Goal: Answer question/provide support: Share knowledge or assist other users

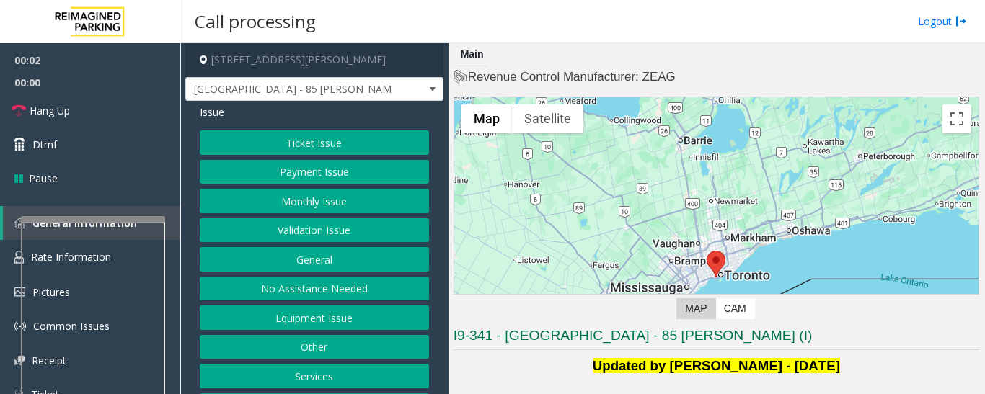
click at [319, 225] on button "Validation Issue" at bounding box center [314, 230] width 229 height 25
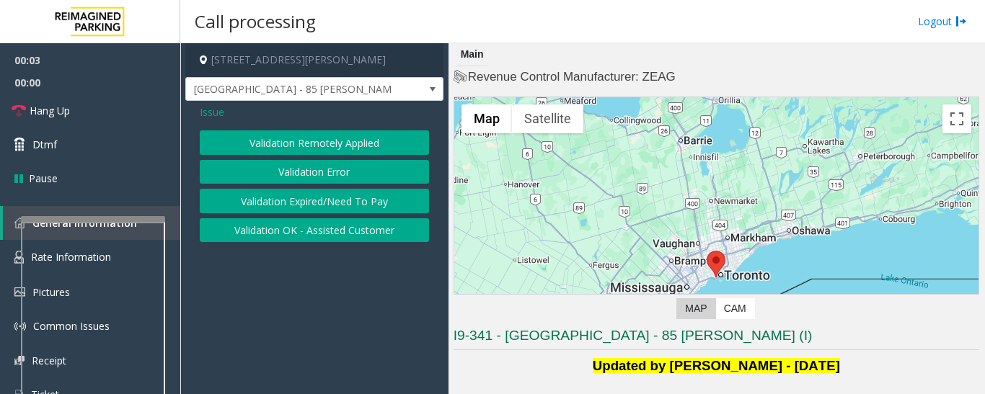
click at [331, 174] on button "Validation Error" at bounding box center [314, 172] width 229 height 25
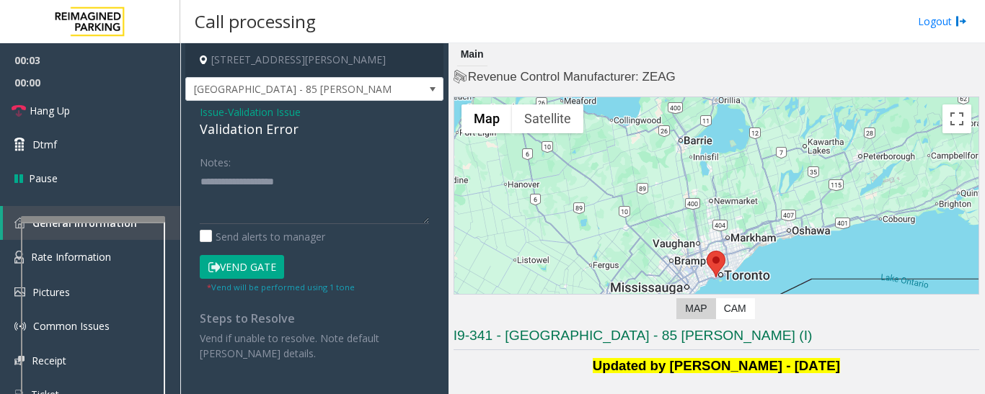
click at [239, 137] on div "Validation Error" at bounding box center [314, 129] width 229 height 19
copy div "Validation Error"
click at [252, 198] on textarea at bounding box center [314, 197] width 229 height 54
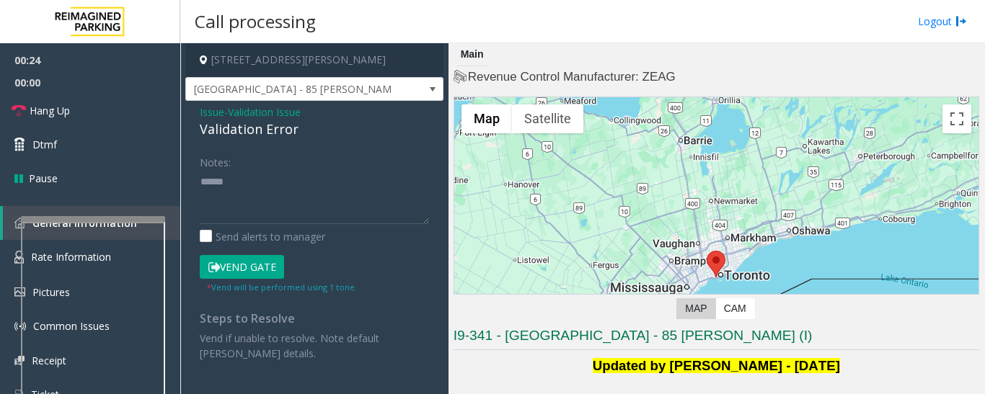
click at [268, 127] on div "Validation Error" at bounding box center [314, 129] width 229 height 19
click at [322, 183] on textarea at bounding box center [314, 197] width 229 height 54
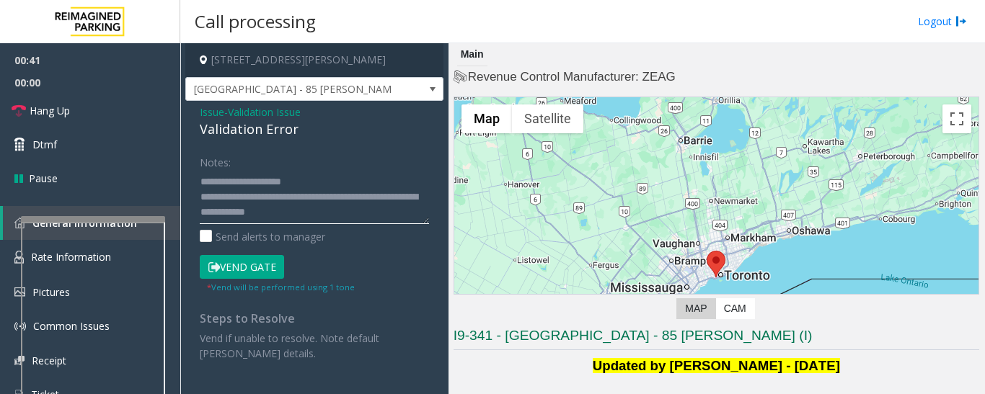
click at [332, 210] on textarea at bounding box center [314, 197] width 229 height 54
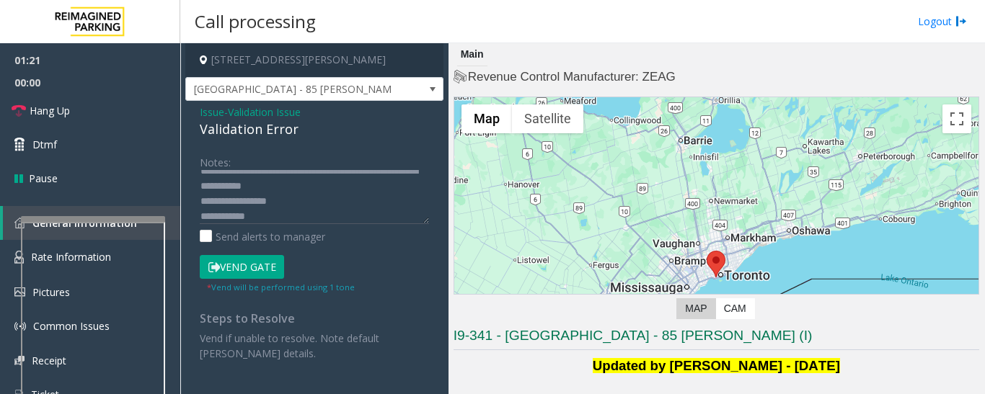
drag, startPoint x: 242, startPoint y: 216, endPoint x: 435, endPoint y: 269, distance: 200.3
click at [435, 269] on div "Notes: Send alerts to manager Vend Gate * Vend will be performed using 1 tone S…" at bounding box center [314, 255] width 251 height 211
click at [242, 214] on textarea at bounding box center [314, 197] width 229 height 54
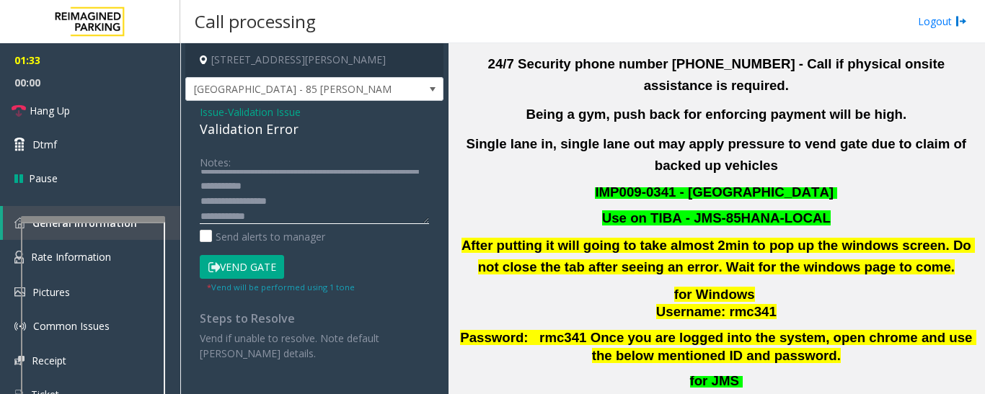
scroll to position [721, 0]
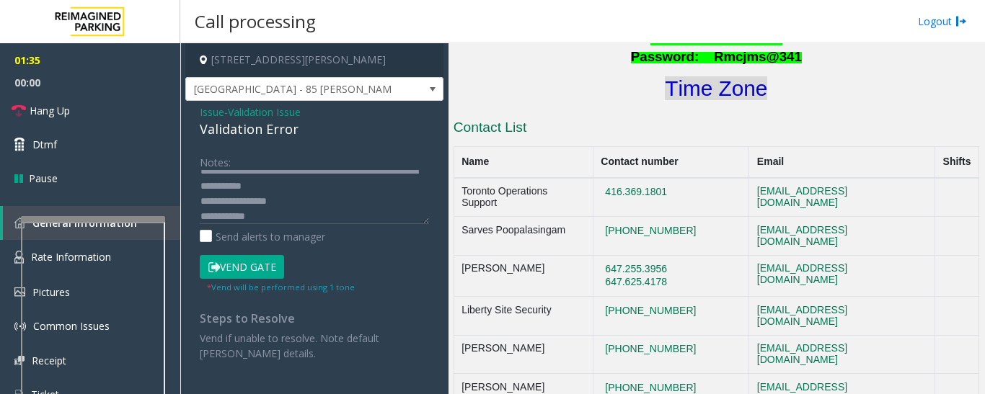
click at [744, 76] on font "Time Zone" at bounding box center [716, 88] width 102 height 24
click at [256, 265] on button "Vend Gate" at bounding box center [242, 267] width 84 height 25
click at [350, 186] on textarea at bounding box center [314, 197] width 229 height 54
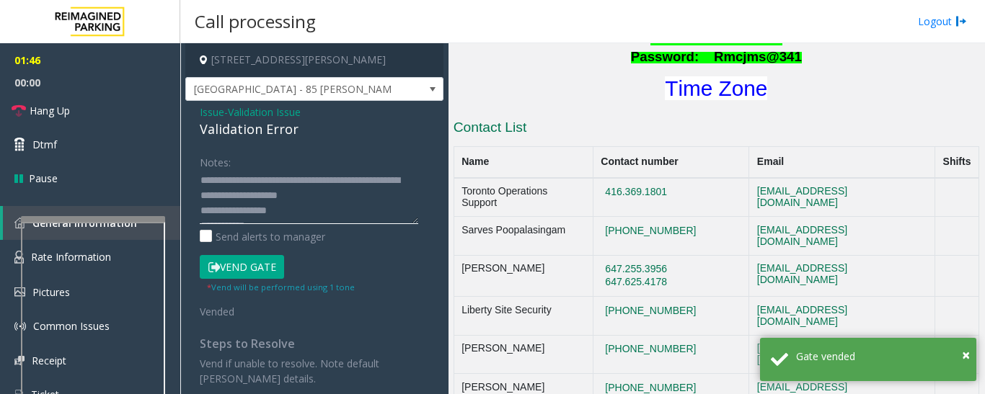
scroll to position [0, 0]
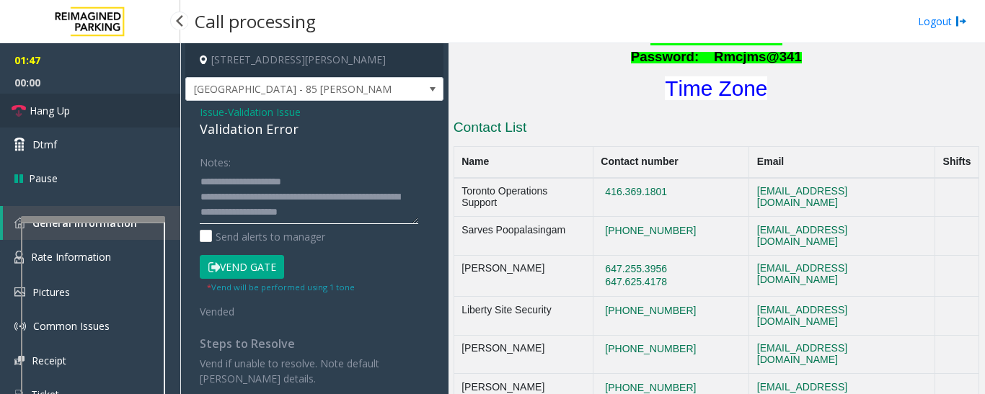
type textarea "**********"
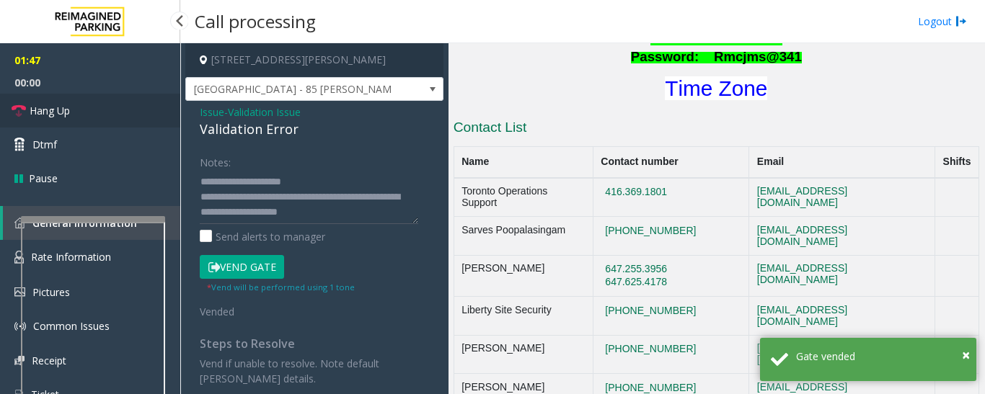
click at [123, 103] on link "Hang Up" at bounding box center [90, 111] width 180 height 34
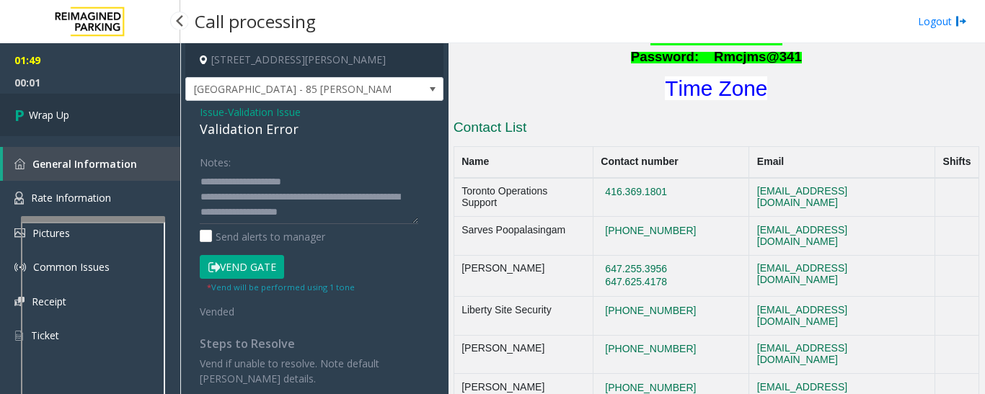
click at [35, 120] on span "Wrap Up" at bounding box center [49, 114] width 40 height 15
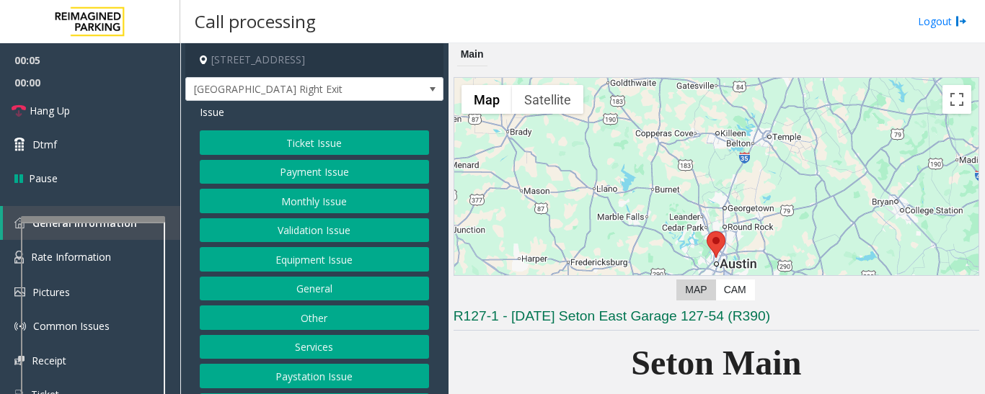
click at [253, 270] on button "Equipment Issue" at bounding box center [314, 259] width 229 height 25
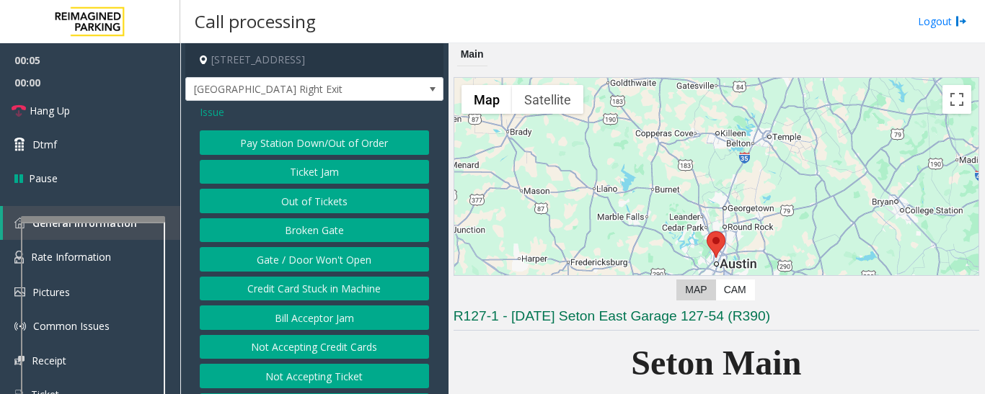
click at [273, 259] on button "Gate / Door Won't Open" at bounding box center [314, 259] width 229 height 25
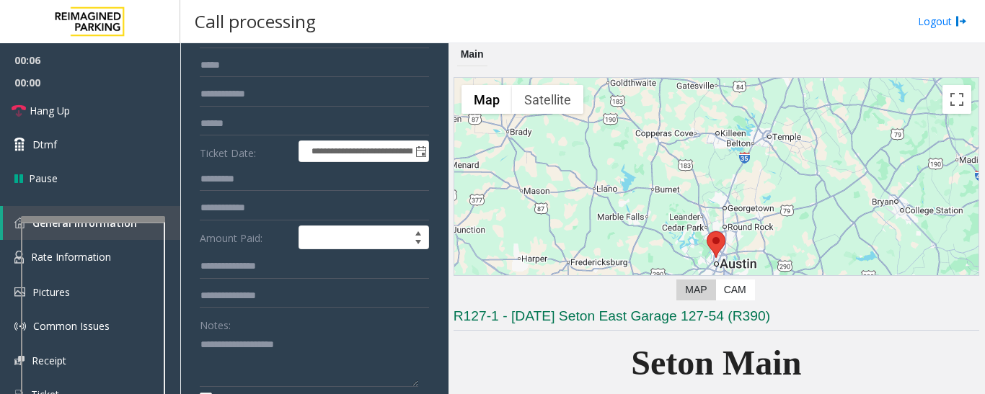
scroll to position [361, 0]
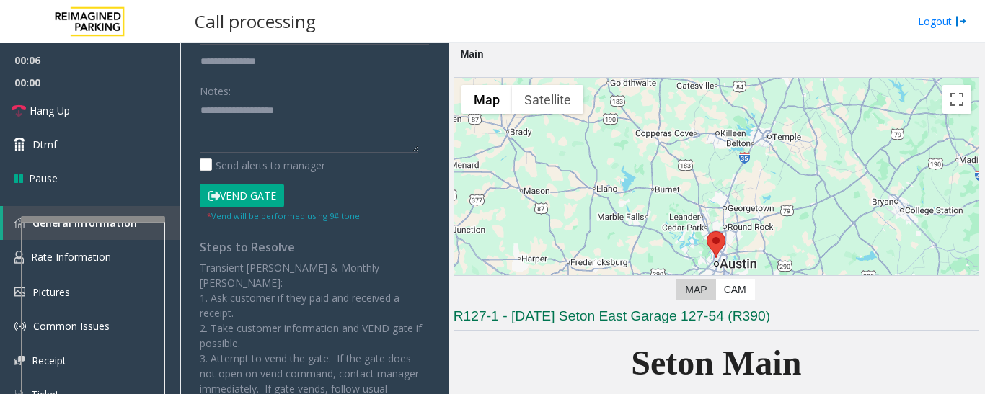
click at [278, 200] on button "Vend Gate" at bounding box center [242, 196] width 84 height 25
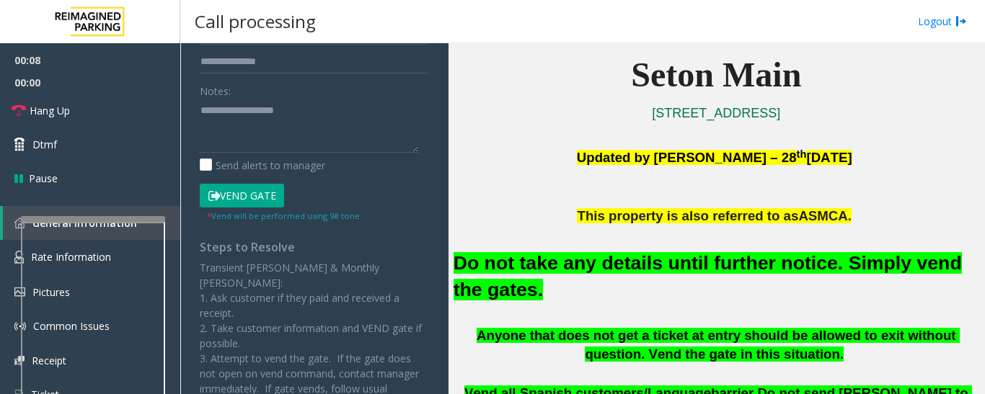
click at [851, 271] on font "Do not take any details until further notice. Simply vend the gates." at bounding box center [708, 276] width 508 height 48
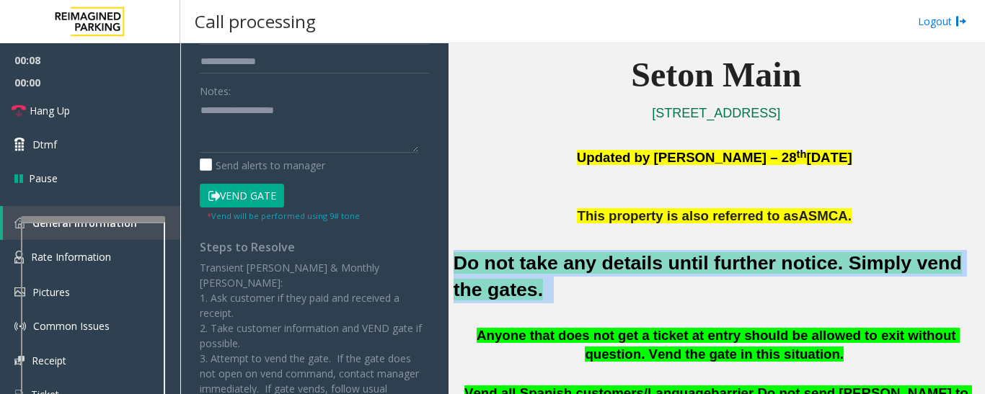
click at [851, 271] on font "Do not take any details until further notice. Simply vend the gates." at bounding box center [708, 276] width 508 height 48
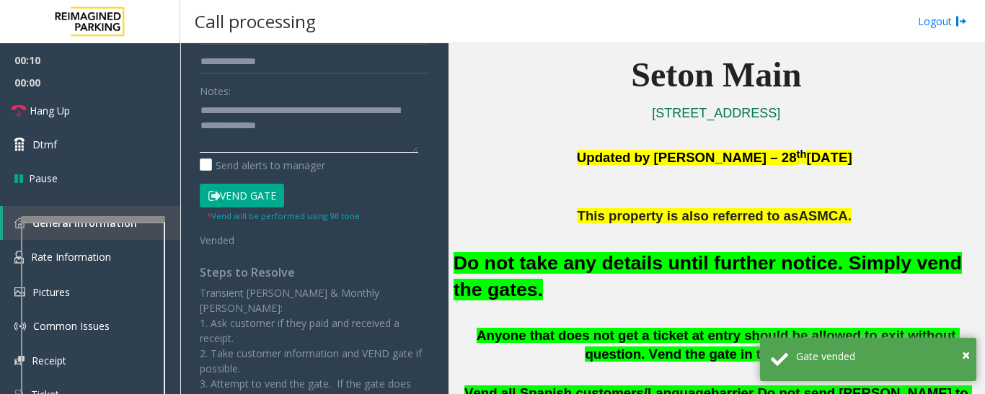
click at [357, 143] on textarea at bounding box center [309, 126] width 218 height 54
click at [348, 128] on textarea at bounding box center [309, 126] width 218 height 54
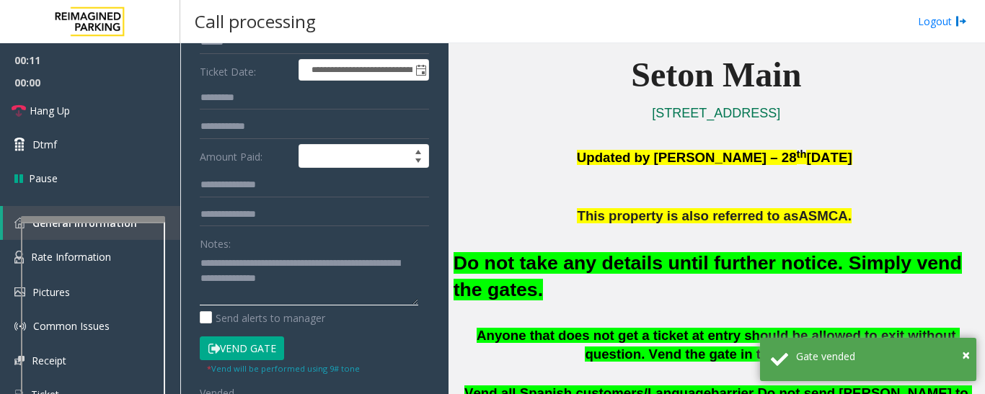
scroll to position [72, 0]
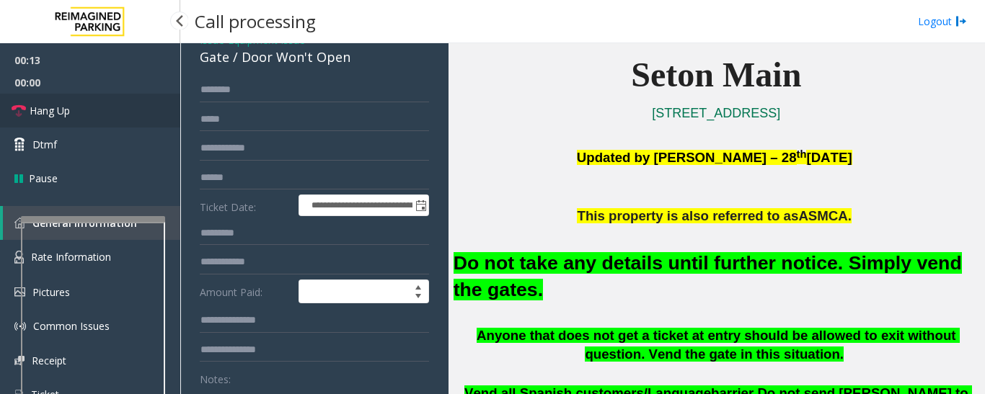
type textarea "**********"
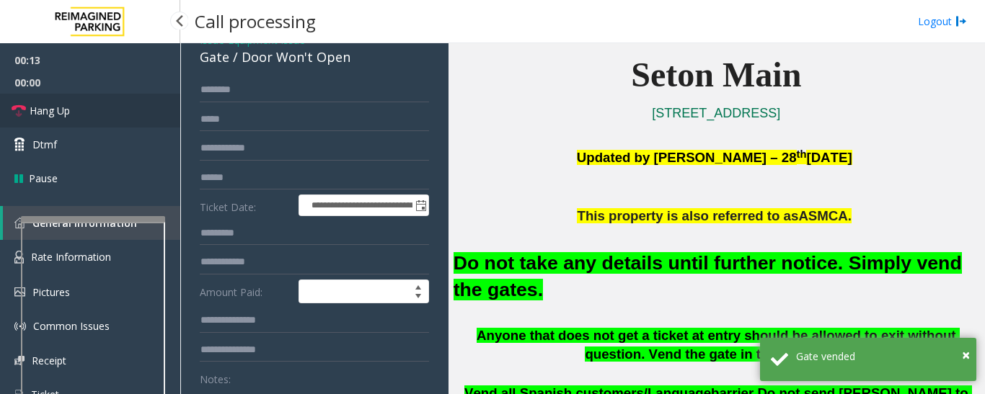
click at [90, 104] on link "Hang Up" at bounding box center [90, 111] width 180 height 34
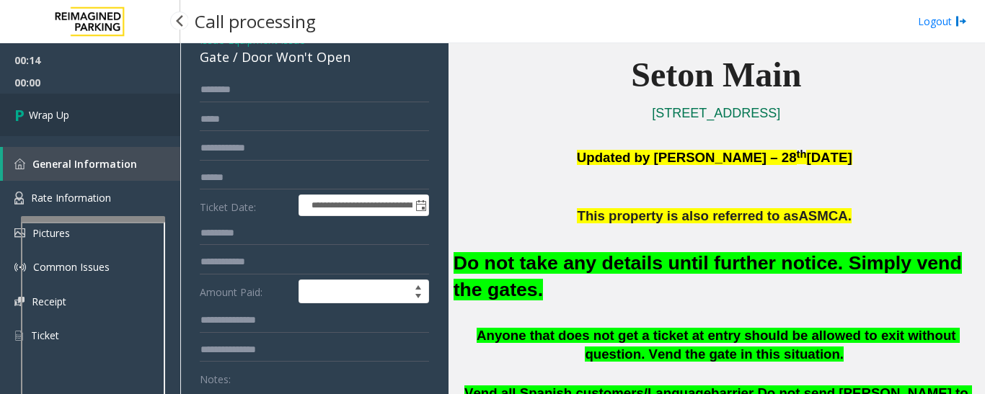
click at [94, 110] on link "Wrap Up" at bounding box center [90, 115] width 180 height 43
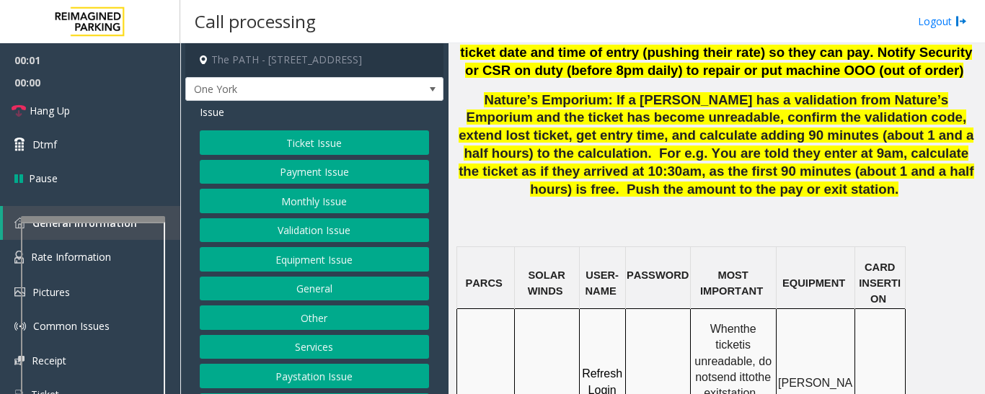
scroll to position [1226, 0]
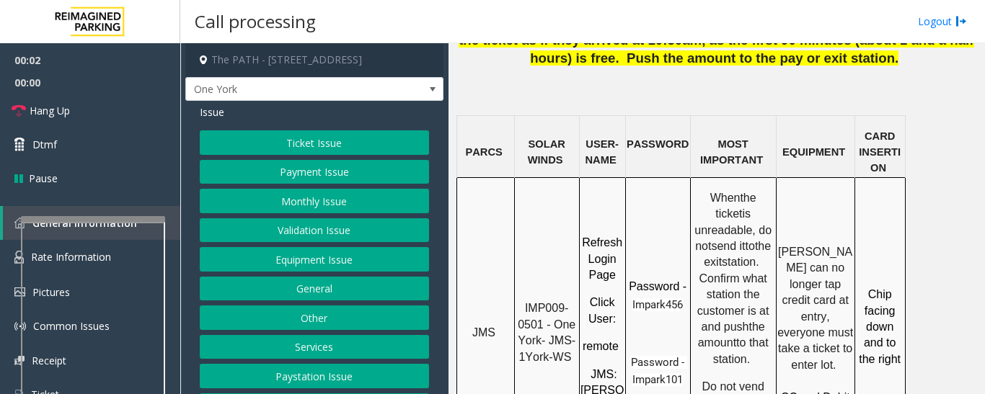
click at [556, 302] on span "IMP009-0501 - One York- JMS-1York-WS" at bounding box center [548, 332] width 61 height 61
click at [518, 288] on div "IMP009-0501 - One York- JMS-1York-WS" at bounding box center [547, 327] width 64 height 78
drag, startPoint x: 525, startPoint y: 156, endPoint x: 543, endPoint y: 179, distance: 28.7
click at [543, 301] on p "IMP009-0501 - One York- JMS-1York-WS" at bounding box center [547, 333] width 63 height 65
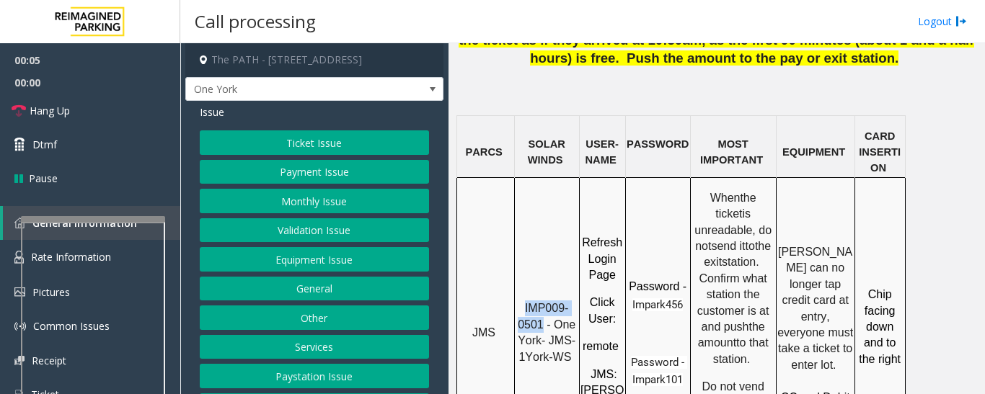
copy span "IMP009-0501"
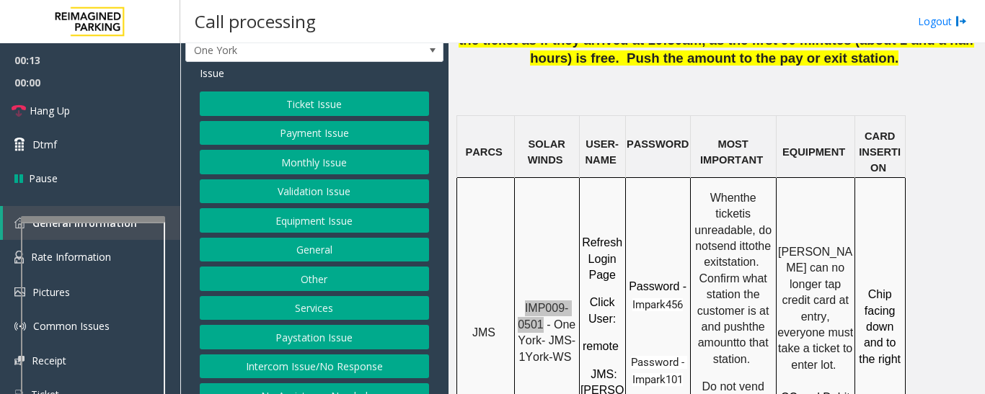
scroll to position [60, 0]
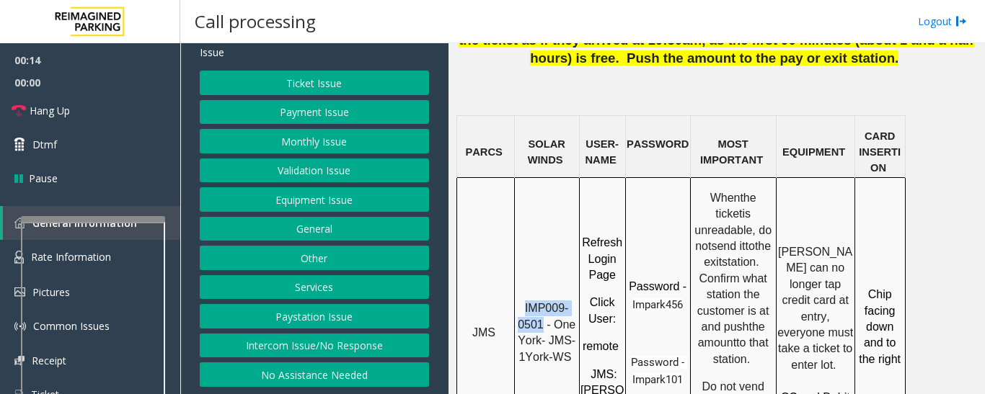
click at [304, 337] on button "Intercom Issue/No Response" at bounding box center [314, 346] width 229 height 25
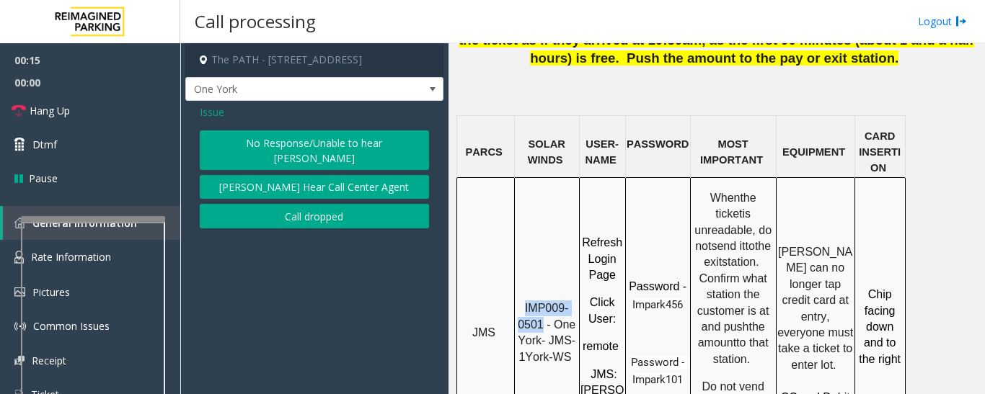
click at [327, 142] on button "No Response/Unable to hear [PERSON_NAME]" at bounding box center [314, 151] width 229 height 40
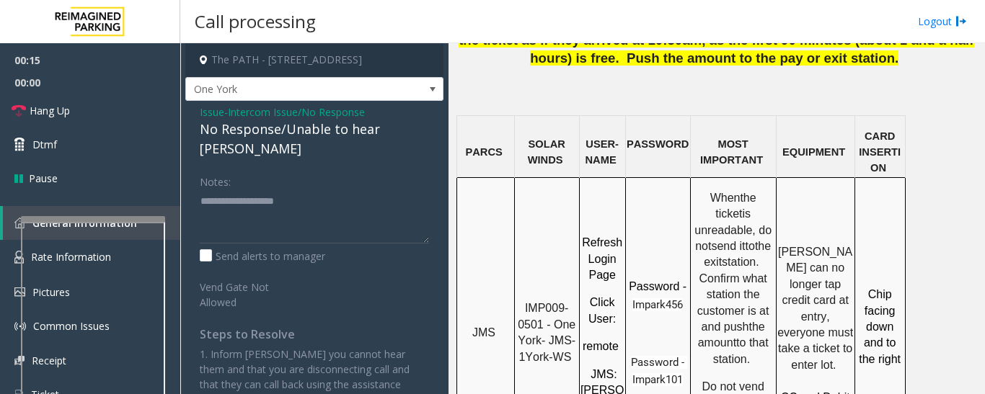
click at [303, 123] on div "No Response/Unable to hear [PERSON_NAME]" at bounding box center [314, 139] width 229 height 39
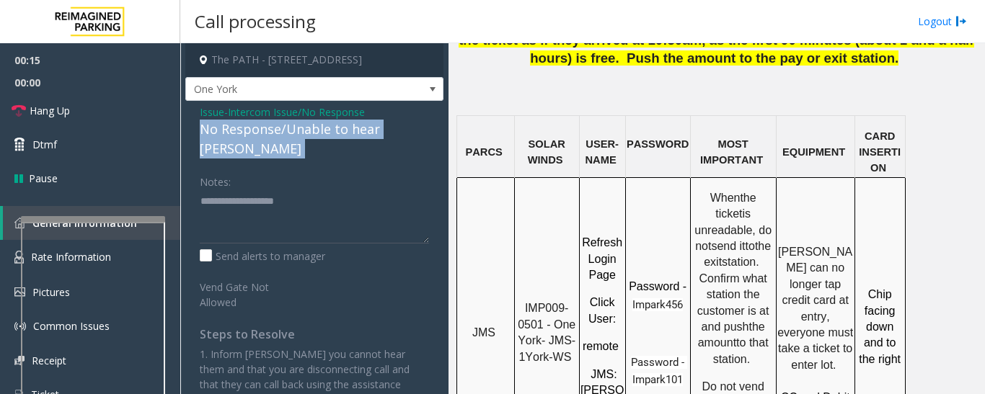
click at [303, 123] on div "No Response/Unable to hear [PERSON_NAME]" at bounding box center [314, 139] width 229 height 39
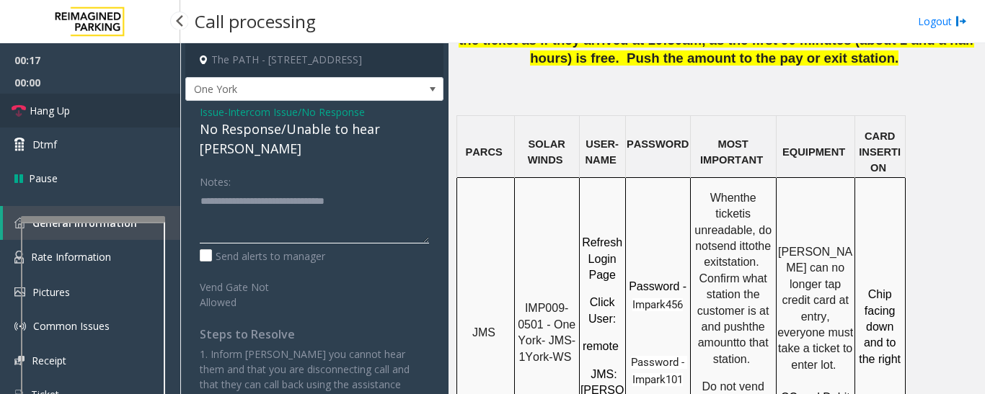
type textarea "**********"
click at [53, 111] on span "Hang Up" at bounding box center [50, 110] width 40 height 15
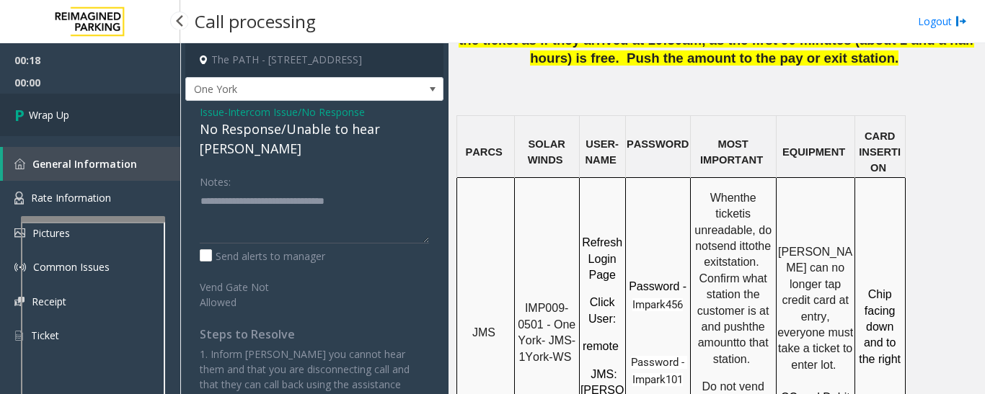
click at [94, 123] on link "Wrap Up" at bounding box center [90, 115] width 180 height 43
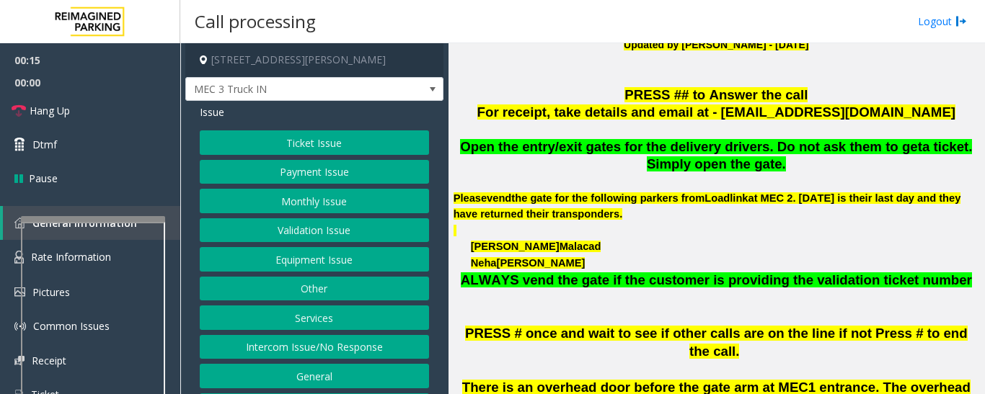
scroll to position [288, 0]
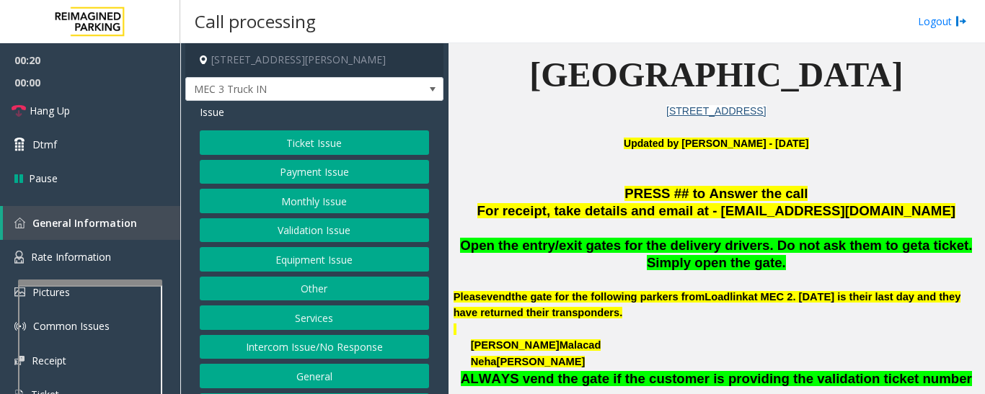
click at [155, 280] on div at bounding box center [90, 283] width 144 height 6
click at [286, 268] on button "Equipment Issue" at bounding box center [314, 259] width 229 height 25
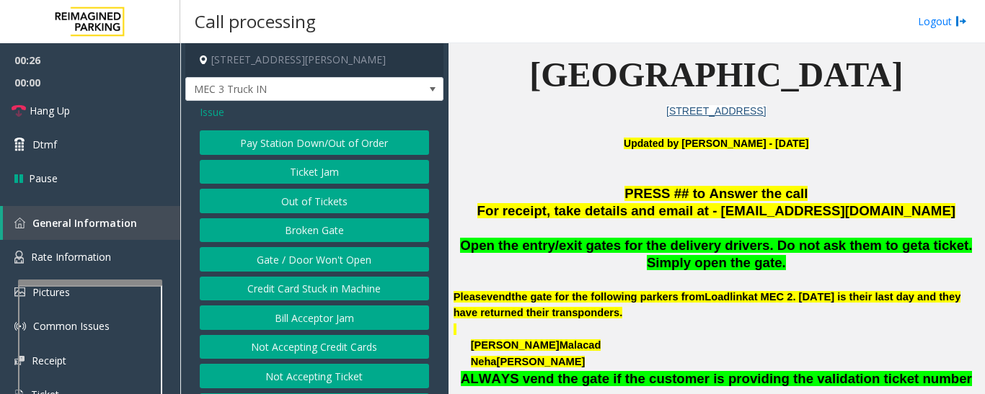
click at [293, 264] on button "Gate / Door Won't Open" at bounding box center [314, 259] width 229 height 25
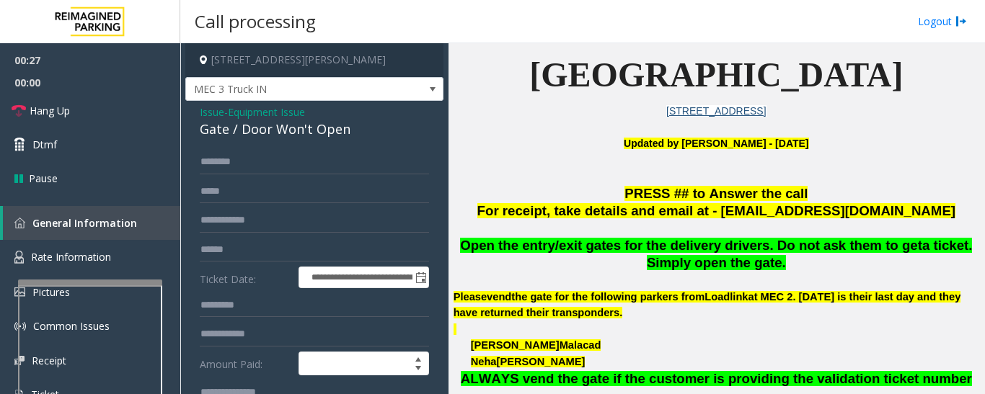
click at [325, 130] on div "Gate / Door Won't Open" at bounding box center [314, 129] width 229 height 19
click at [324, 130] on div "Gate / Door Won't Open" at bounding box center [314, 129] width 229 height 19
copy div "Gate / Door Won't Open"
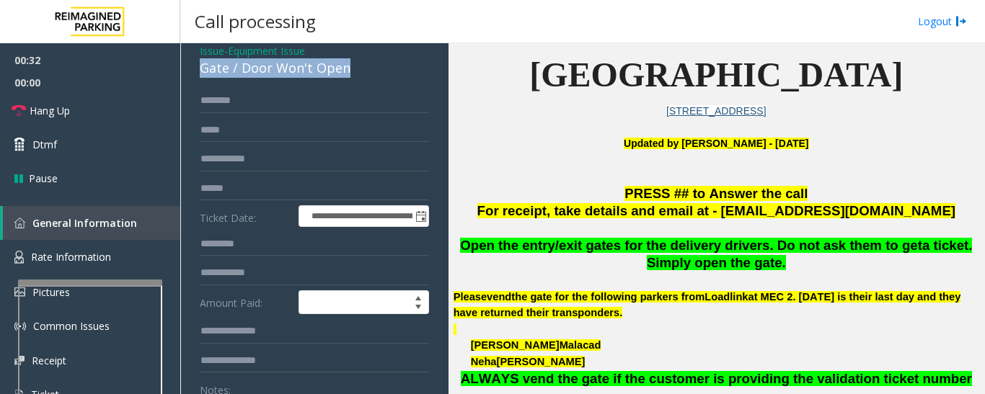
scroll to position [144, 0]
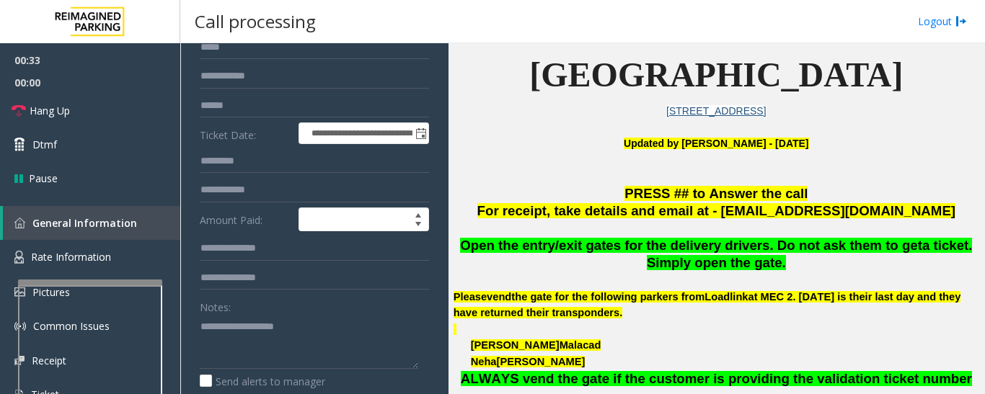
click at [316, 313] on div "Notes:" at bounding box center [314, 332] width 229 height 74
click at [315, 321] on textarea at bounding box center [309, 342] width 218 height 54
paste textarea "**********"
click at [320, 349] on textarea at bounding box center [309, 342] width 218 height 54
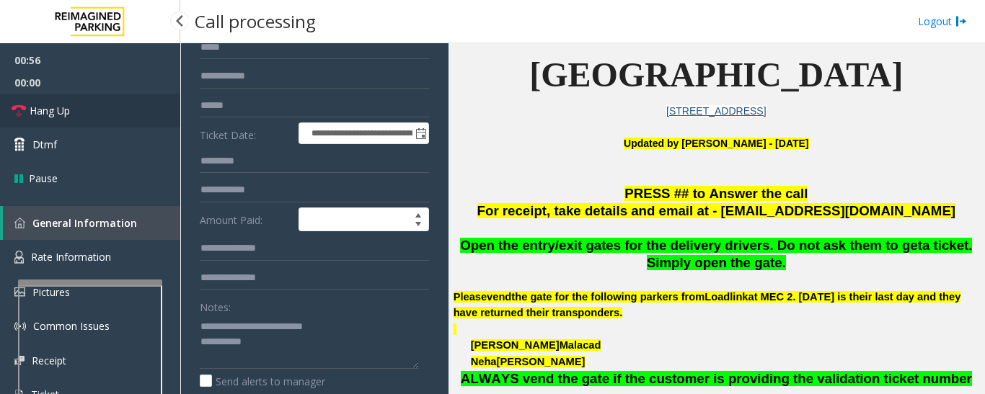
click at [44, 112] on span "Hang Up" at bounding box center [50, 110] width 40 height 15
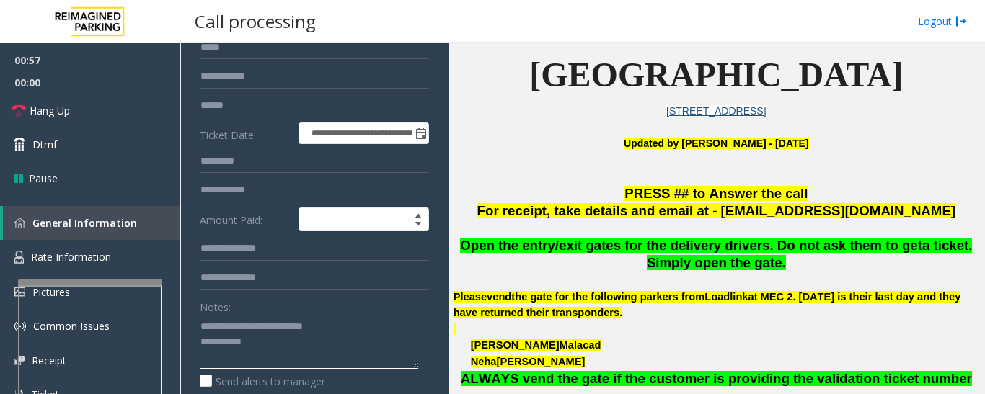
click at [337, 340] on textarea at bounding box center [309, 342] width 218 height 54
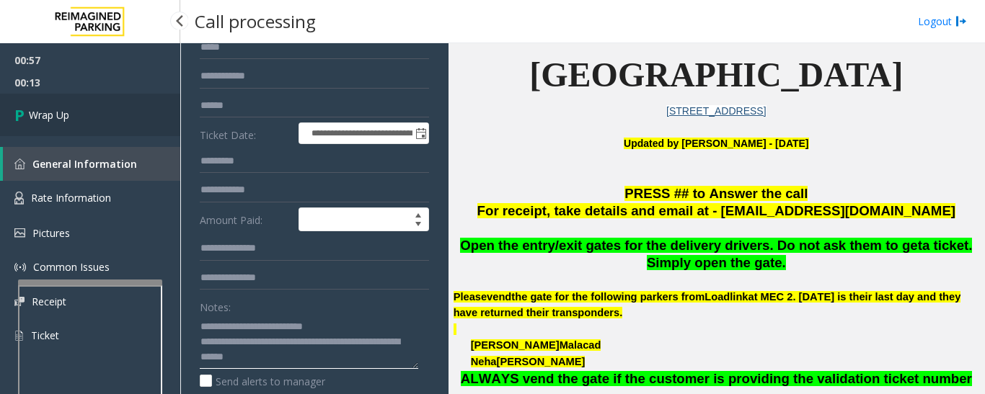
type textarea "**********"
click at [64, 111] on span "Wrap Up" at bounding box center [49, 114] width 40 height 15
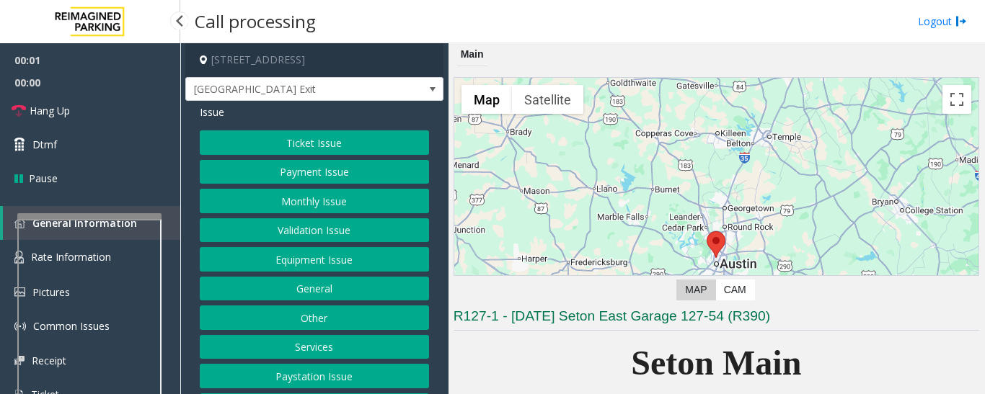
click at [84, 213] on div at bounding box center [89, 216] width 144 height 6
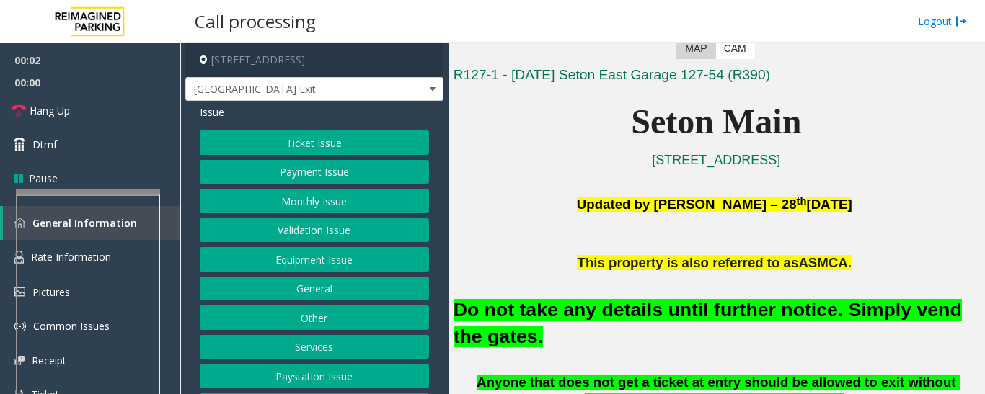
scroll to position [361, 0]
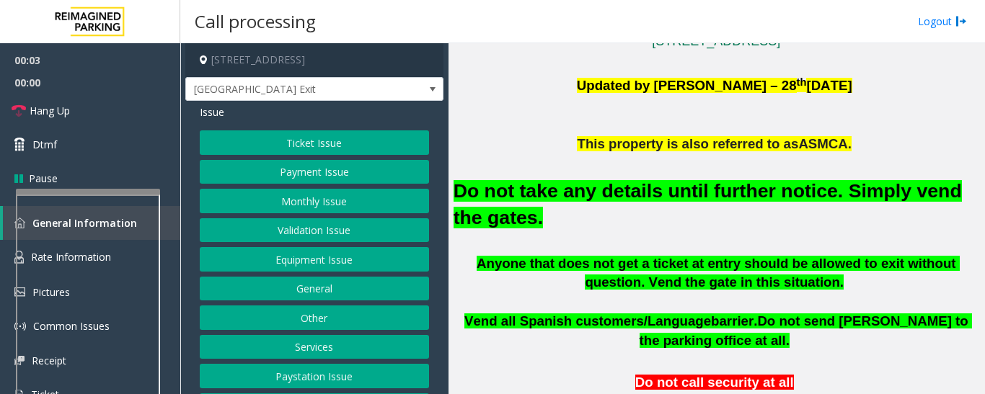
click at [332, 264] on button "Equipment Issue" at bounding box center [314, 259] width 229 height 25
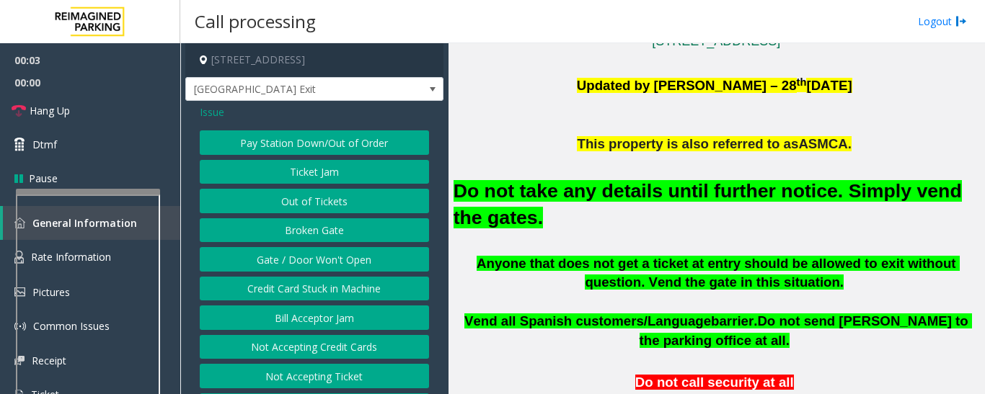
click at [331, 261] on button "Gate / Door Won't Open" at bounding box center [314, 259] width 229 height 25
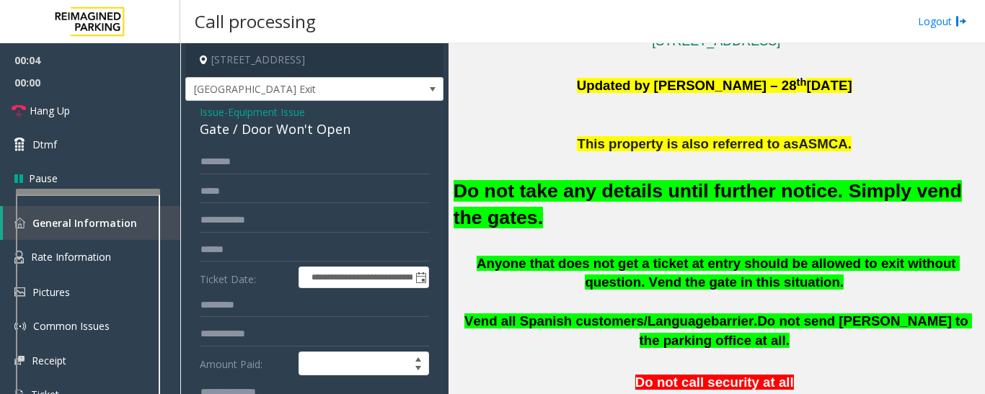
scroll to position [288, 0]
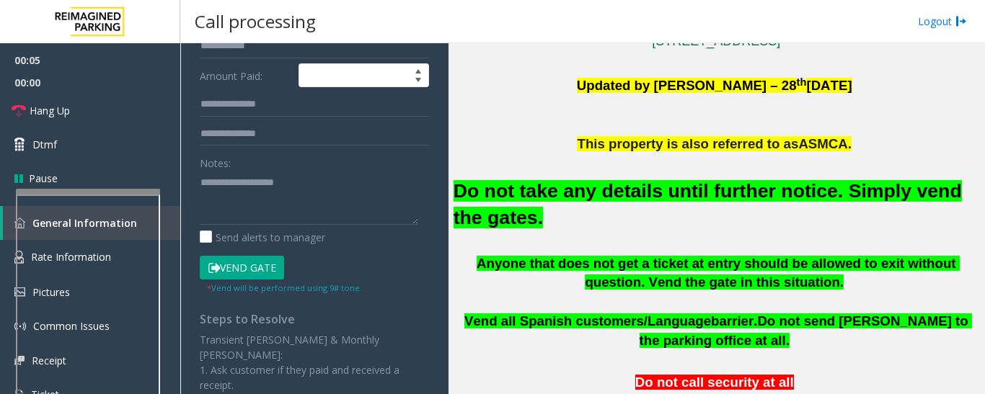
click at [531, 191] on font "Do not take any details until further notice. Simply vend the gates." at bounding box center [708, 204] width 508 height 48
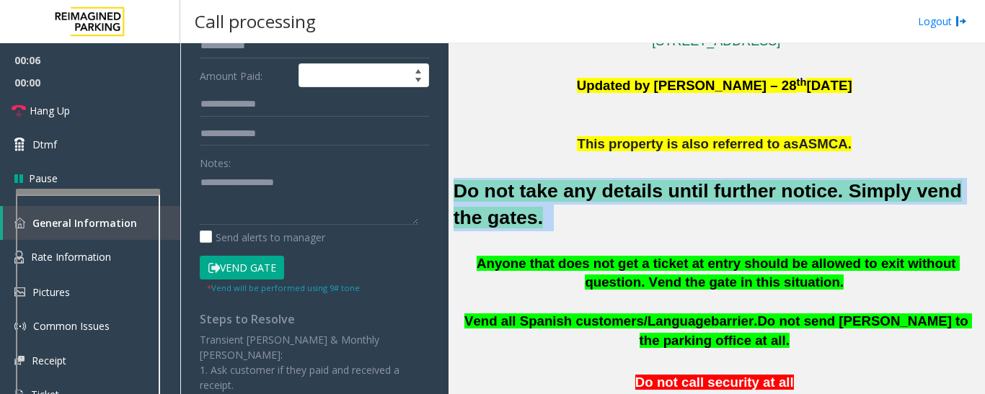
click at [531, 191] on font "Do not take any details until further notice. Simply vend the gates." at bounding box center [708, 204] width 508 height 48
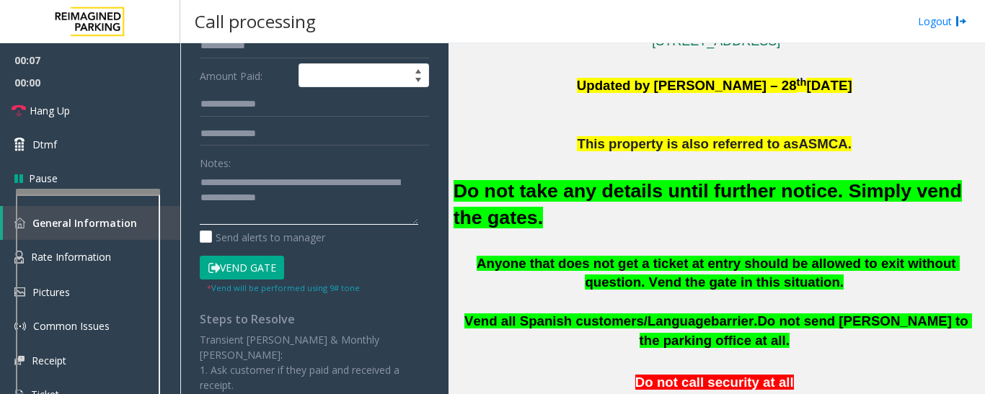
click at [319, 204] on textarea at bounding box center [309, 198] width 218 height 54
type textarea "**********"
click at [234, 275] on button "Vend Gate" at bounding box center [242, 268] width 84 height 25
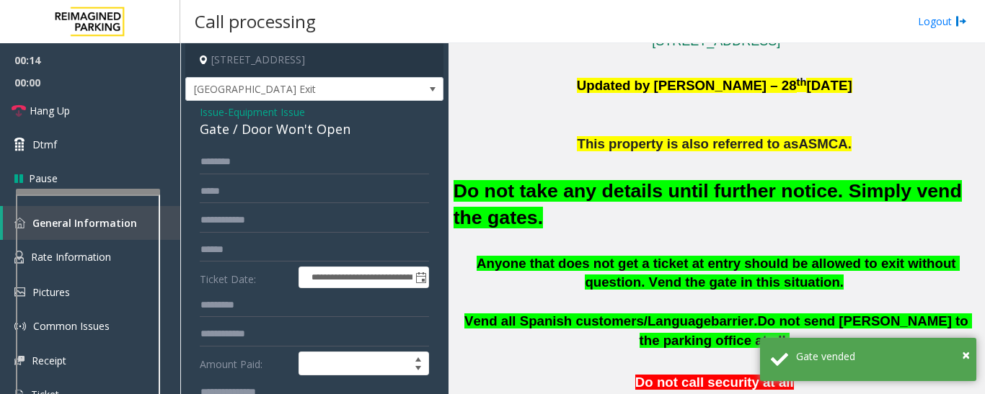
scroll to position [216, 0]
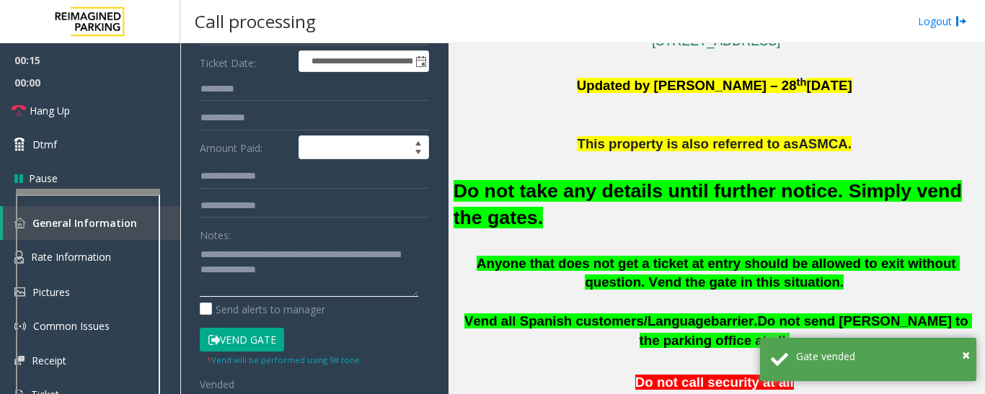
click at [358, 275] on textarea at bounding box center [309, 270] width 218 height 54
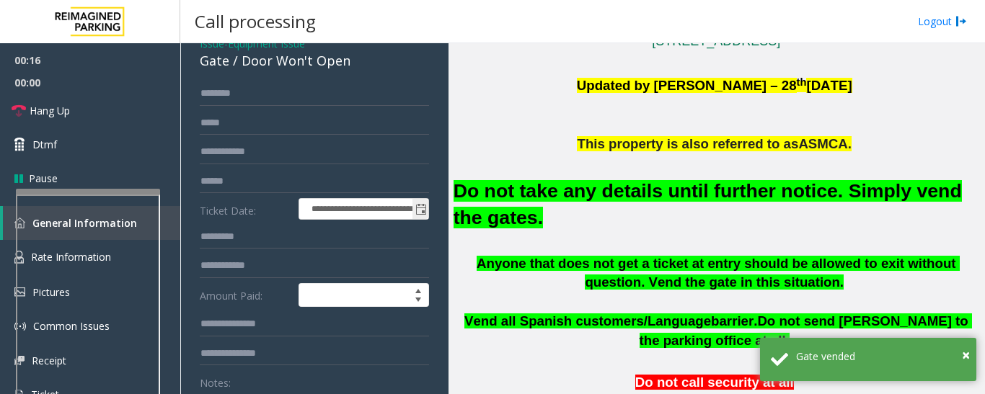
scroll to position [0, 0]
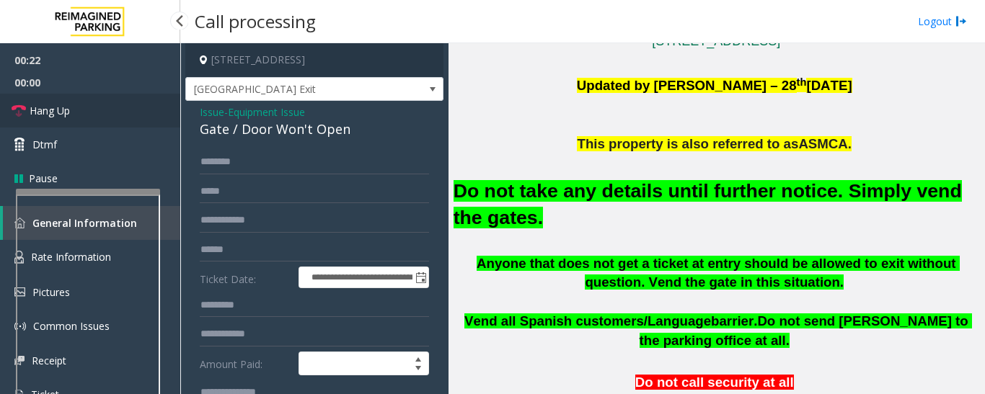
click at [46, 102] on link "Hang Up" at bounding box center [90, 111] width 180 height 34
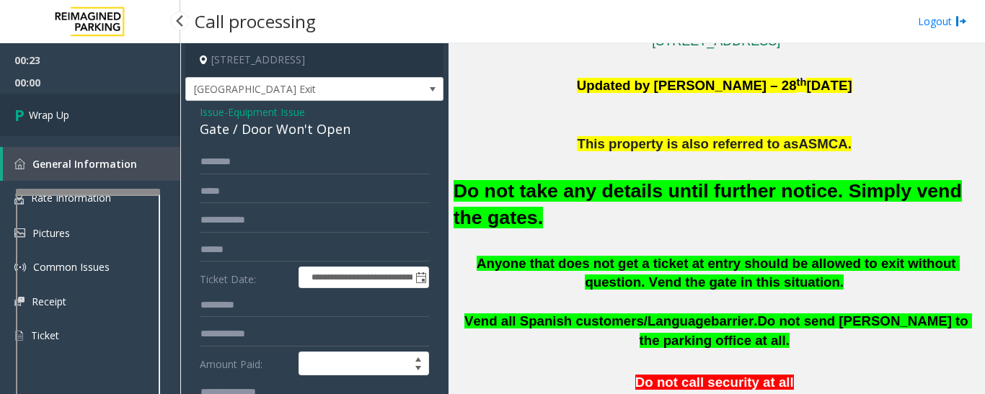
click at [84, 108] on link "Wrap Up" at bounding box center [90, 115] width 180 height 43
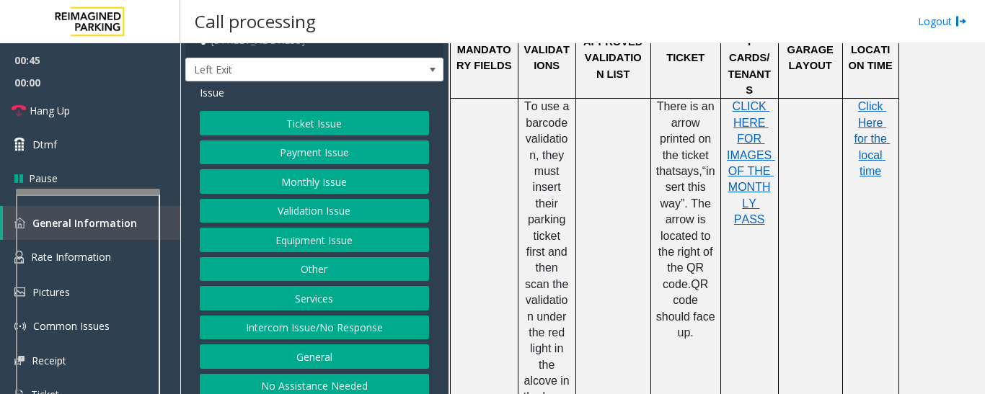
scroll to position [30, 0]
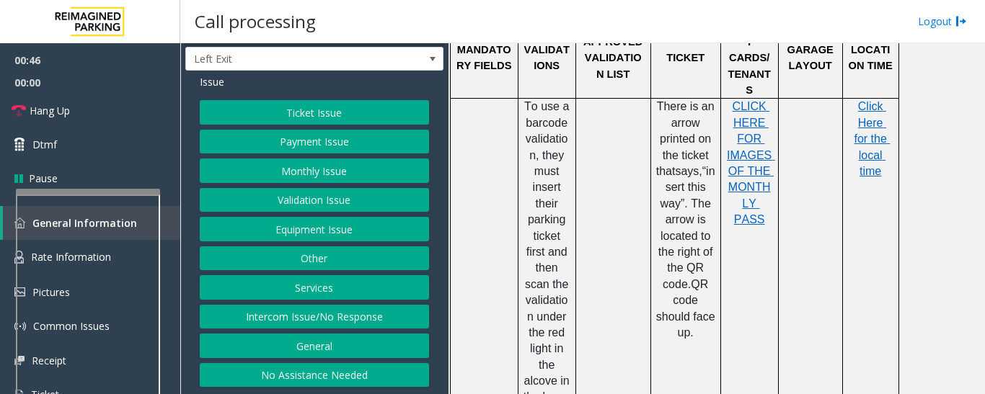
click at [394, 320] on button "Intercom Issue/No Response" at bounding box center [314, 317] width 229 height 25
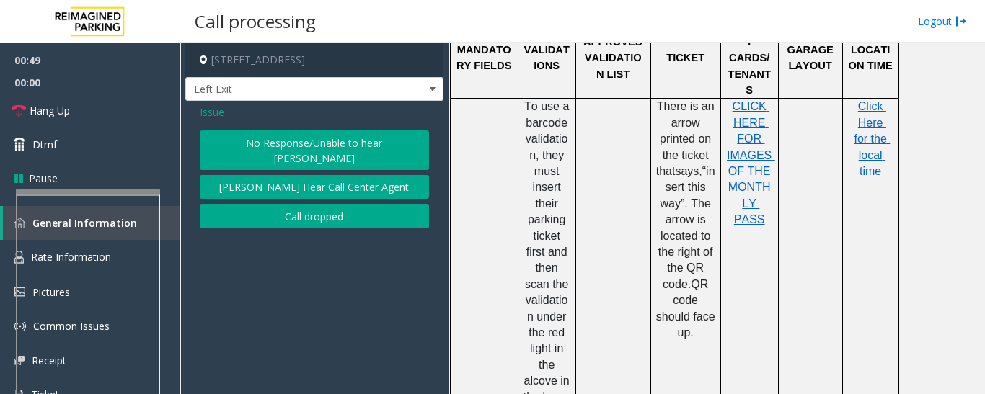
click at [335, 151] on button "No Response/Unable to hear [PERSON_NAME]" at bounding box center [314, 151] width 229 height 40
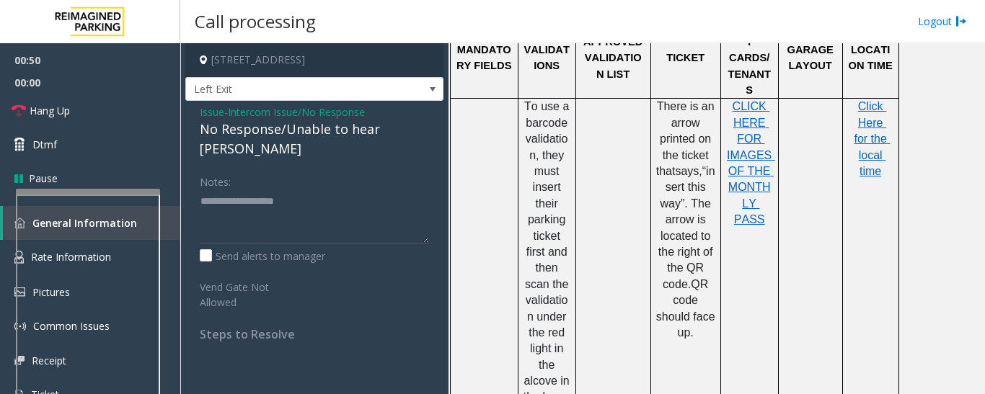
click at [352, 129] on div "No Response/Unable to hear [PERSON_NAME]" at bounding box center [314, 139] width 229 height 39
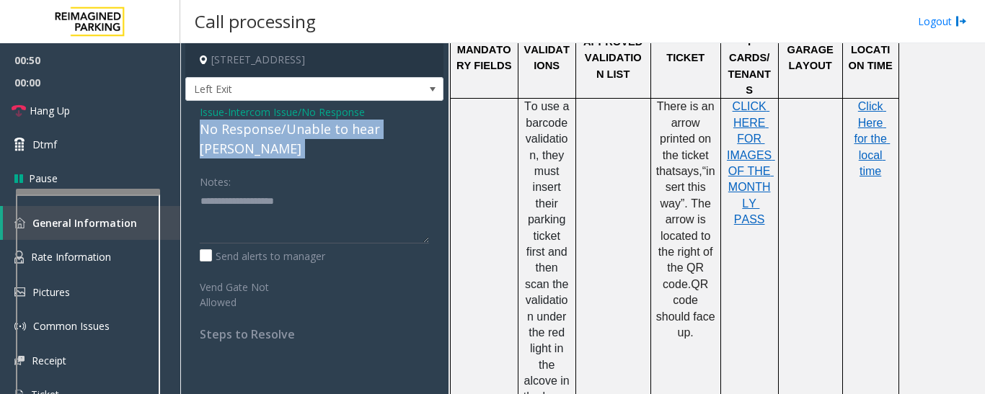
click at [352, 129] on div "No Response/Unable to hear [PERSON_NAME]" at bounding box center [314, 139] width 229 height 39
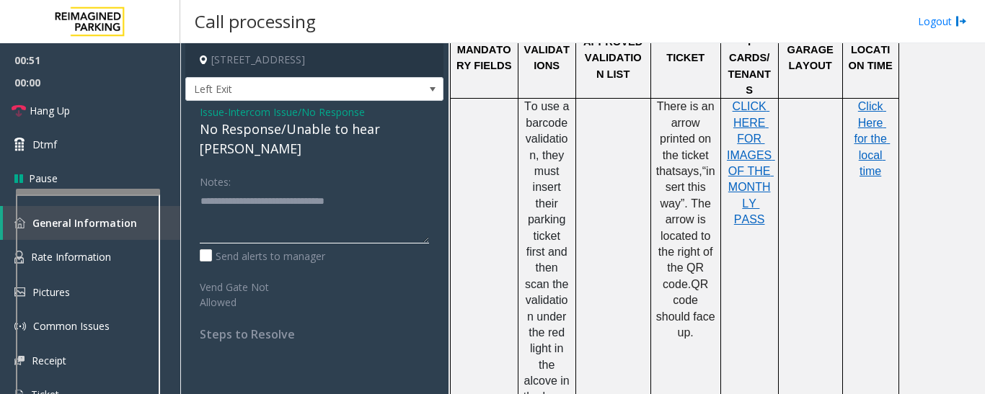
click at [377, 190] on textarea at bounding box center [314, 217] width 229 height 54
click at [382, 190] on textarea at bounding box center [314, 217] width 229 height 54
type textarea "**********"
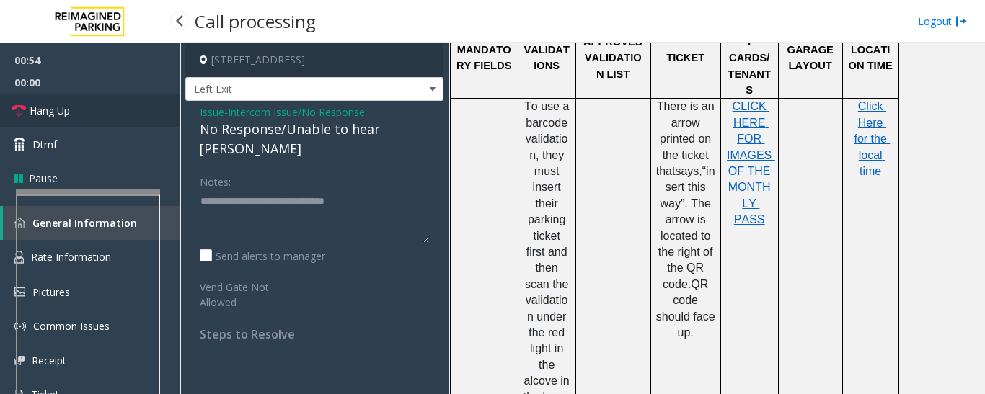
click at [60, 112] on span "Hang Up" at bounding box center [50, 110] width 40 height 15
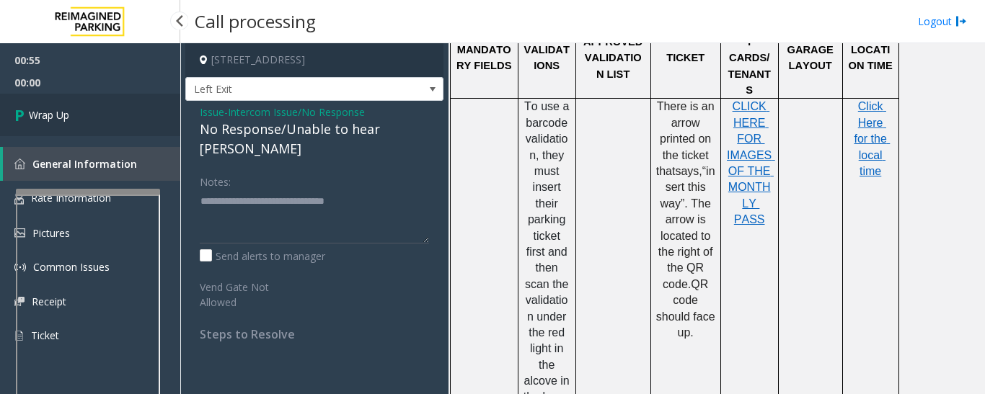
click at [75, 105] on link "Wrap Up" at bounding box center [90, 115] width 180 height 43
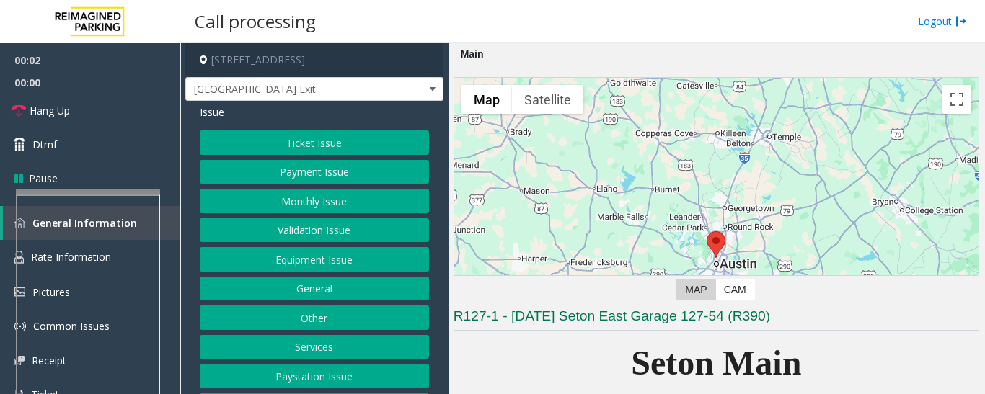
click at [409, 256] on button "Equipment Issue" at bounding box center [314, 259] width 229 height 25
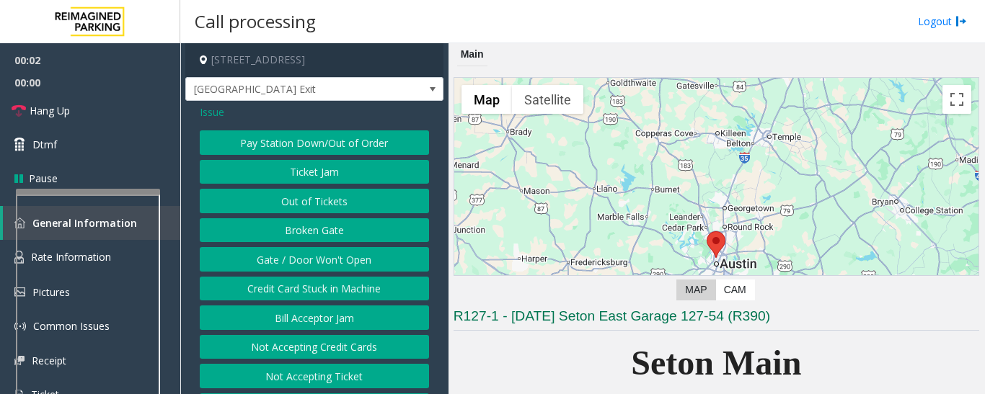
click at [379, 256] on button "Gate / Door Won't Open" at bounding box center [314, 259] width 229 height 25
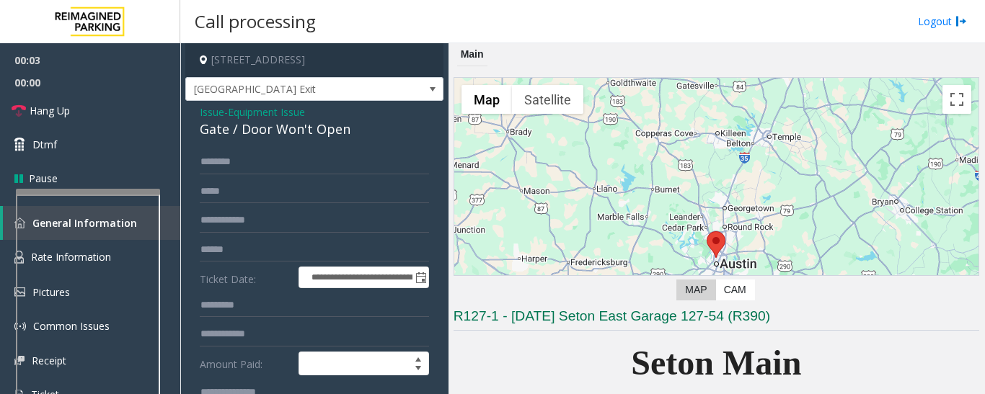
scroll to position [288, 0]
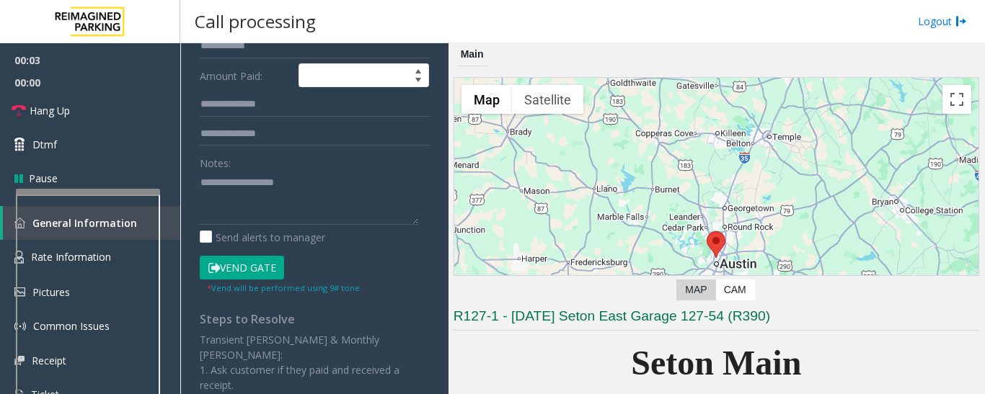
click at [275, 270] on button "Vend Gate" at bounding box center [242, 268] width 84 height 25
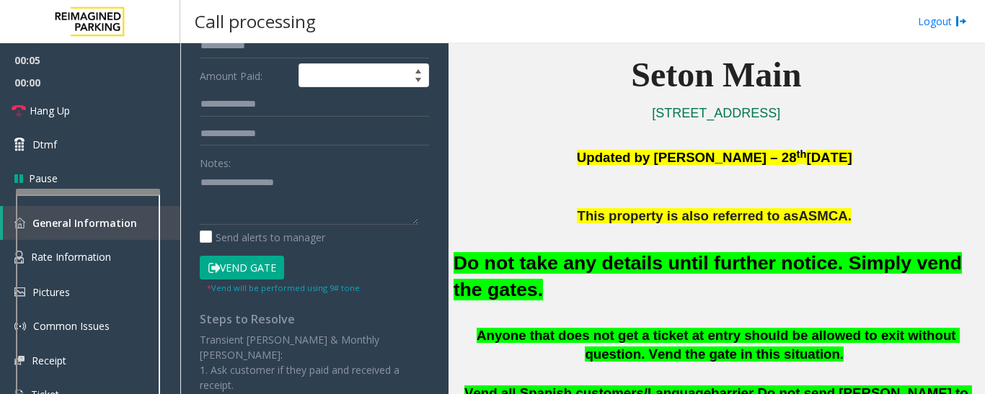
click at [539, 259] on font "Do not take any details until further notice. Simply vend the gates." at bounding box center [708, 276] width 508 height 48
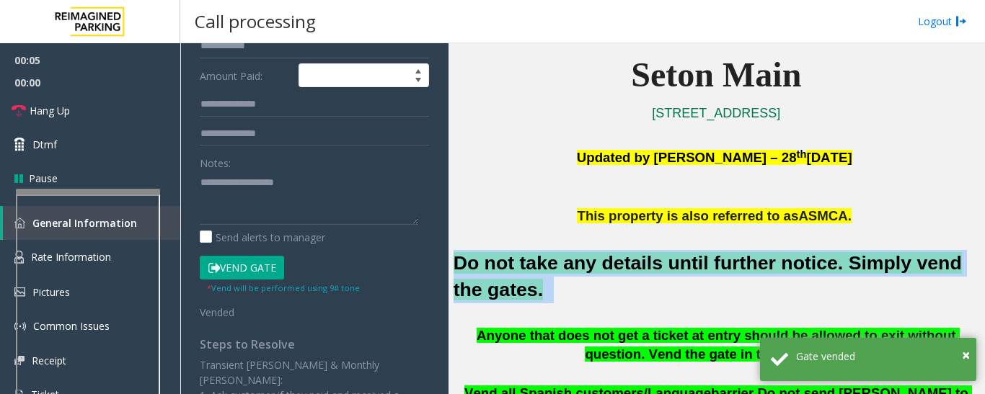
click at [539, 259] on font "Do not take any details until further notice. Simply vend the gates." at bounding box center [708, 276] width 508 height 48
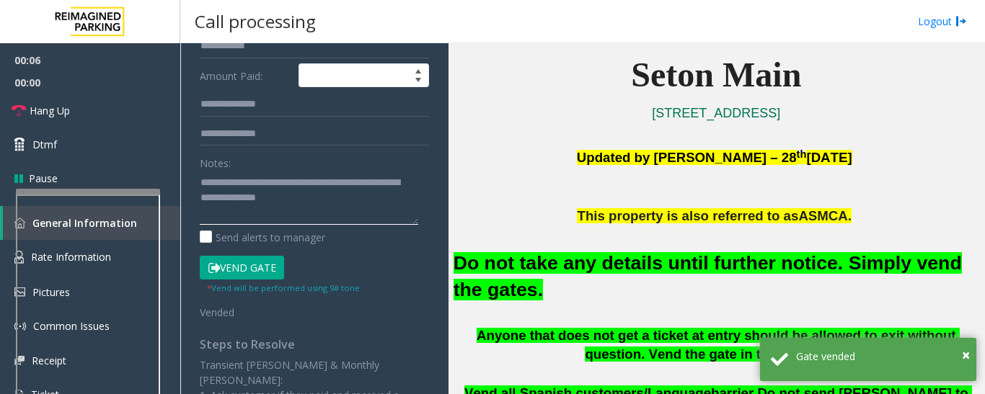
click at [324, 200] on textarea at bounding box center [309, 198] width 218 height 54
click at [340, 204] on textarea at bounding box center [309, 198] width 218 height 54
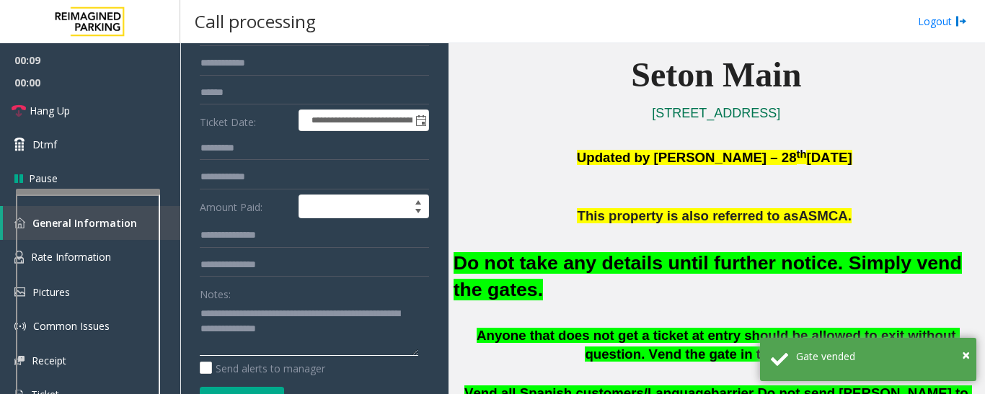
scroll to position [0, 0]
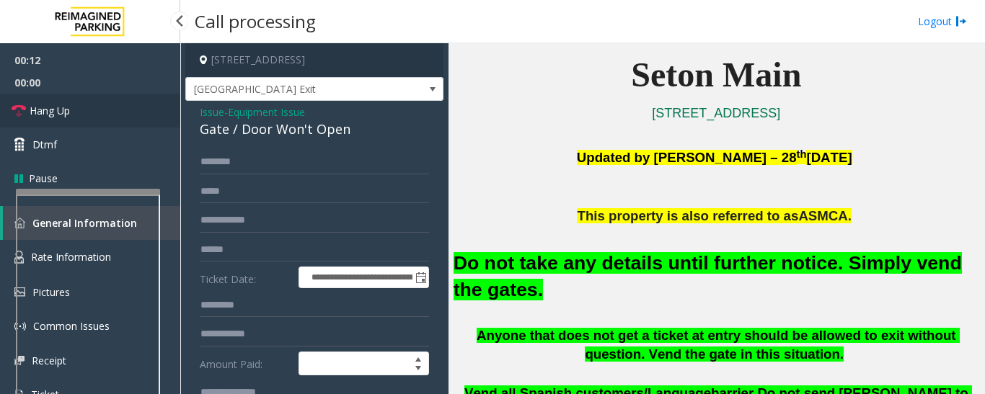
type textarea "**********"
click at [61, 107] on span "Hang Up" at bounding box center [50, 110] width 40 height 15
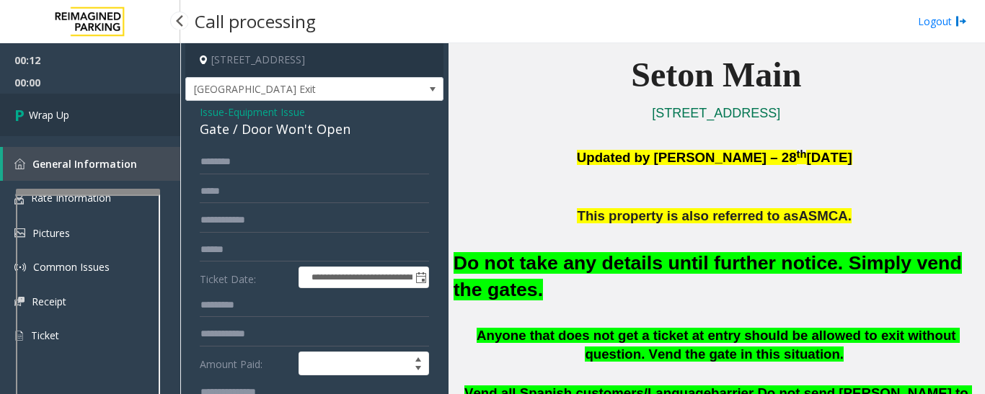
click at [54, 101] on link "Wrap Up" at bounding box center [90, 115] width 180 height 43
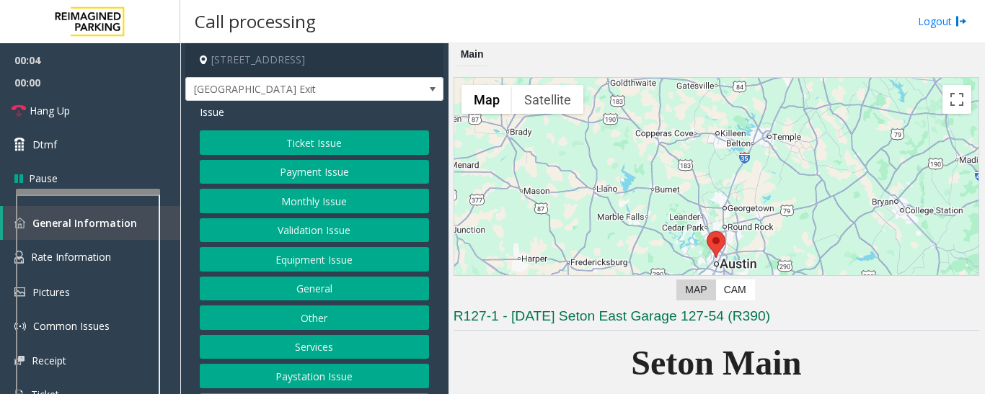
click at [291, 260] on button "Equipment Issue" at bounding box center [314, 259] width 229 height 25
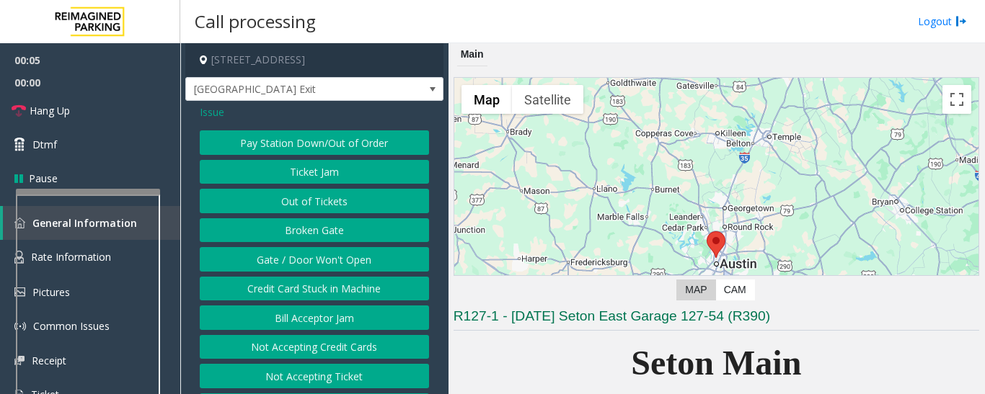
click at [293, 257] on button "Gate / Door Won't Open" at bounding box center [314, 259] width 229 height 25
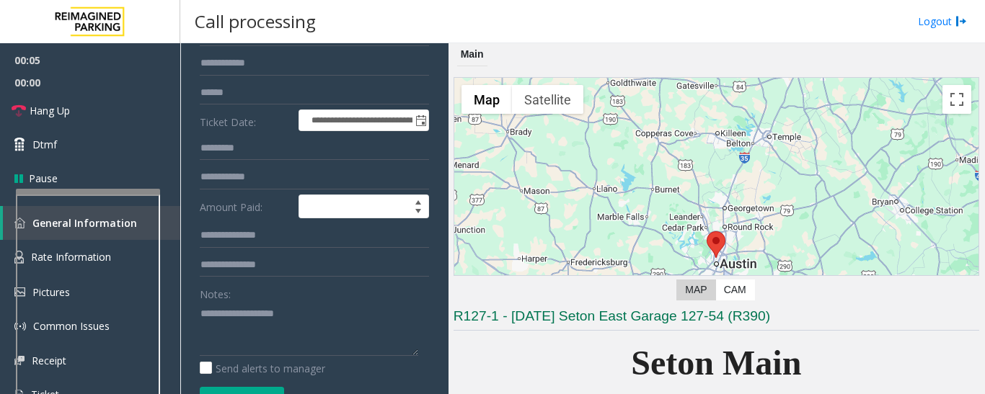
scroll to position [288, 0]
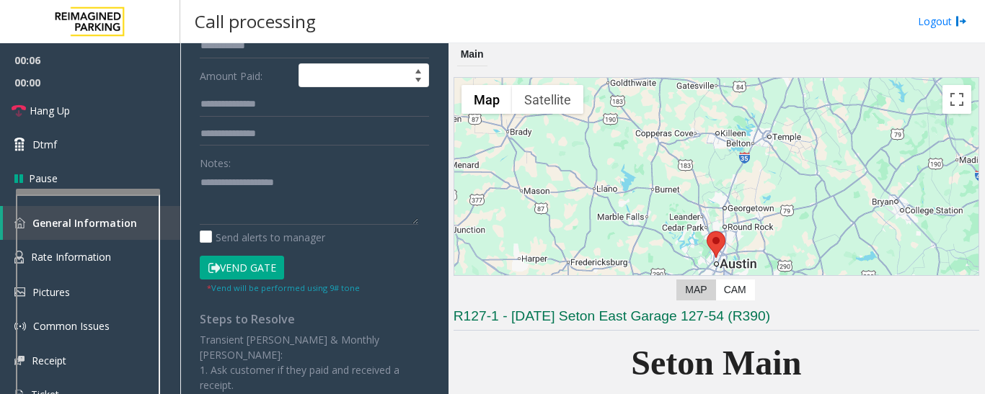
click at [261, 267] on button "Vend Gate" at bounding box center [242, 268] width 84 height 25
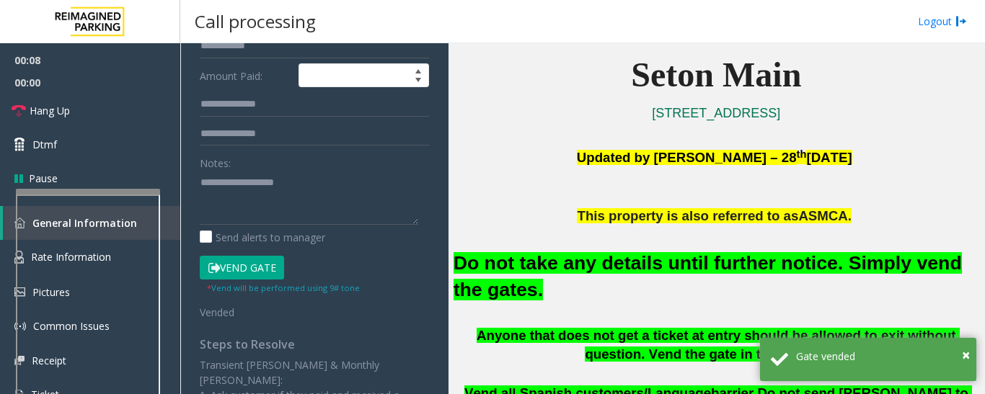
click at [680, 252] on font "Do not take any details until further notice. Simply vend the gates." at bounding box center [708, 276] width 508 height 48
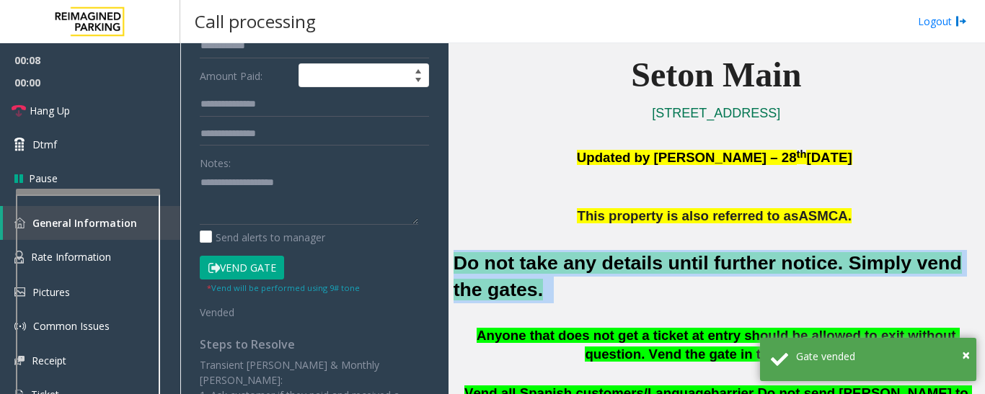
click at [680, 252] on font "Do not take any details until further notice. Simply vend the gates." at bounding box center [708, 276] width 508 height 48
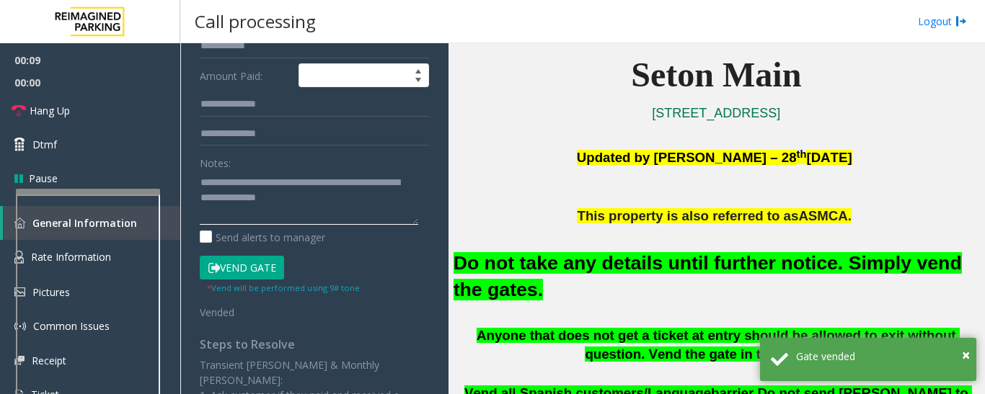
click at [376, 194] on textarea at bounding box center [309, 198] width 218 height 54
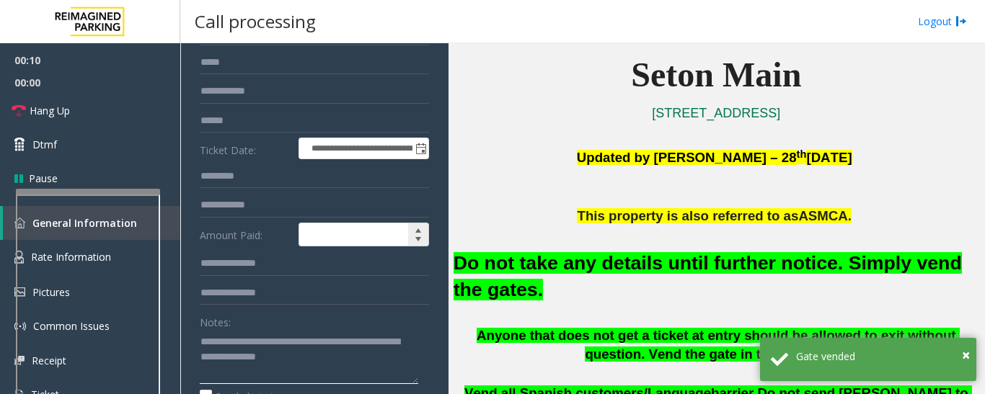
scroll to position [0, 0]
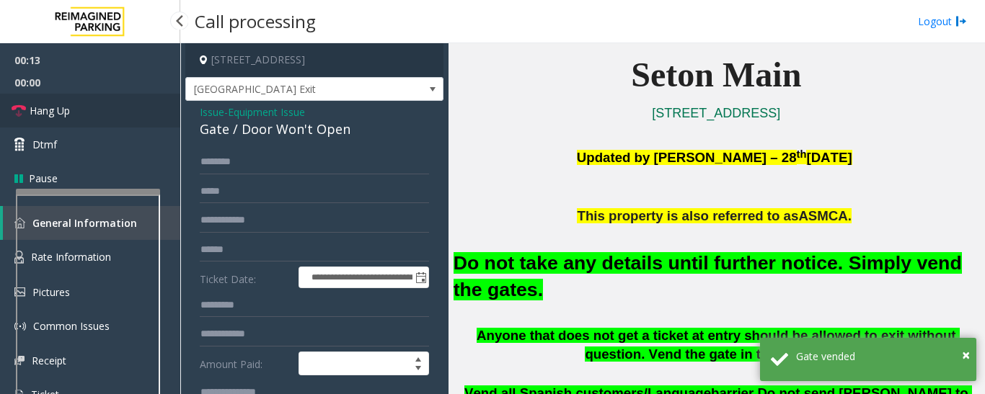
type textarea "**********"
click at [59, 107] on span "Hang Up" at bounding box center [50, 110] width 40 height 15
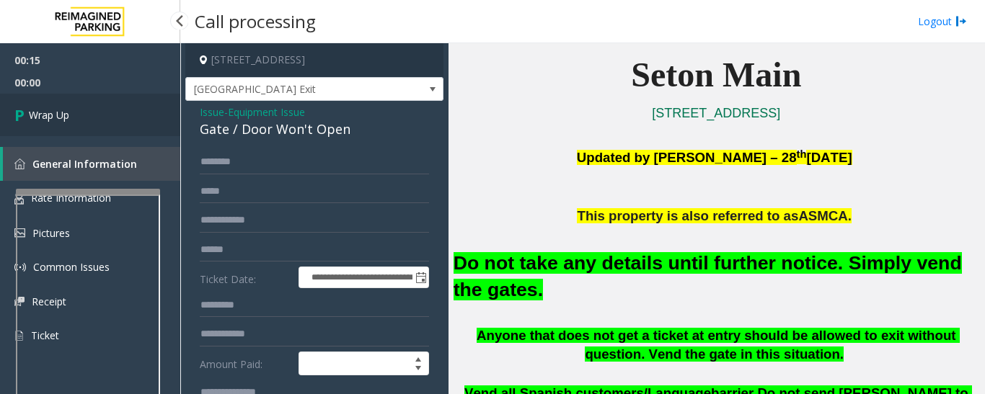
click at [75, 117] on link "Wrap Up" at bounding box center [90, 115] width 180 height 43
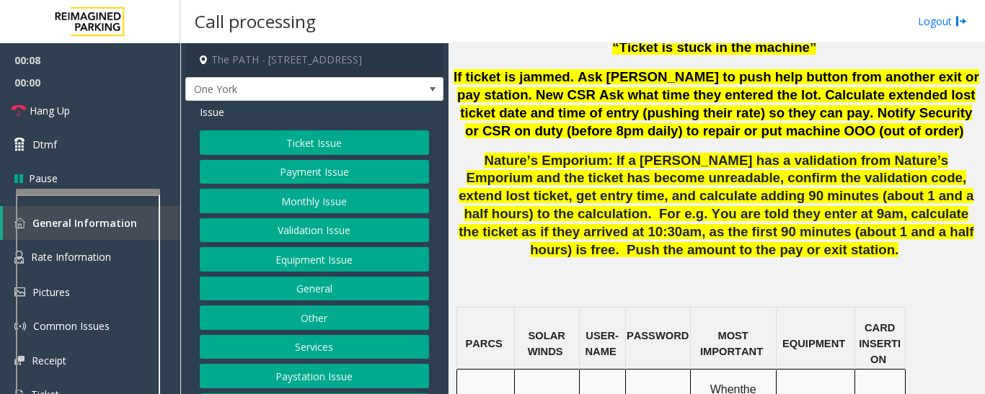
scroll to position [1154, 0]
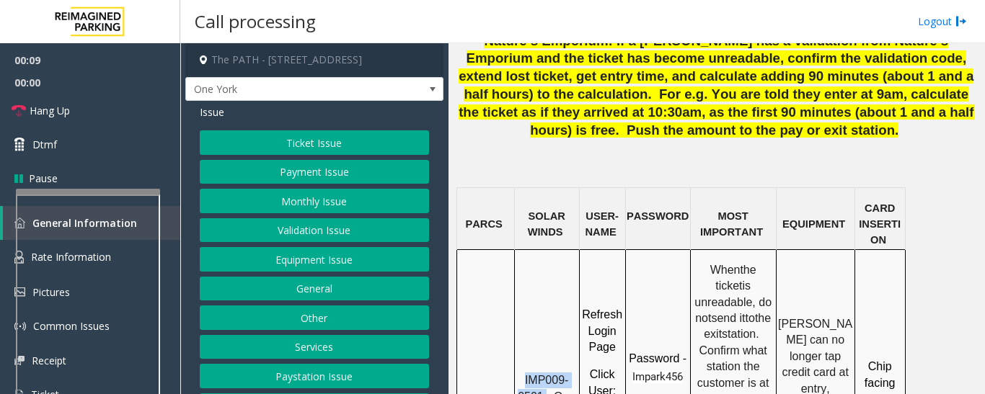
drag, startPoint x: 523, startPoint y: 234, endPoint x: 547, endPoint y: 252, distance: 30.3
copy span "IMP009-0501"
drag, startPoint x: 376, startPoint y: 123, endPoint x: 374, endPoint y: 131, distance: 8.4
click at [376, 123] on div "Issue Ticket Issue Payment Issue Monthly Issue Validation Issue Equipment Issue…" at bounding box center [314, 277] width 258 height 353
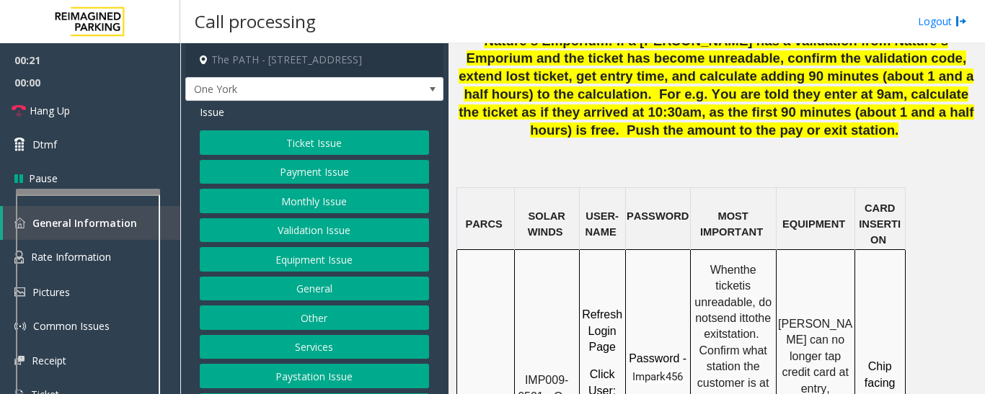
click at [370, 138] on button "Ticket Issue" at bounding box center [314, 143] width 229 height 25
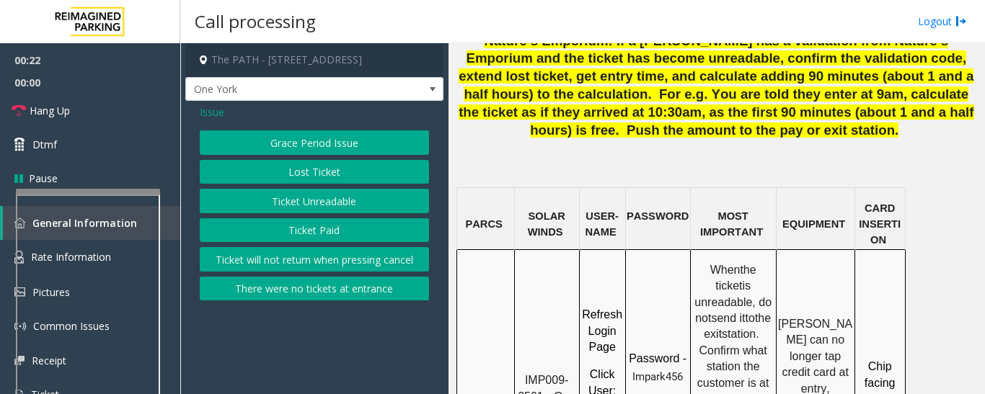
click at [358, 208] on button "Ticket Unreadable" at bounding box center [314, 201] width 229 height 25
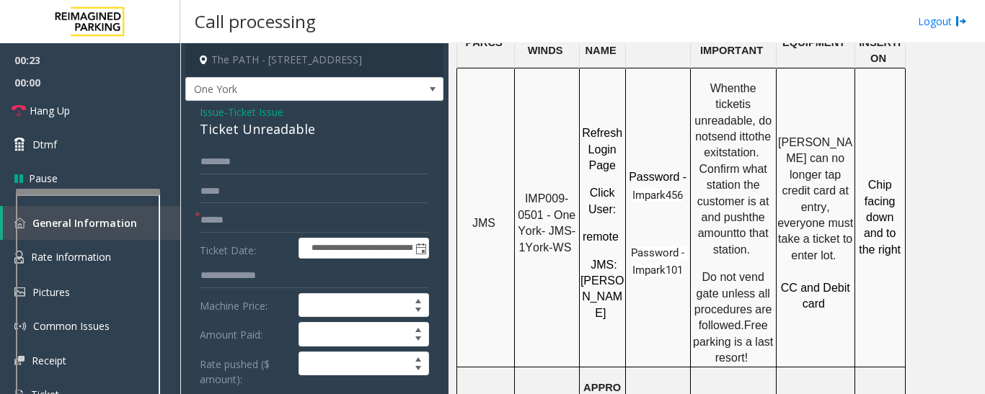
scroll to position [1442, 0]
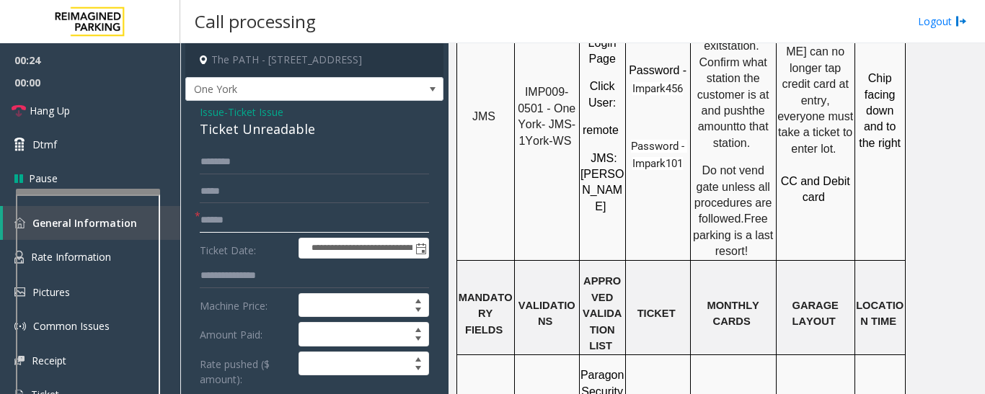
click at [375, 228] on input "text" at bounding box center [314, 220] width 229 height 25
type input "********"
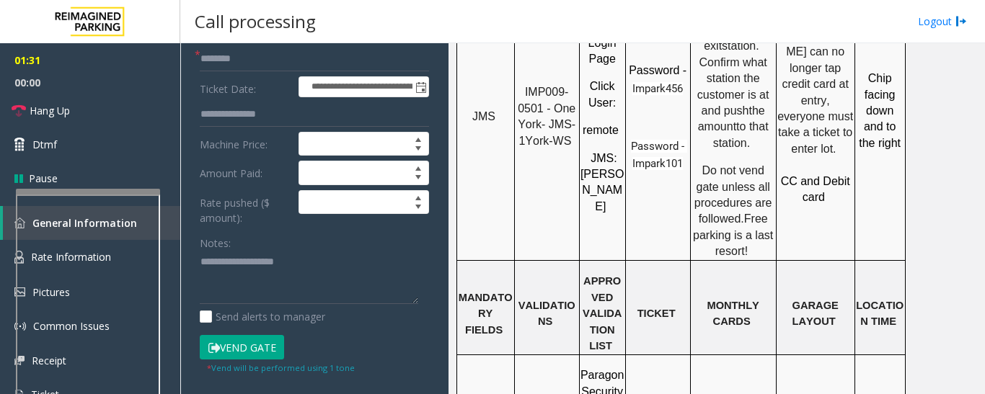
scroll to position [288, 0]
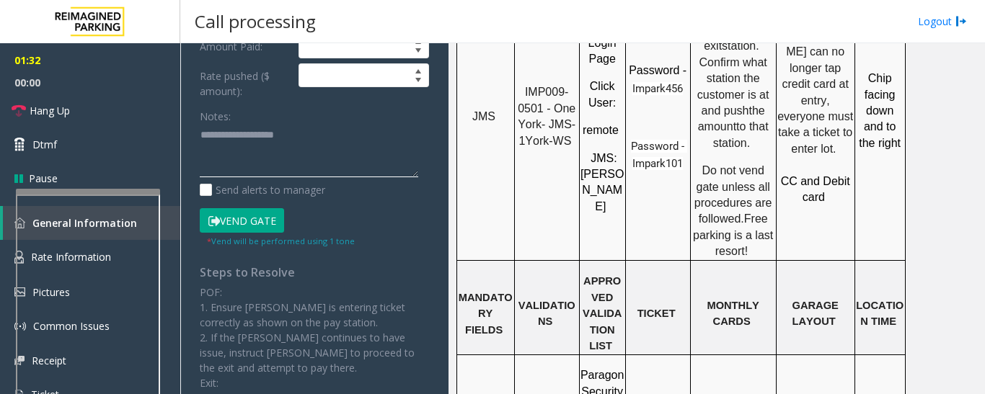
click at [309, 143] on textarea at bounding box center [309, 151] width 218 height 54
paste textarea "**********"
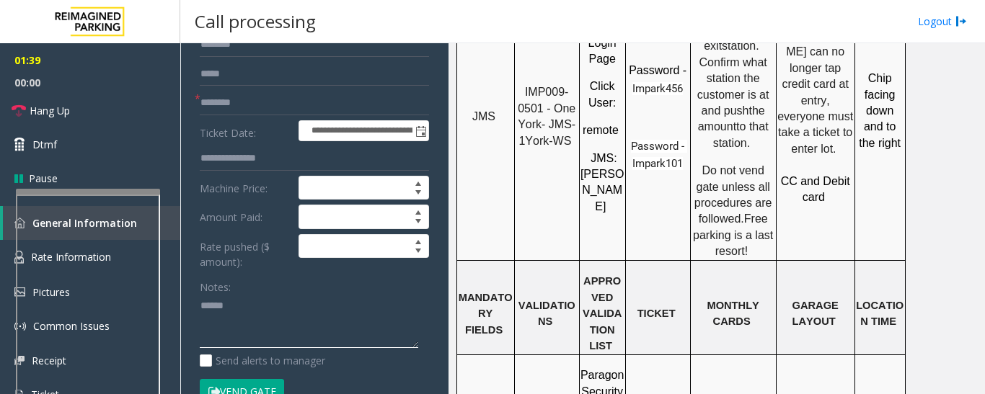
scroll to position [0, 0]
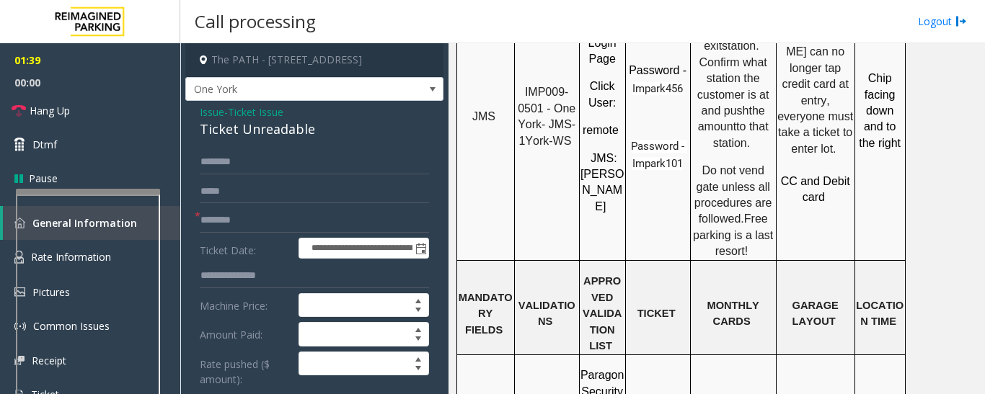
click at [270, 135] on div "Ticket Unreadable" at bounding box center [314, 129] width 229 height 19
copy div "Ticket Unreadable"
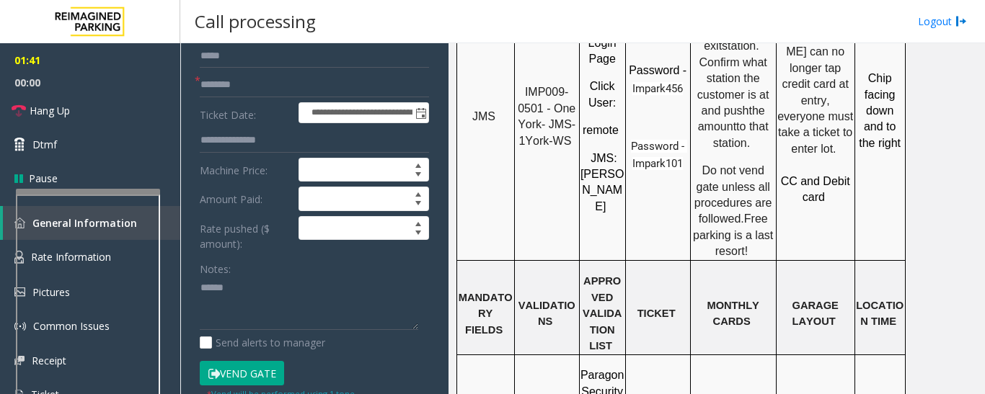
scroll to position [288, 0]
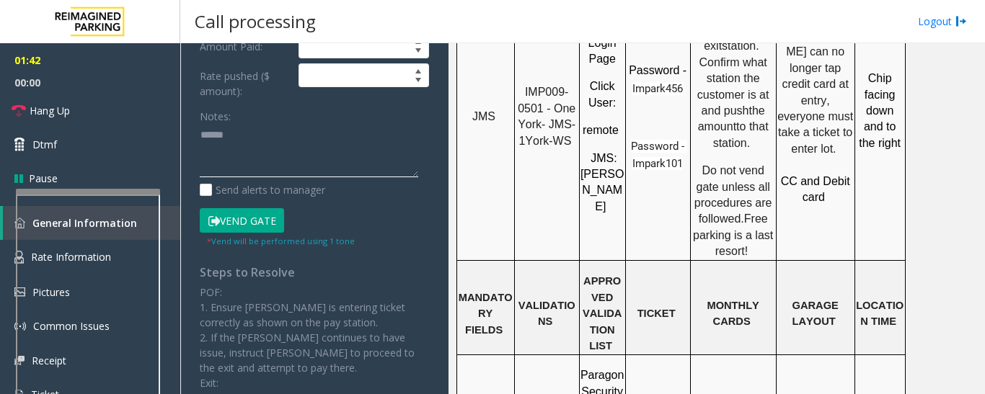
click at [288, 151] on textarea at bounding box center [309, 151] width 218 height 54
paste textarea "**********"
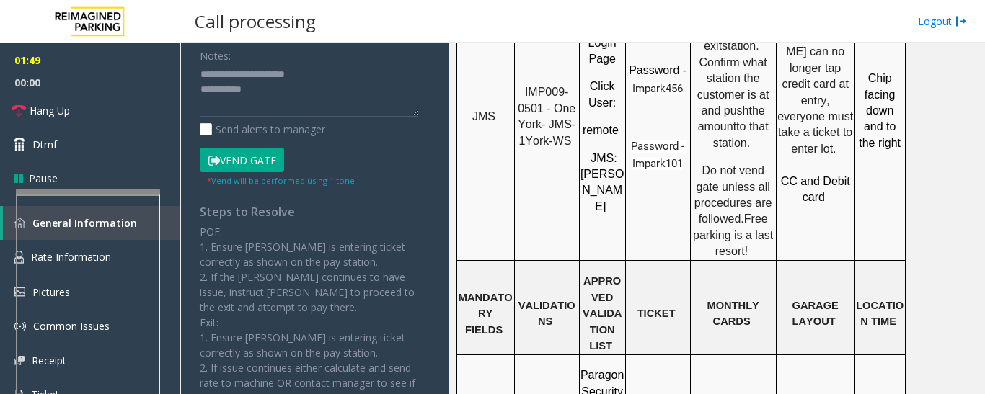
scroll to position [481, 0]
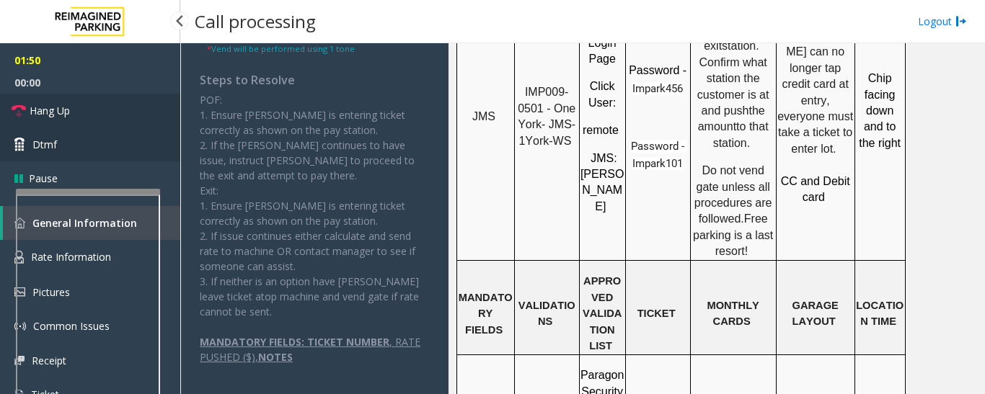
drag, startPoint x: 108, startPoint y: 118, endPoint x: 11, endPoint y: 138, distance: 99.4
click at [108, 118] on link "Hang Up" at bounding box center [90, 111] width 180 height 34
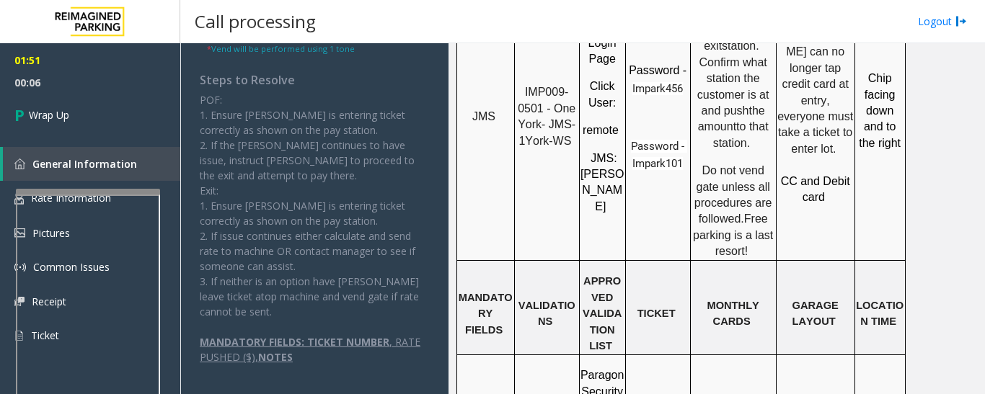
scroll to position [265, 0]
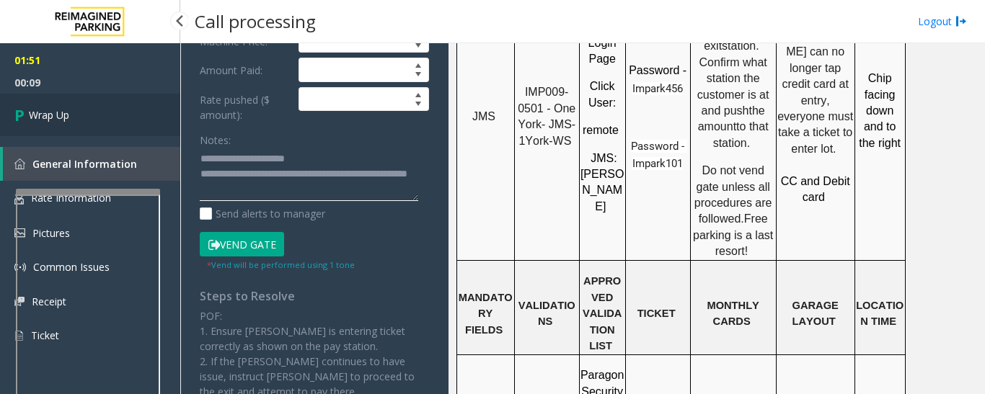
type textarea "**********"
click at [116, 115] on link "Wrap Up" at bounding box center [90, 115] width 180 height 43
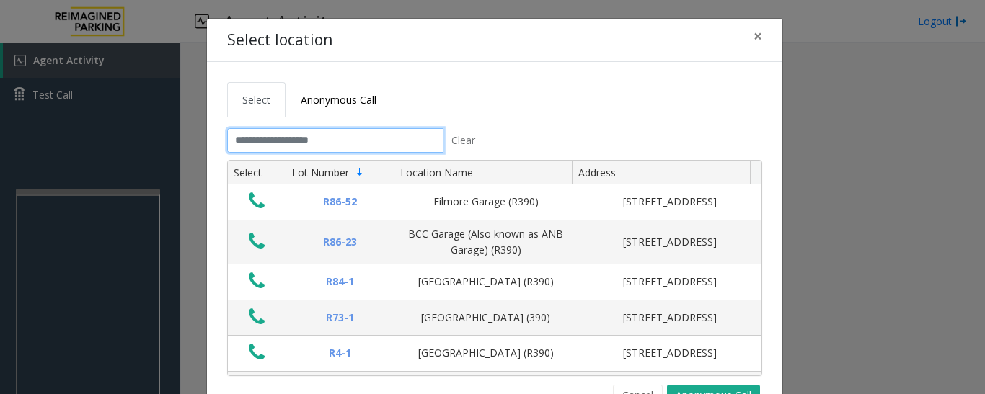
click at [277, 135] on input "text" at bounding box center [335, 140] width 216 height 25
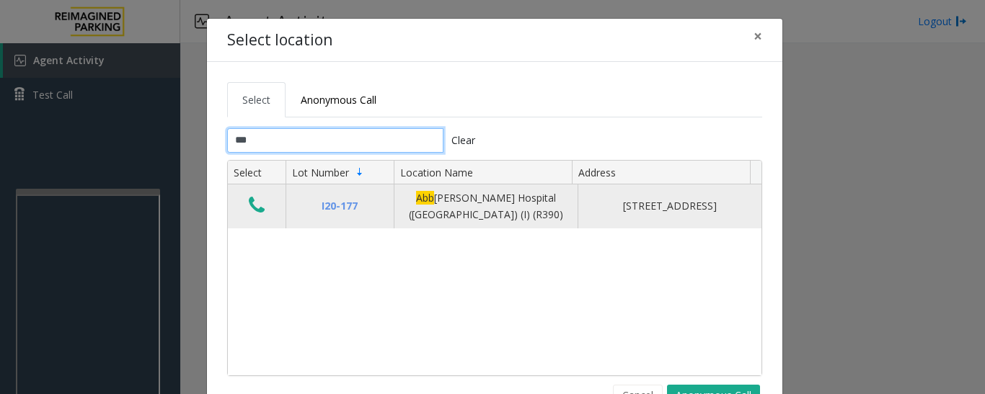
type input "***"
click at [253, 216] on icon "Data table" at bounding box center [257, 205] width 16 height 20
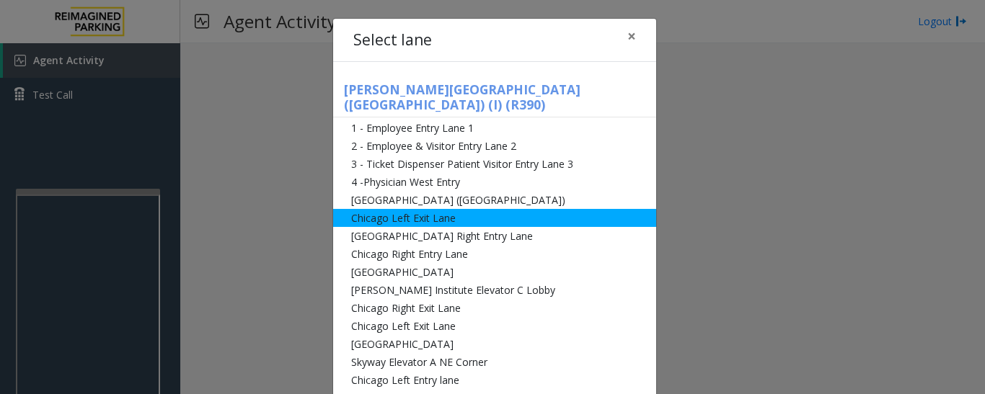
drag, startPoint x: 341, startPoint y: 182, endPoint x: 353, endPoint y: 183, distance: 12.3
click at [343, 191] on li "[GEOGRAPHIC_DATA] ([GEOGRAPHIC_DATA])" at bounding box center [494, 200] width 323 height 18
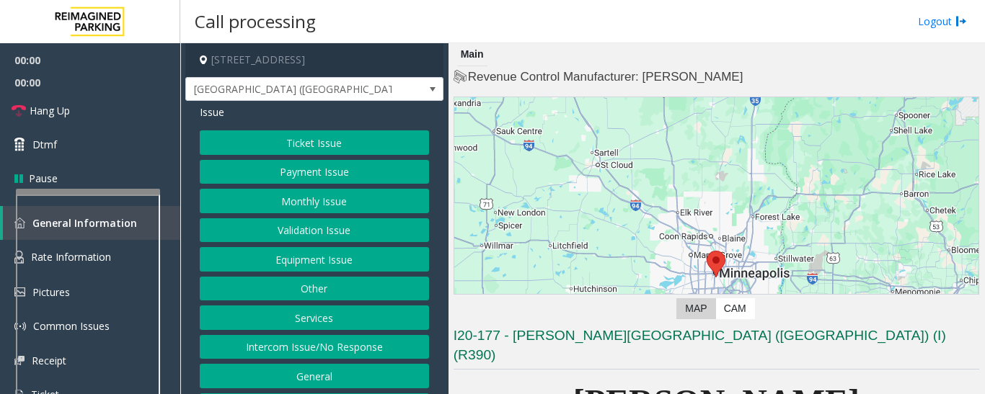
scroll to position [361, 0]
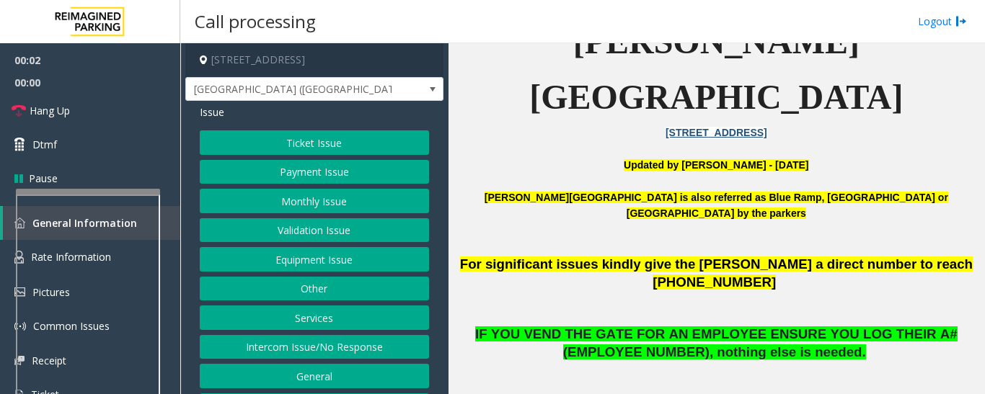
click at [386, 198] on button "Monthly Issue" at bounding box center [314, 201] width 229 height 25
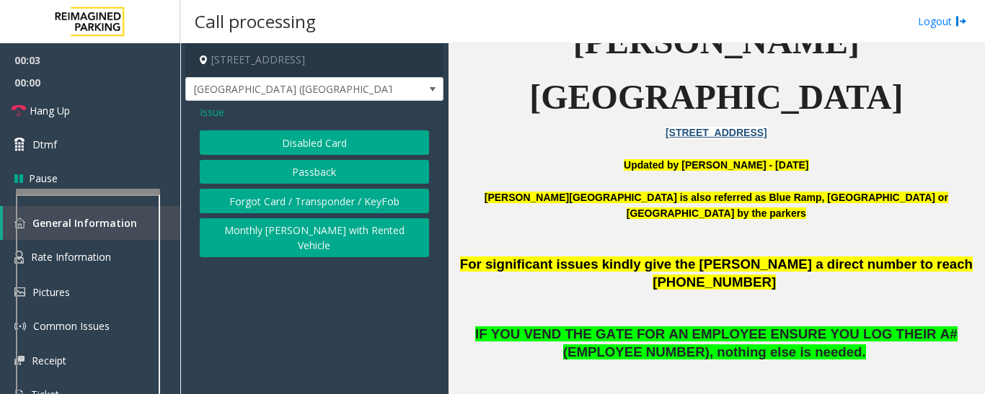
click at [361, 134] on button "Disabled Card" at bounding box center [314, 143] width 229 height 25
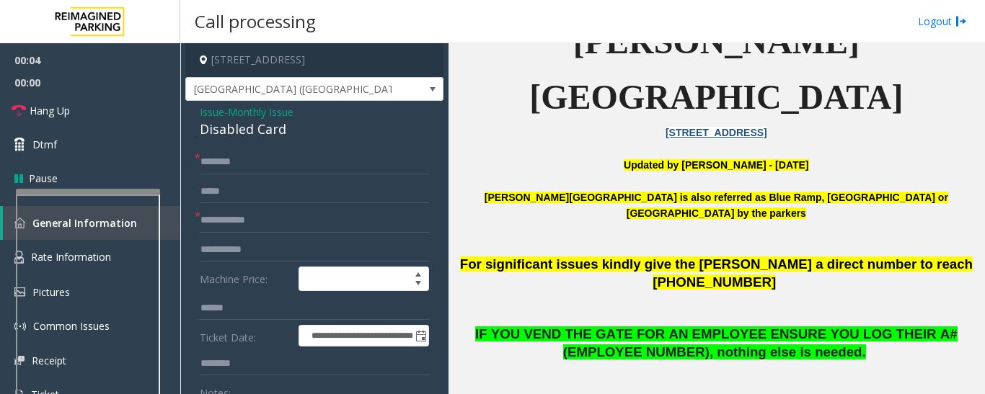
click at [242, 130] on div "Disabled Card" at bounding box center [314, 129] width 229 height 19
copy div "Disabled Card"
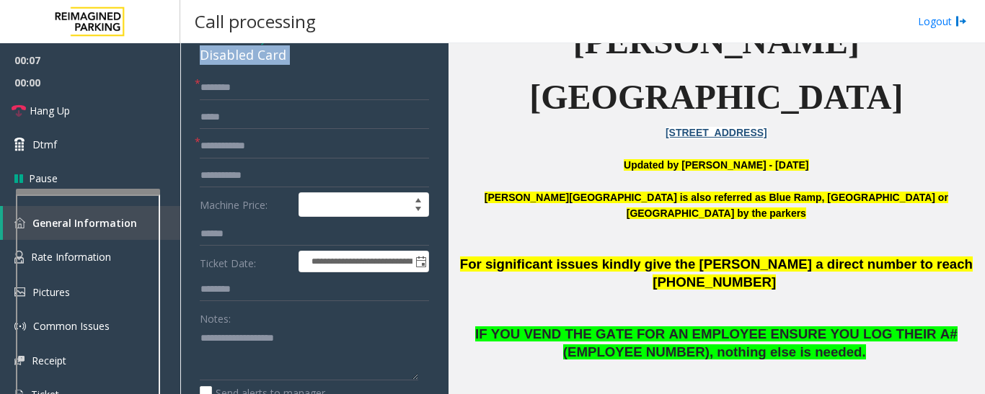
scroll to position [144, 0]
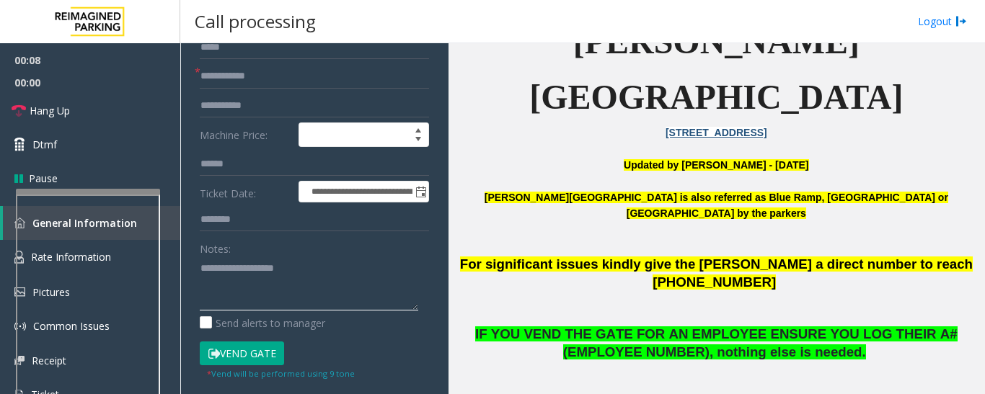
click at [293, 271] on textarea at bounding box center [309, 284] width 218 height 54
paste textarea "**********"
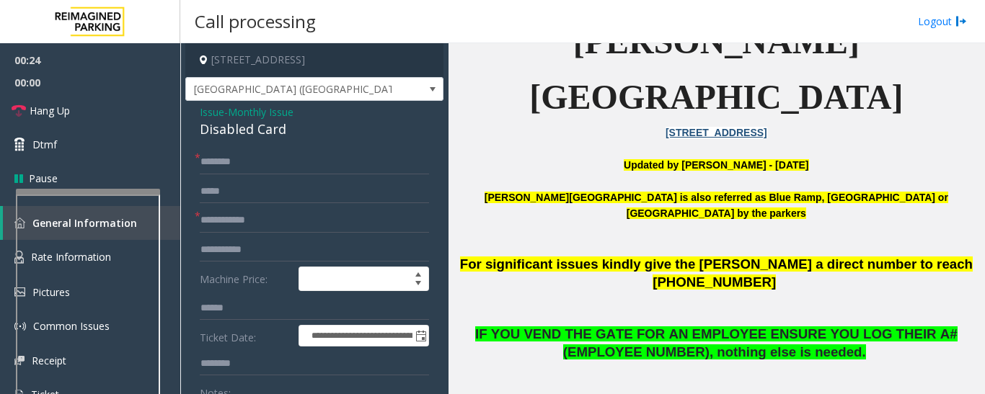
type textarea "**********"
click at [234, 224] on input "text" at bounding box center [314, 220] width 229 height 25
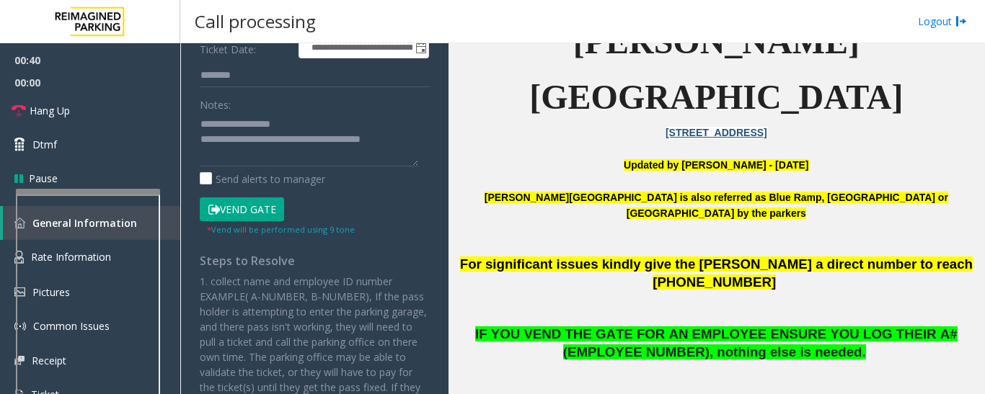
type input "**********"
click at [269, 206] on button "Vend Gate" at bounding box center [242, 210] width 84 height 25
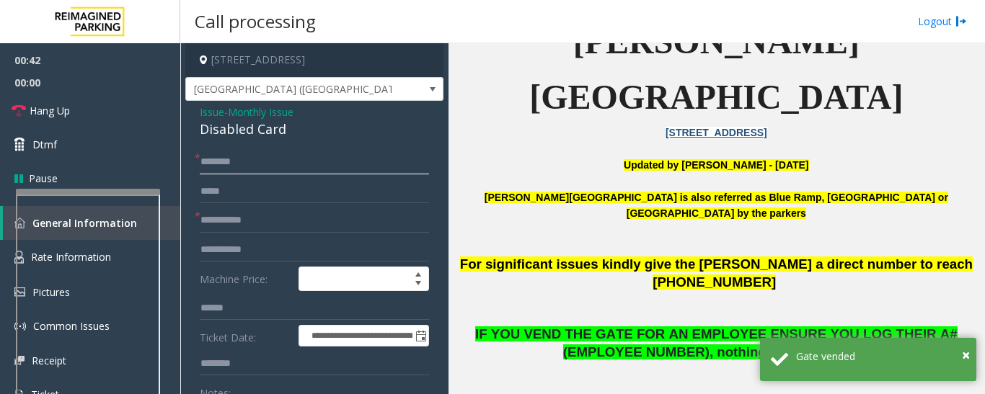
click at [270, 159] on input "text" at bounding box center [314, 162] width 229 height 25
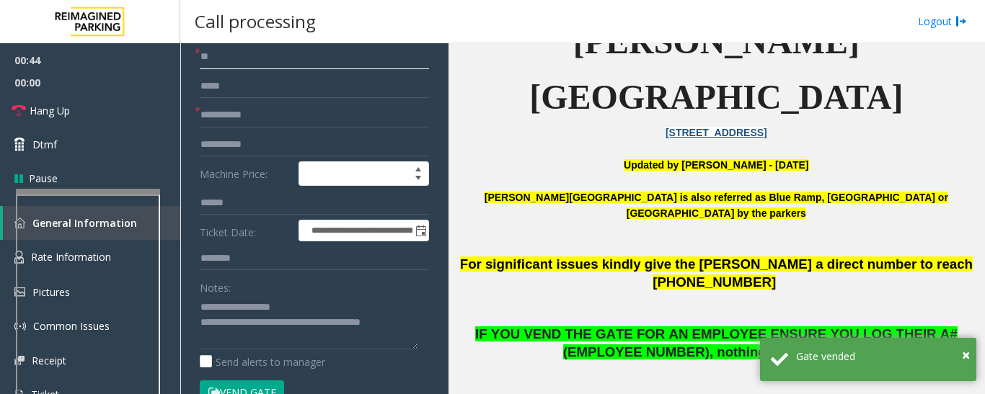
scroll to position [216, 0]
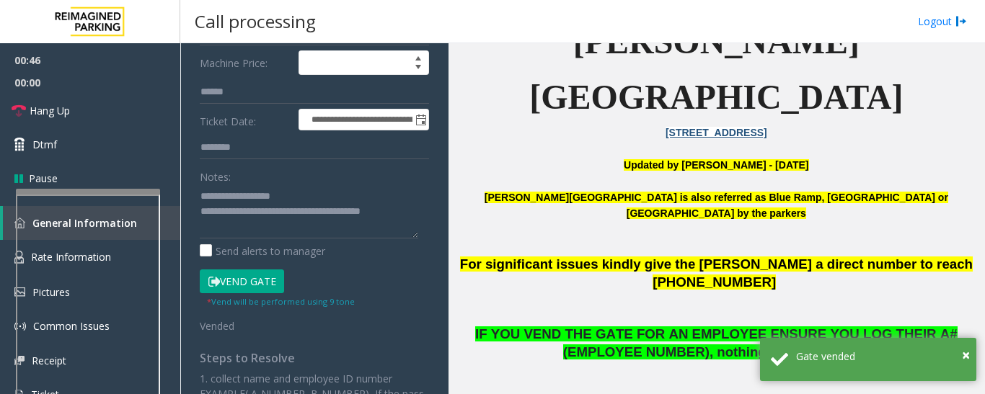
type input "**"
click at [414, 214] on textarea at bounding box center [309, 212] width 218 height 54
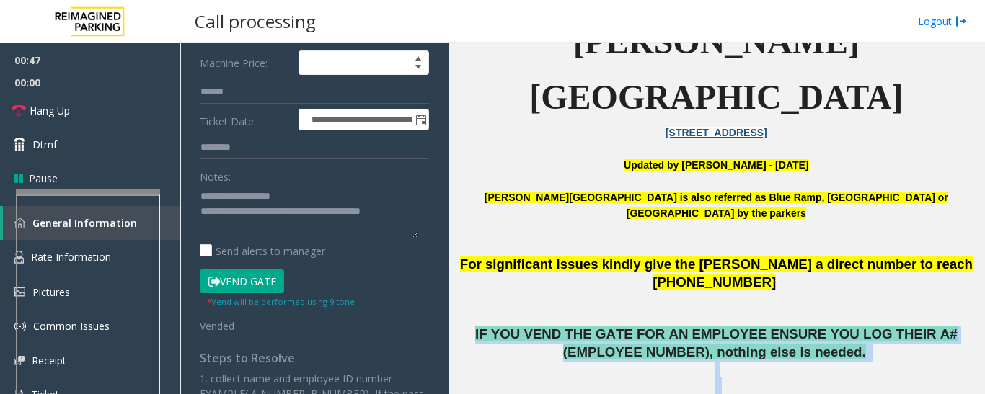
drag, startPoint x: 477, startPoint y: 228, endPoint x: 984, endPoint y: 303, distance: 513.1
click at [984, 303] on app-call-processing "**********" at bounding box center [583, 218] width 804 height 351
click at [919, 362] on p at bounding box center [717, 379] width 526 height 34
click at [876, 326] on p "IF YOU VEND THE GATE FOR AN EMPLOYEE ENSURE YOU LOG THEIR A# (EMPLOYEE NUMBER),…" at bounding box center [717, 344] width 526 height 36
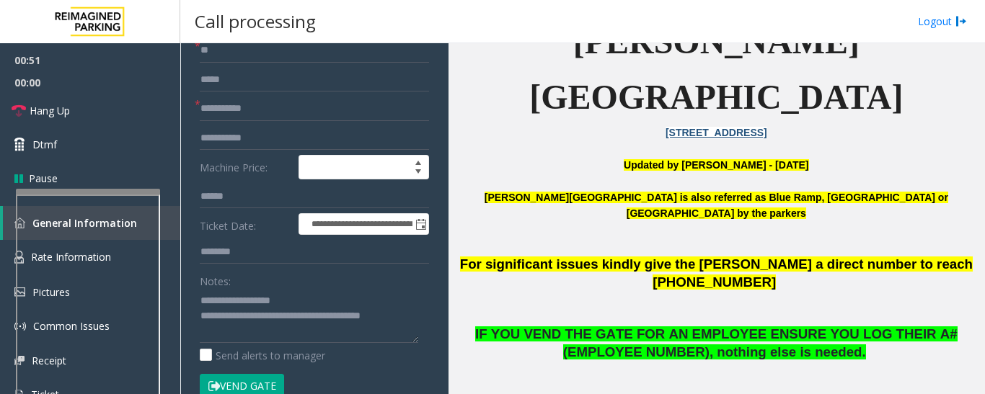
scroll to position [0, 0]
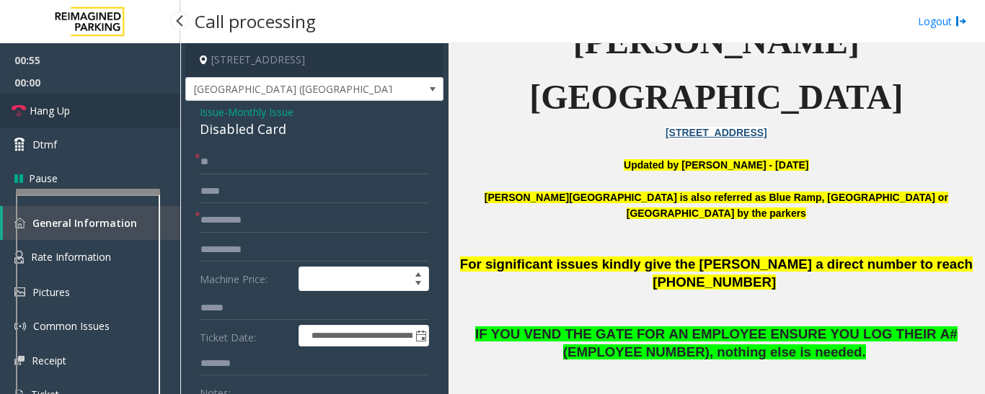
click at [46, 116] on span "Hang Up" at bounding box center [50, 110] width 40 height 15
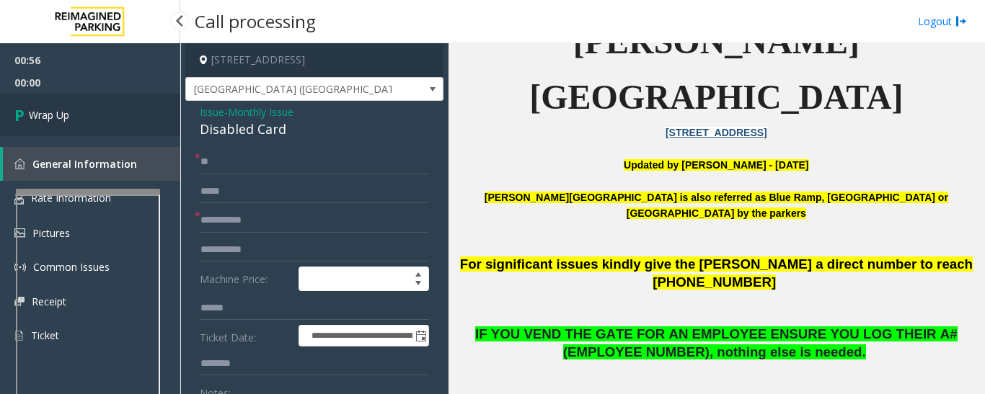
click at [28, 129] on link "Wrap Up" at bounding box center [90, 115] width 180 height 43
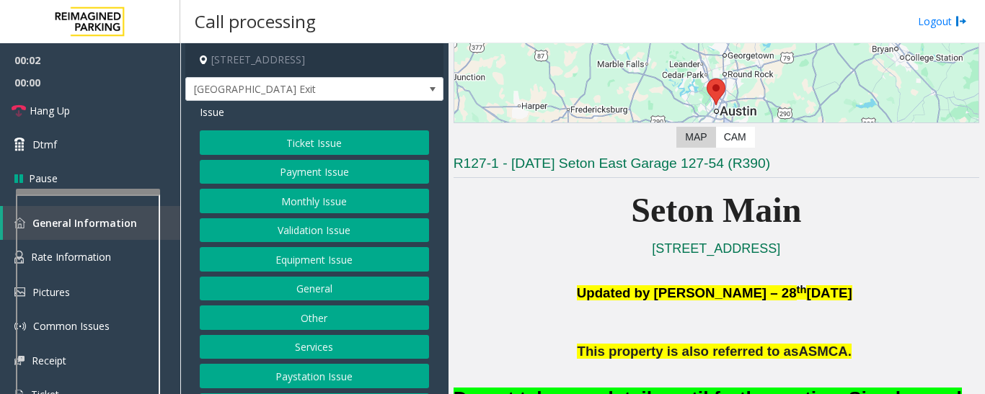
scroll to position [288, 0]
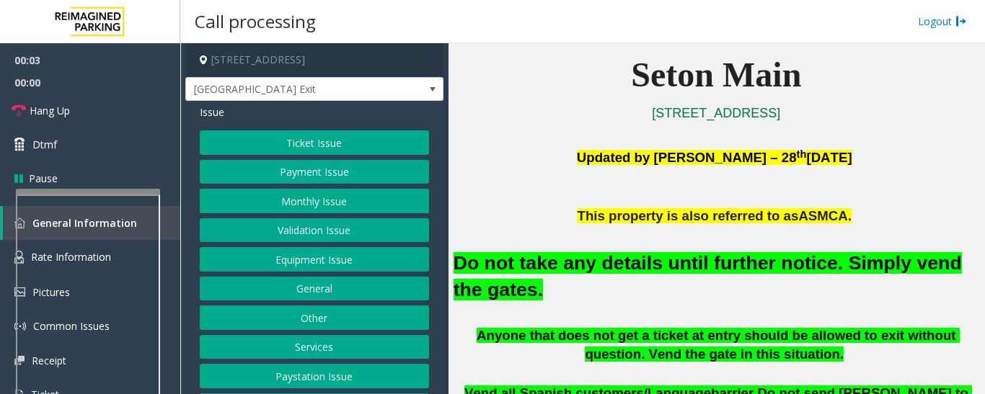
click at [321, 261] on button "Equipment Issue" at bounding box center [314, 259] width 229 height 25
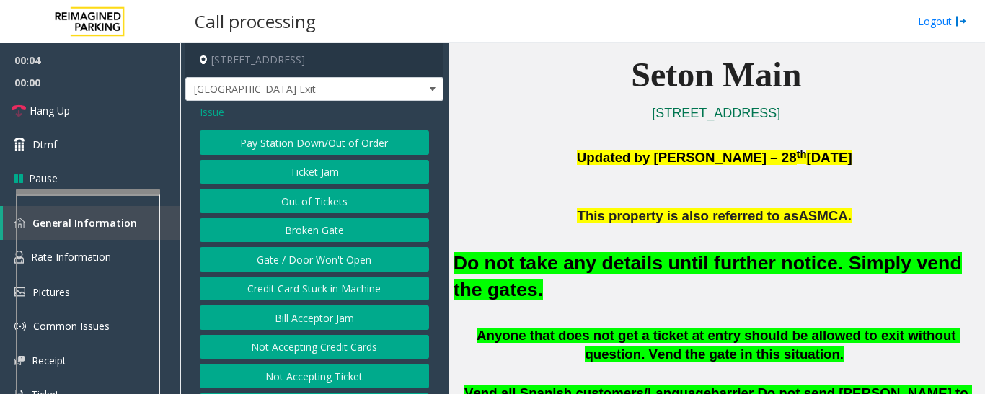
click at [321, 260] on button "Gate / Door Won't Open" at bounding box center [314, 259] width 229 height 25
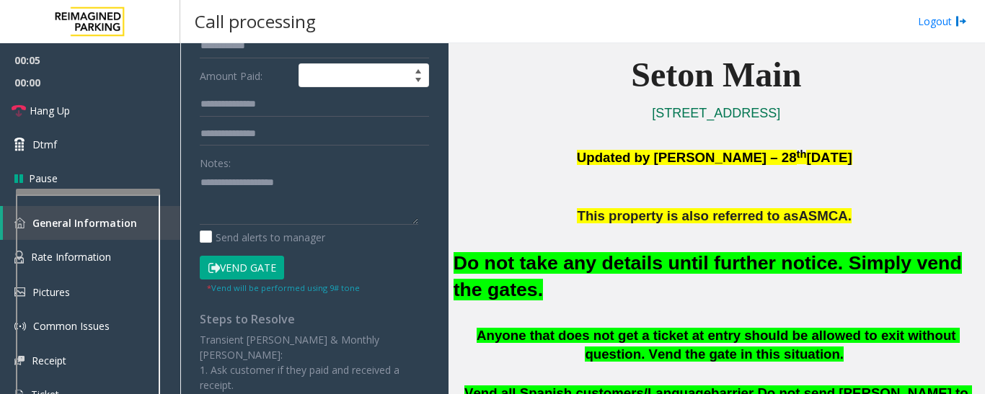
click at [275, 267] on button "Vend Gate" at bounding box center [242, 268] width 84 height 25
click at [489, 257] on font "Do not take any details until further notice. Simply vend the gates." at bounding box center [708, 276] width 508 height 48
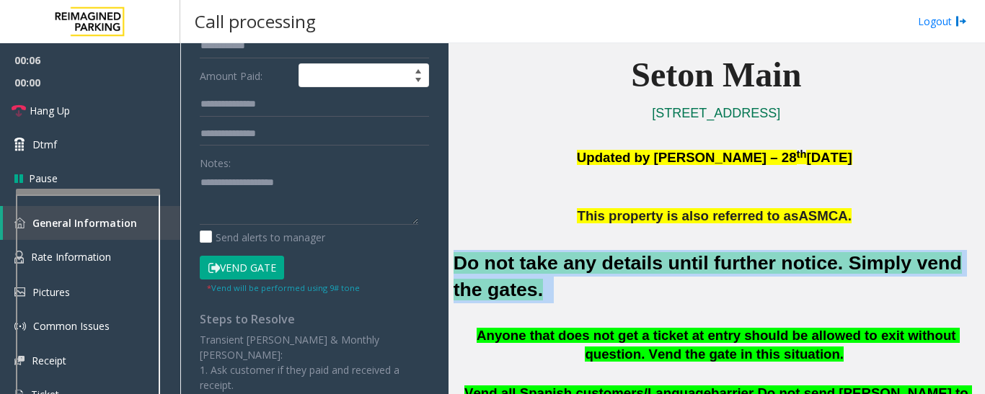
click at [489, 257] on font "Do not take any details until further notice. Simply vend the gates." at bounding box center [708, 276] width 508 height 48
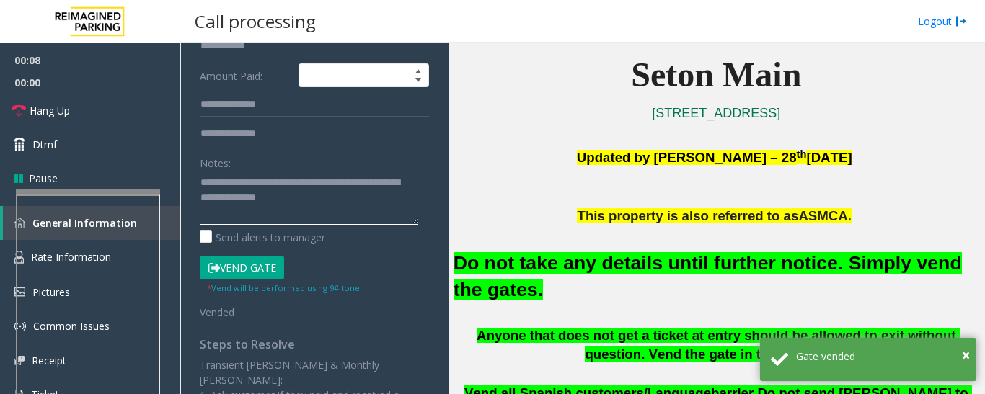
click at [334, 208] on textarea at bounding box center [309, 198] width 218 height 54
click at [337, 194] on textarea at bounding box center [309, 198] width 218 height 54
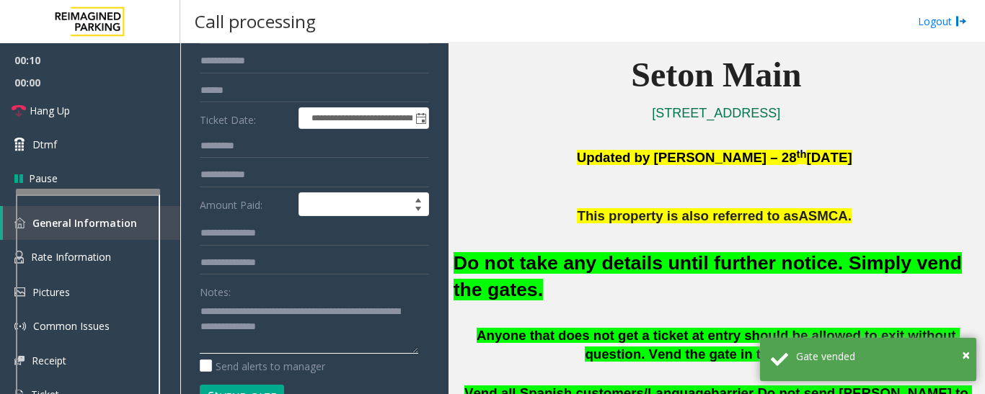
scroll to position [0, 0]
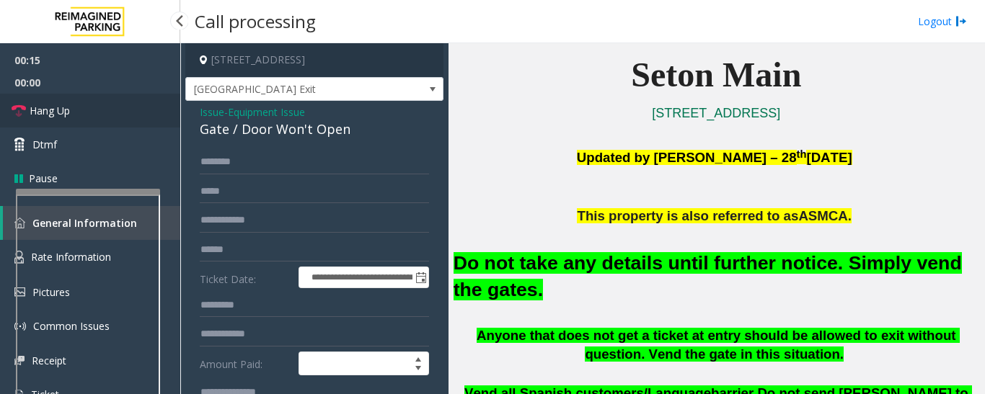
type textarea "**********"
click at [23, 109] on icon at bounding box center [19, 111] width 14 height 14
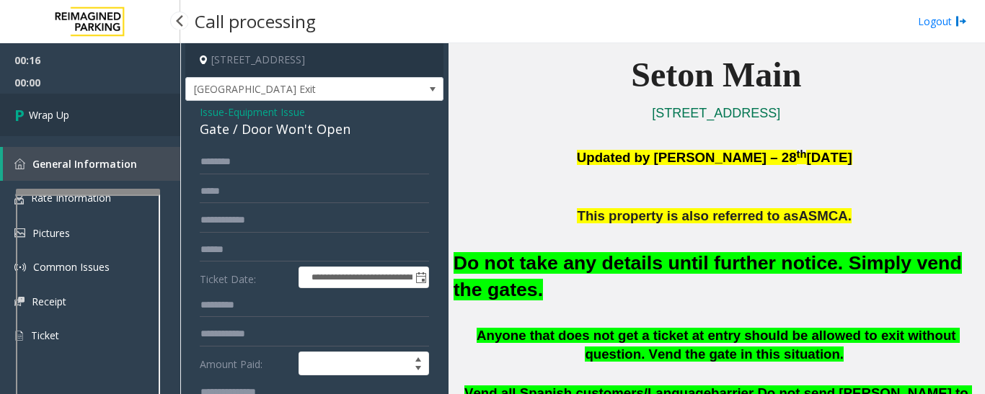
click at [83, 106] on link "Wrap Up" at bounding box center [90, 115] width 180 height 43
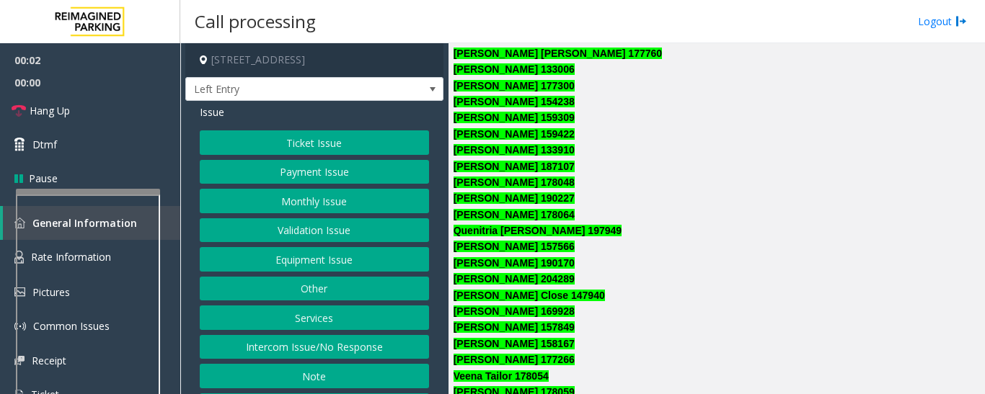
scroll to position [1226, 0]
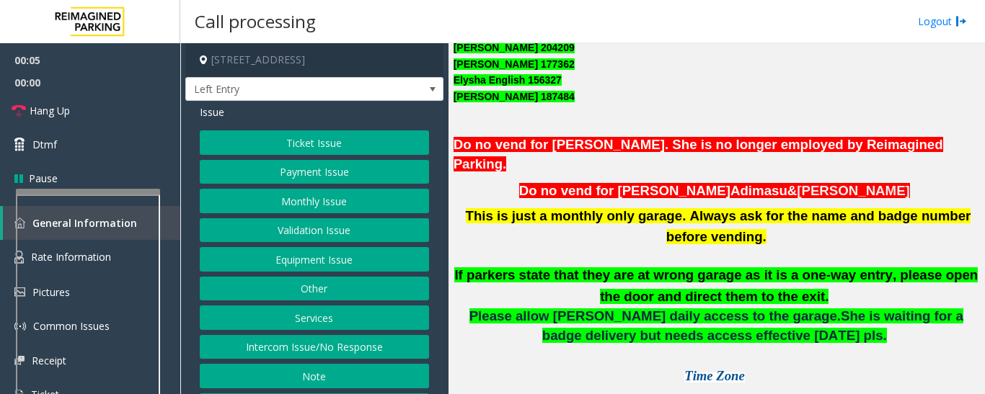
click at [227, 198] on button "Monthly Issue" at bounding box center [314, 201] width 229 height 25
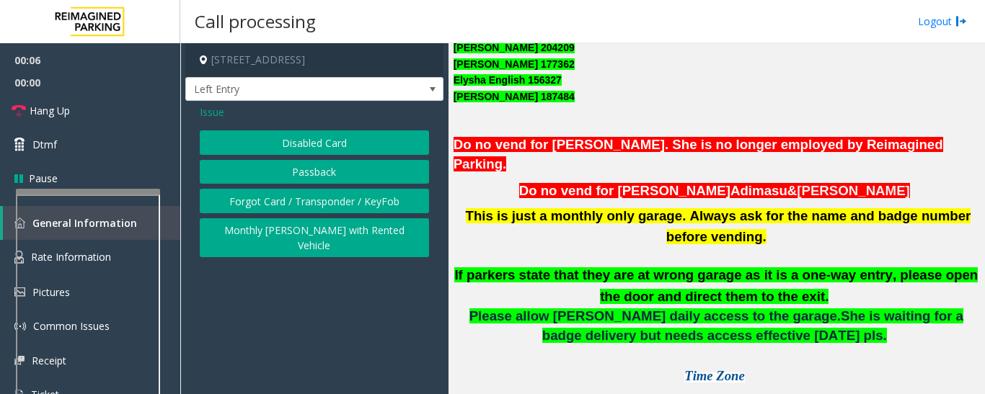
click at [283, 151] on button "Disabled Card" at bounding box center [314, 143] width 229 height 25
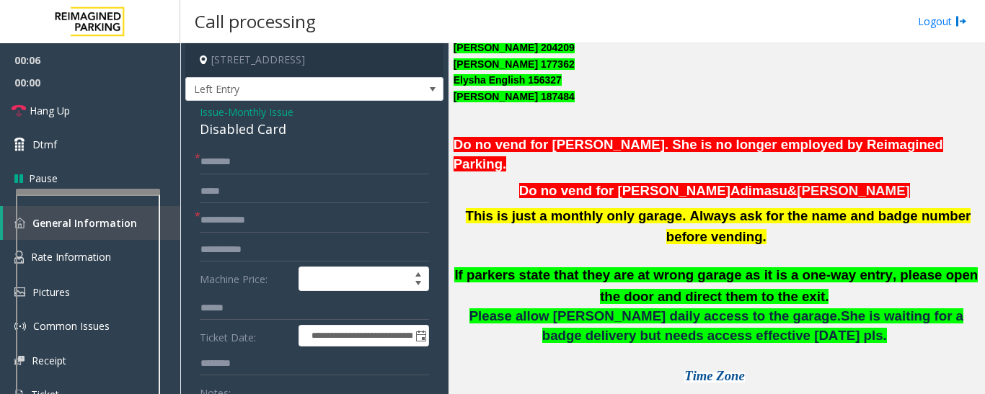
click at [234, 131] on div "Disabled Card" at bounding box center [314, 129] width 229 height 19
copy div "Disabled Card"
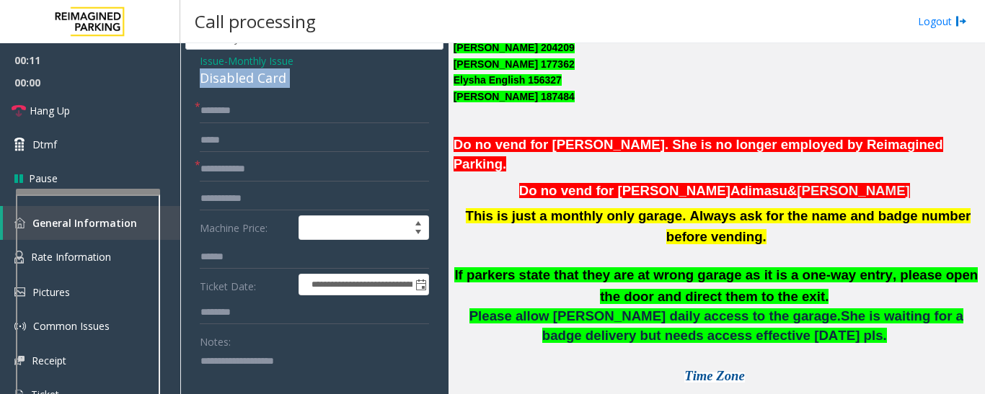
scroll to position [216, 0]
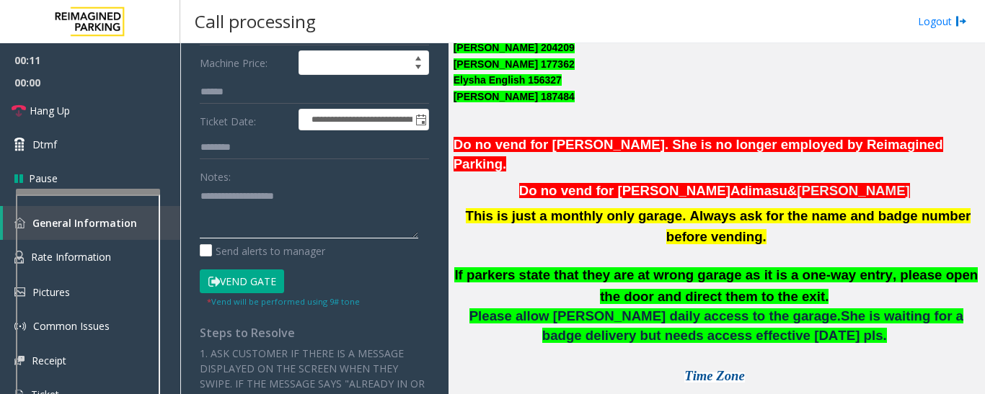
click at [291, 210] on textarea at bounding box center [309, 212] width 218 height 54
paste textarea "**********"
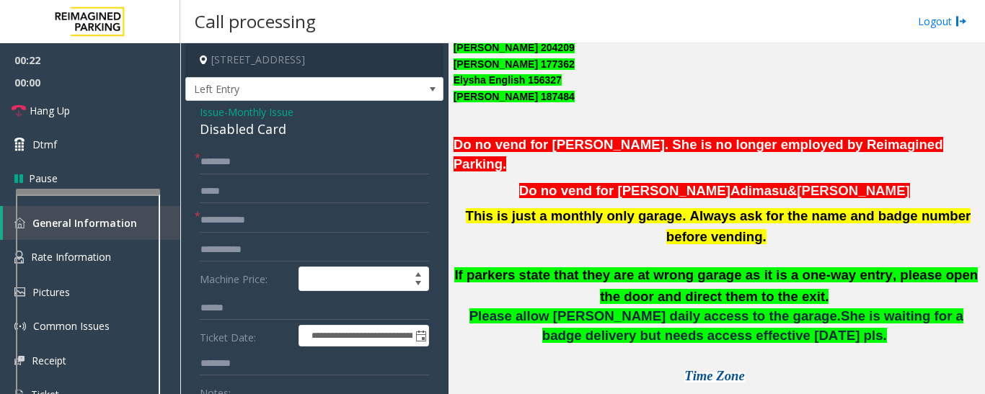
scroll to position [40, 0]
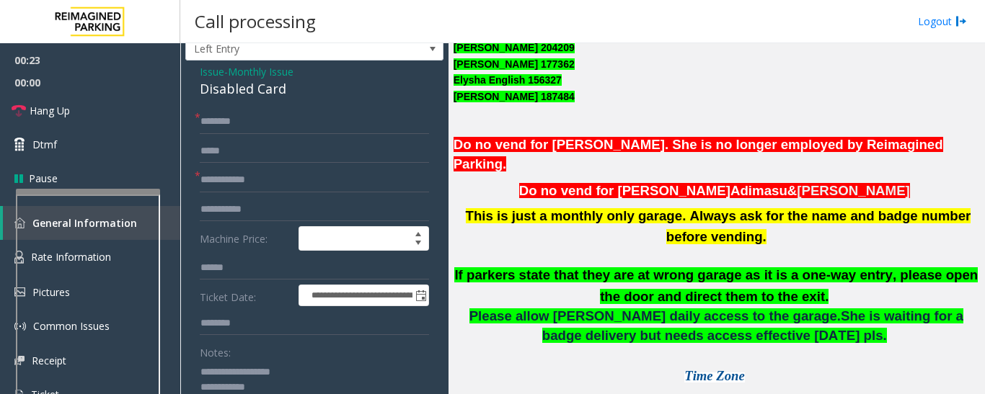
type textarea "**********"
click at [275, 119] on input "text" at bounding box center [314, 122] width 229 height 25
click at [216, 123] on input "******" at bounding box center [314, 122] width 229 height 25
type input "*******"
click at [322, 176] on input "text" at bounding box center [314, 180] width 229 height 25
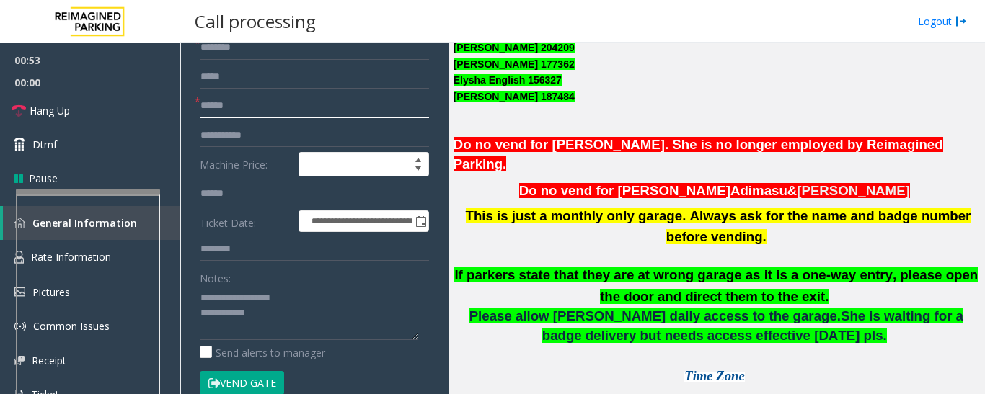
scroll to position [257, 0]
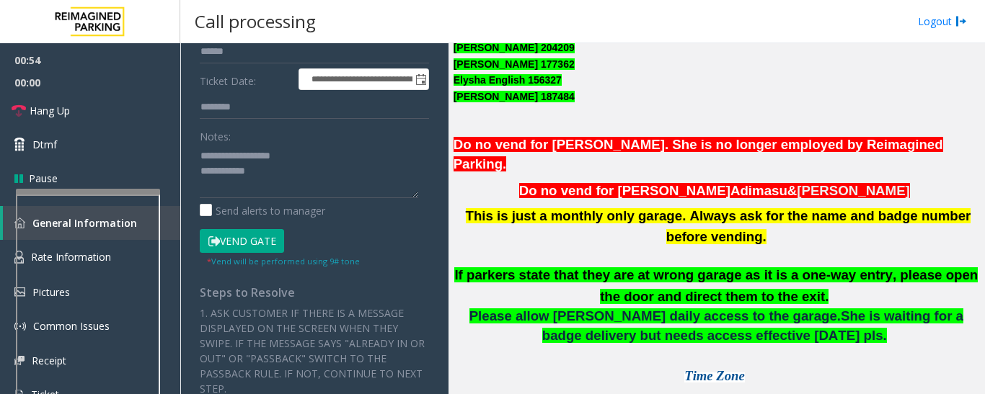
type input "******"
click at [290, 168] on textarea at bounding box center [309, 171] width 218 height 54
click at [264, 239] on button "Vend Gate" at bounding box center [242, 241] width 84 height 25
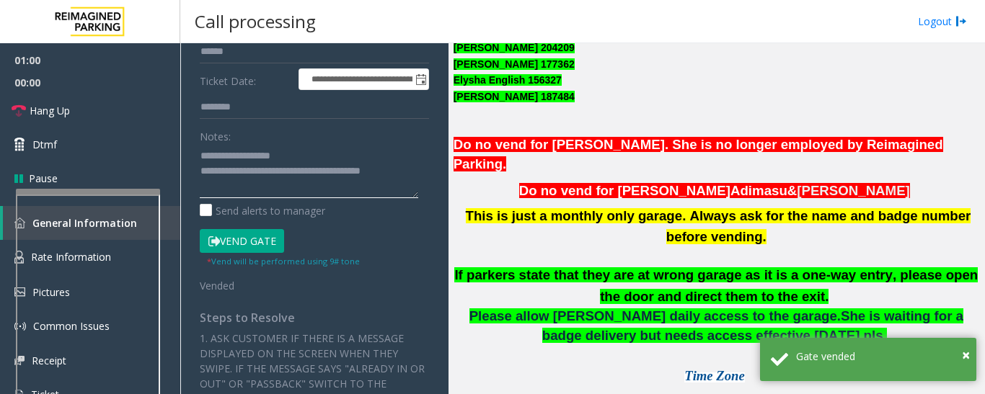
click at [274, 189] on textarea at bounding box center [309, 171] width 218 height 54
type textarea "**********"
click at [428, 169] on div "**********" at bounding box center [314, 308] width 251 height 831
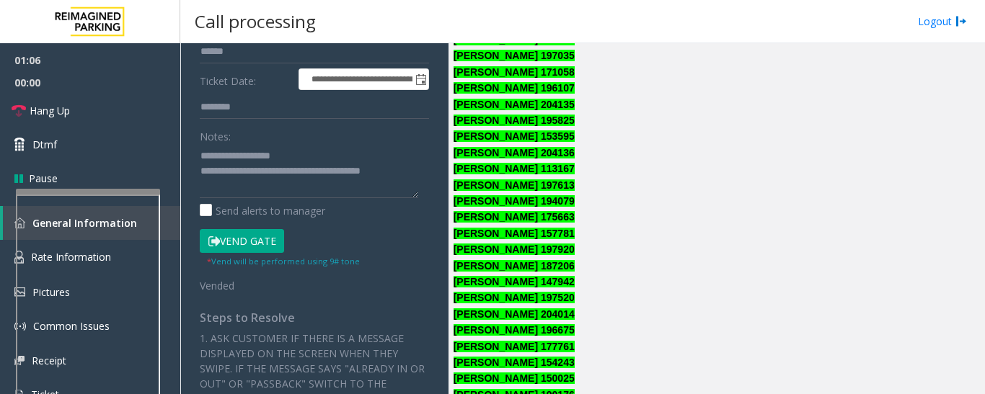
scroll to position [288, 0]
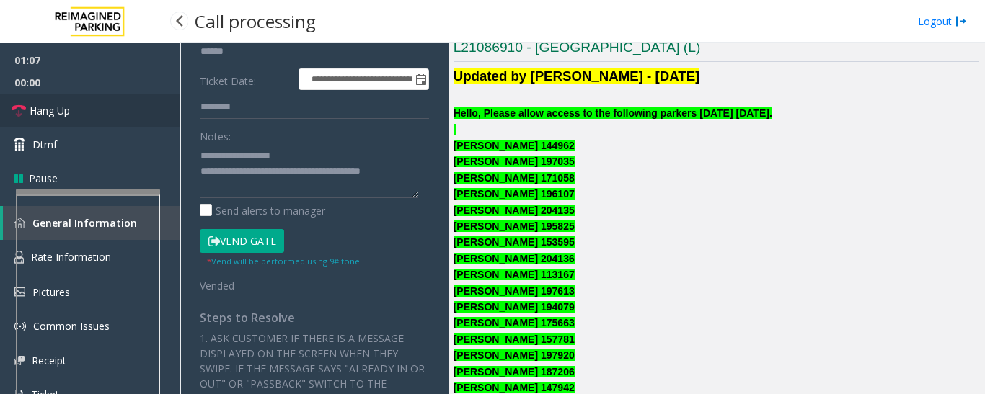
click at [120, 123] on link "Hang Up" at bounding box center [90, 111] width 180 height 34
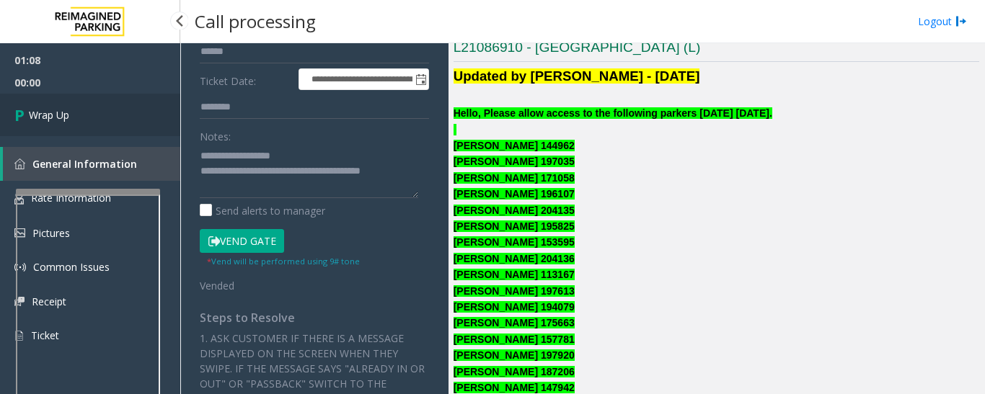
click at [107, 120] on link "Wrap Up" at bounding box center [90, 115] width 180 height 43
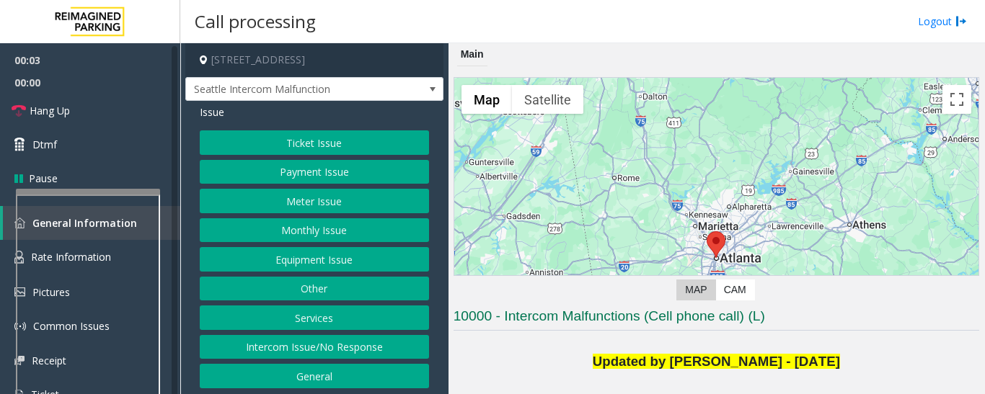
scroll to position [433, 0]
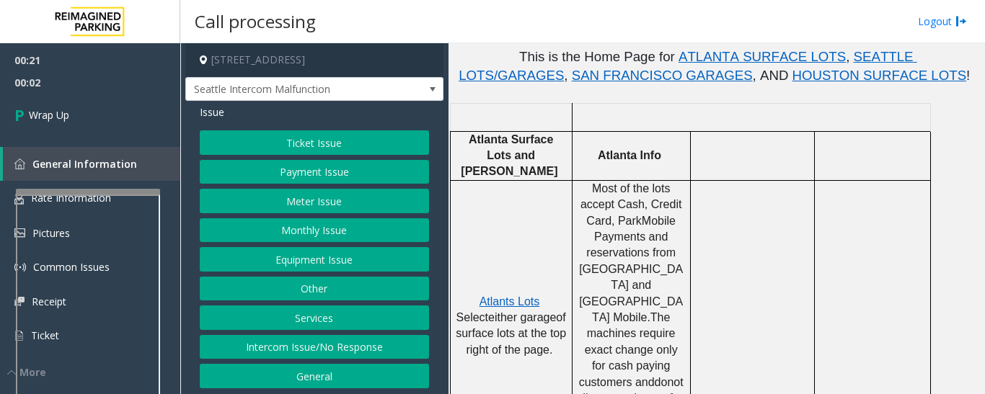
click at [324, 355] on button "Intercom Issue/No Response" at bounding box center [314, 347] width 229 height 25
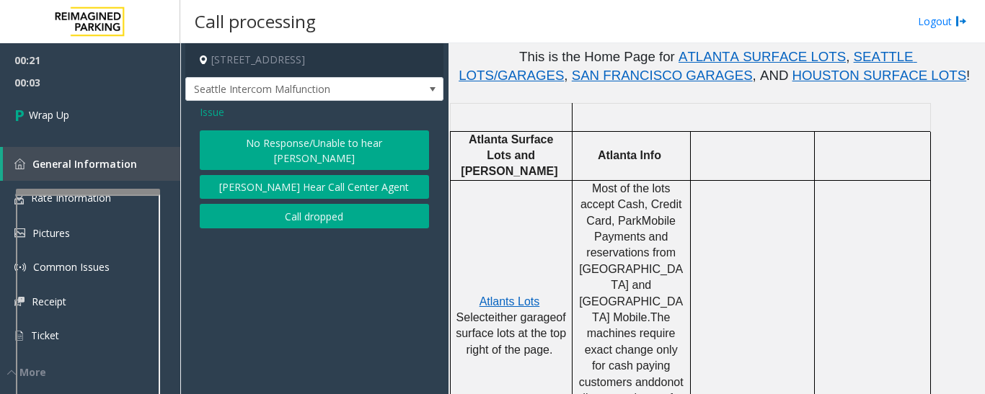
click at [339, 212] on button "Call dropped" at bounding box center [314, 216] width 229 height 25
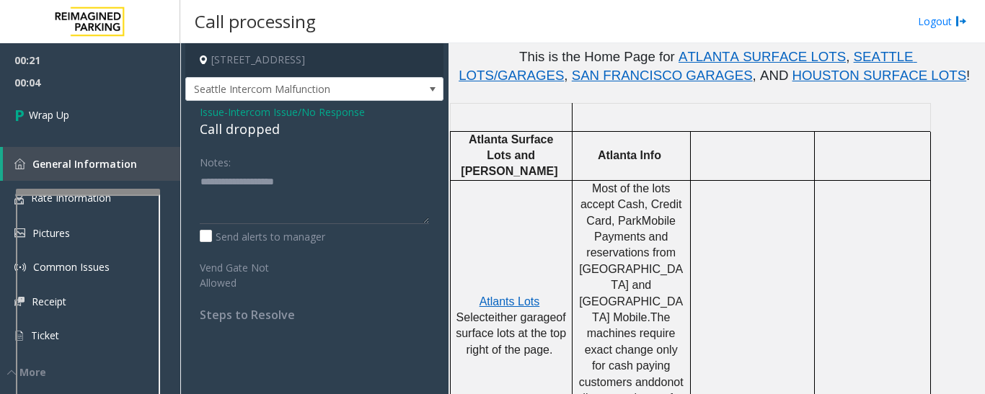
click at [226, 136] on div "Call dropped" at bounding box center [314, 129] width 229 height 19
click at [227, 136] on div "Call dropped" at bounding box center [314, 129] width 229 height 19
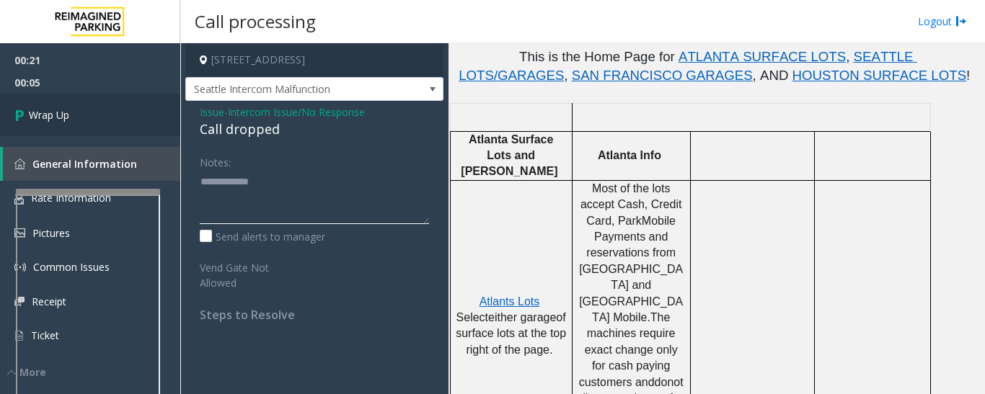
type textarea "**********"
click at [138, 112] on link "Wrap Up" at bounding box center [90, 115] width 180 height 43
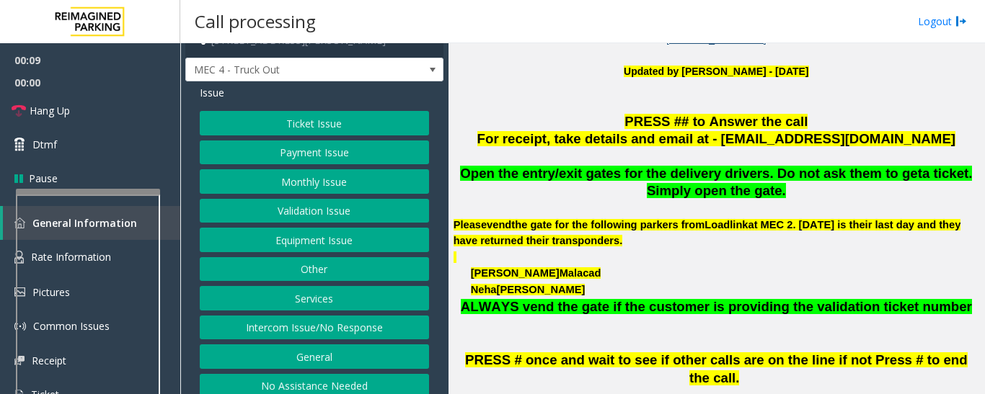
scroll to position [30, 0]
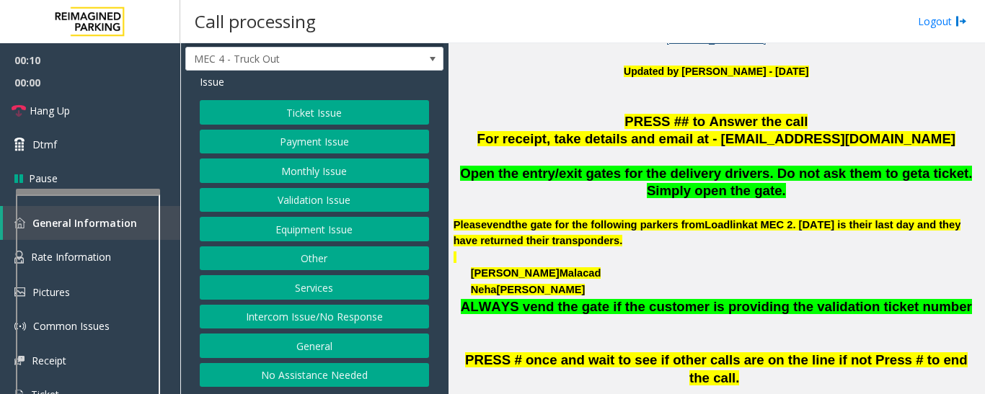
click at [327, 312] on button "Intercom Issue/No Response" at bounding box center [314, 317] width 229 height 25
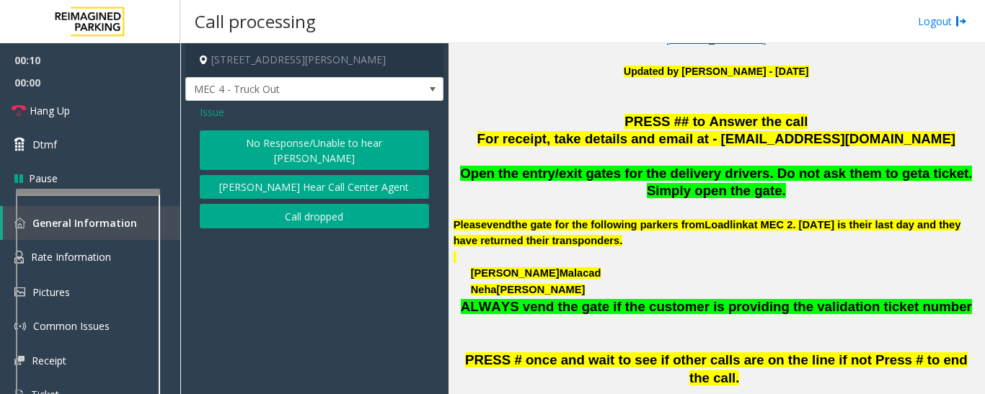
scroll to position [0, 0]
click at [365, 141] on button "No Response/Unable to hear [PERSON_NAME]" at bounding box center [314, 151] width 229 height 40
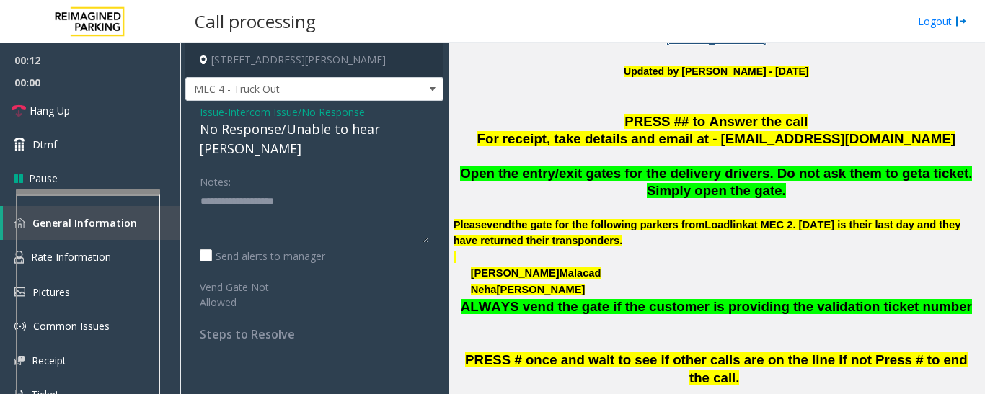
click at [328, 136] on div "No Response/Unable to hear [PERSON_NAME]" at bounding box center [314, 139] width 229 height 39
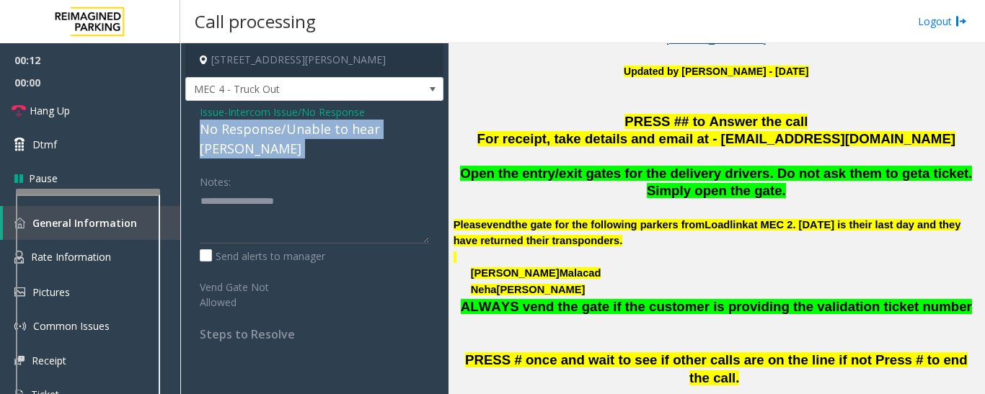
click at [328, 136] on div "No Response/Unable to hear [PERSON_NAME]" at bounding box center [314, 139] width 229 height 39
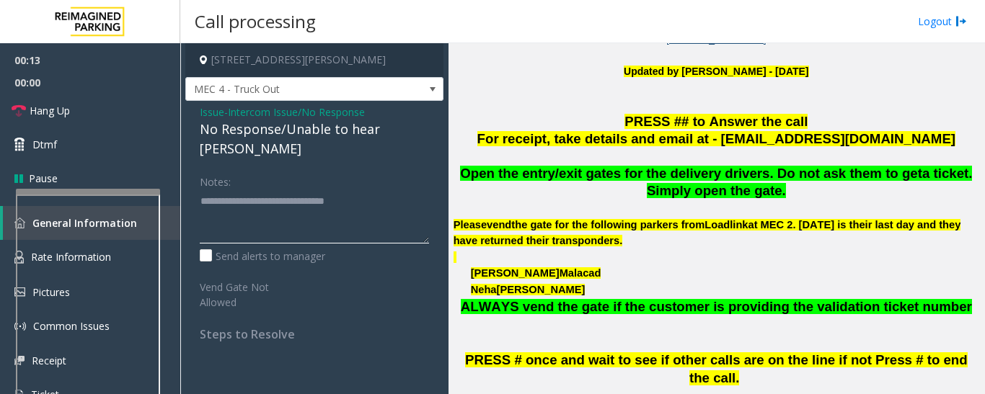
click at [402, 190] on textarea at bounding box center [314, 217] width 229 height 54
type textarea "**********"
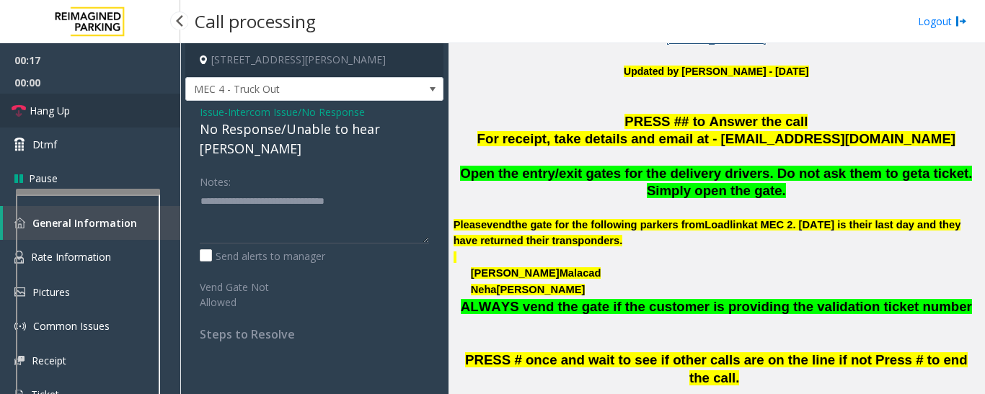
click at [19, 106] on icon at bounding box center [19, 111] width 14 height 14
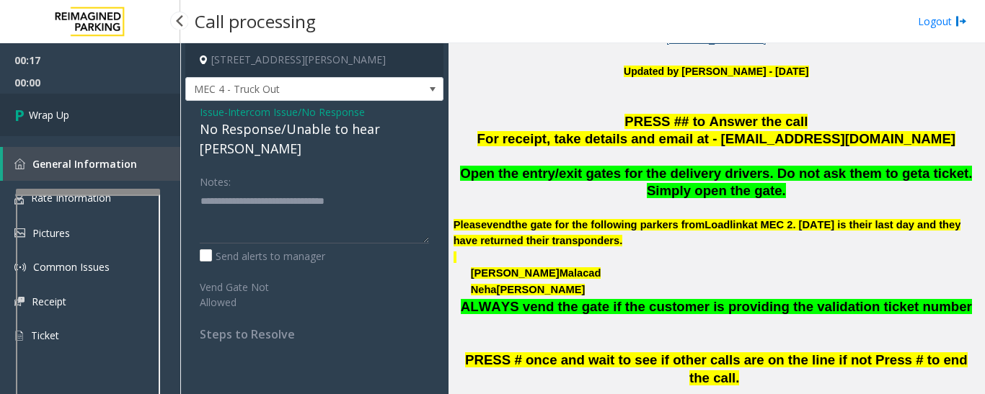
click at [90, 123] on link "Wrap Up" at bounding box center [90, 115] width 180 height 43
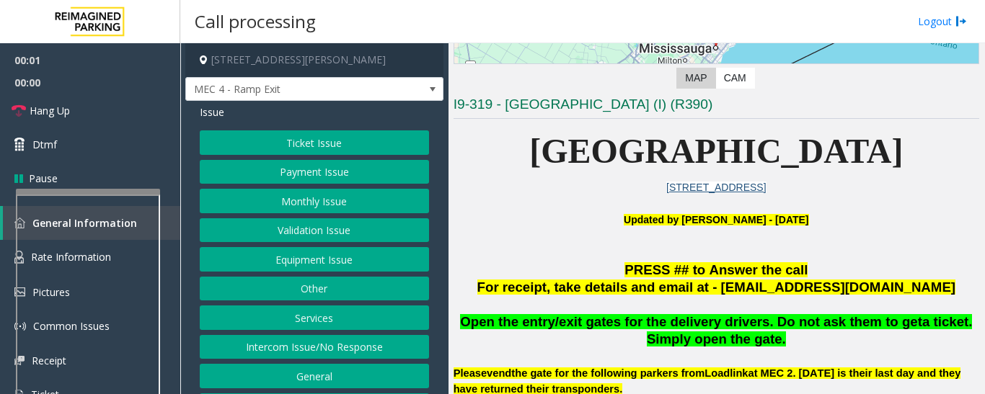
scroll to position [361, 0]
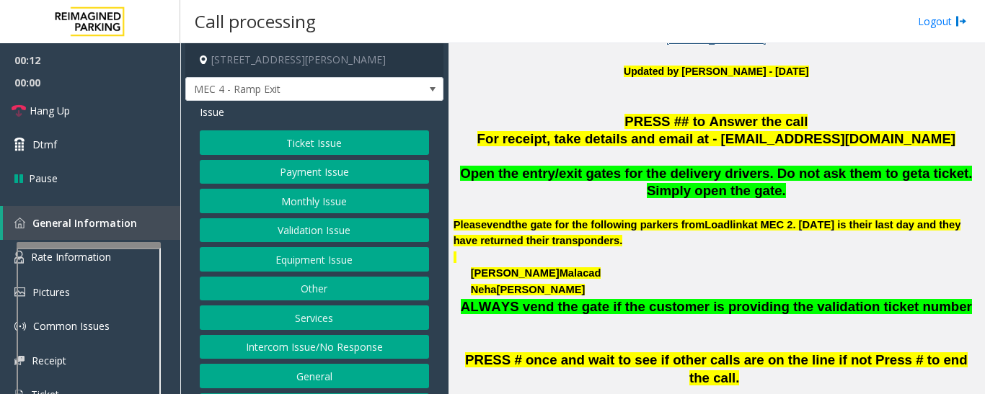
click at [109, 247] on div at bounding box center [89, 245] width 144 height 6
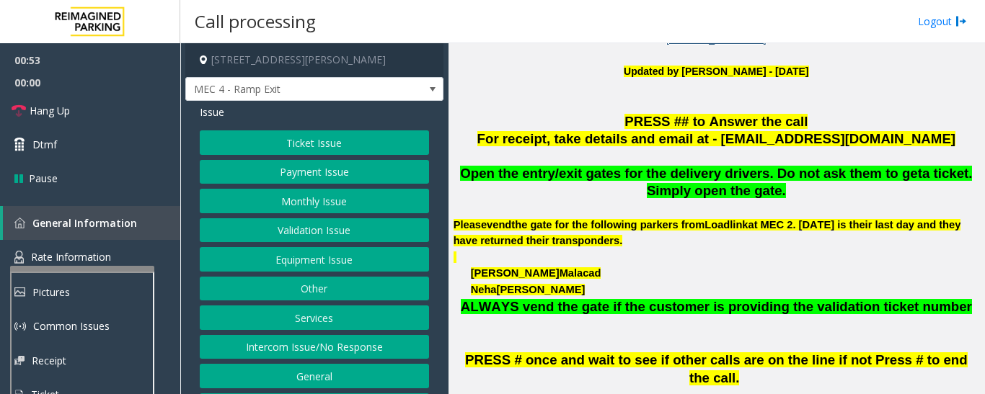
click at [102, 270] on div at bounding box center [82, 269] width 144 height 6
click at [361, 151] on button "Ticket Issue" at bounding box center [314, 143] width 229 height 25
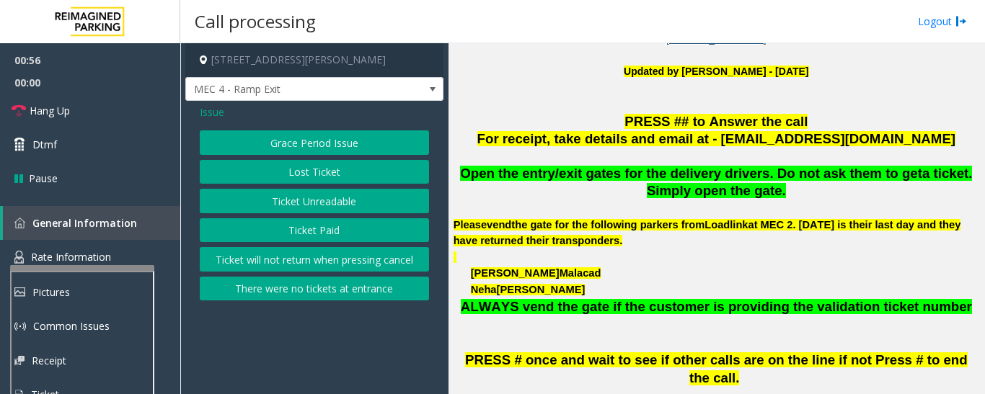
click at [347, 145] on button "Grace Period Issue" at bounding box center [314, 143] width 229 height 25
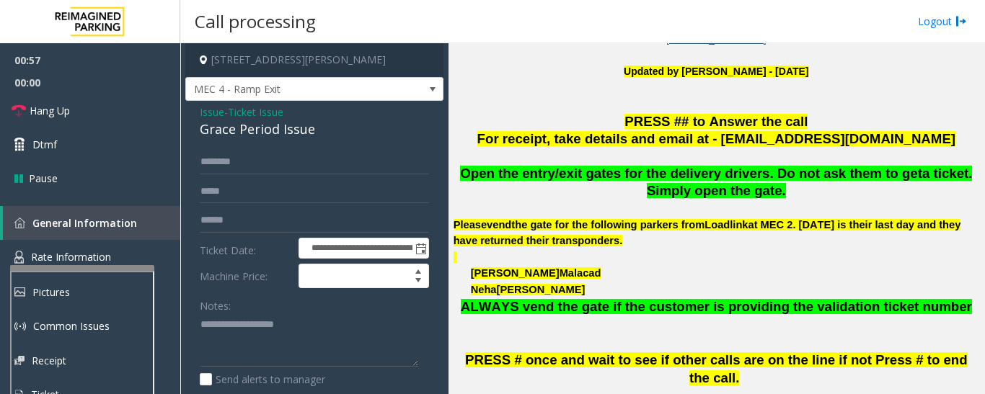
click at [280, 135] on div "Grace Period Issue" at bounding box center [314, 129] width 229 height 19
copy div "Grace Period Issue"
click at [258, 343] on textarea at bounding box center [309, 341] width 218 height 54
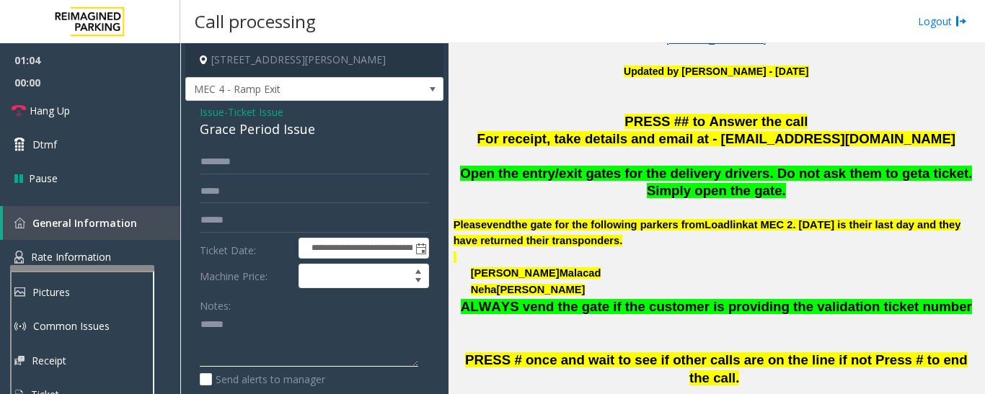
paste textarea "**********"
type textarea "**********"
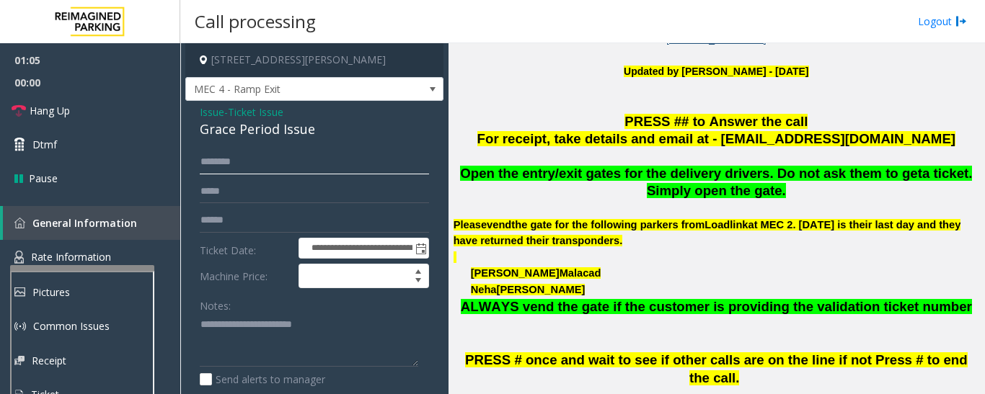
click at [272, 162] on input "text" at bounding box center [314, 162] width 229 height 25
click at [242, 213] on input "text" at bounding box center [314, 220] width 229 height 25
type input "******"
click at [278, 171] on input "text" at bounding box center [314, 162] width 229 height 25
type input "******"
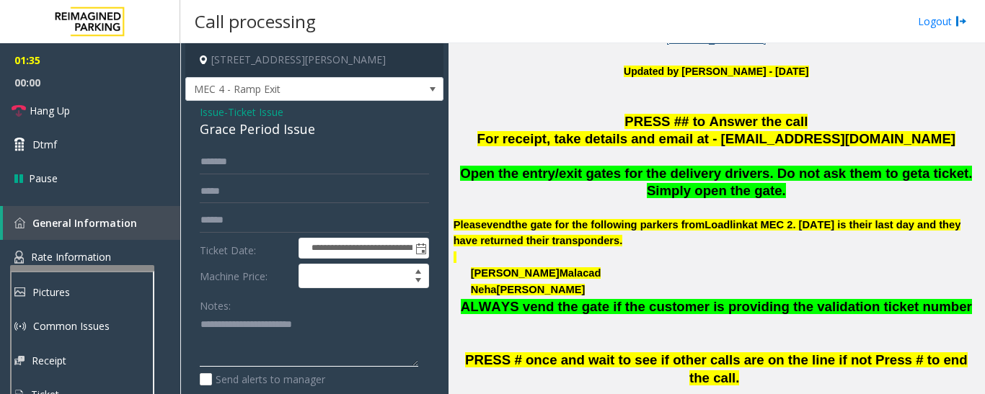
click at [255, 346] on textarea at bounding box center [309, 341] width 218 height 54
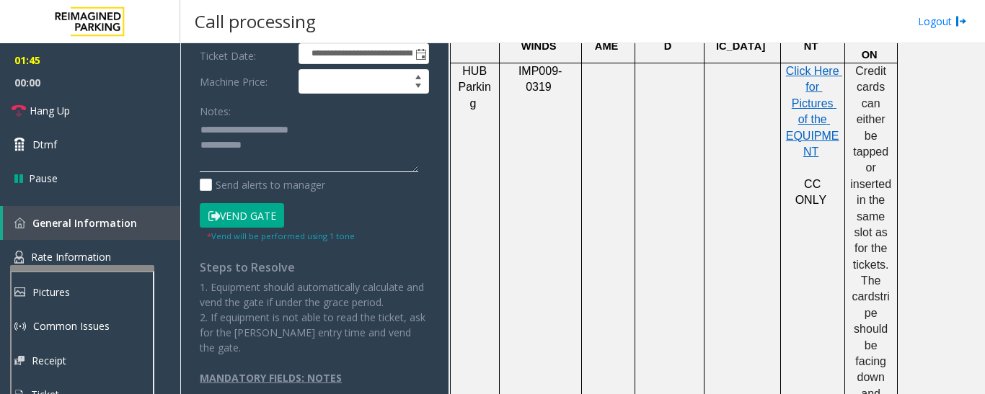
scroll to position [200, 0]
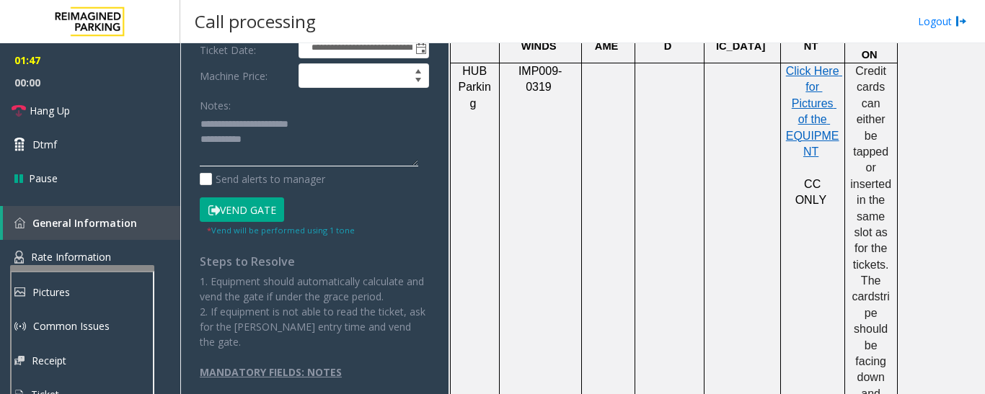
click at [305, 155] on textarea at bounding box center [309, 140] width 218 height 54
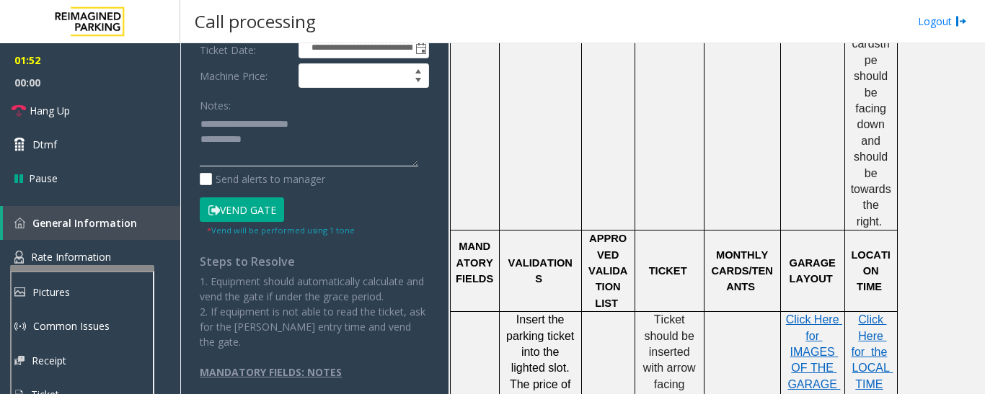
scroll to position [1298, 0]
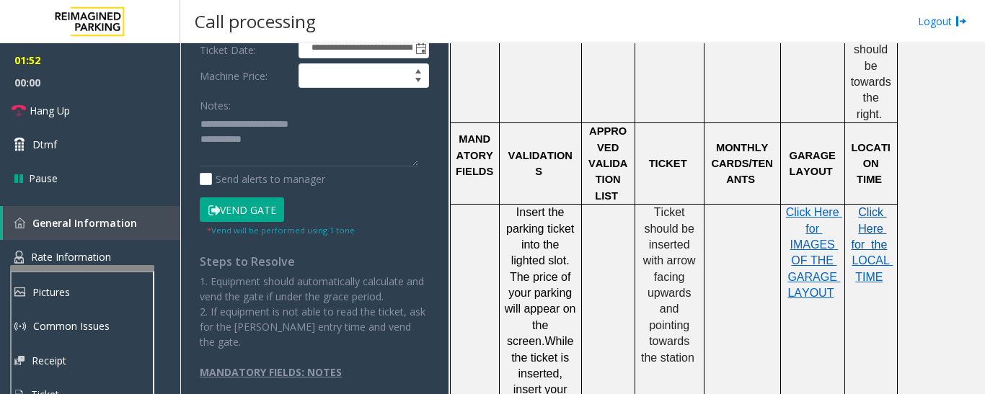
click at [872, 206] on span "Click Here for the" at bounding box center [870, 228] width 36 height 45
click at [265, 204] on button "Vend Gate" at bounding box center [242, 210] width 84 height 25
click at [288, 152] on textarea at bounding box center [309, 140] width 218 height 54
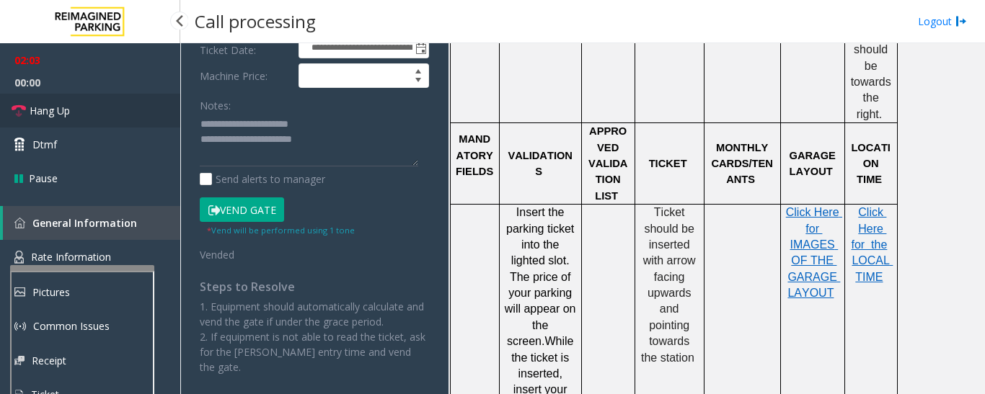
click at [78, 102] on link "Hang Up" at bounding box center [90, 111] width 180 height 34
click at [366, 153] on textarea at bounding box center [309, 140] width 218 height 54
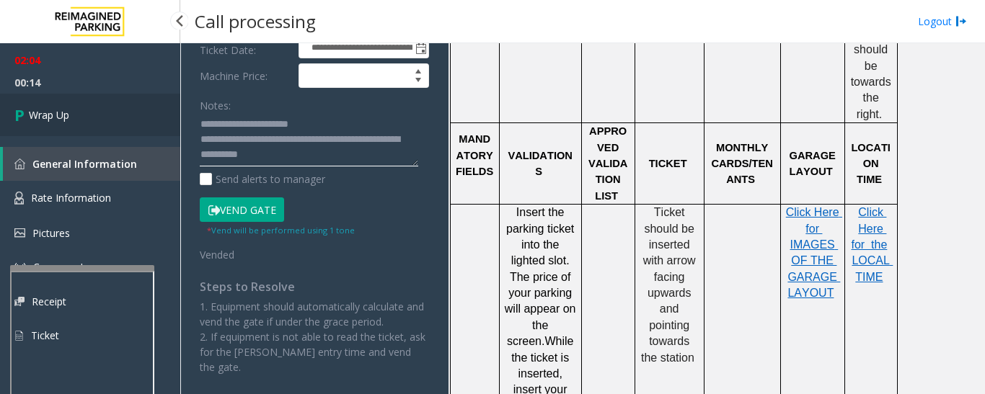
type textarea "**********"
click at [128, 118] on link "Wrap Up" at bounding box center [90, 115] width 180 height 43
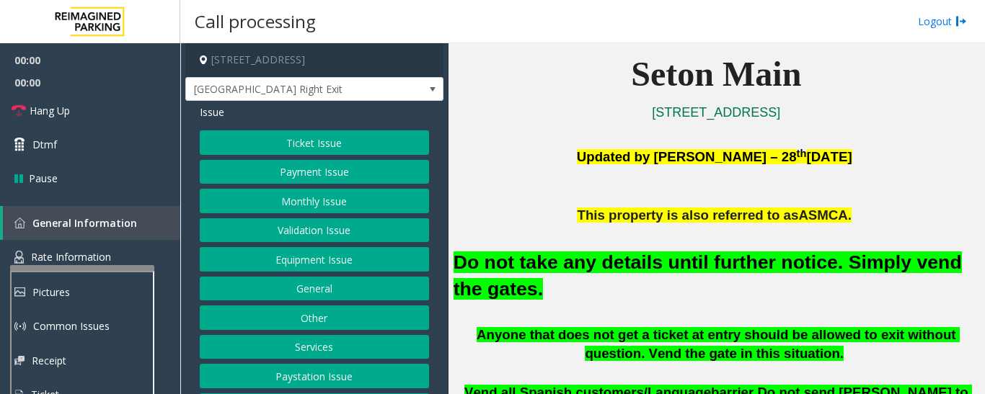
scroll to position [361, 0]
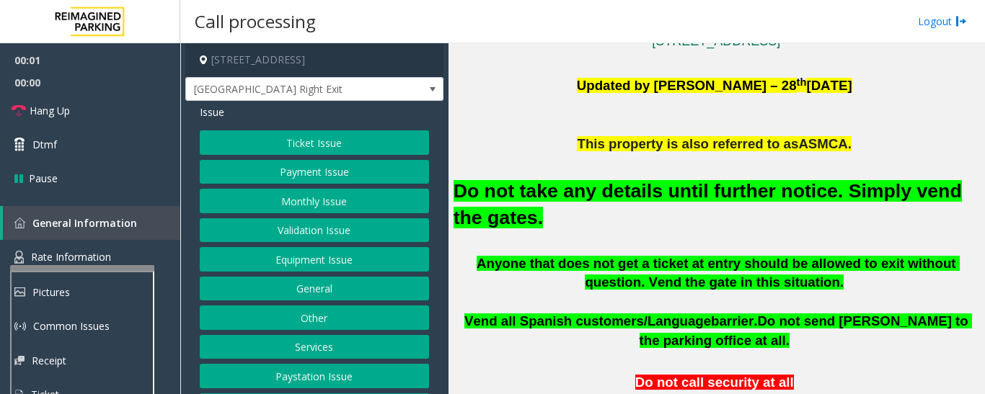
click at [334, 255] on button "Equipment Issue" at bounding box center [314, 259] width 229 height 25
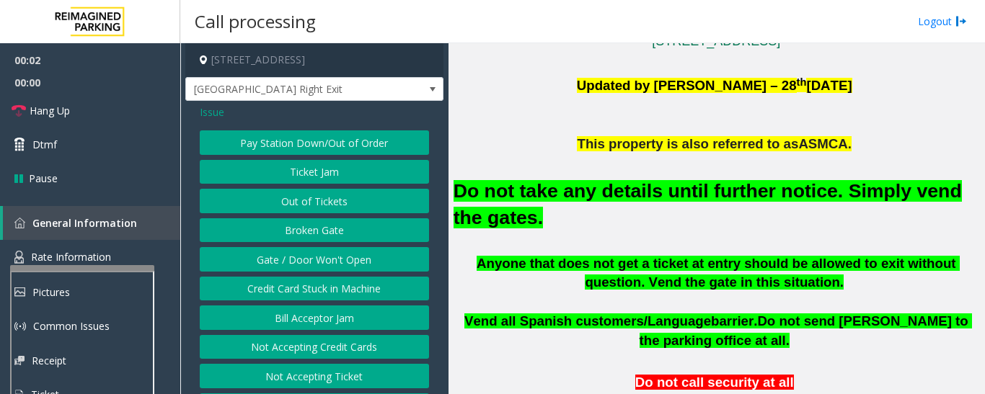
click at [333, 249] on button "Gate / Door Won't Open" at bounding box center [314, 259] width 229 height 25
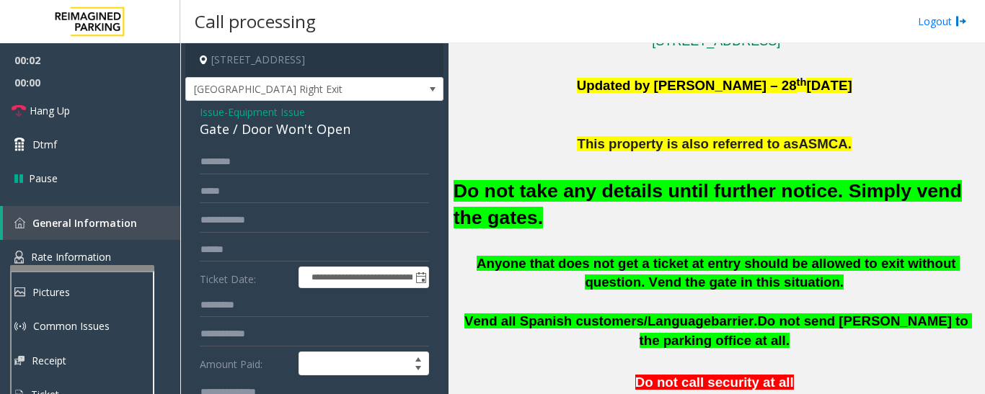
scroll to position [216, 0]
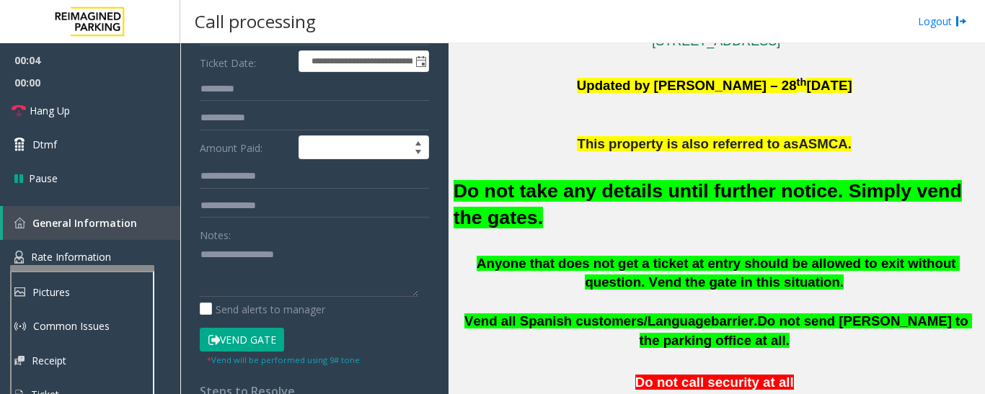
click at [257, 342] on button "Vend Gate" at bounding box center [242, 340] width 84 height 25
click at [532, 193] on font "Do not take any details until further notice. Simply vend the gates." at bounding box center [708, 204] width 508 height 48
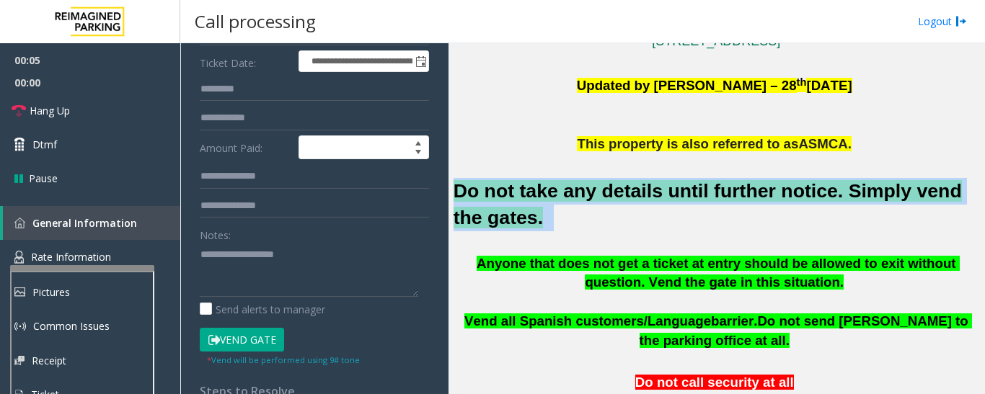
click at [532, 193] on font "Do not take any details until further notice. Simply vend the gates." at bounding box center [708, 204] width 508 height 48
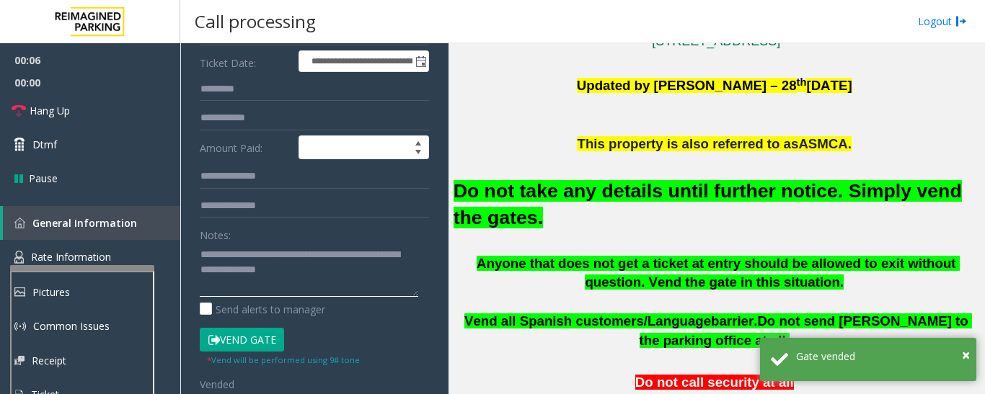
click at [327, 274] on textarea at bounding box center [309, 270] width 218 height 54
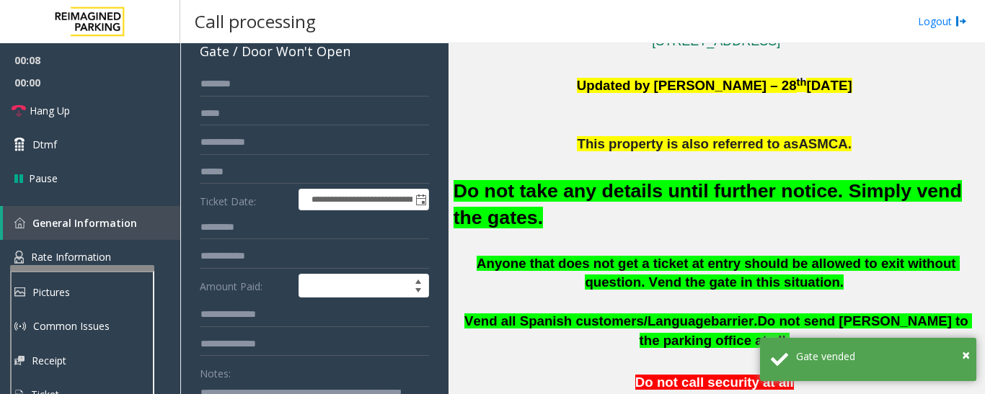
scroll to position [0, 0]
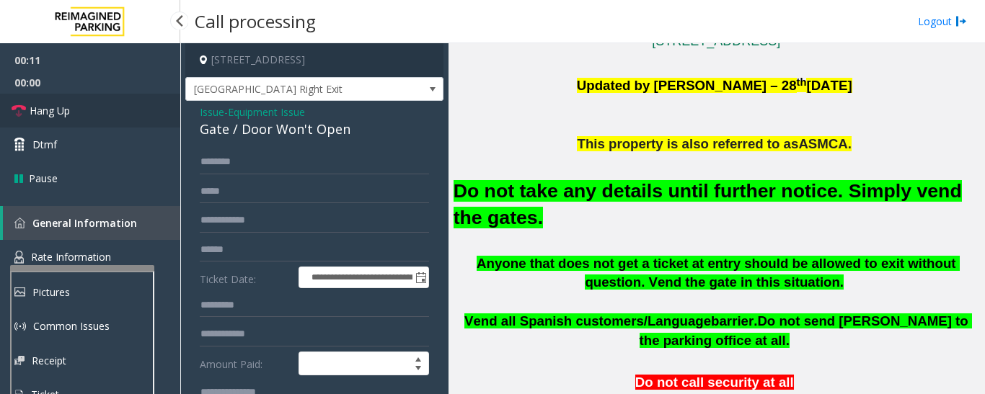
type textarea "**********"
click at [45, 110] on span "Hang Up" at bounding box center [50, 110] width 40 height 15
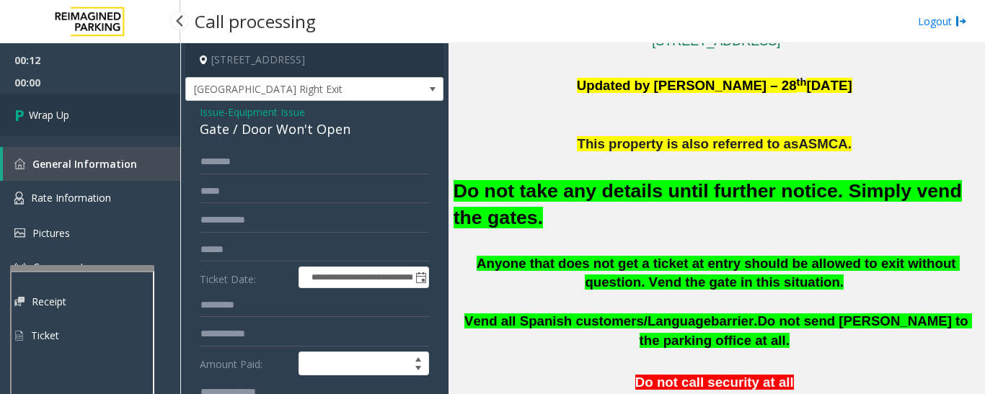
click at [71, 112] on link "Wrap Up" at bounding box center [90, 115] width 180 height 43
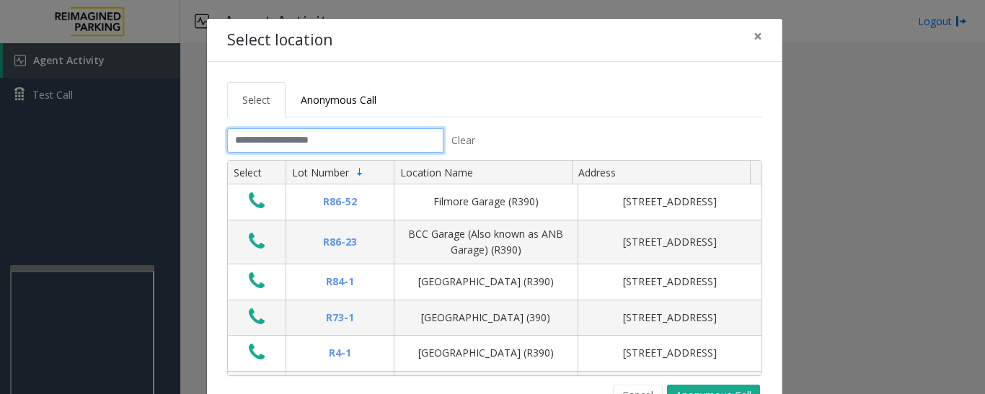
click at [332, 138] on input "text" at bounding box center [335, 140] width 216 height 25
click at [640, 386] on button "Cancel" at bounding box center [638, 396] width 50 height 22
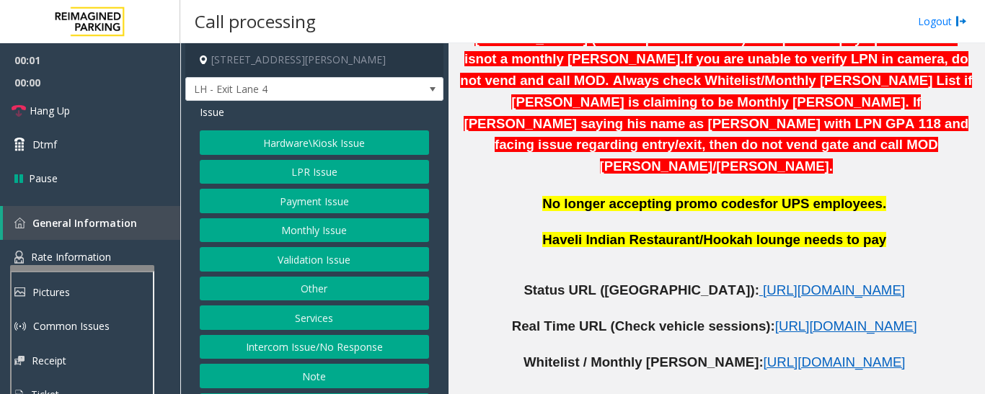
scroll to position [649, 0]
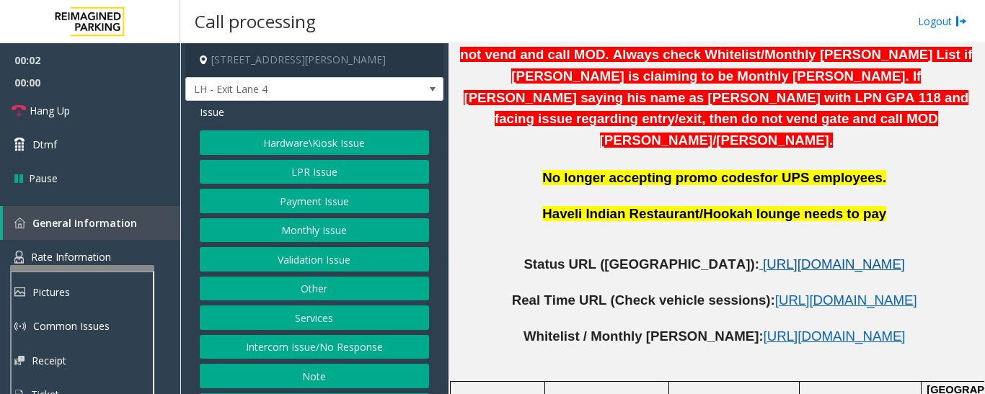
click at [763, 257] on span "[URL][DOMAIN_NAME]" at bounding box center [834, 264] width 142 height 15
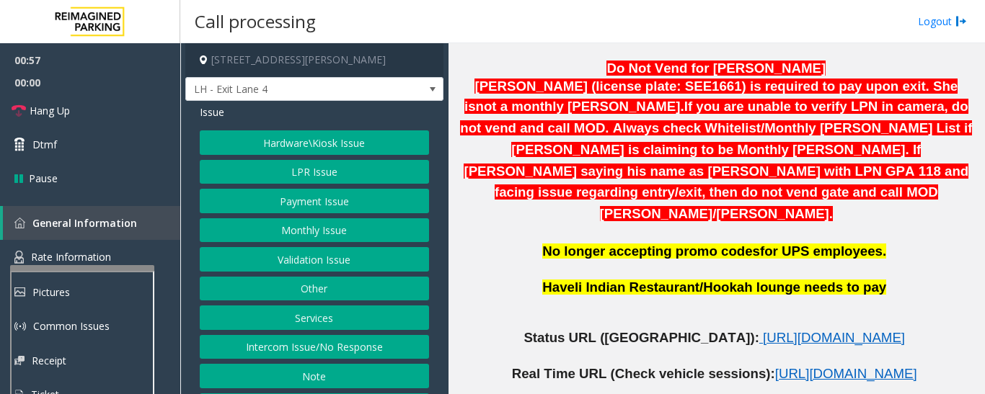
scroll to position [721, 0]
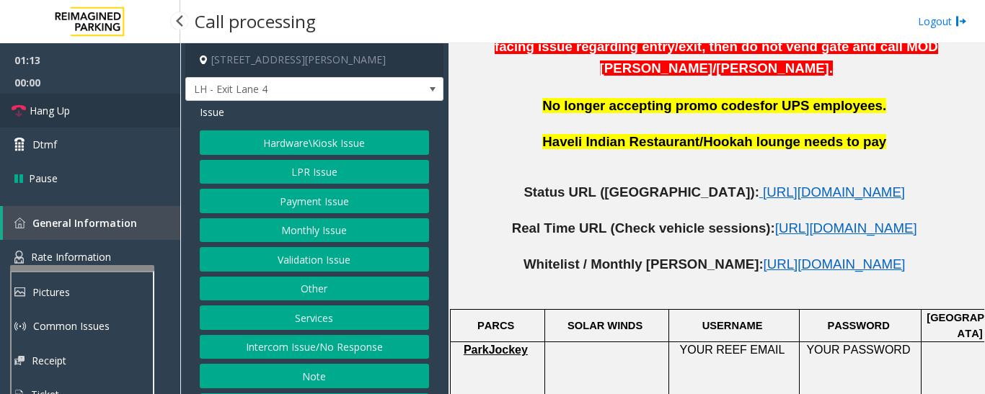
click at [67, 111] on span "Hang Up" at bounding box center [50, 110] width 40 height 15
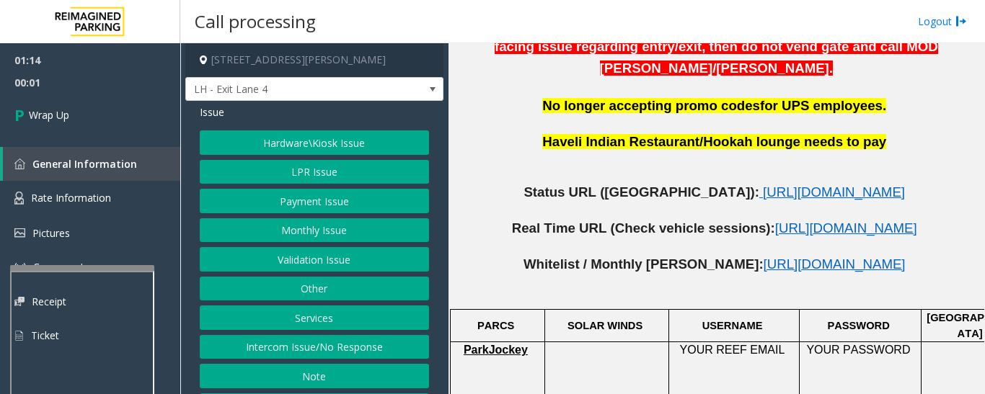
click at [333, 145] on button "Hardware\Kiosk Issue" at bounding box center [314, 143] width 229 height 25
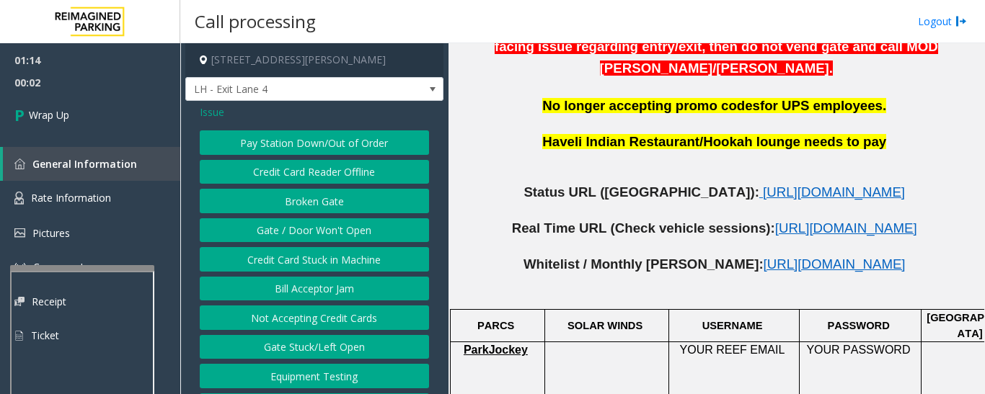
click at [314, 230] on button "Gate / Door Won't Open" at bounding box center [314, 230] width 229 height 25
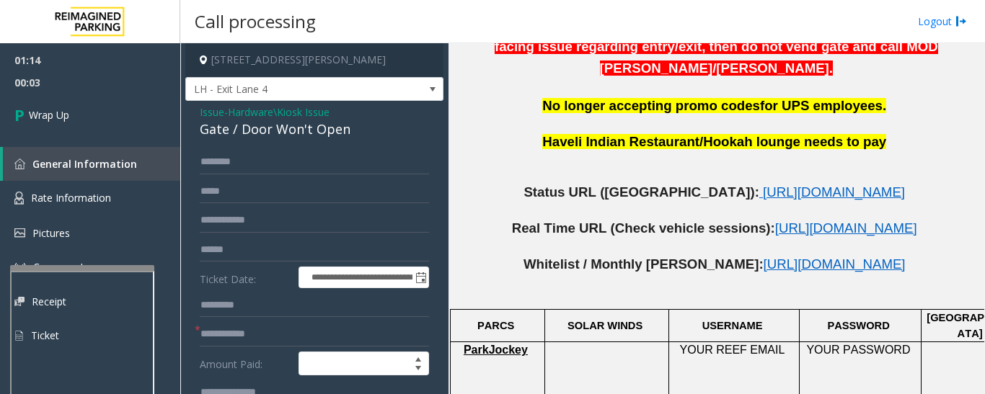
click at [255, 121] on div "Gate / Door Won't Open" at bounding box center [314, 129] width 229 height 19
copy div "Gate / Door Won't Open"
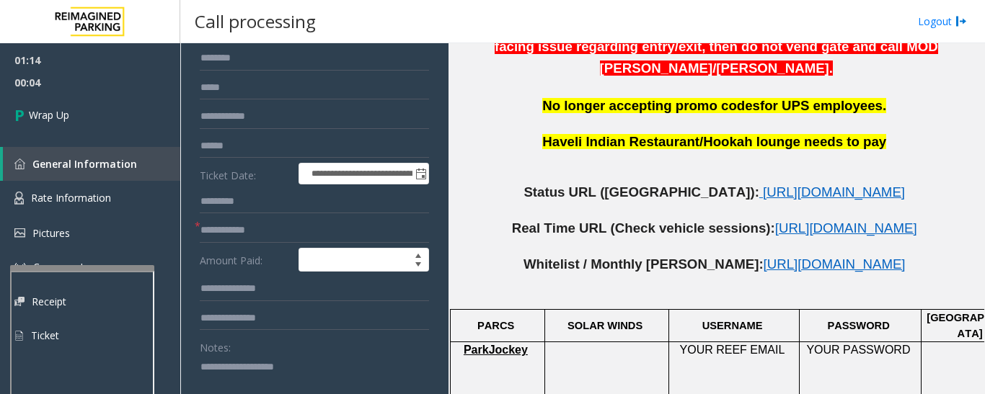
scroll to position [216, 0]
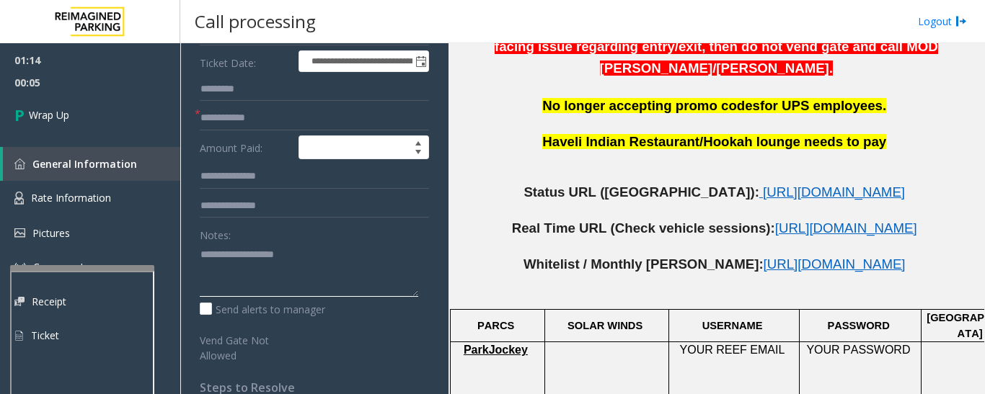
click at [256, 262] on textarea at bounding box center [309, 270] width 218 height 54
paste textarea "**********"
click at [329, 268] on textarea at bounding box center [309, 270] width 218 height 54
drag, startPoint x: 322, startPoint y: 266, endPoint x: 333, endPoint y: 265, distance: 10.8
click at [333, 265] on textarea at bounding box center [309, 270] width 218 height 54
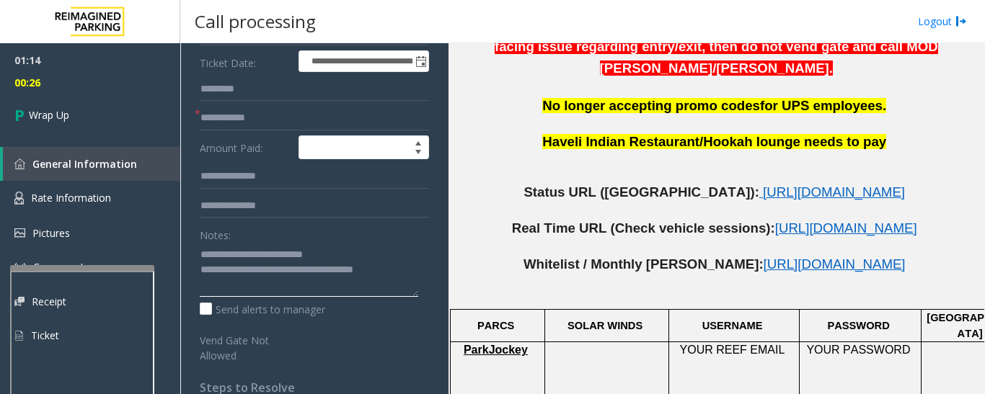
click at [321, 271] on textarea at bounding box center [309, 270] width 218 height 54
click at [408, 273] on textarea at bounding box center [309, 270] width 218 height 54
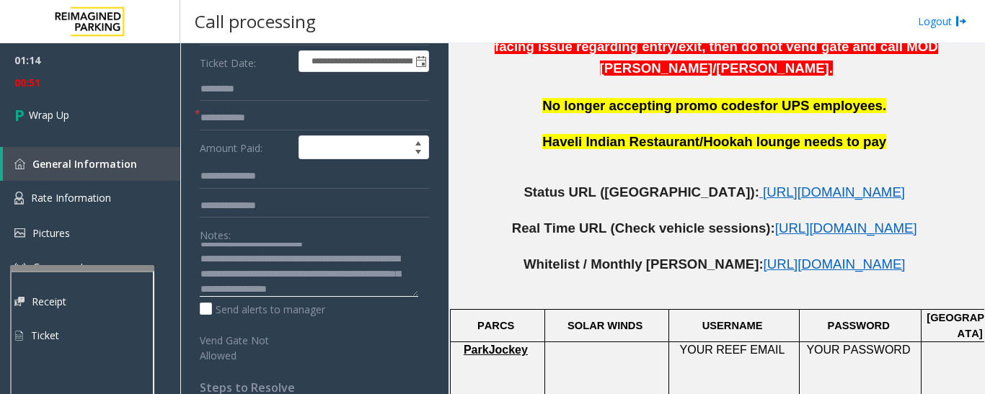
scroll to position [26, 0]
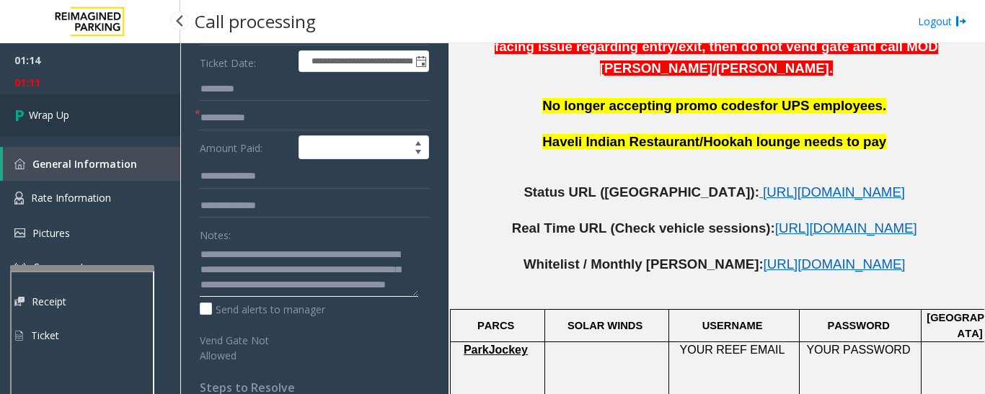
type textarea "**********"
click at [118, 112] on link "Wrap Up" at bounding box center [90, 115] width 180 height 43
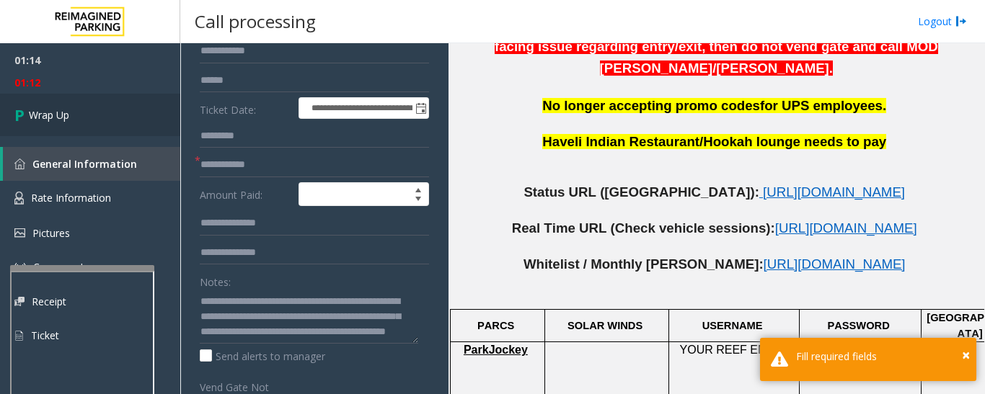
scroll to position [144, 0]
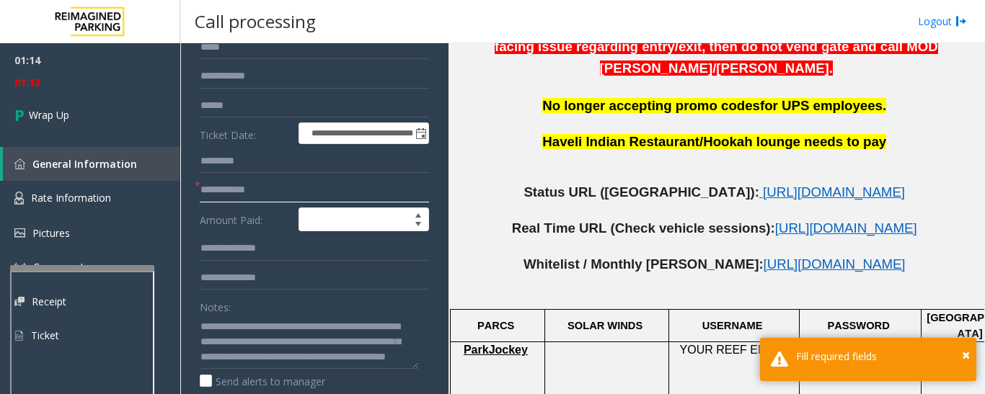
click at [283, 201] on input "text" at bounding box center [314, 190] width 229 height 25
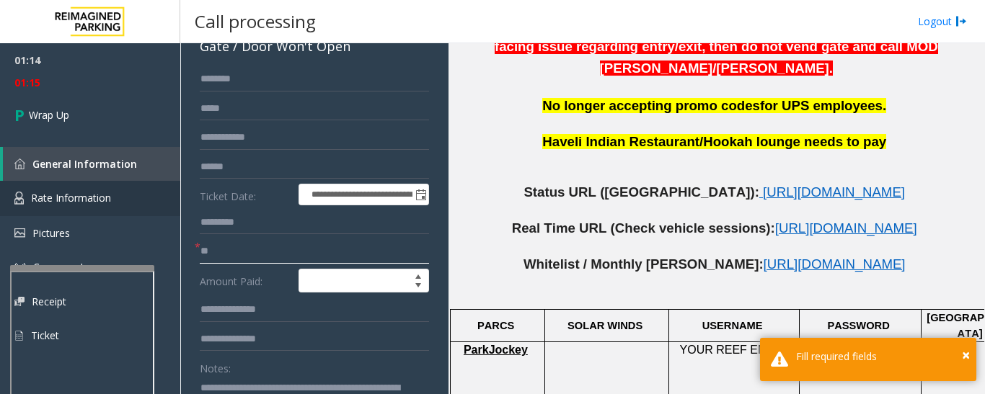
scroll to position [0, 0]
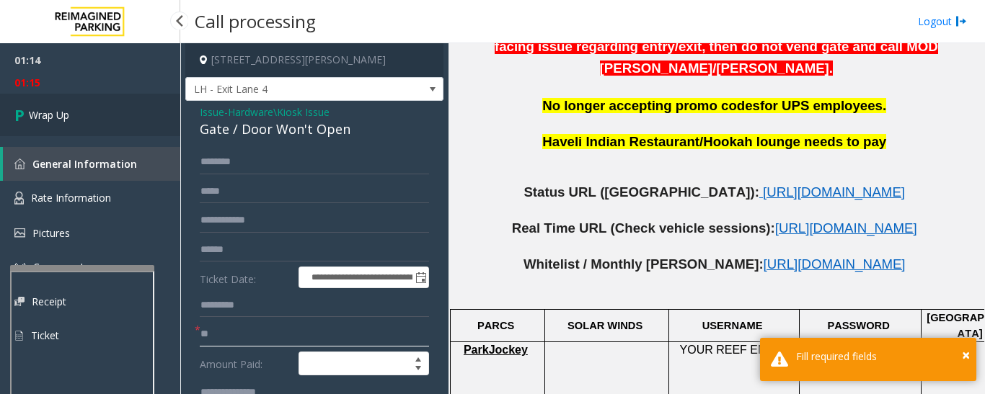
type input "**"
click at [53, 120] on span "Wrap Up" at bounding box center [49, 114] width 40 height 15
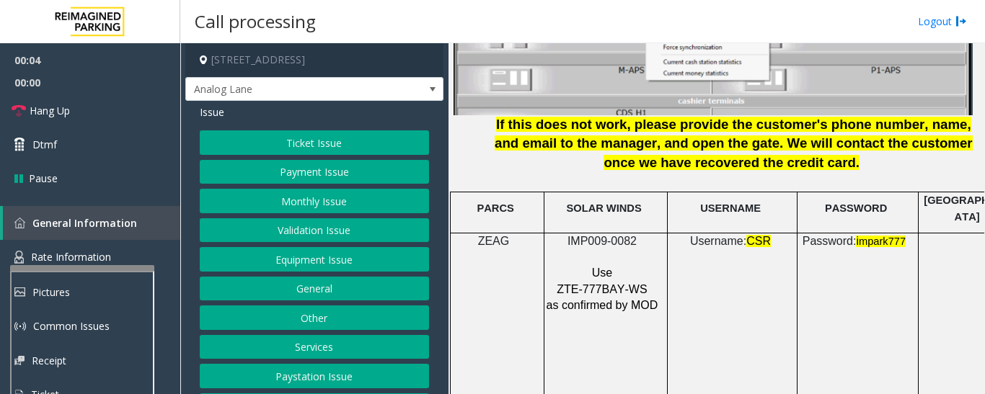
scroll to position [2019, 0]
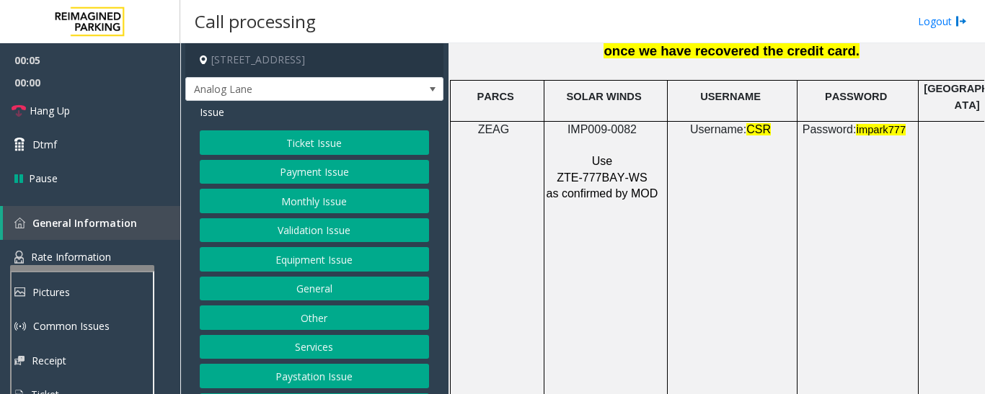
click at [621, 123] on span "IMP009-0082" at bounding box center [601, 129] width 69 height 12
copy p "IMP009-0082"
click at [330, 139] on button "Ticket Issue" at bounding box center [314, 143] width 229 height 25
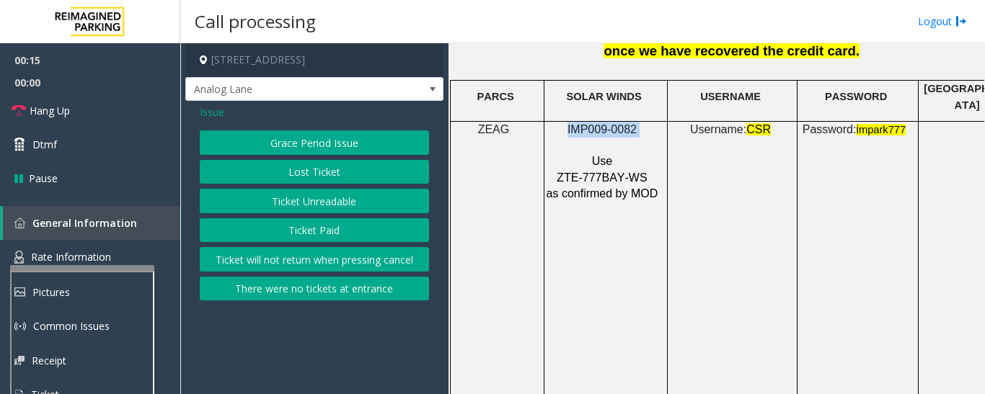
click at [312, 222] on button "Ticket Paid" at bounding box center [314, 230] width 229 height 25
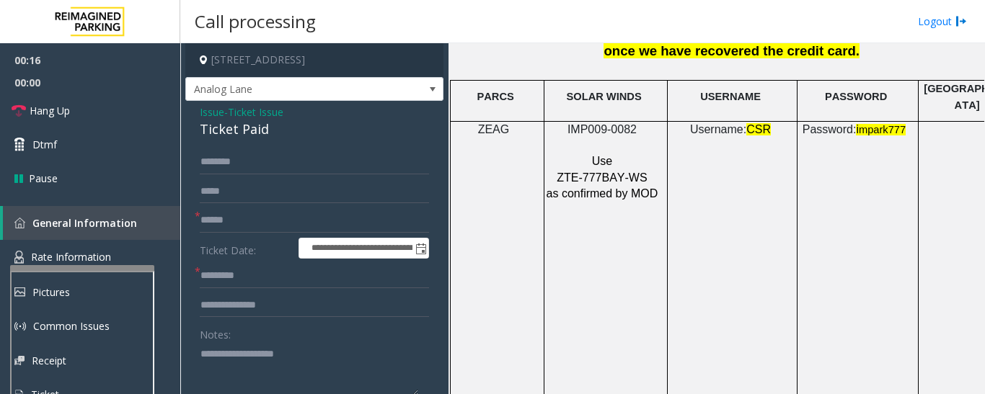
click at [239, 131] on div "Ticket Paid" at bounding box center [314, 129] width 229 height 19
click at [314, 350] on textarea at bounding box center [309, 370] width 218 height 54
paste textarea "**********"
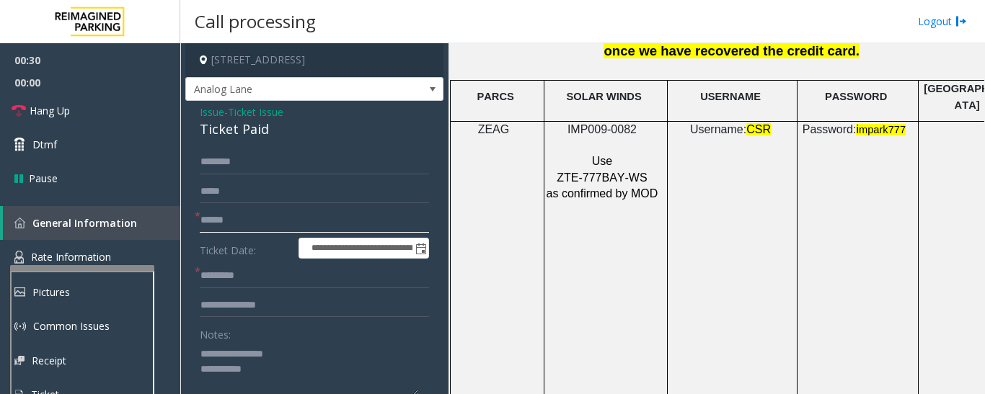
click at [292, 211] on input "text" at bounding box center [314, 220] width 229 height 25
type textarea "**********"
click at [286, 223] on input "text" at bounding box center [314, 220] width 229 height 25
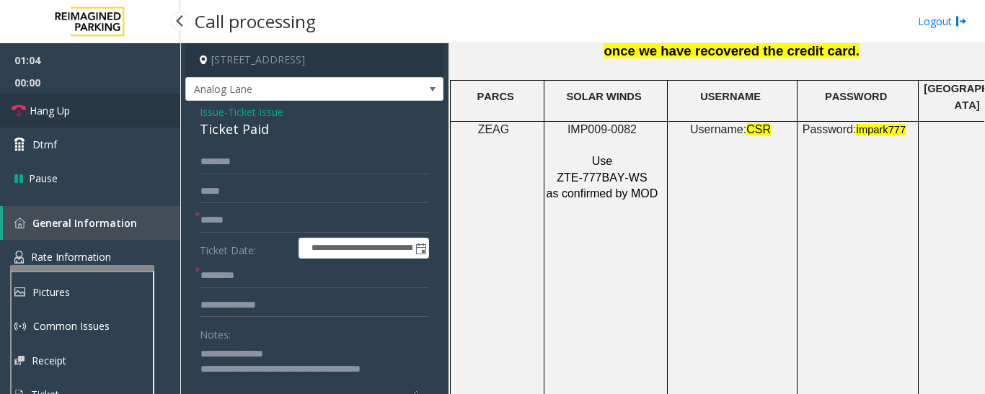
click at [53, 107] on span "Hang Up" at bounding box center [50, 110] width 40 height 15
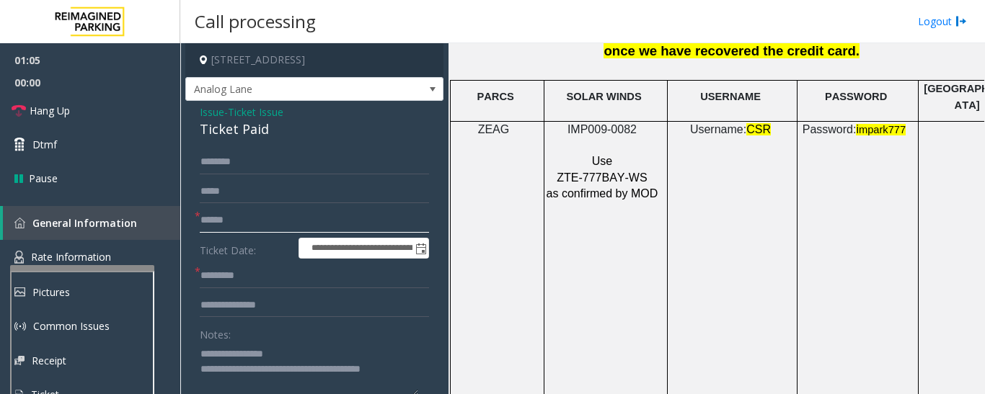
click at [220, 224] on input "text" at bounding box center [314, 220] width 229 height 25
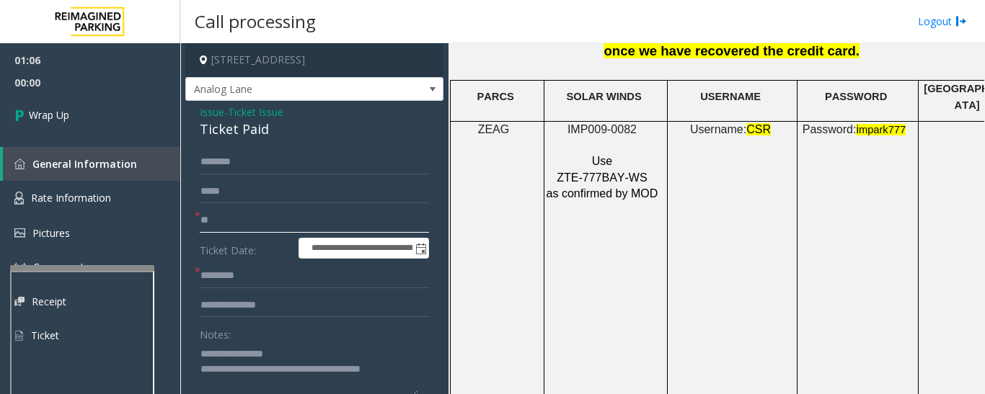
type input "**"
click at [279, 285] on input "text" at bounding box center [314, 276] width 229 height 25
type input "**"
drag, startPoint x: 252, startPoint y: 368, endPoint x: 445, endPoint y: 371, distance: 193.3
click at [445, 371] on app-call-processing-form "**********" at bounding box center [314, 218] width 268 height 351
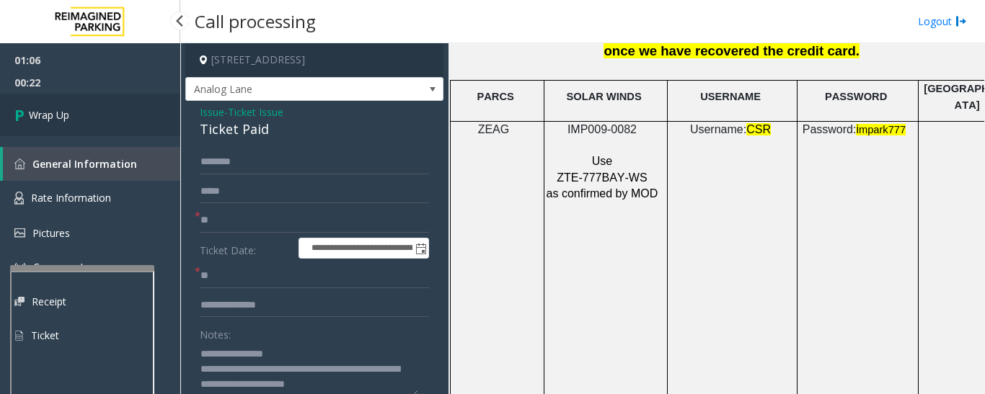
type textarea "**********"
click at [76, 105] on link "Wrap Up" at bounding box center [90, 115] width 180 height 43
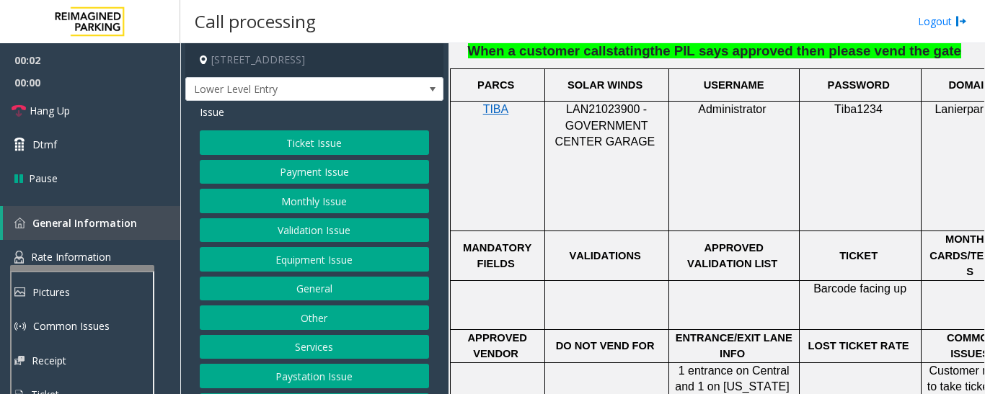
scroll to position [865, 0]
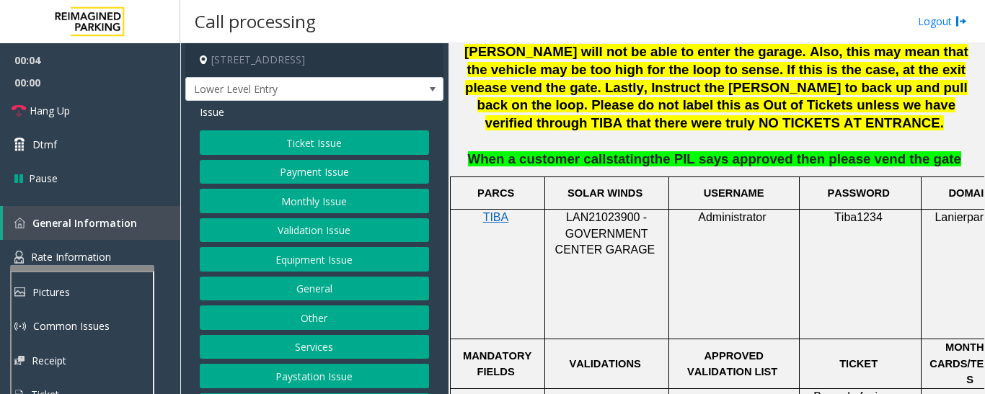
click at [617, 211] on span "LAN21023900 - GOVERNMENT CENTER GARAGE" at bounding box center [605, 233] width 100 height 45
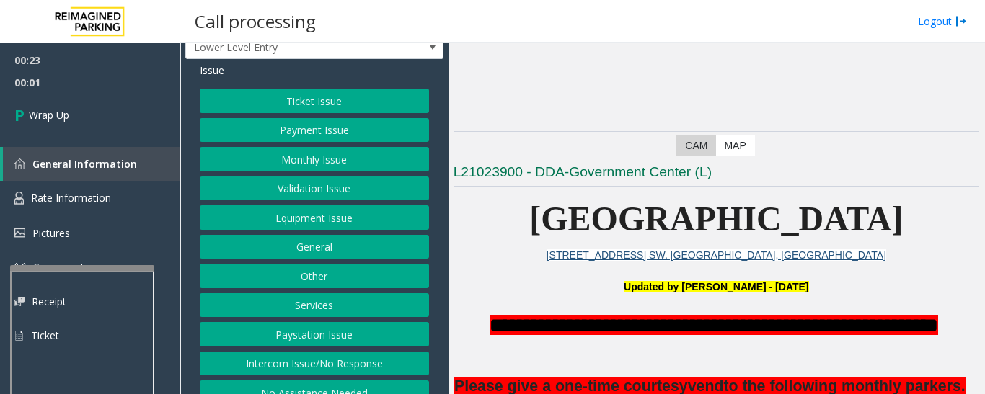
scroll to position [60, 0]
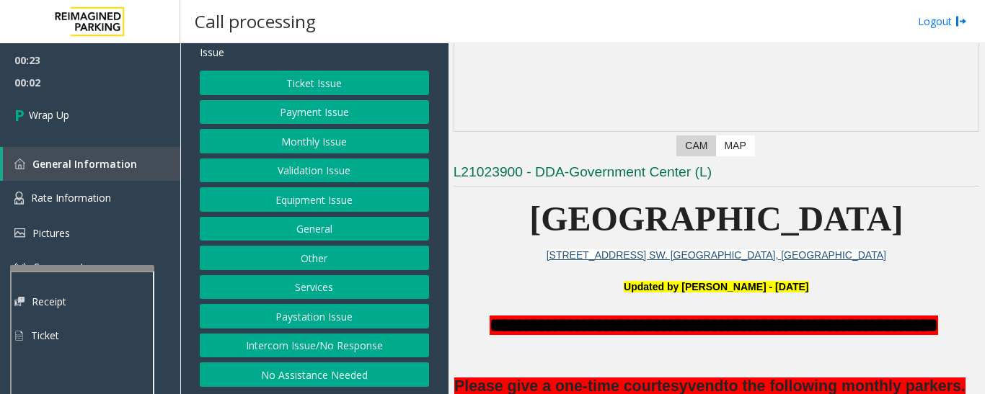
click at [324, 338] on button "Intercom Issue/No Response" at bounding box center [314, 346] width 229 height 25
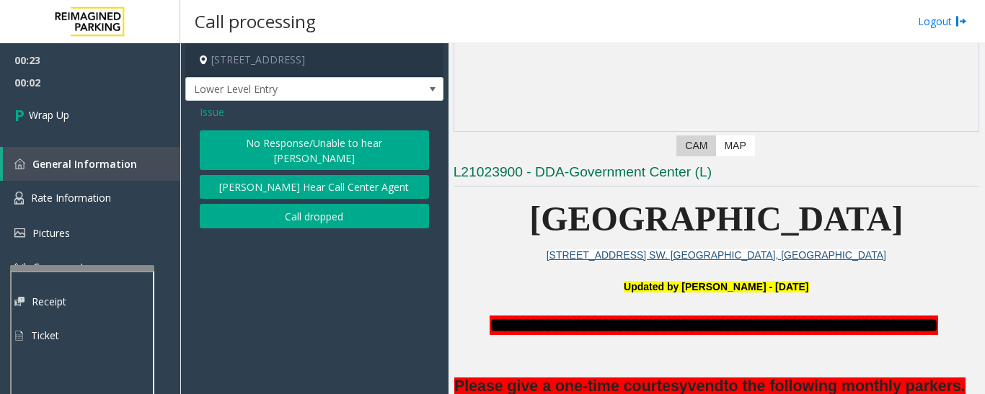
scroll to position [0, 0]
click at [340, 204] on button "Call dropped" at bounding box center [314, 216] width 229 height 25
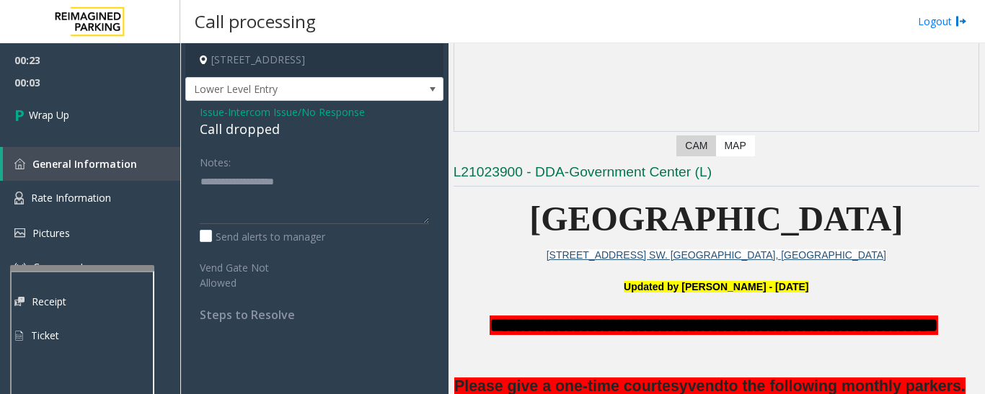
click at [234, 127] on div "Call dropped" at bounding box center [314, 129] width 229 height 19
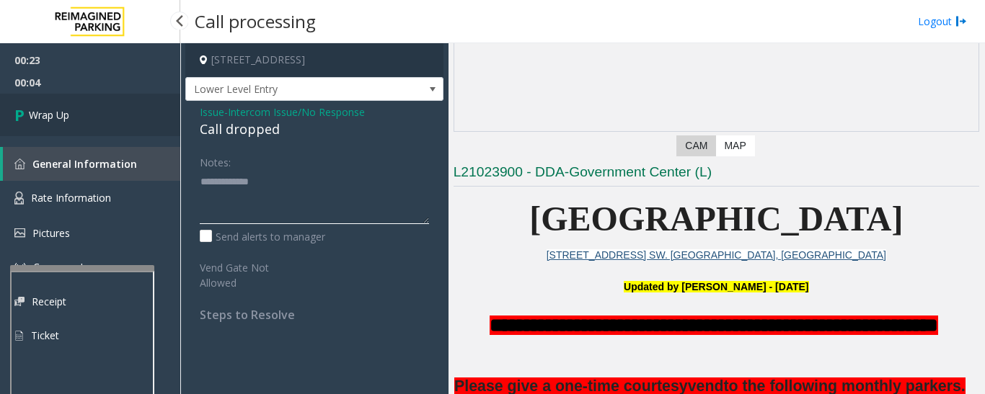
type textarea "**********"
click at [151, 136] on link "Wrap Up" at bounding box center [90, 115] width 180 height 43
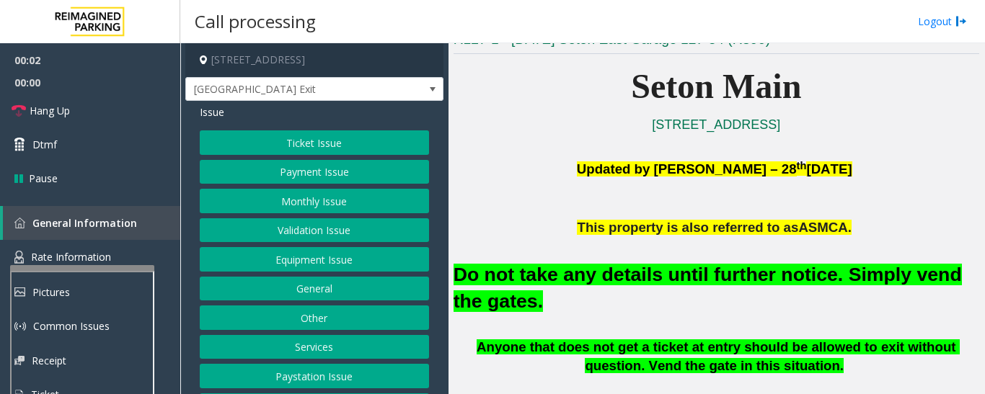
scroll to position [361, 0]
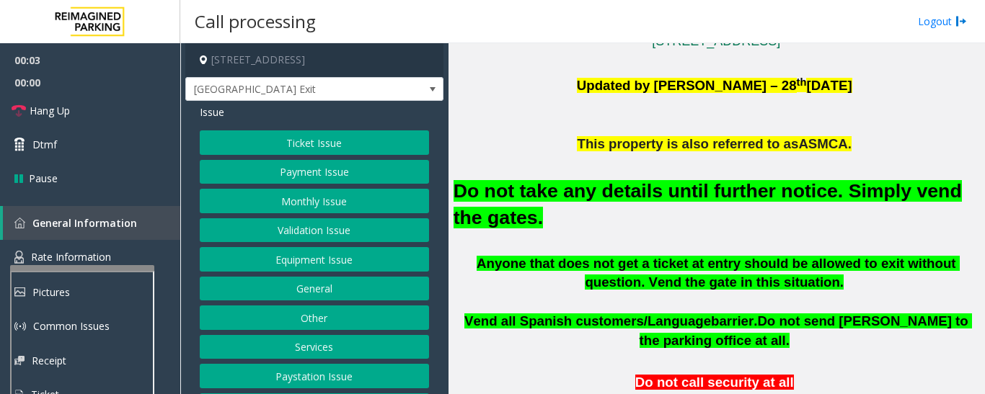
click at [267, 273] on div "Ticket Issue Payment Issue Monthly Issue Validation Issue Equipment Issue Gener…" at bounding box center [314, 289] width 229 height 317
click at [278, 264] on button "Equipment Issue" at bounding box center [314, 259] width 229 height 25
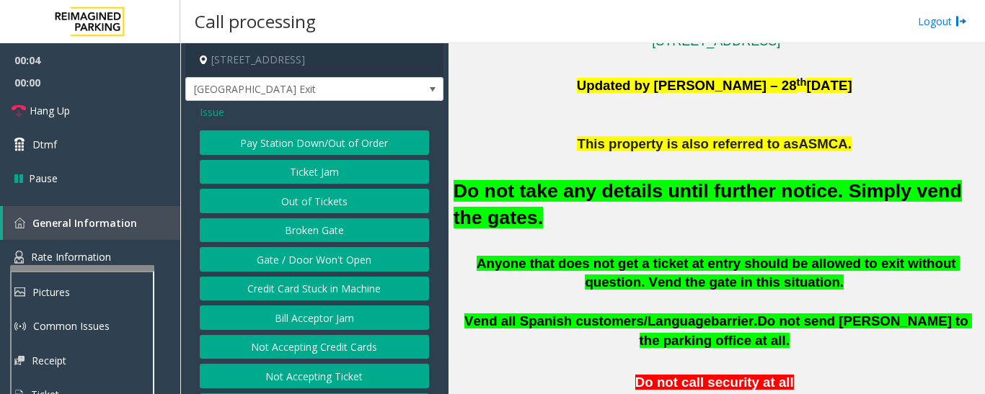
click at [279, 263] on button "Gate / Door Won't Open" at bounding box center [314, 259] width 229 height 25
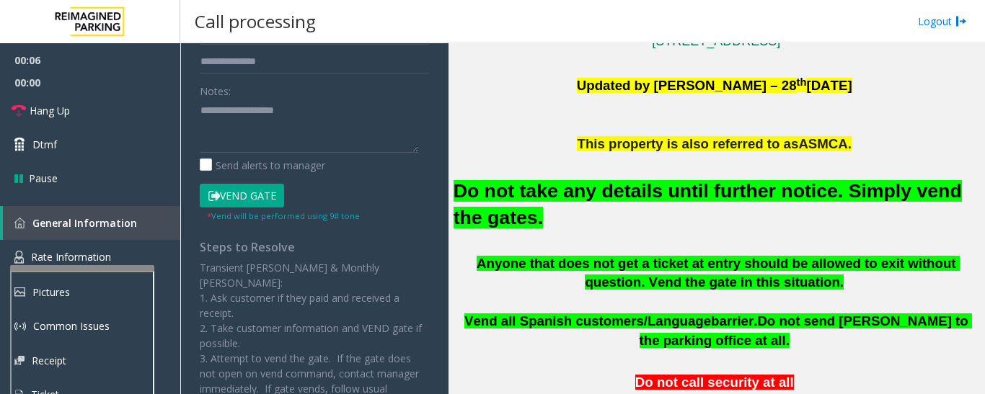
click at [605, 203] on h2 "Do not take any details until further notice. Simply vend the gates." at bounding box center [717, 204] width 526 height 53
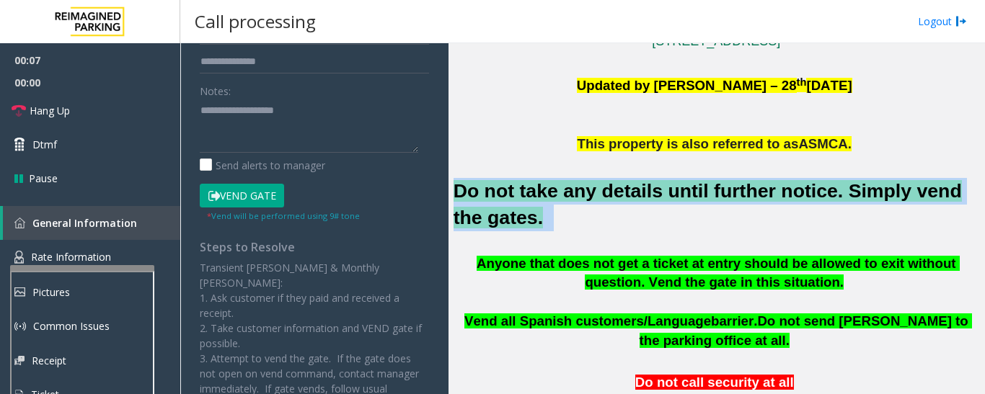
click at [605, 203] on h2 "Do not take any details until further notice. Simply vend the gates." at bounding box center [717, 204] width 526 height 53
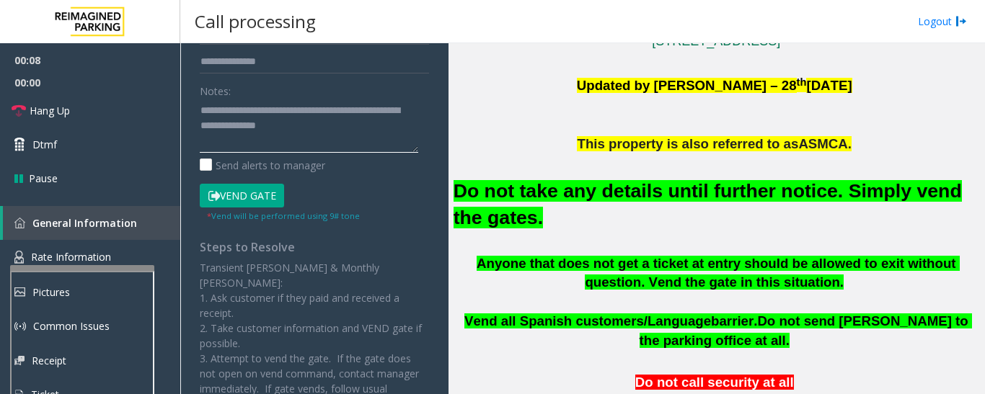
click at [332, 135] on textarea at bounding box center [309, 126] width 218 height 54
type textarea "**********"
click at [221, 195] on button "Vend Gate" at bounding box center [242, 196] width 84 height 25
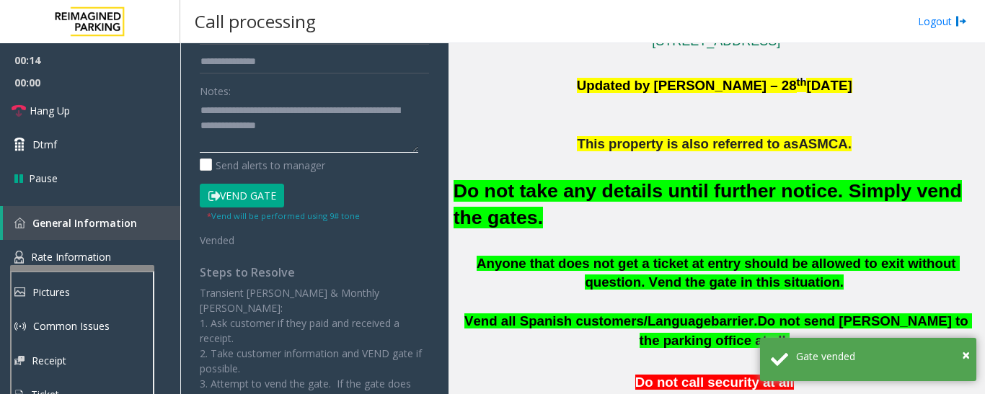
click at [332, 130] on textarea at bounding box center [309, 126] width 218 height 54
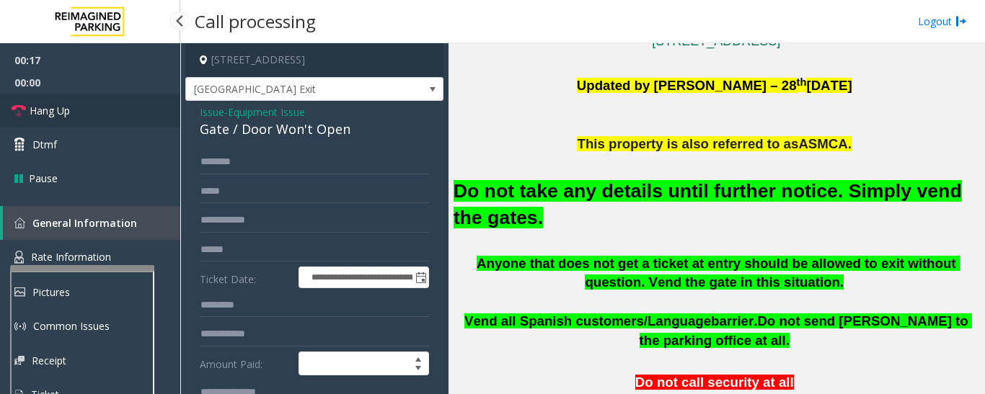
click at [42, 105] on span "Hang Up" at bounding box center [50, 110] width 40 height 15
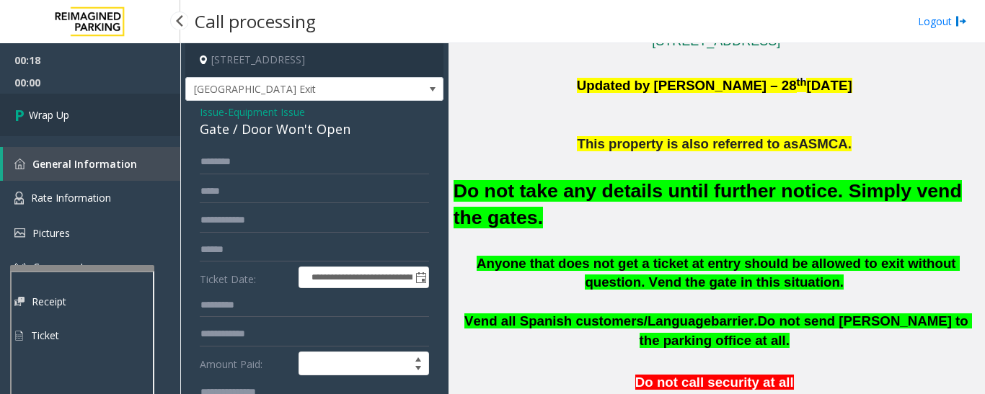
click at [32, 122] on span "Wrap Up" at bounding box center [49, 114] width 40 height 15
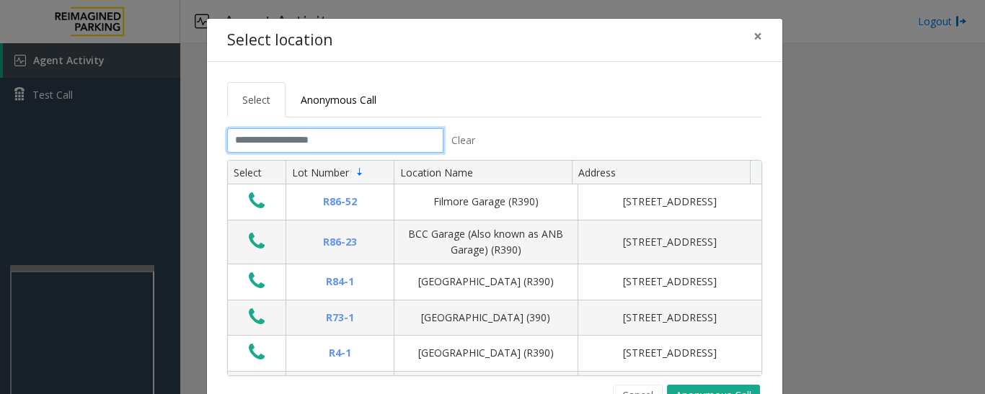
click at [379, 130] on input "text" at bounding box center [335, 140] width 216 height 25
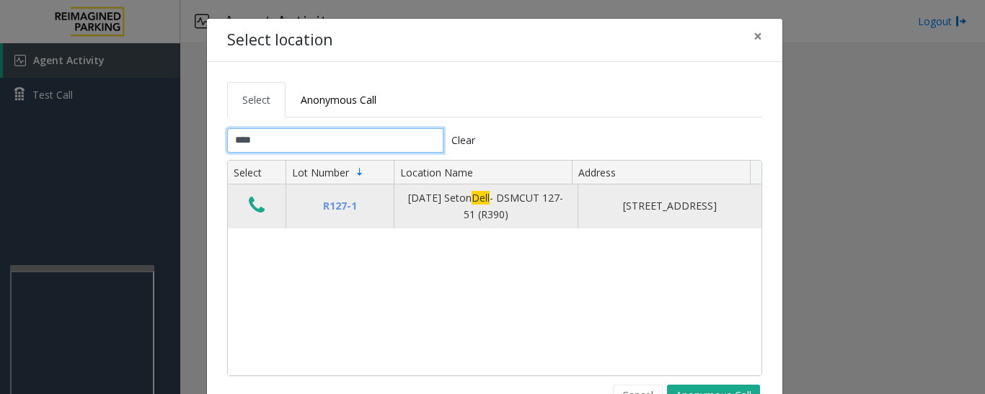
type input "****"
click at [249, 213] on icon "Data table" at bounding box center [257, 205] width 16 height 20
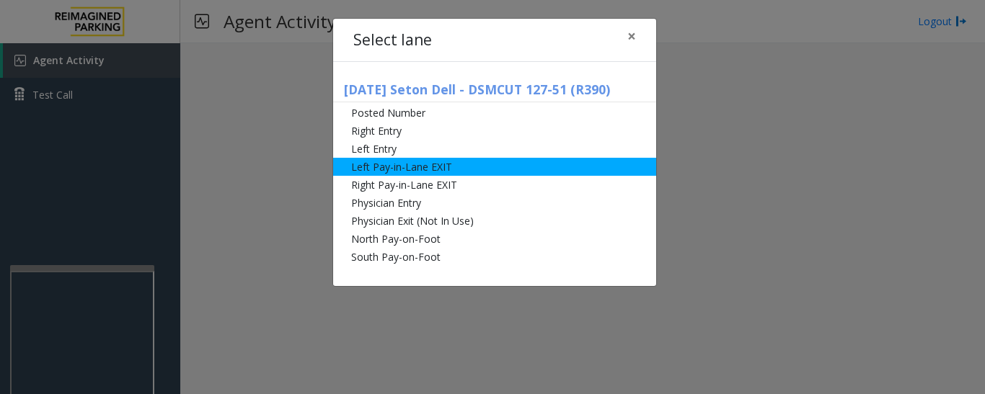
click at [389, 170] on li "Left Pay-in-Lane EXIT" at bounding box center [494, 167] width 323 height 18
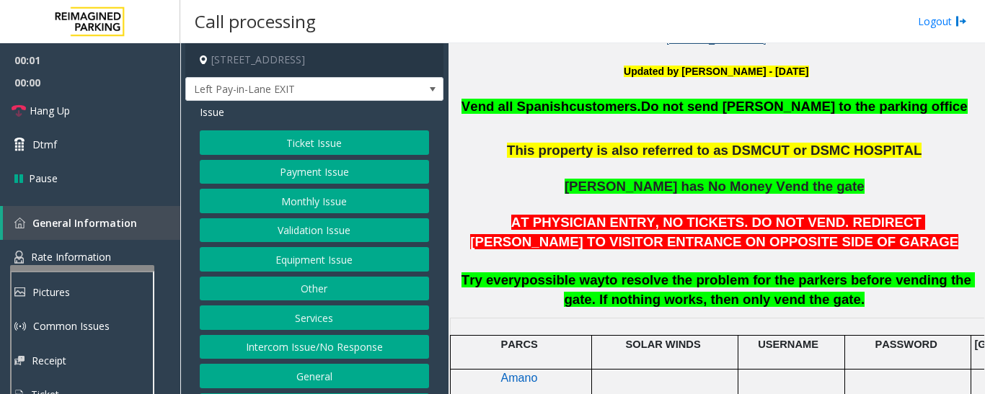
scroll to position [721, 0]
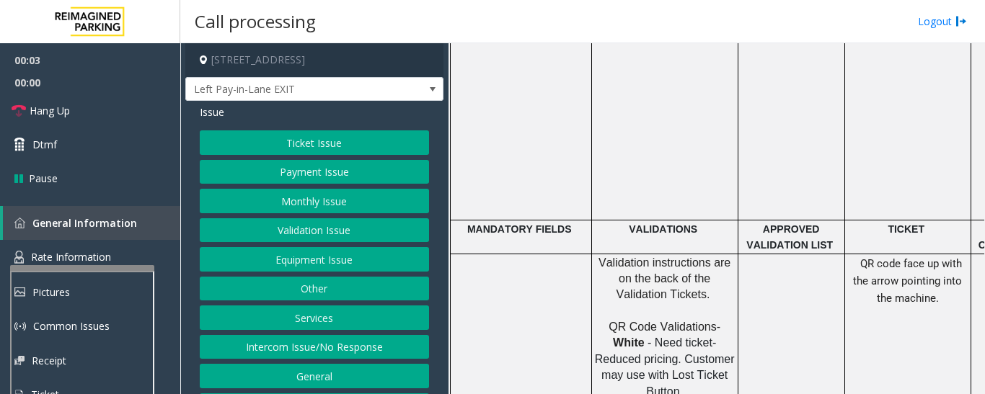
click at [239, 339] on button "Intercom Issue/No Response" at bounding box center [314, 347] width 229 height 25
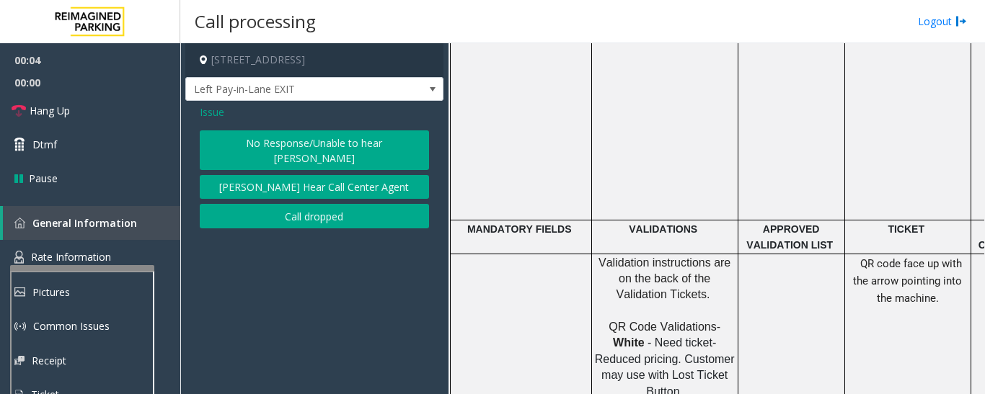
click at [386, 145] on button "No Response/Unable to hear [PERSON_NAME]" at bounding box center [314, 151] width 229 height 40
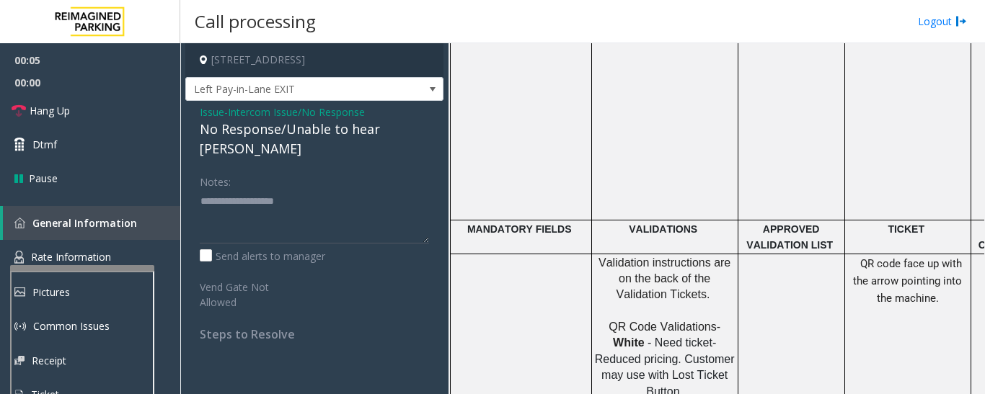
click at [411, 133] on div "No Response/Unable to hear [PERSON_NAME]" at bounding box center [314, 139] width 229 height 39
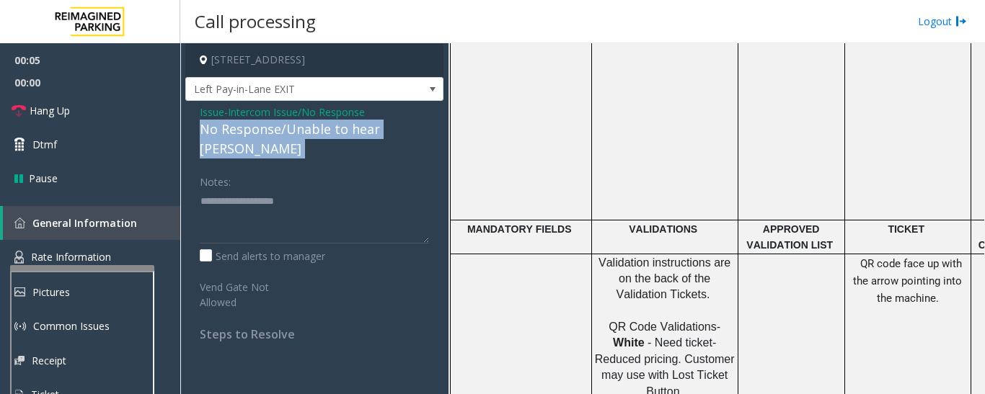
click at [411, 133] on div "No Response/Unable to hear [PERSON_NAME]" at bounding box center [314, 139] width 229 height 39
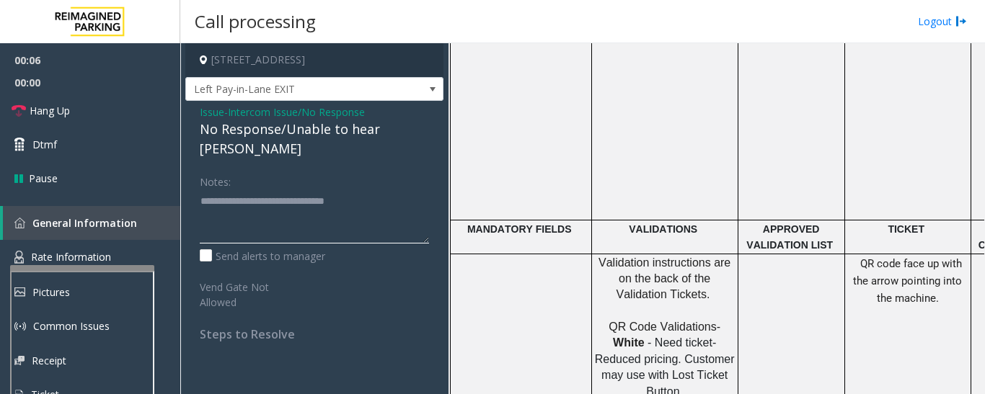
click at [394, 193] on textarea at bounding box center [314, 217] width 229 height 54
type textarea "**********"
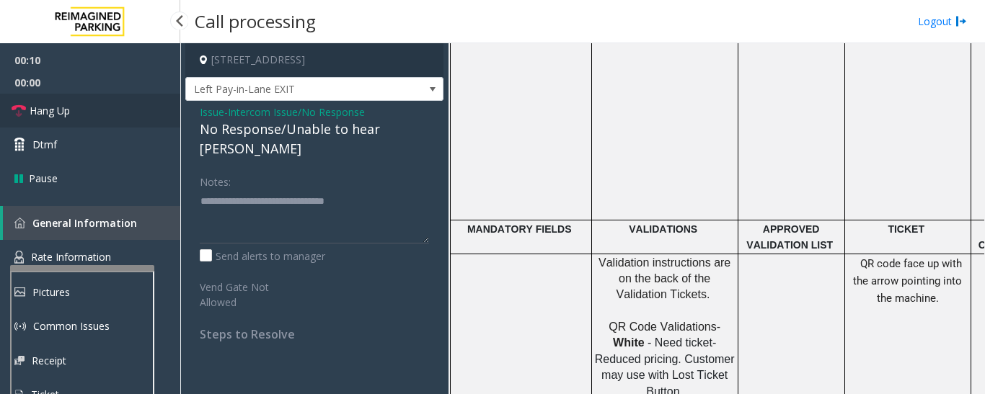
click at [45, 109] on span "Hang Up" at bounding box center [50, 110] width 40 height 15
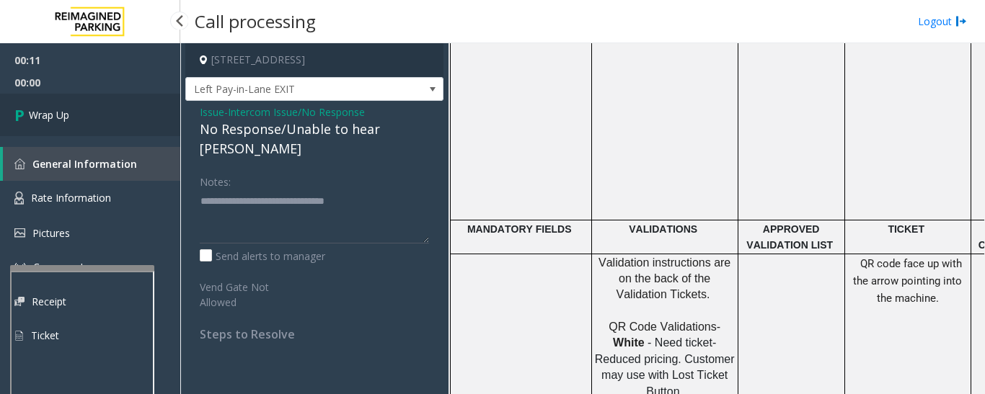
click at [45, 109] on span "Wrap Up" at bounding box center [49, 114] width 40 height 15
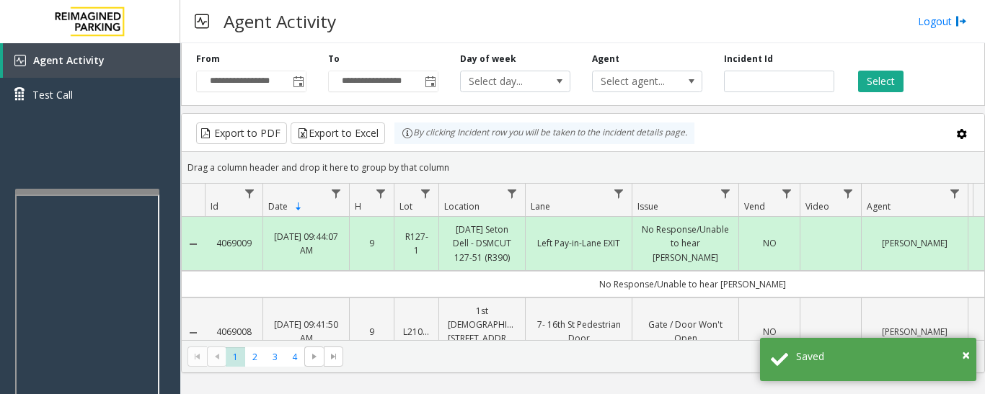
click at [100, 189] on div at bounding box center [87, 192] width 144 height 6
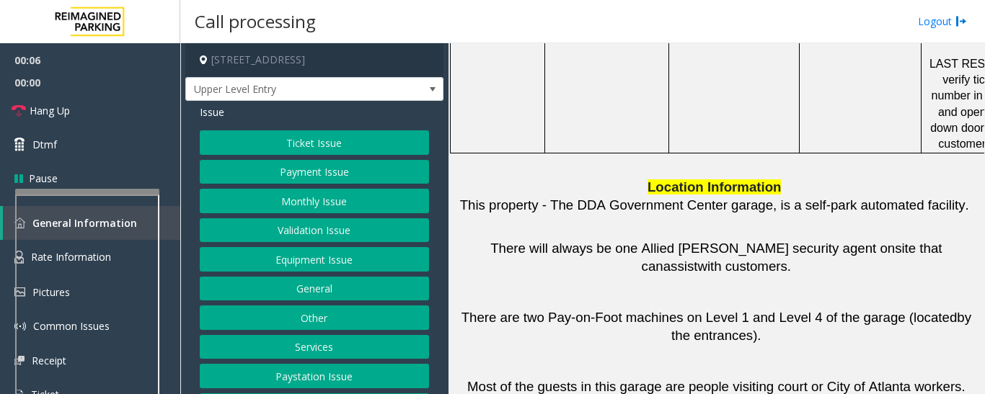
scroll to position [60, 0]
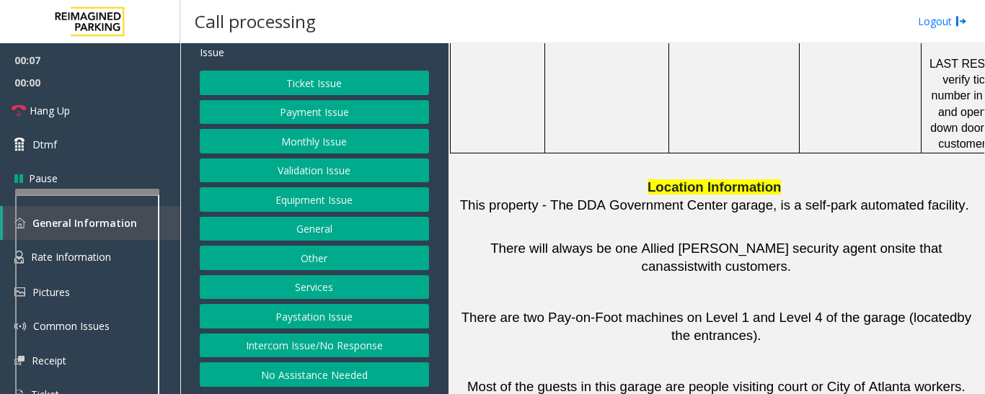
click at [381, 340] on button "Intercom Issue/No Response" at bounding box center [314, 346] width 229 height 25
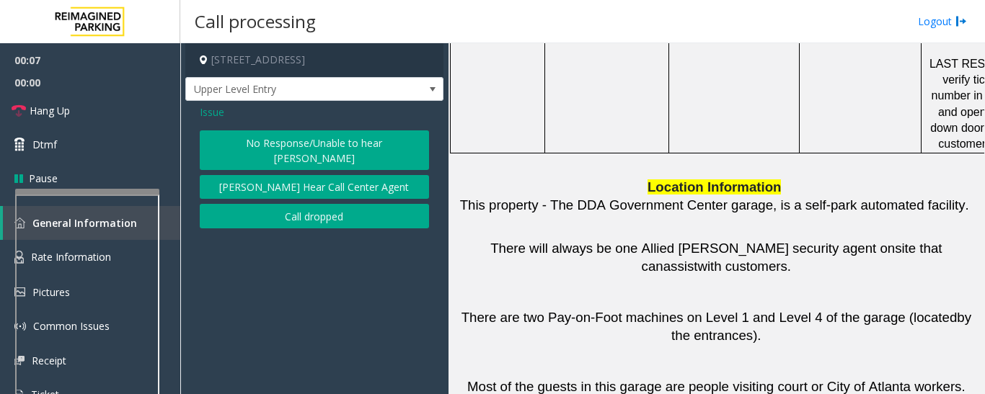
click at [397, 136] on button "No Response/Unable to hear [PERSON_NAME]" at bounding box center [314, 151] width 229 height 40
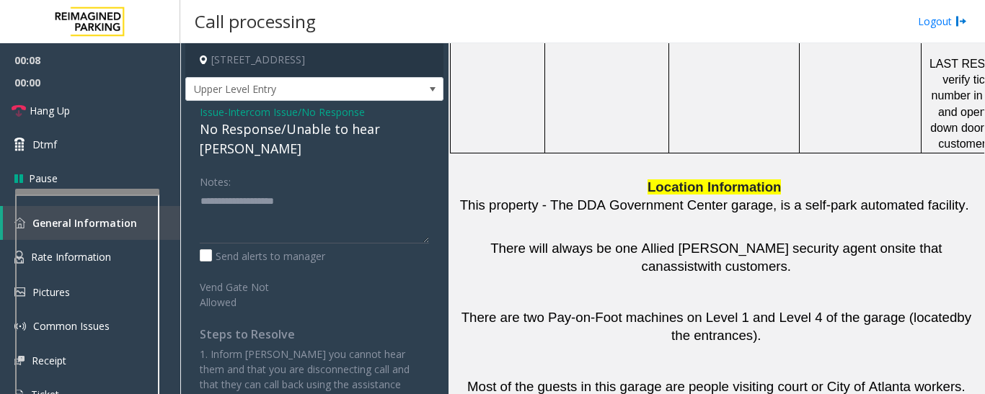
click at [322, 133] on div "No Response/Unable to hear [PERSON_NAME]" at bounding box center [314, 139] width 229 height 39
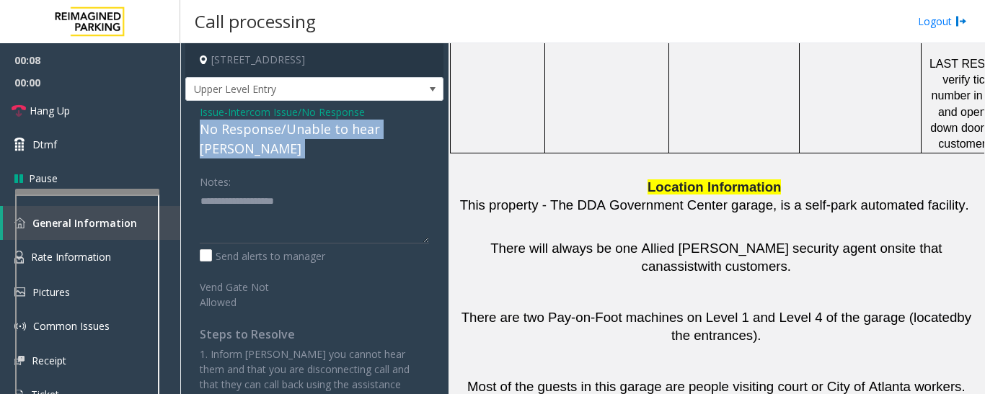
click at [322, 133] on div "No Response/Unable to hear [PERSON_NAME]" at bounding box center [314, 139] width 229 height 39
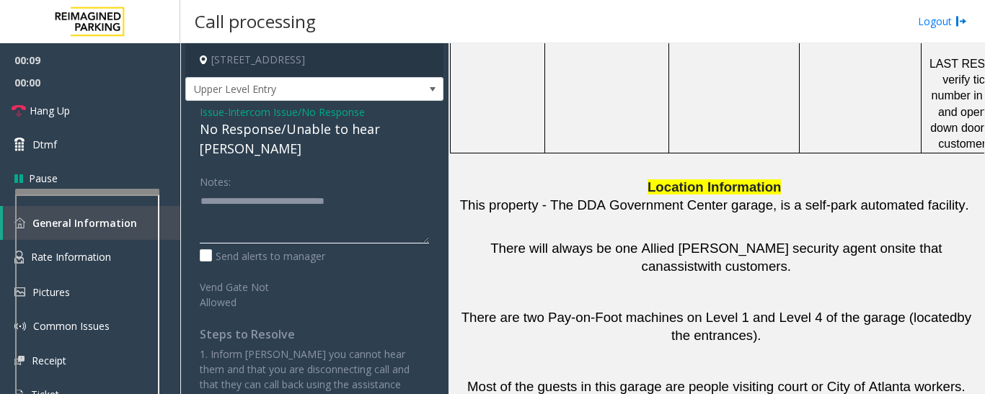
click at [412, 191] on textarea at bounding box center [314, 217] width 229 height 54
click at [407, 190] on textarea at bounding box center [314, 217] width 229 height 54
type textarea "**********"
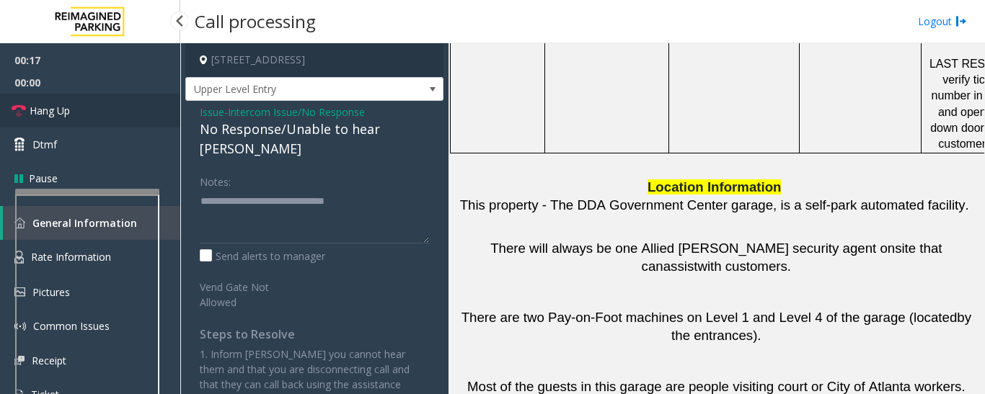
click at [1, 106] on link "Hang Up" at bounding box center [90, 111] width 180 height 34
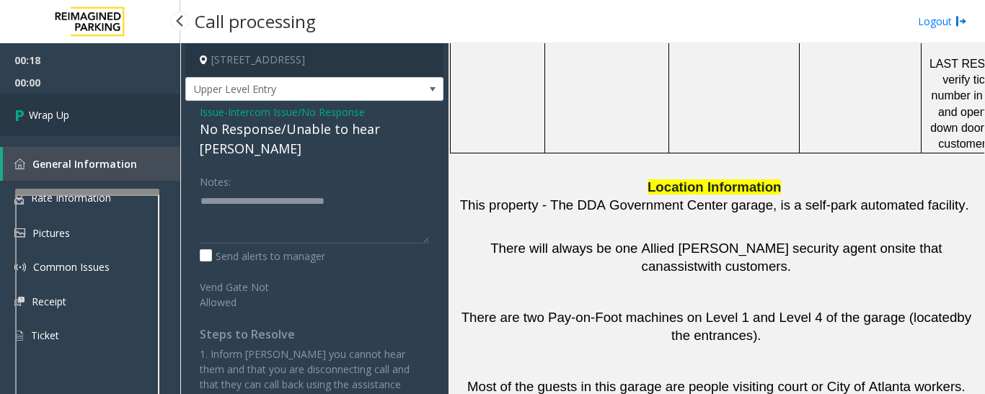
click at [22, 117] on icon at bounding box center [21, 115] width 14 height 24
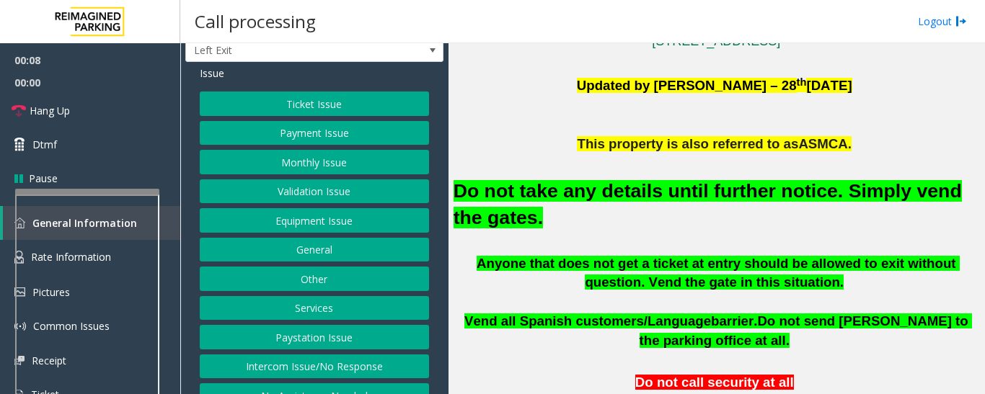
scroll to position [60, 0]
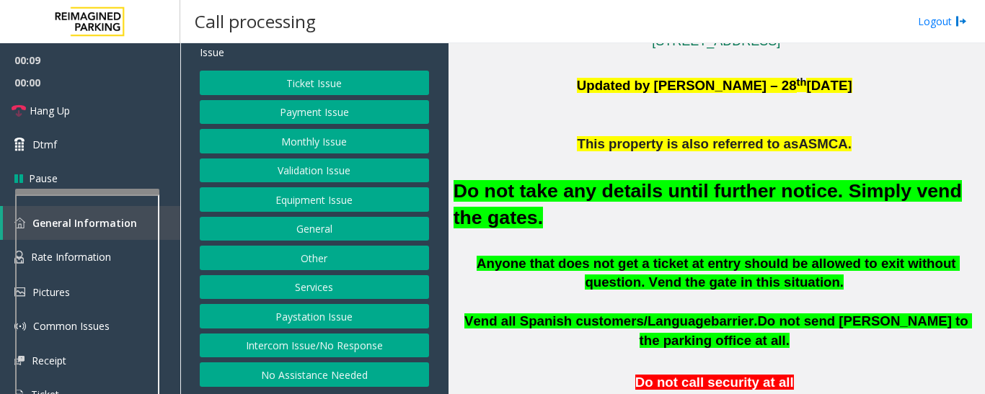
click at [346, 343] on button "Intercom Issue/No Response" at bounding box center [314, 346] width 229 height 25
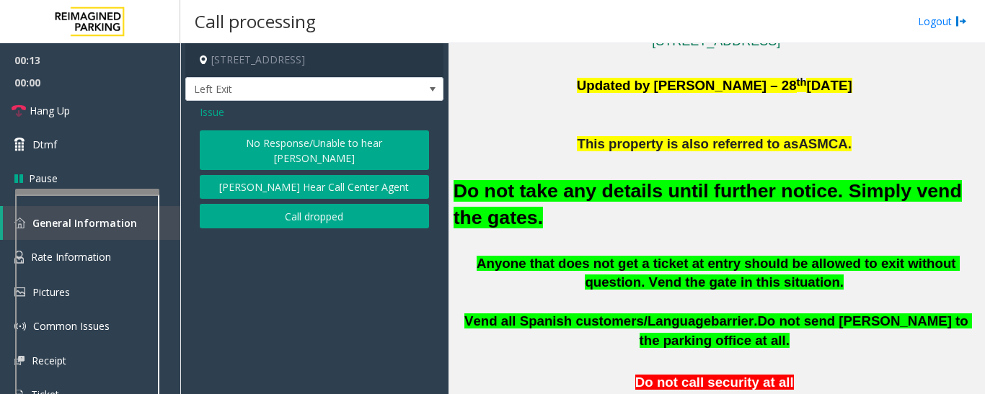
click at [255, 138] on button "No Response/Unable to hear [PERSON_NAME]" at bounding box center [314, 151] width 229 height 40
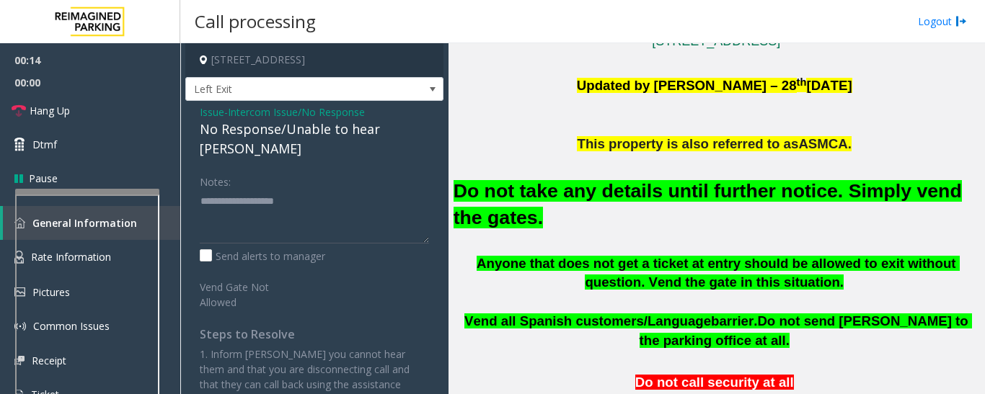
click at [268, 133] on div "No Response/Unable to hear [PERSON_NAME]" at bounding box center [314, 139] width 229 height 39
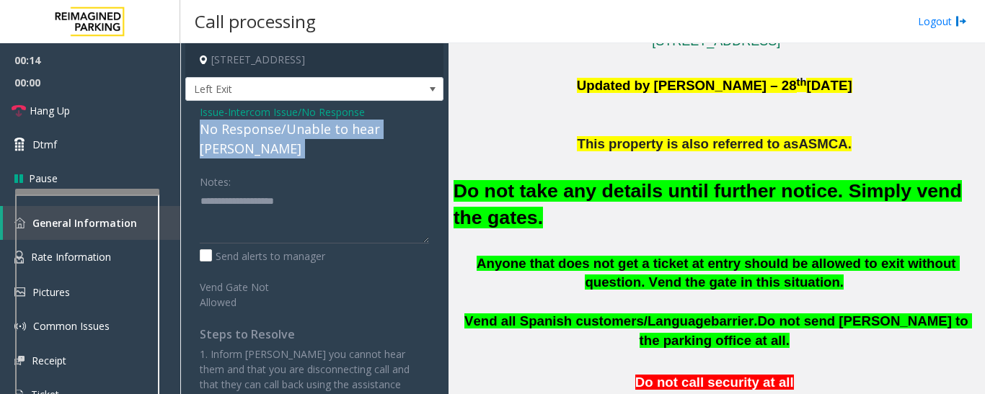
click at [268, 133] on div "No Response/Unable to hear [PERSON_NAME]" at bounding box center [314, 139] width 229 height 39
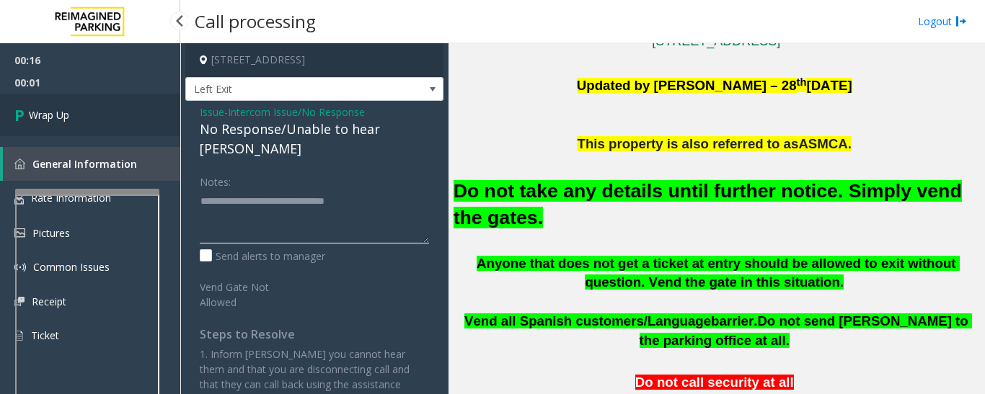
type textarea "**********"
click at [121, 120] on link "Wrap Up" at bounding box center [90, 115] width 180 height 43
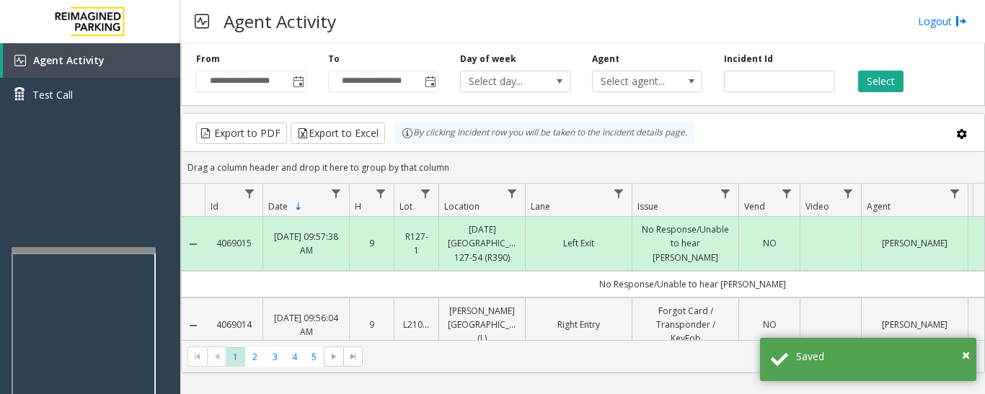
click at [108, 252] on div at bounding box center [84, 250] width 144 height 6
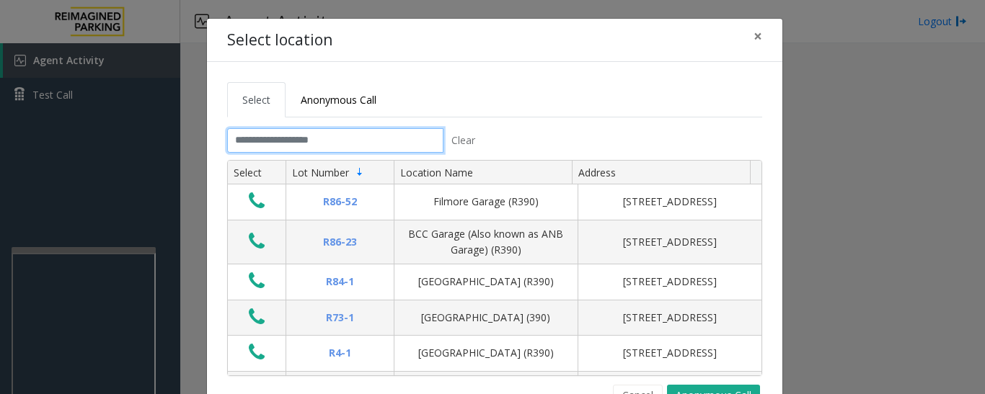
click at [377, 137] on input "text" at bounding box center [335, 140] width 216 height 25
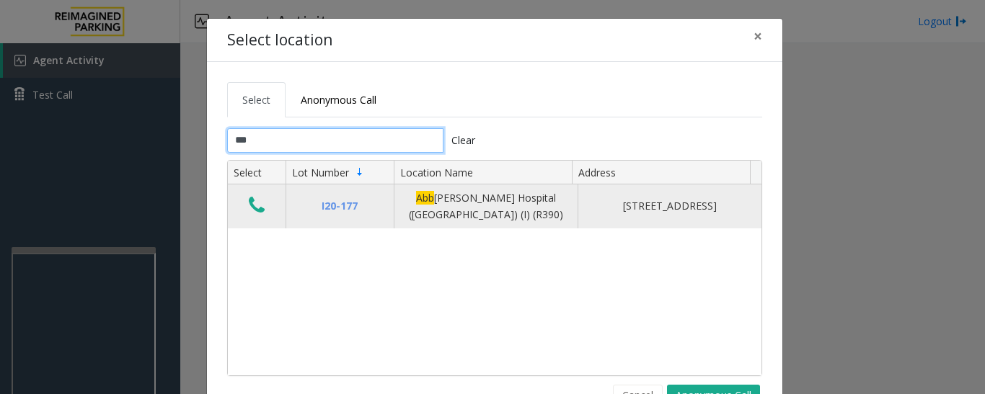
type input "***"
click at [252, 212] on icon "Data table" at bounding box center [257, 205] width 16 height 20
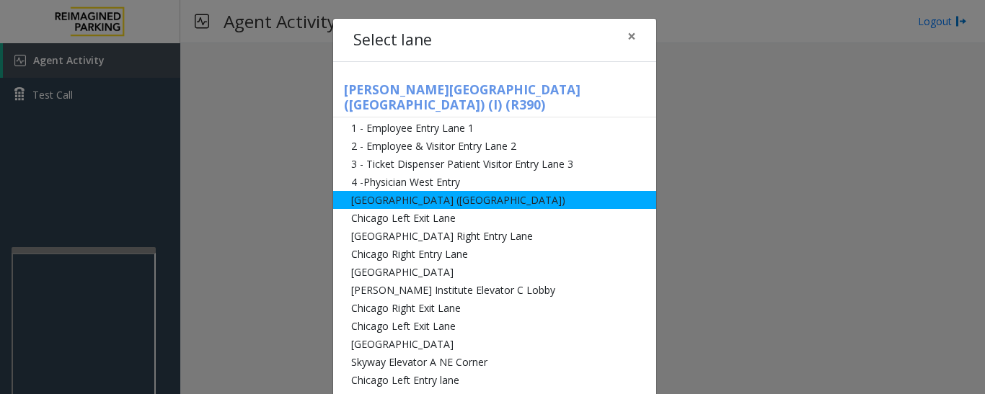
click at [376, 191] on li "[GEOGRAPHIC_DATA] ([GEOGRAPHIC_DATA])" at bounding box center [494, 200] width 323 height 18
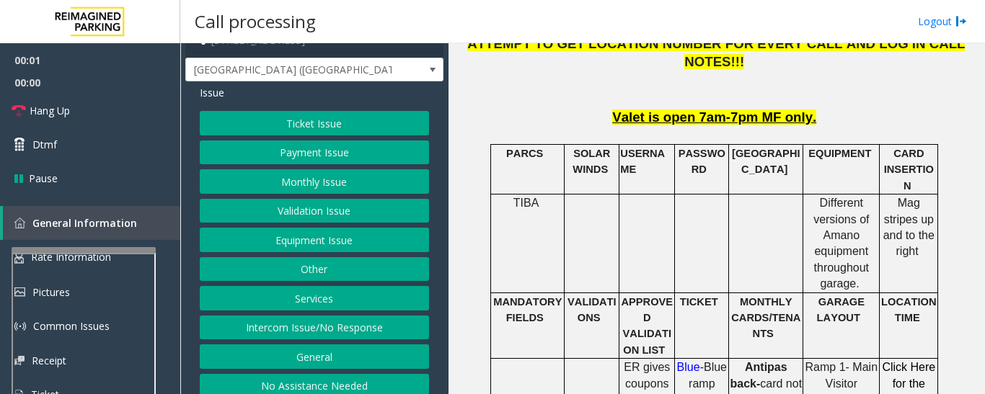
scroll to position [30, 0]
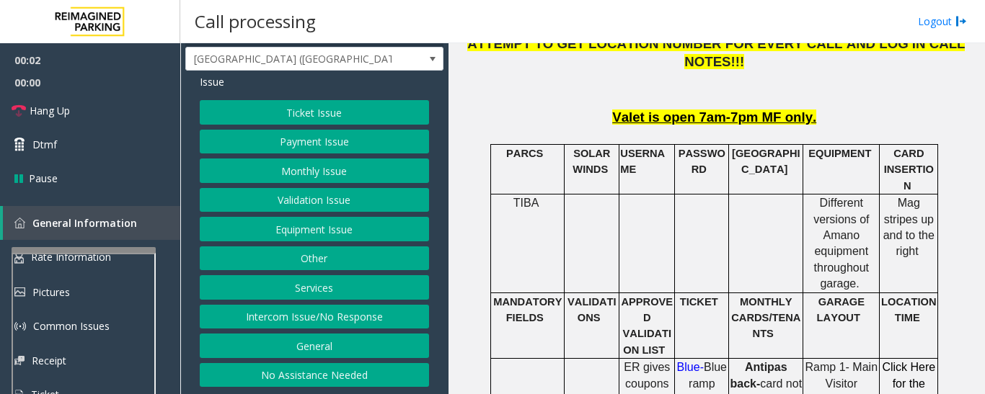
click at [333, 324] on button "Intercom Issue/No Response" at bounding box center [314, 317] width 229 height 25
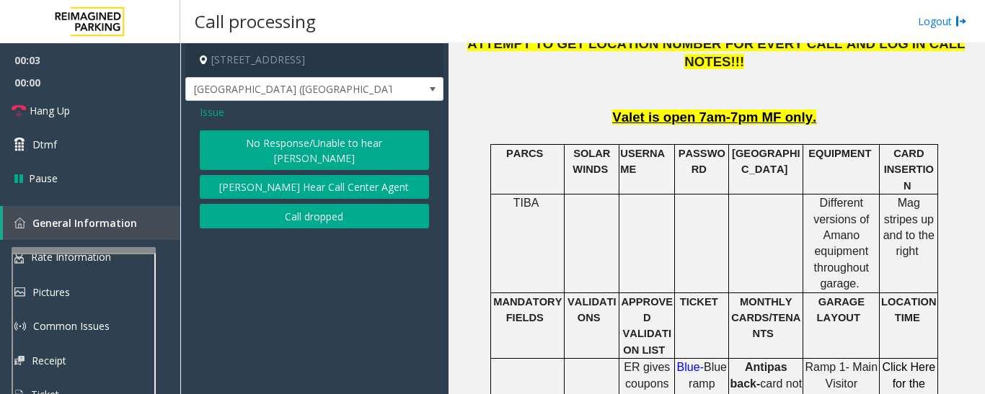
click at [349, 138] on button "No Response/Unable to hear [PERSON_NAME]" at bounding box center [314, 151] width 229 height 40
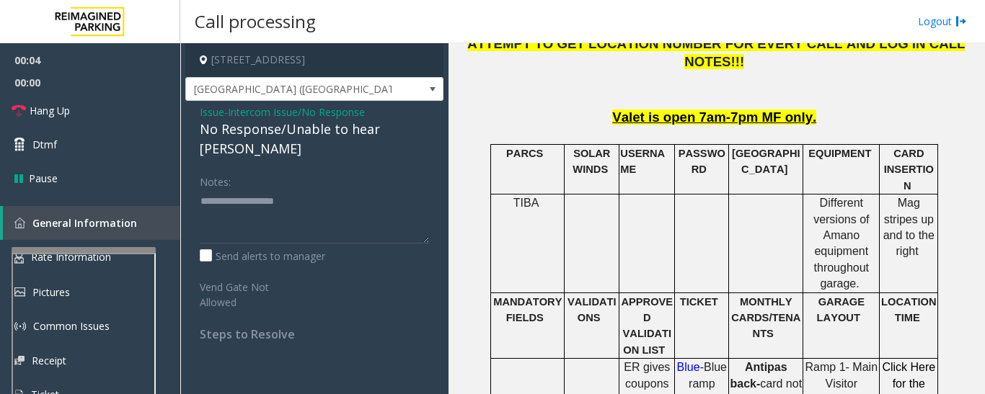
click at [374, 130] on div "No Response/Unable to hear [PERSON_NAME]" at bounding box center [314, 139] width 229 height 39
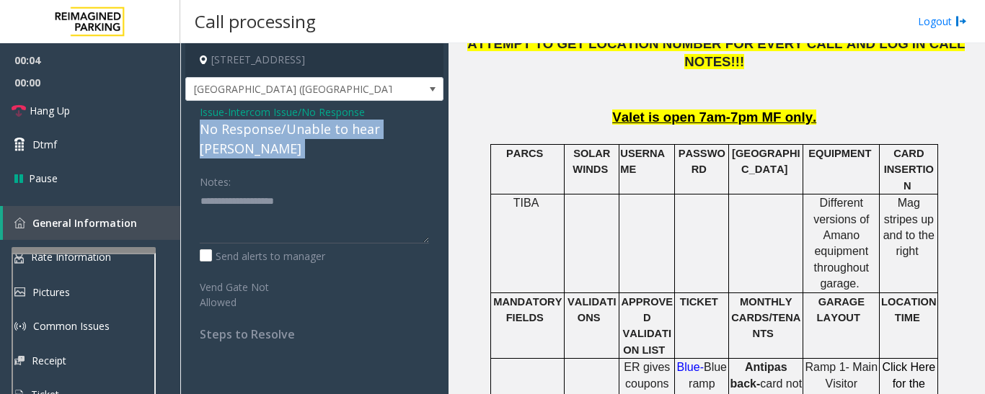
click at [374, 130] on div "No Response/Unable to hear [PERSON_NAME]" at bounding box center [314, 139] width 229 height 39
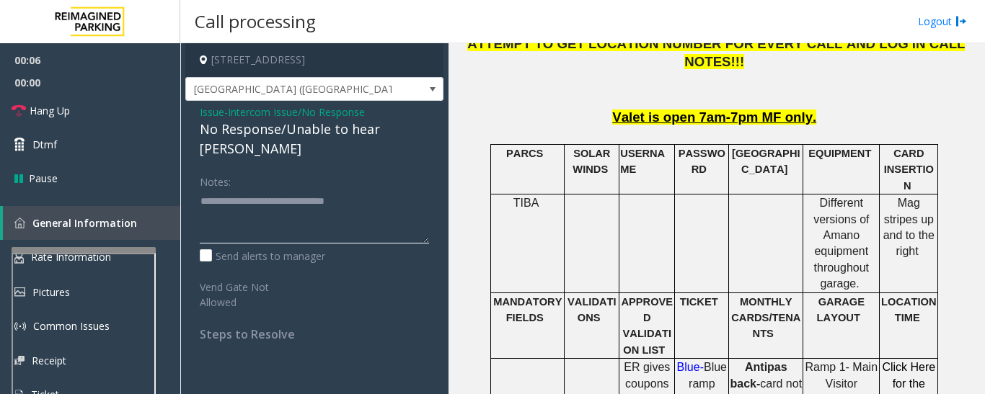
click at [387, 190] on textarea at bounding box center [314, 217] width 229 height 54
click at [425, 196] on textarea at bounding box center [314, 217] width 229 height 54
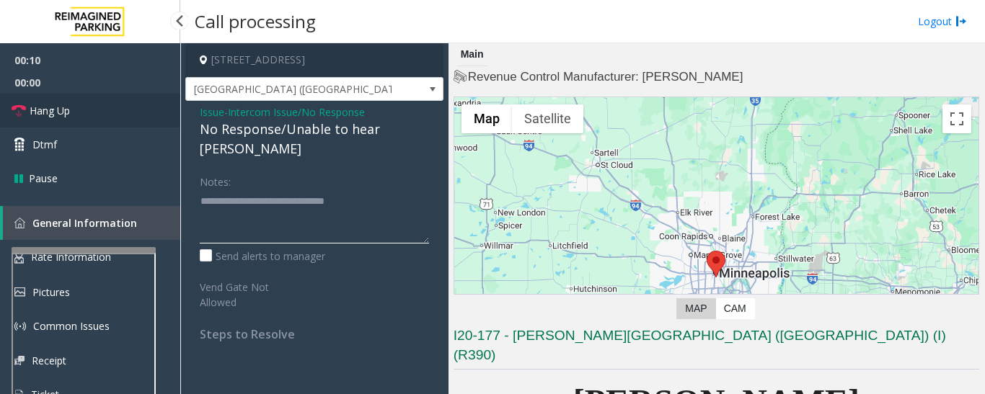
type textarea "**********"
click at [57, 110] on span "Hang Up" at bounding box center [50, 110] width 40 height 15
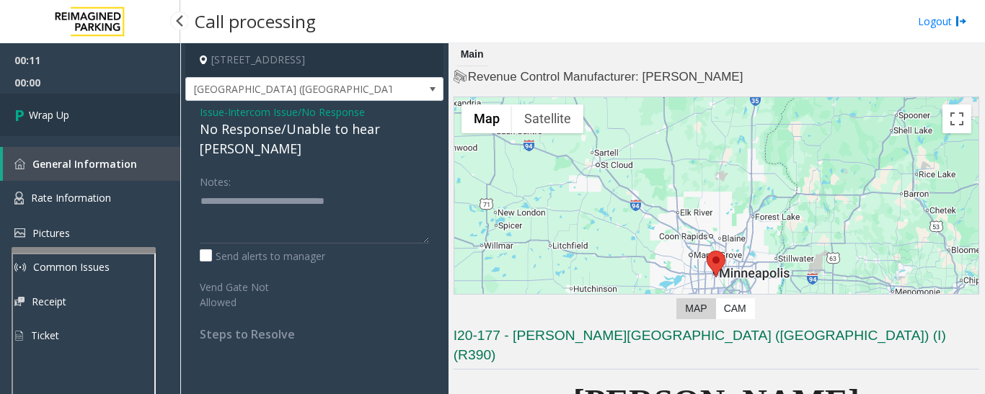
click at [109, 116] on link "Wrap Up" at bounding box center [90, 115] width 180 height 43
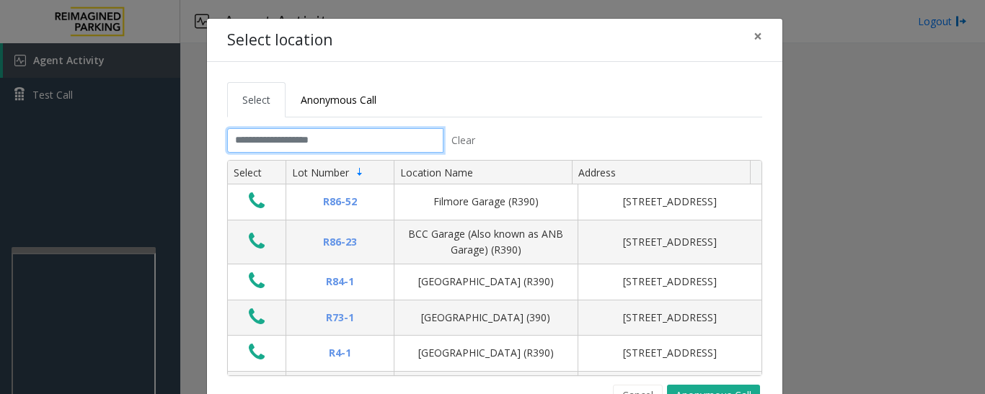
click at [326, 142] on input "text" at bounding box center [335, 140] width 216 height 25
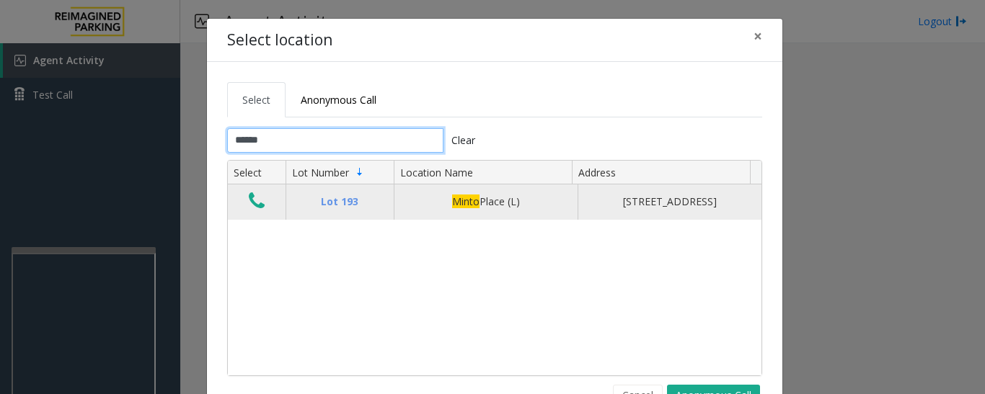
type input "*****"
click at [257, 207] on icon "Data table" at bounding box center [257, 201] width 16 height 20
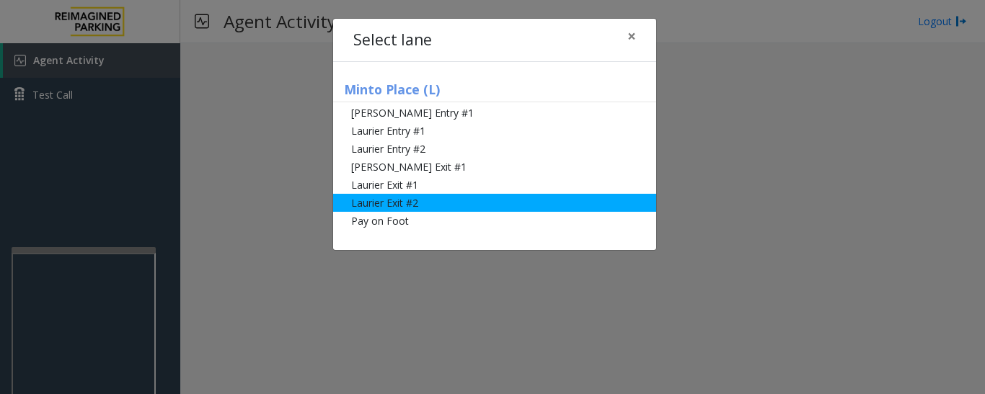
click at [346, 207] on li "Laurier Exit #2" at bounding box center [494, 203] width 323 height 18
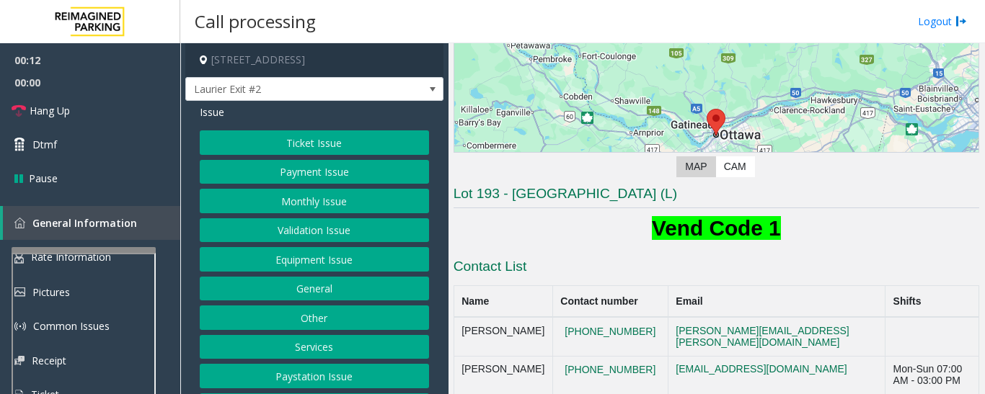
scroll to position [144, 0]
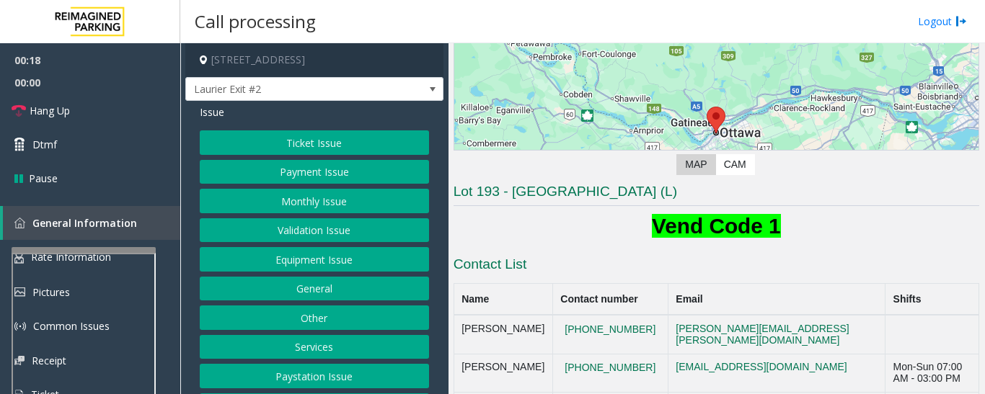
click at [299, 270] on button "Equipment Issue" at bounding box center [314, 259] width 229 height 25
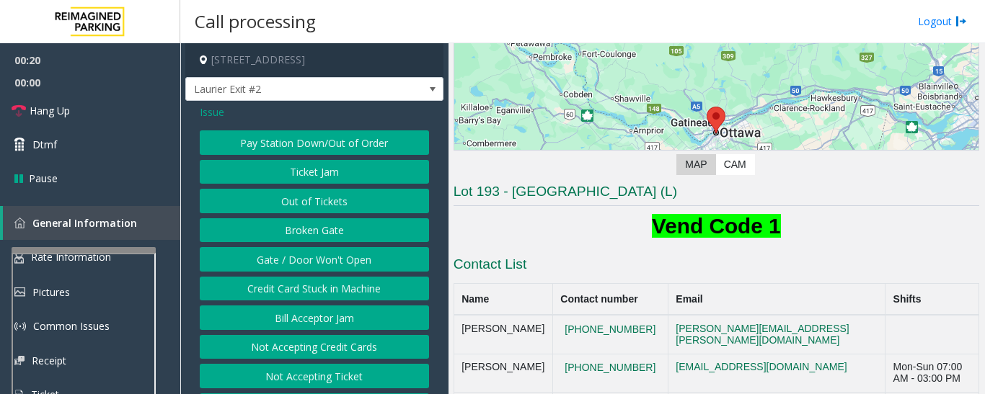
click at [368, 143] on button "Pay Station Down/Out of Order" at bounding box center [314, 143] width 229 height 25
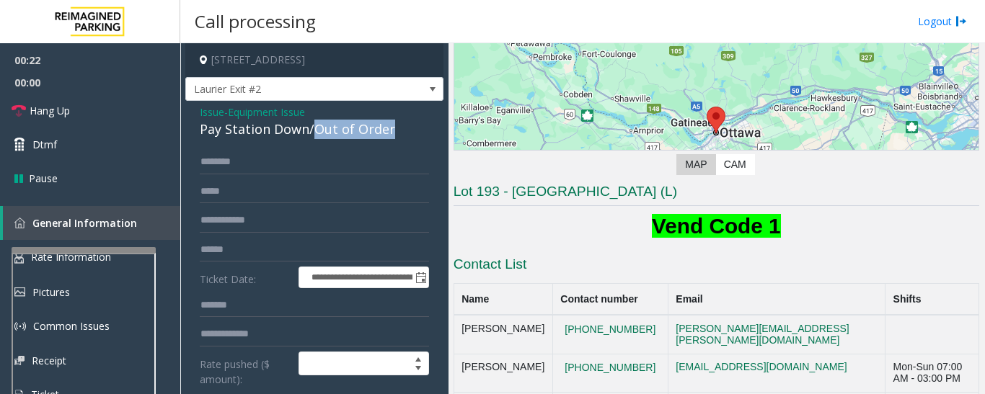
drag, startPoint x: 312, startPoint y: 129, endPoint x: 402, endPoint y: 133, distance: 90.2
click at [402, 133] on div "Pay Station Down/Out of Order" at bounding box center [314, 129] width 229 height 19
copy div "Out of Order"
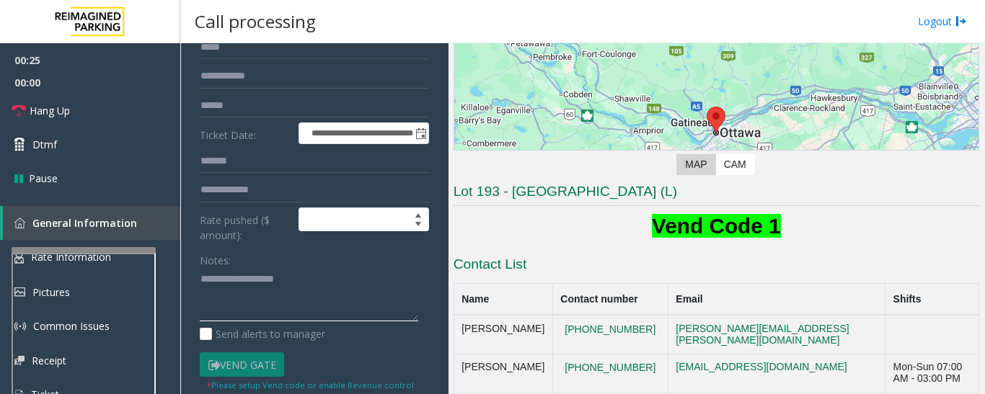
click at [329, 281] on textarea at bounding box center [309, 295] width 218 height 54
paste textarea "**********"
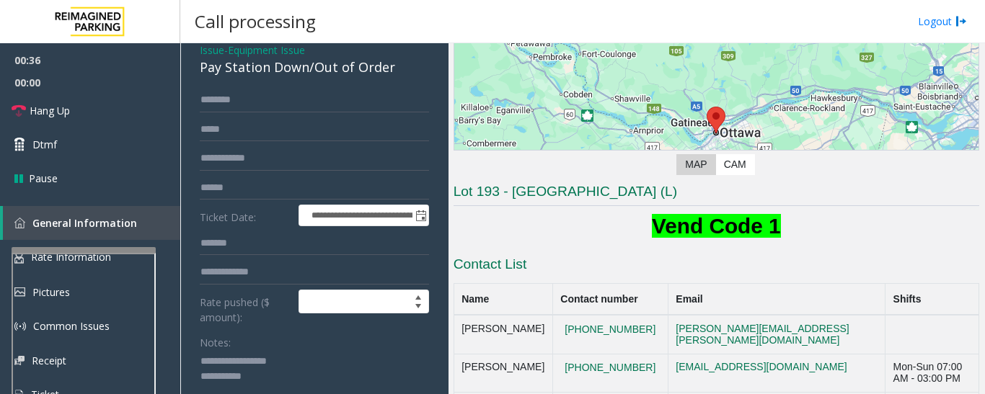
scroll to position [0, 0]
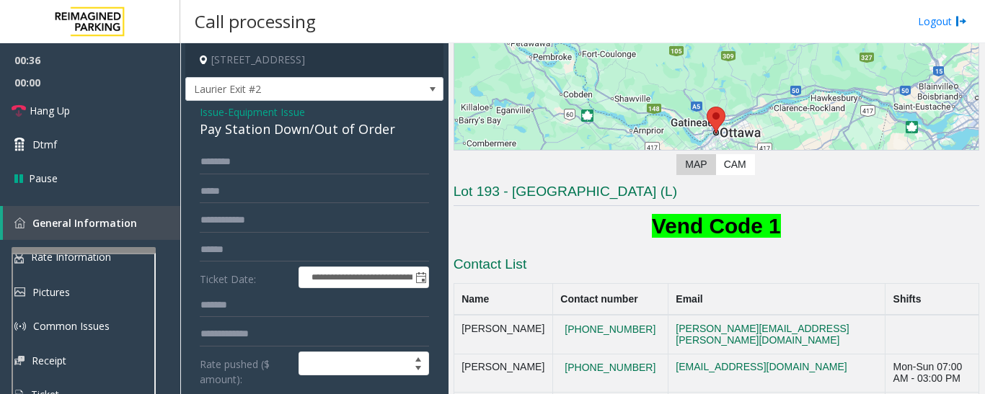
type textarea "**********"
click at [345, 174] on input "text" at bounding box center [314, 162] width 229 height 25
click at [389, 164] on input "text" at bounding box center [314, 162] width 229 height 25
type input "*******"
click at [268, 253] on input "text" at bounding box center [314, 250] width 229 height 25
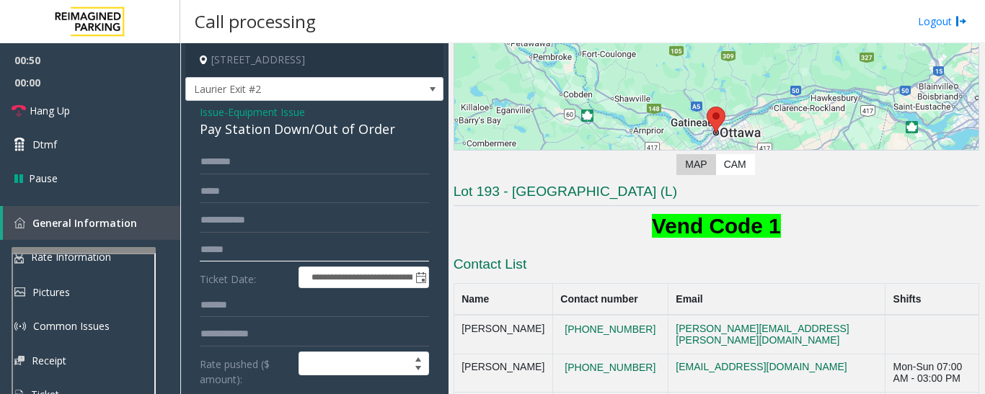
click at [297, 249] on input "text" at bounding box center [314, 250] width 229 height 25
type input "*****"
click at [252, 164] on input "*******" at bounding box center [314, 162] width 229 height 25
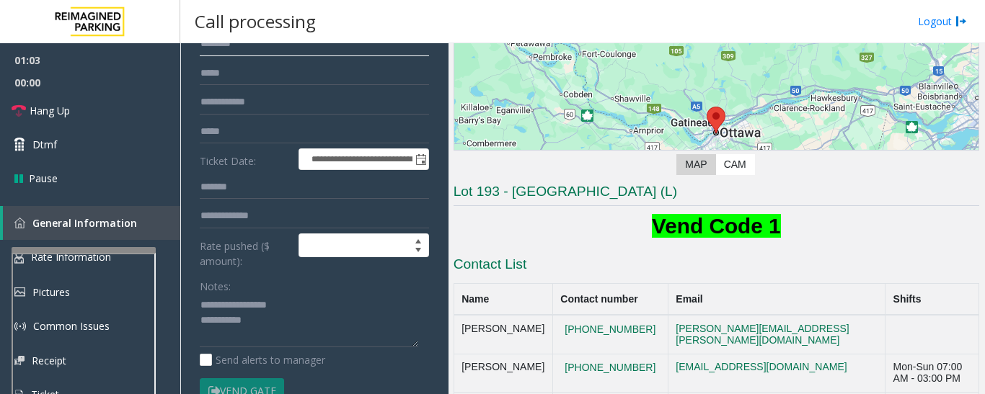
scroll to position [144, 0]
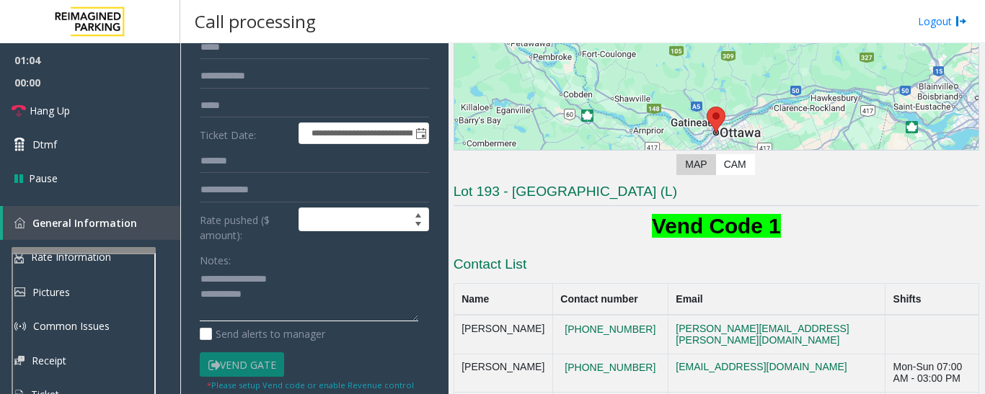
click at [361, 317] on textarea at bounding box center [309, 295] width 218 height 54
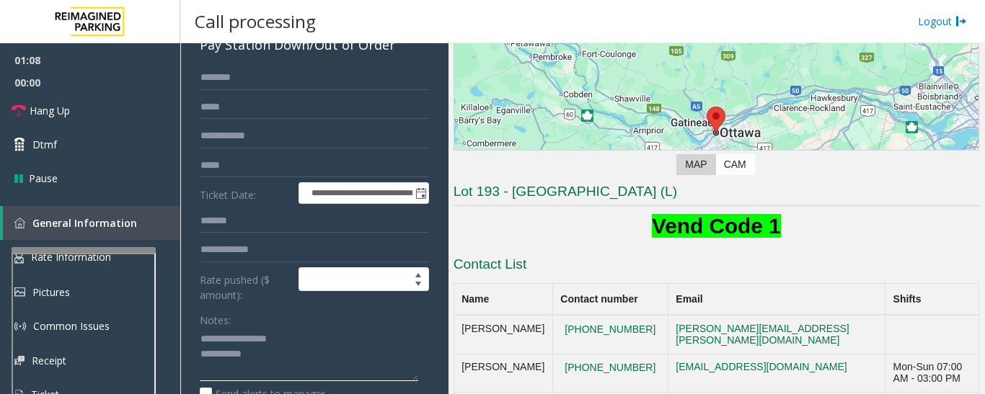
scroll to position [216, 0]
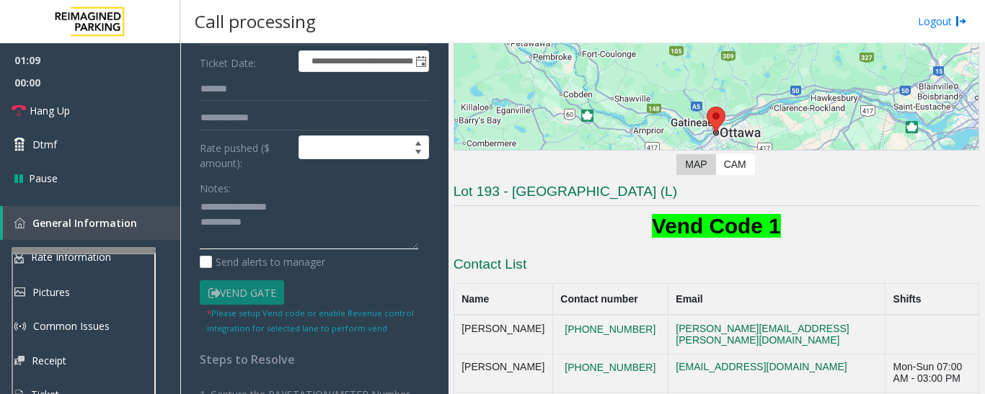
click at [309, 228] on textarea at bounding box center [309, 223] width 218 height 54
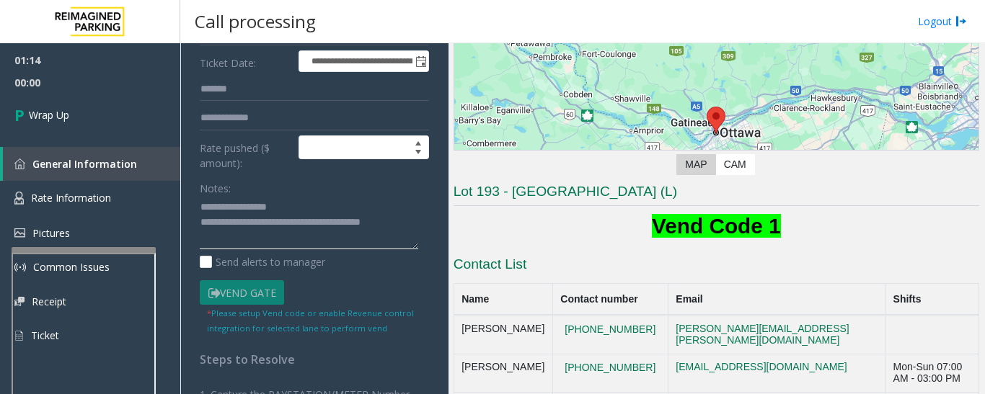
type textarea "**********"
click at [422, 222] on div "**********" at bounding box center [314, 267] width 251 height 666
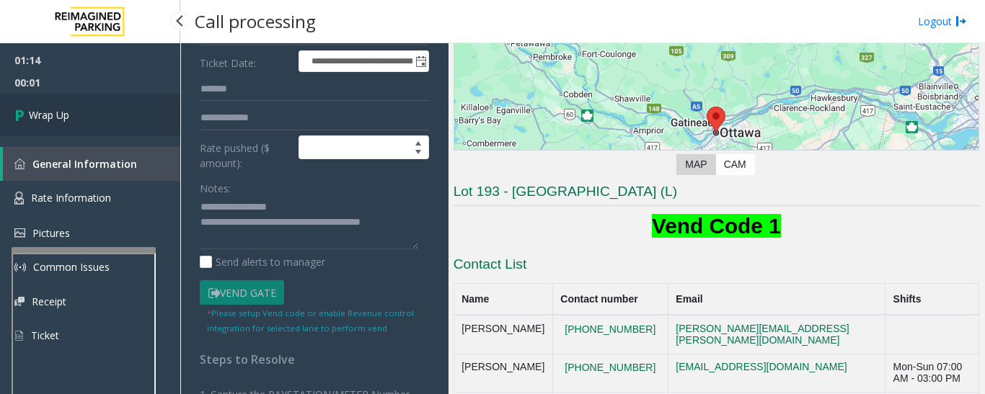
click at [154, 129] on link "Wrap Up" at bounding box center [90, 115] width 180 height 43
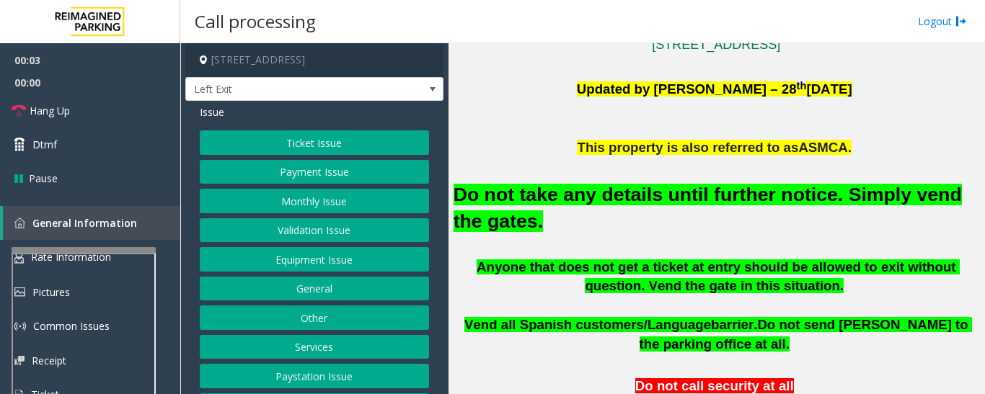
scroll to position [505, 0]
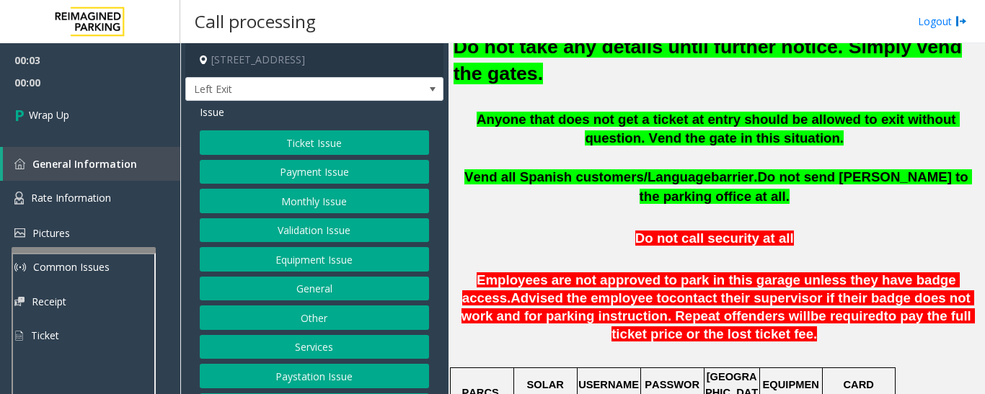
click at [370, 257] on button "Equipment Issue" at bounding box center [314, 259] width 229 height 25
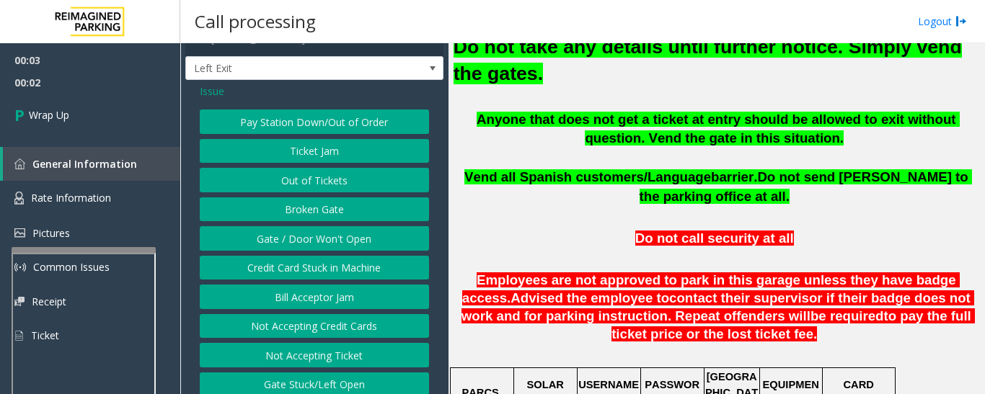
scroll to position [0, 0]
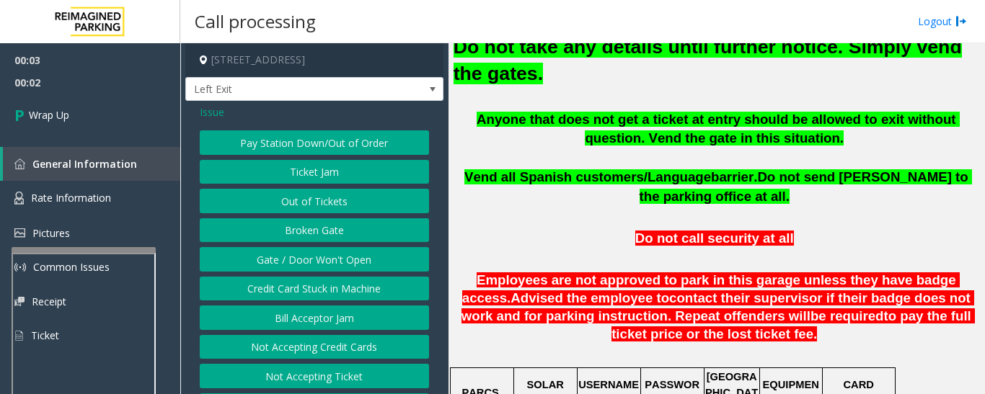
click at [227, 114] on div "Issue" at bounding box center [314, 112] width 229 height 15
click at [224, 113] on div "Issue" at bounding box center [314, 112] width 229 height 15
click at [218, 113] on span "Issue" at bounding box center [212, 112] width 25 height 15
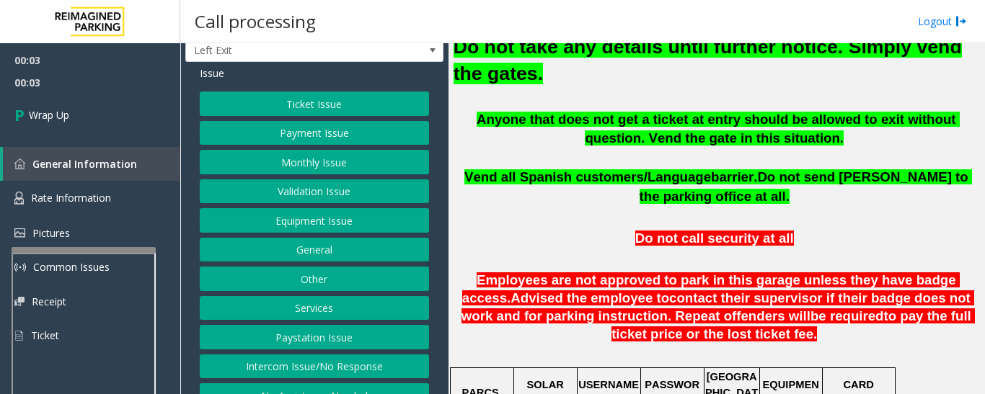
scroll to position [60, 0]
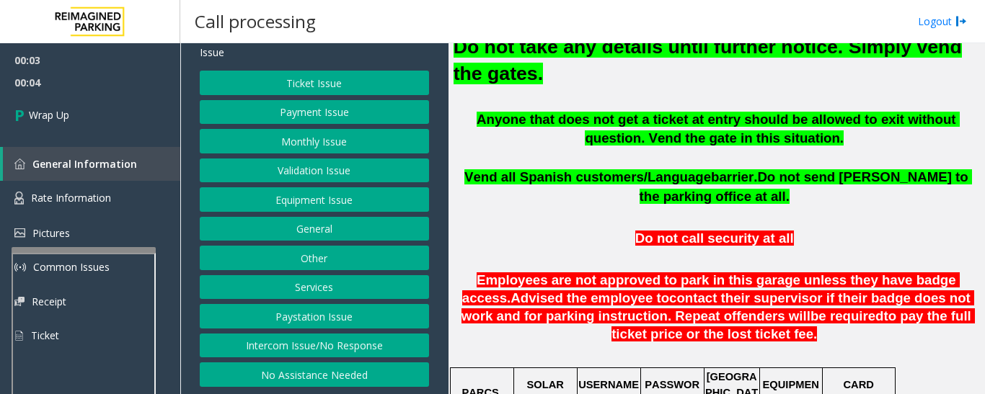
click at [344, 350] on button "Intercom Issue/No Response" at bounding box center [314, 346] width 229 height 25
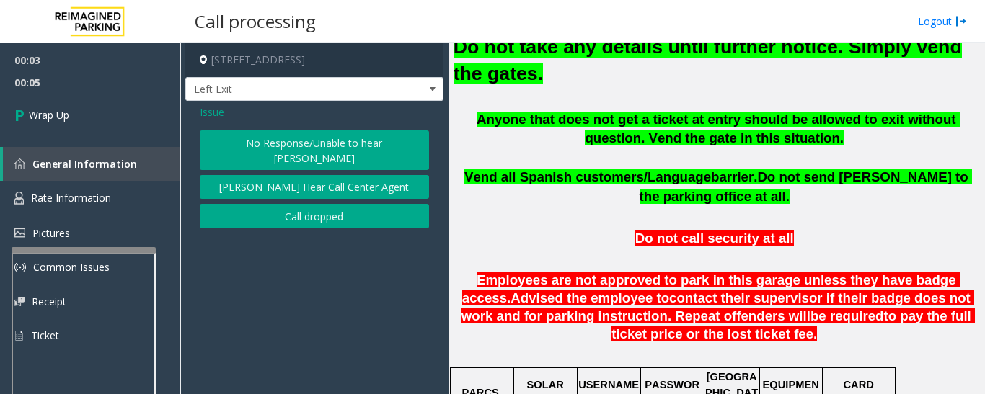
click at [341, 206] on button "Call dropped" at bounding box center [314, 216] width 229 height 25
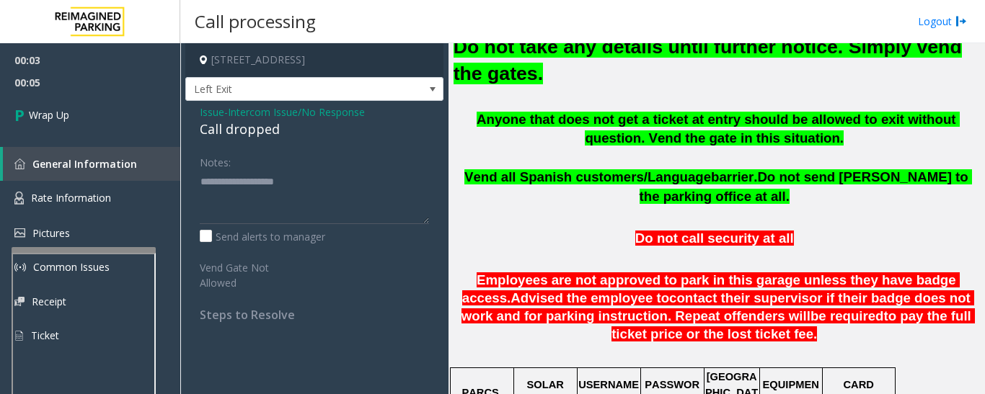
click at [235, 130] on div "Call dropped" at bounding box center [314, 129] width 229 height 19
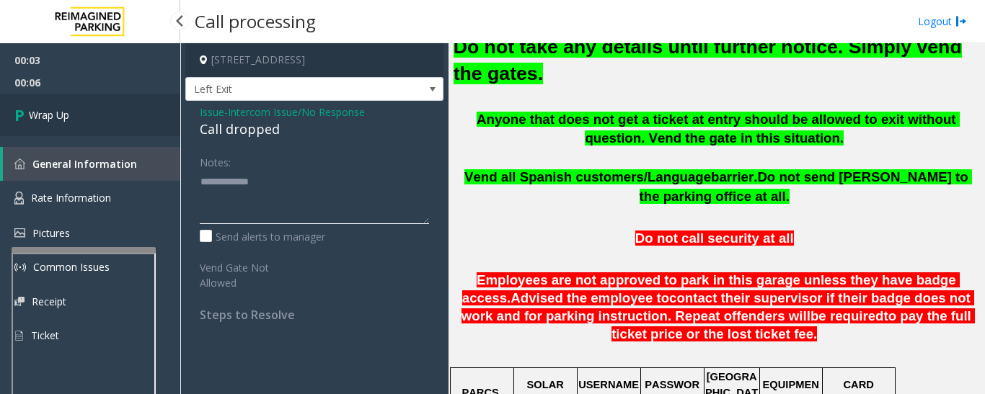
type textarea "**********"
click at [131, 111] on link "Wrap Up" at bounding box center [90, 115] width 180 height 43
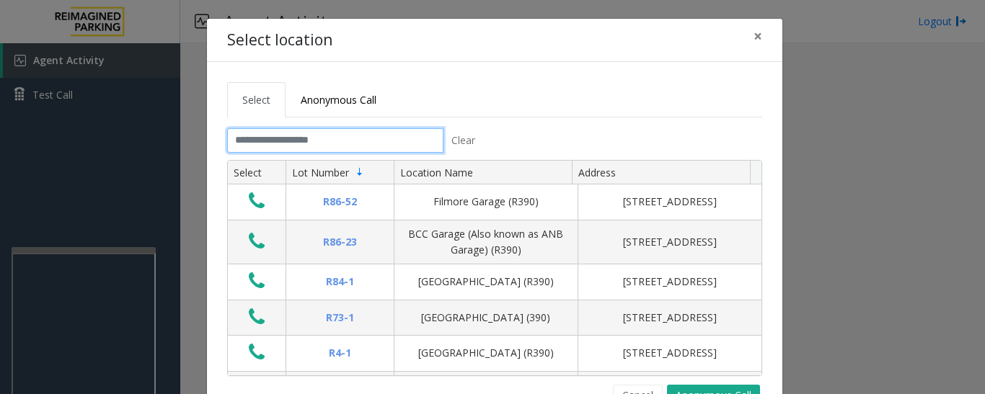
click at [311, 128] on input "text" at bounding box center [335, 140] width 216 height 25
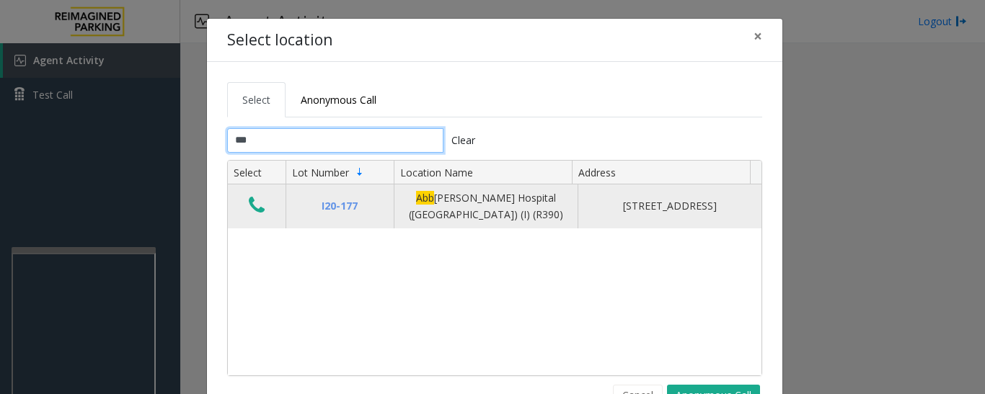
type input "***"
click at [249, 203] on icon "Data table" at bounding box center [257, 205] width 16 height 20
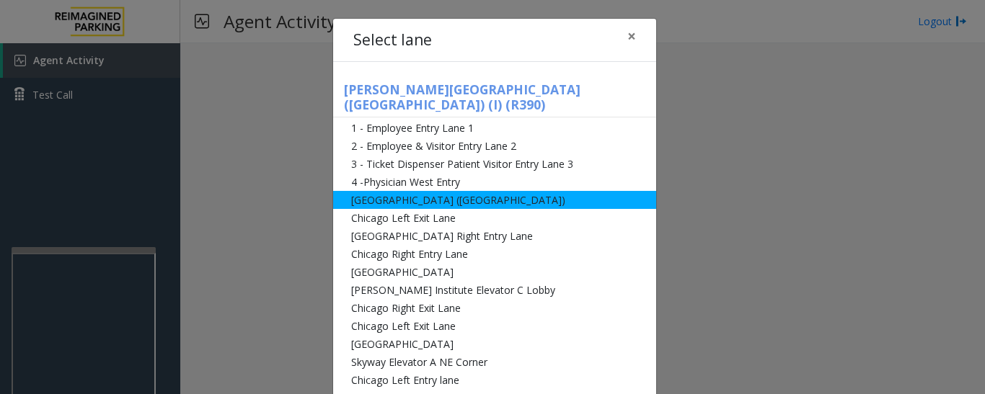
click at [396, 191] on li "[GEOGRAPHIC_DATA] ([GEOGRAPHIC_DATA])" at bounding box center [494, 200] width 323 height 18
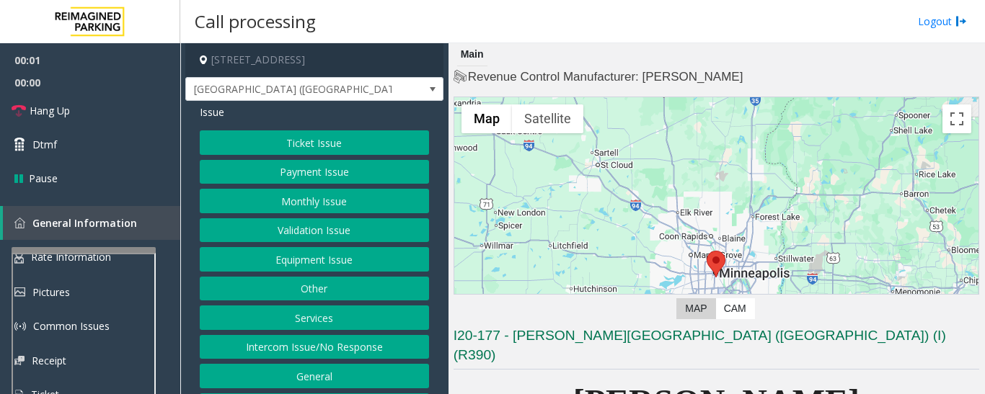
click at [357, 198] on button "Monthly Issue" at bounding box center [314, 201] width 229 height 25
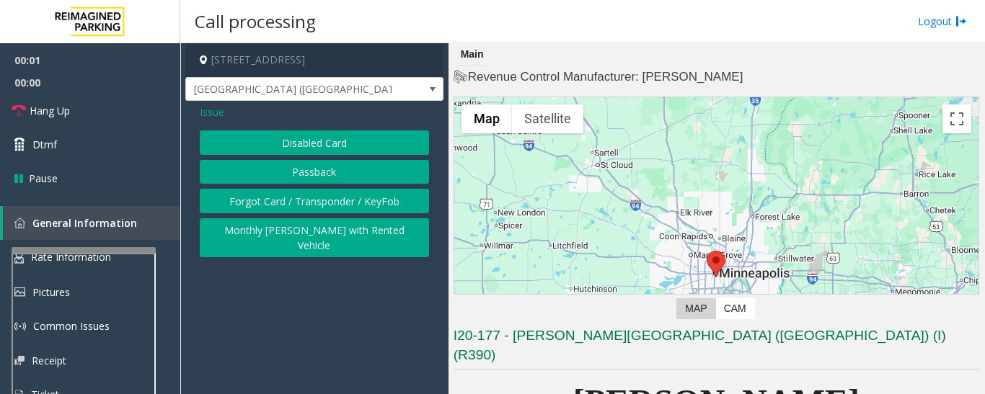
click at [319, 123] on div "Issue Disabled Card Passback Forgot Card / Transponder / KeyFob Monthly Parker …" at bounding box center [314, 183] width 258 height 164
click at [318, 142] on button "Disabled Card" at bounding box center [314, 143] width 229 height 25
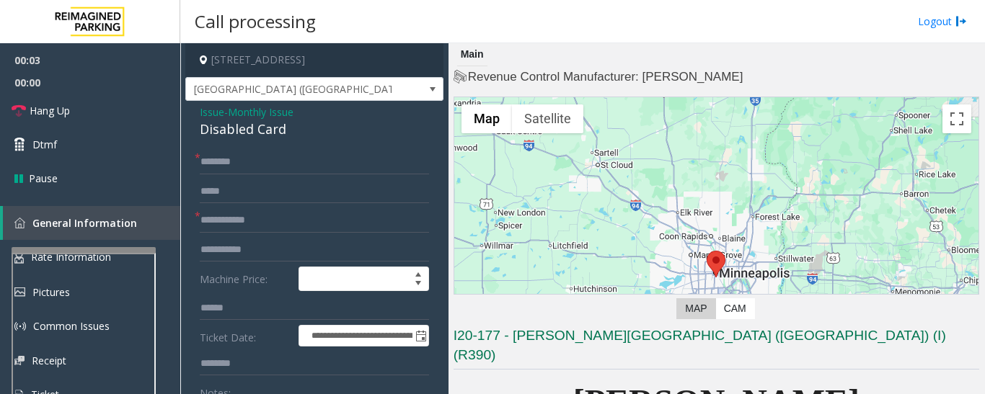
click at [249, 130] on div "Disabled Card" at bounding box center [314, 129] width 229 height 19
copy div "Disabled Card"
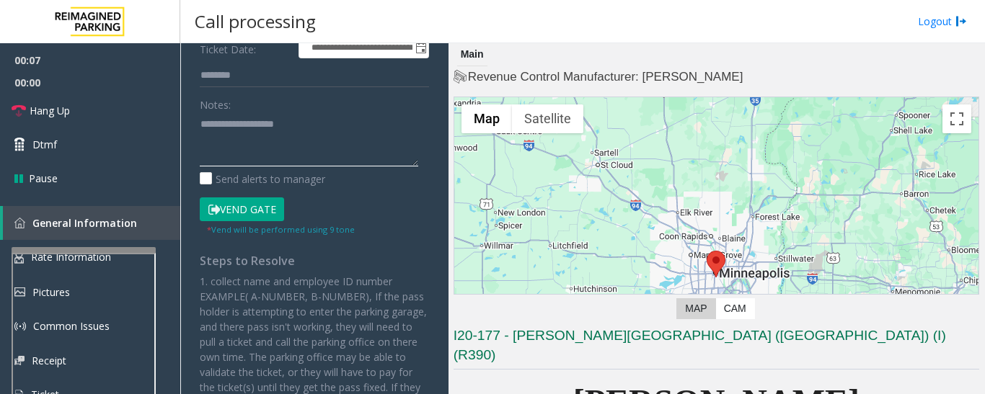
click at [283, 141] on textarea at bounding box center [309, 139] width 218 height 54
paste textarea "**********"
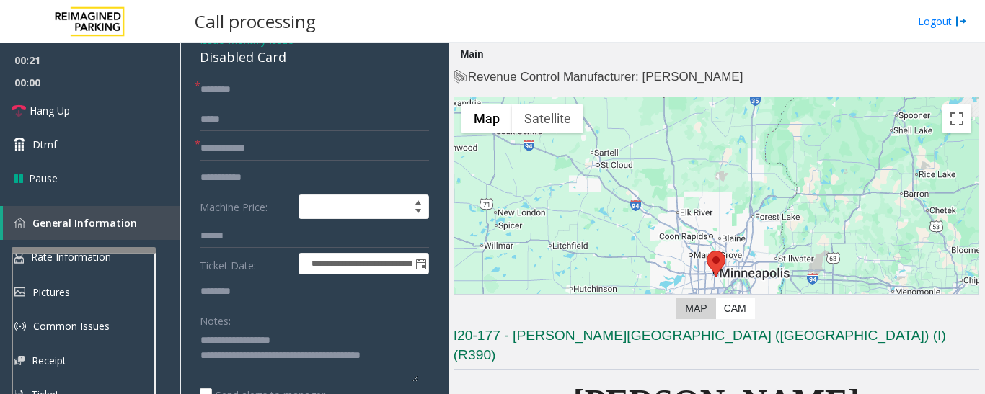
type textarea "**********"
click at [306, 160] on input "text" at bounding box center [314, 148] width 229 height 25
type input "*****"
click at [306, 91] on input "text" at bounding box center [314, 90] width 229 height 25
type input "**"
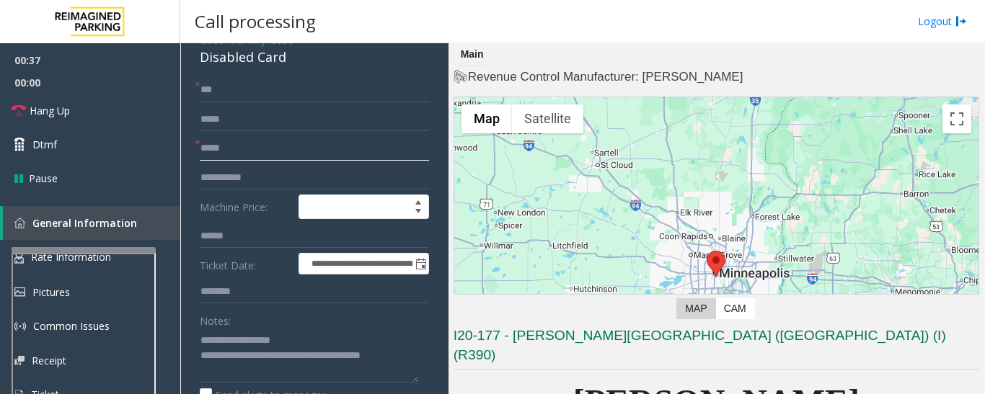
drag, startPoint x: 275, startPoint y: 148, endPoint x: 182, endPoint y: 152, distance: 93.8
click at [182, 152] on app-call-processing-form "**********" at bounding box center [314, 218] width 268 height 351
drag, startPoint x: 252, startPoint y: 97, endPoint x: 188, endPoint y: 89, distance: 64.6
type input "**"
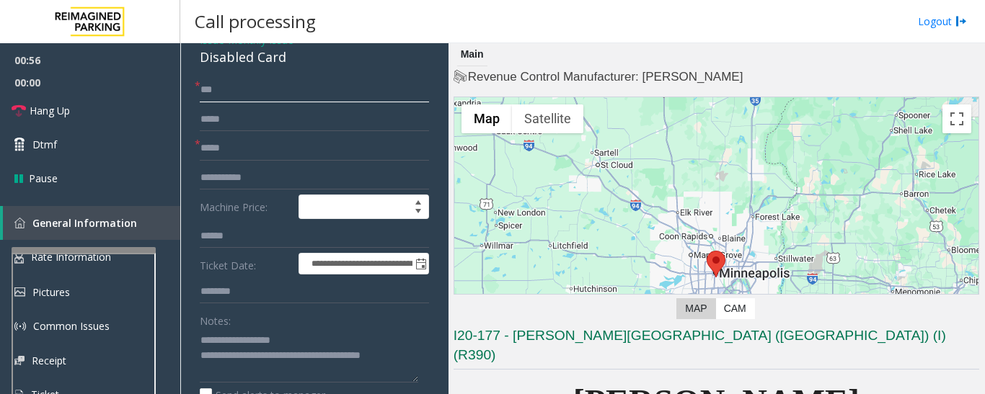
type input "*****"
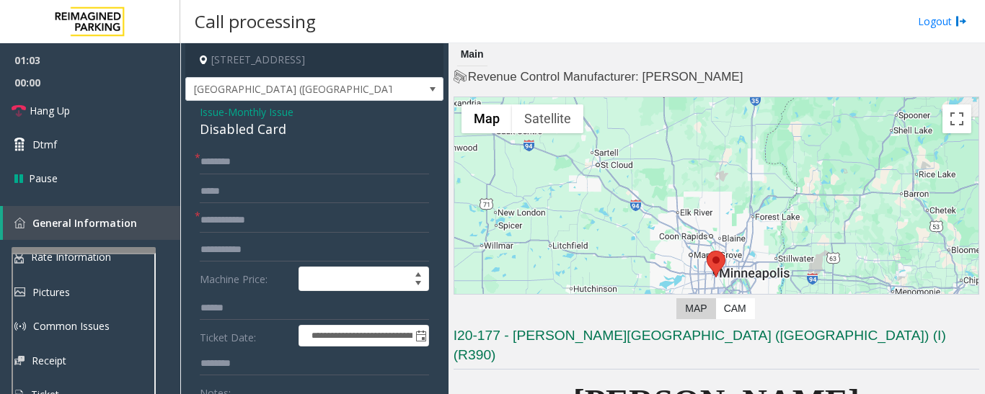
type textarea "**********"
click at [219, 106] on span "Issue" at bounding box center [212, 112] width 25 height 15
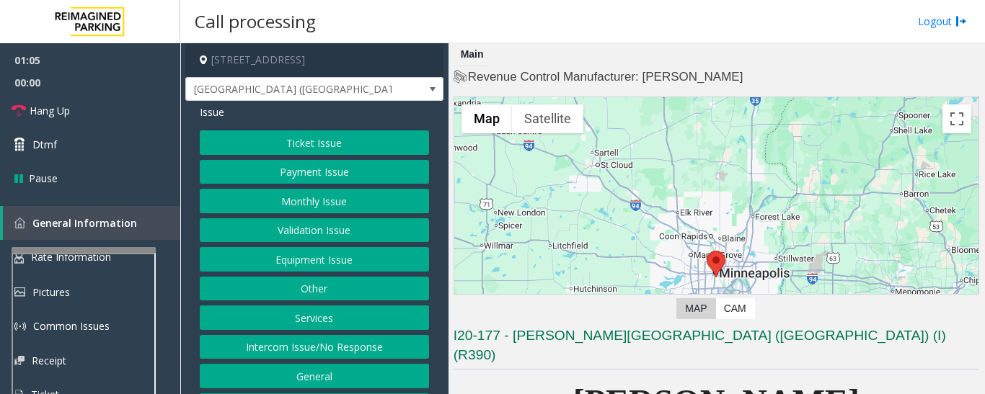
click at [351, 143] on button "Ticket Issue" at bounding box center [314, 143] width 229 height 25
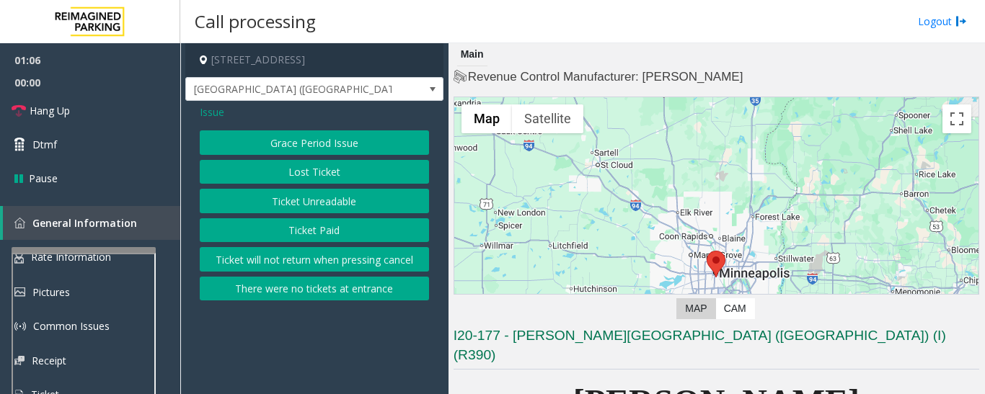
click at [315, 279] on button "There were no tickets at entrance" at bounding box center [314, 289] width 229 height 25
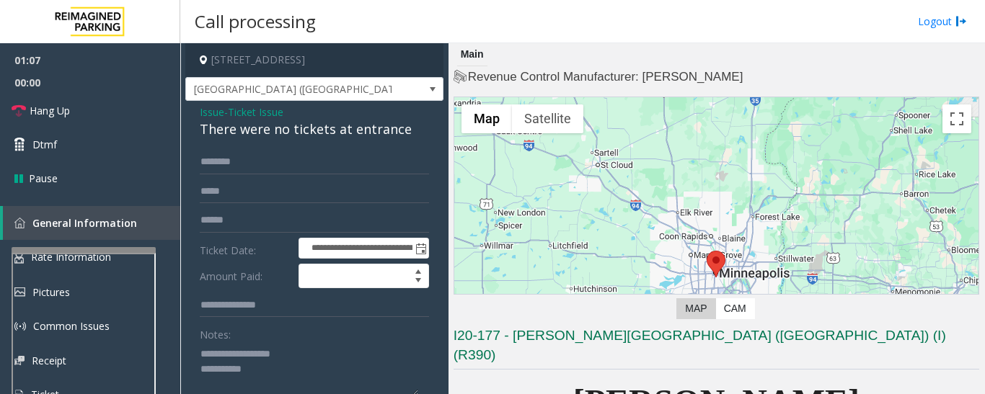
click at [260, 134] on div "There were no tickets at entrance" at bounding box center [314, 129] width 229 height 19
click at [261, 134] on div "There were no tickets at entrance" at bounding box center [314, 129] width 229 height 19
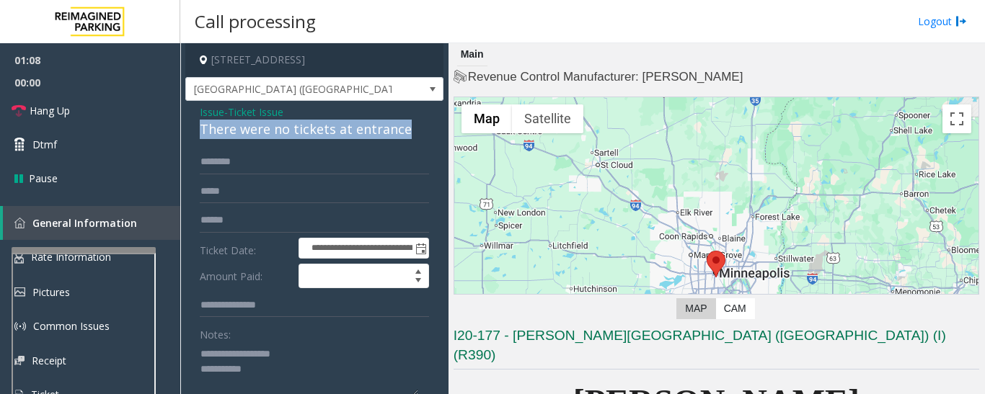
click at [261, 134] on div "There were no tickets at entrance" at bounding box center [314, 129] width 229 height 19
copy div "There were no tickets at entrance"
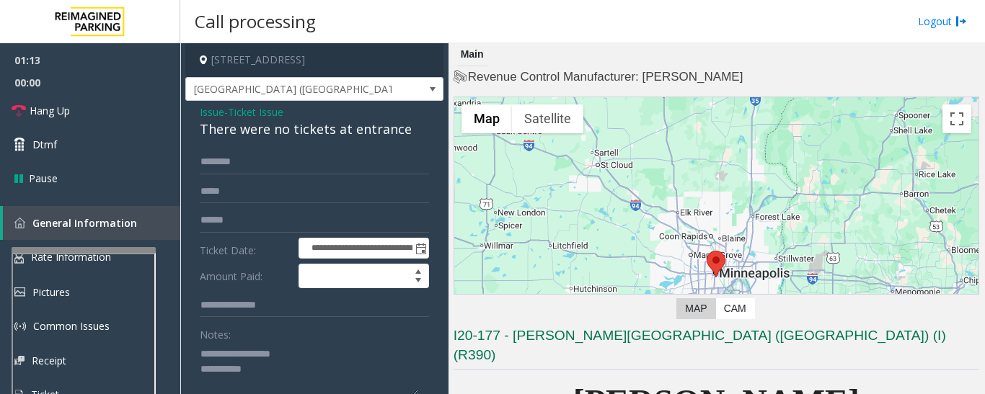
drag, startPoint x: 228, startPoint y: 355, endPoint x: 333, endPoint y: 358, distance: 105.3
click at [333, 358] on textarea at bounding box center [309, 370] width 218 height 54
paste textarea "**********"
type textarea "**********"
click at [281, 158] on input "text" at bounding box center [314, 162] width 229 height 25
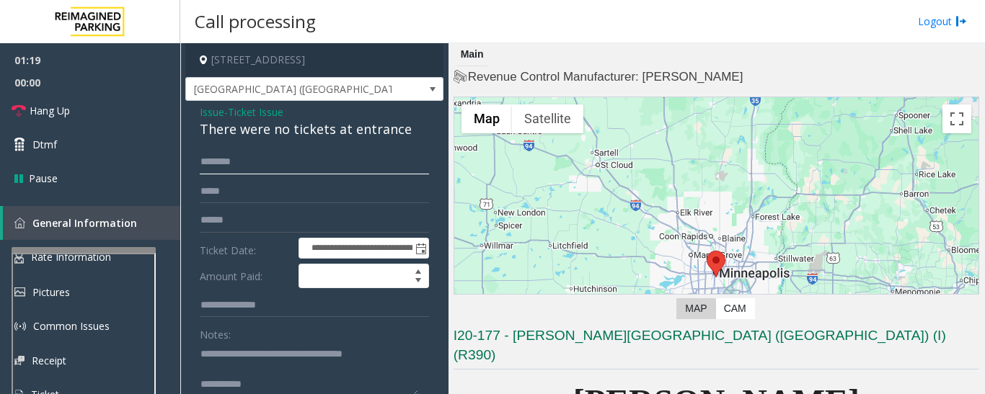
click at [336, 169] on input "text" at bounding box center [314, 162] width 229 height 25
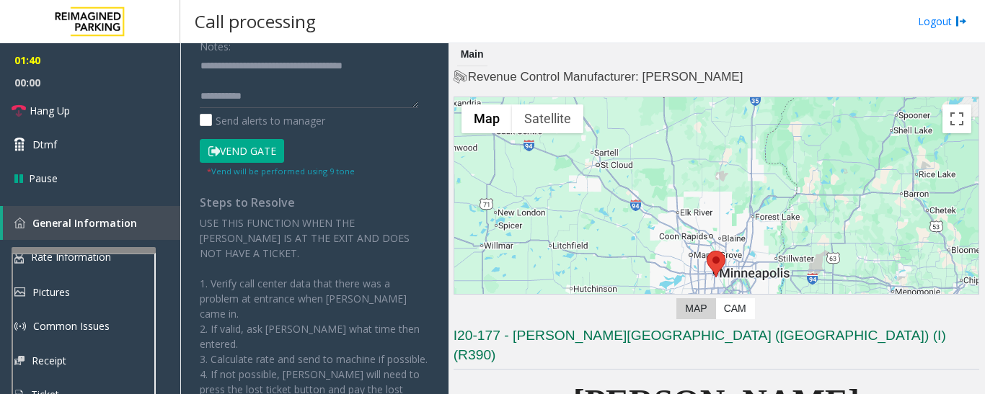
type input "********"
click at [260, 144] on button "Vend Gate" at bounding box center [242, 151] width 84 height 25
click at [283, 96] on textarea at bounding box center [309, 81] width 218 height 54
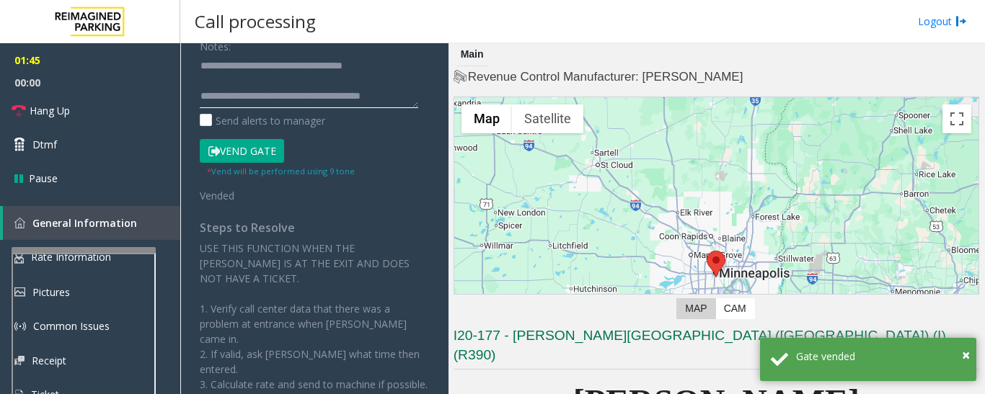
click at [414, 92] on textarea at bounding box center [309, 81] width 218 height 54
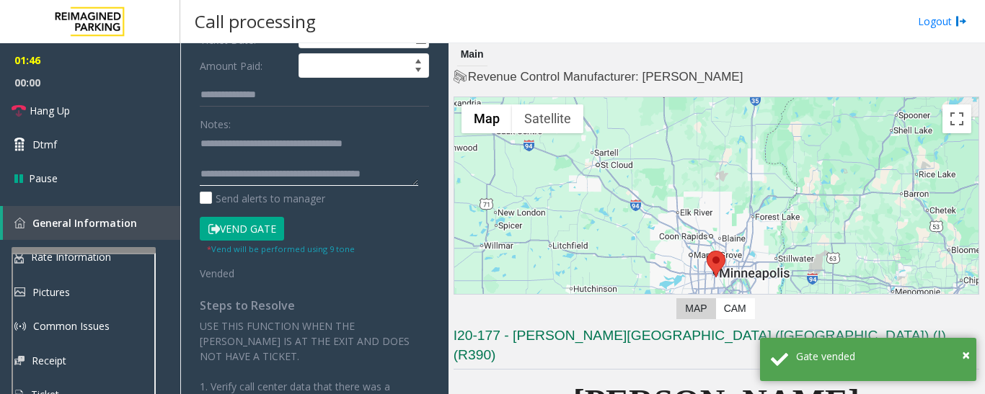
scroll to position [0, 0]
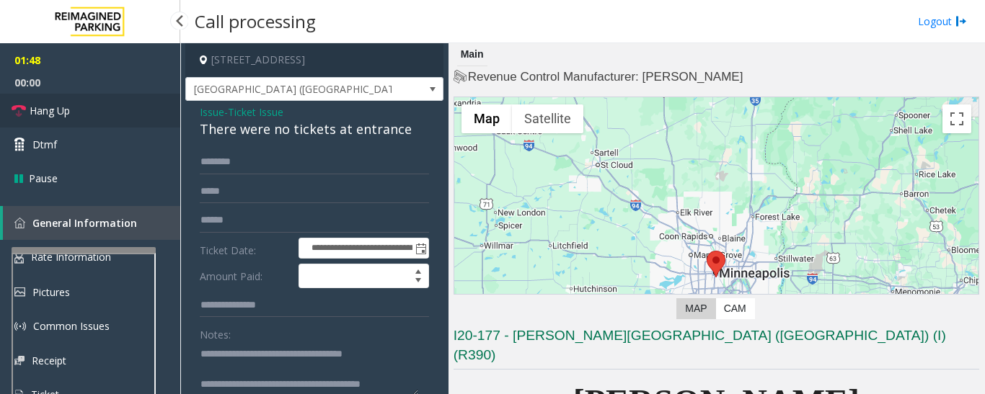
type textarea "**********"
click at [59, 118] on span "Hang Up" at bounding box center [50, 110] width 40 height 15
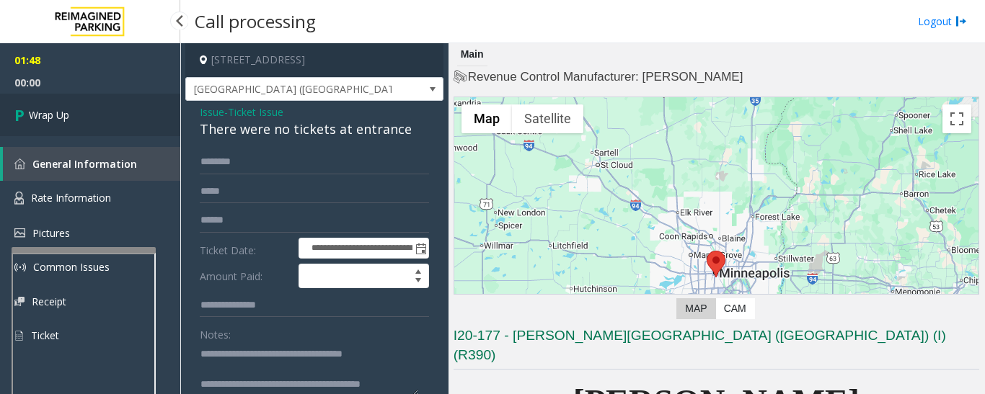
click at [61, 118] on span "Wrap Up" at bounding box center [49, 114] width 40 height 15
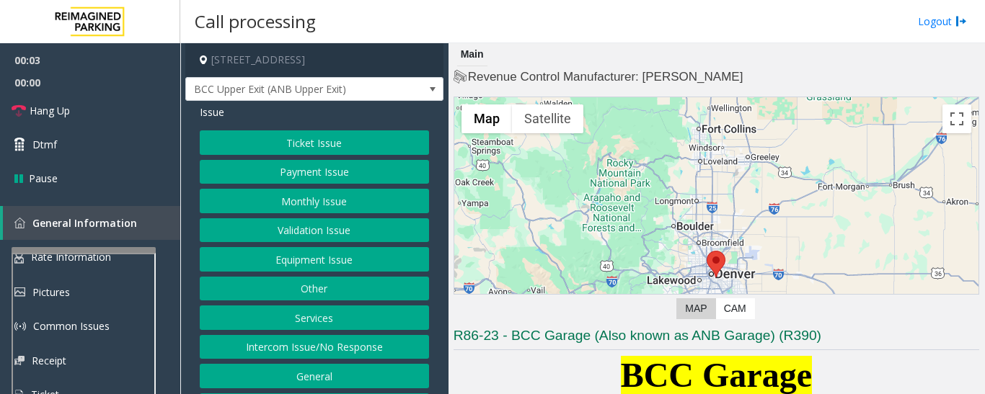
scroll to position [361, 0]
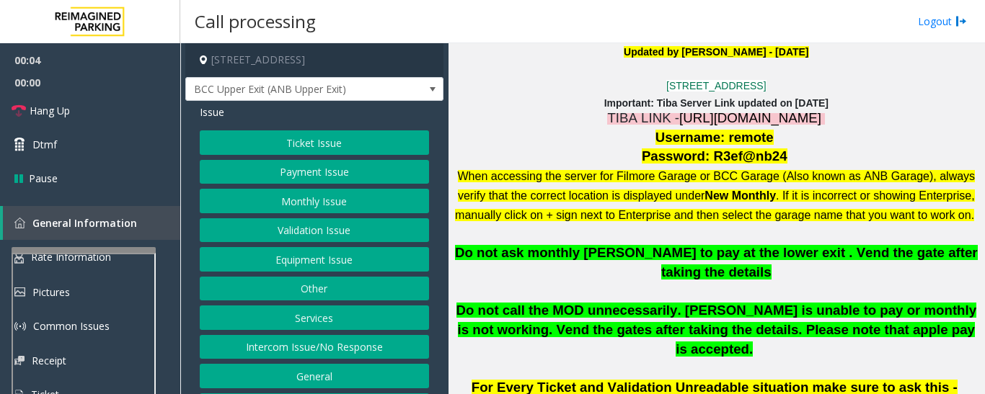
click at [711, 112] on span "https://fillmore-web.sp.tibaparking.net/" at bounding box center [750, 117] width 142 height 15
drag, startPoint x: 720, startPoint y: 136, endPoint x: 766, endPoint y: 140, distance: 46.3
click at [766, 140] on p "Username: remote" at bounding box center [717, 137] width 526 height 19
drag, startPoint x: 707, startPoint y: 159, endPoint x: 770, endPoint y: 153, distance: 63.7
click at [770, 153] on span "Password: R3ef@nb24" at bounding box center [715, 156] width 146 height 15
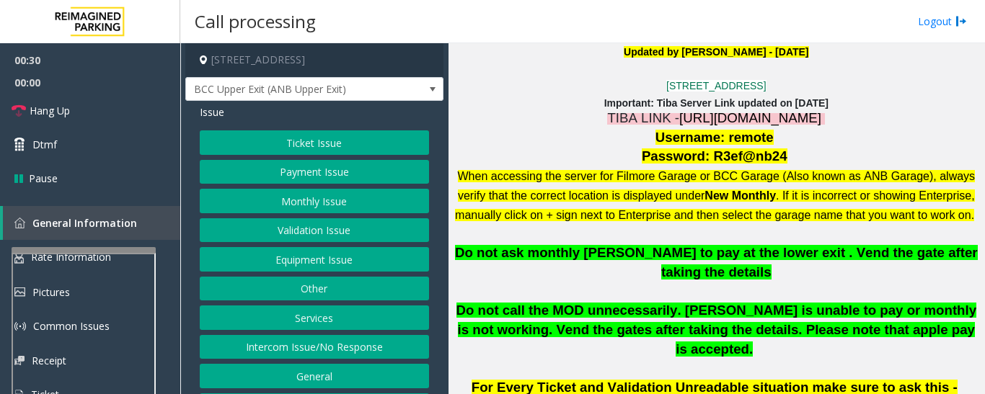
click at [719, 123] on span "https://fillmore-web.sp.tibaparking.net/" at bounding box center [750, 117] width 142 height 15
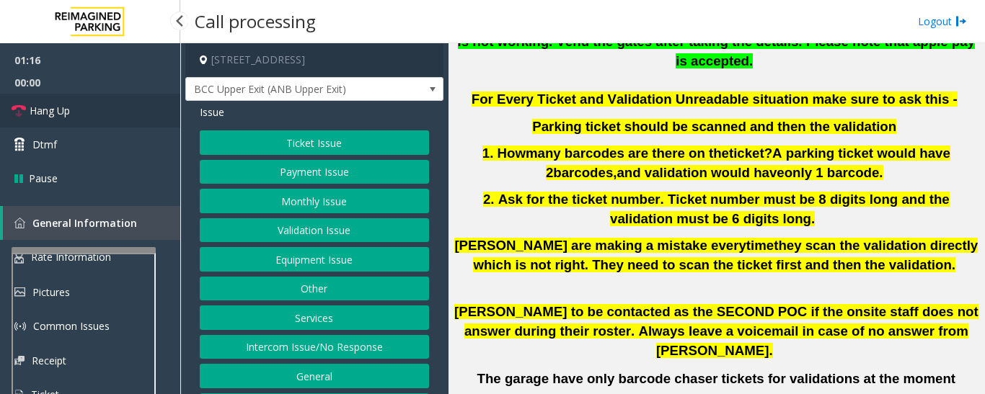
click at [44, 120] on link "Hang Up" at bounding box center [90, 111] width 180 height 34
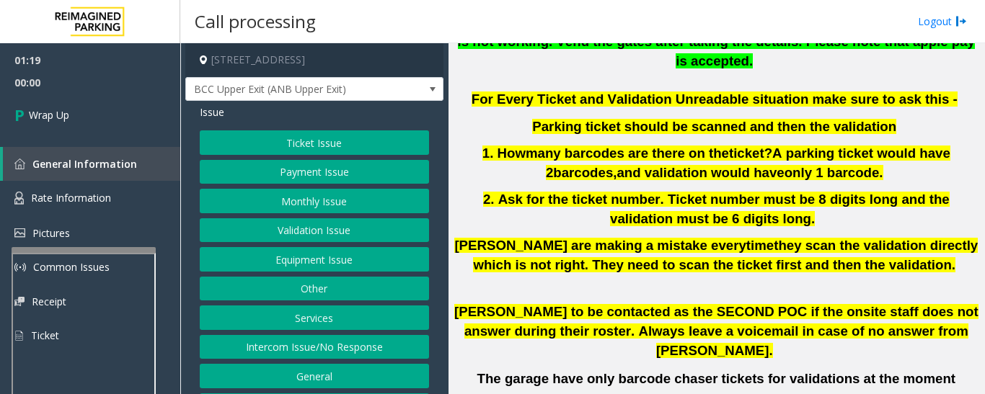
click at [343, 252] on button "Equipment Issue" at bounding box center [314, 259] width 229 height 25
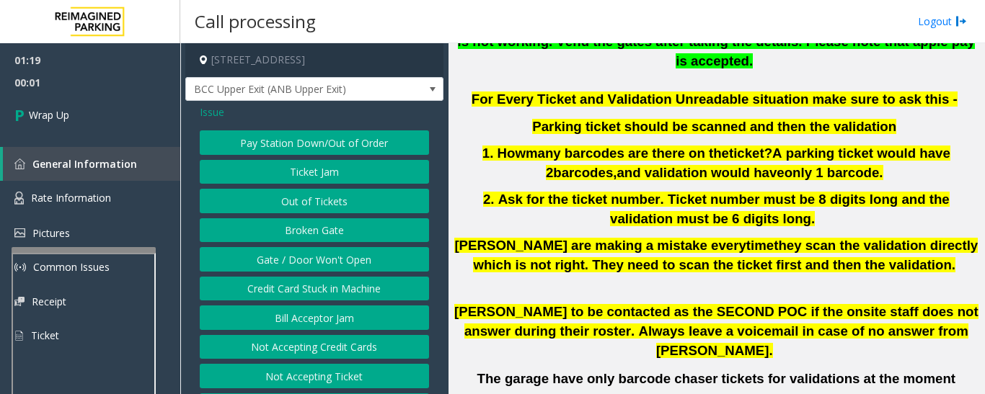
click at [343, 252] on button "Gate / Door Won't Open" at bounding box center [314, 259] width 229 height 25
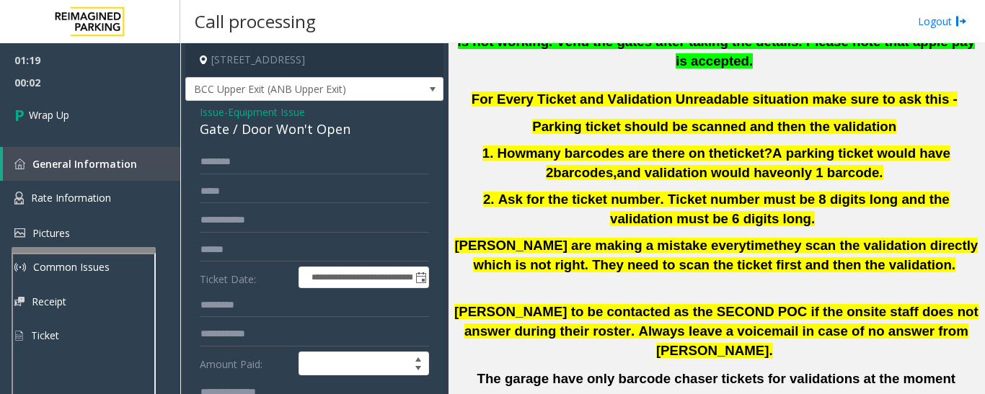
click at [268, 127] on div "Gate / Door Won't Open" at bounding box center [314, 129] width 229 height 19
copy div "Gate / Door Won't Open"
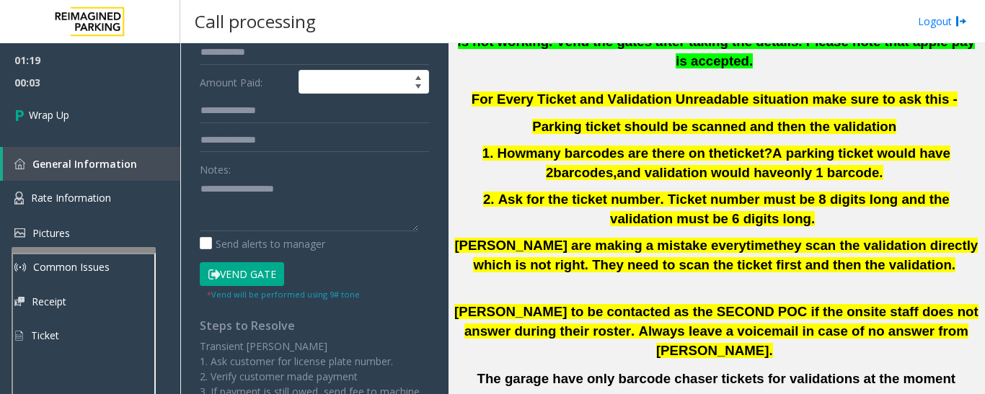
scroll to position [288, 0]
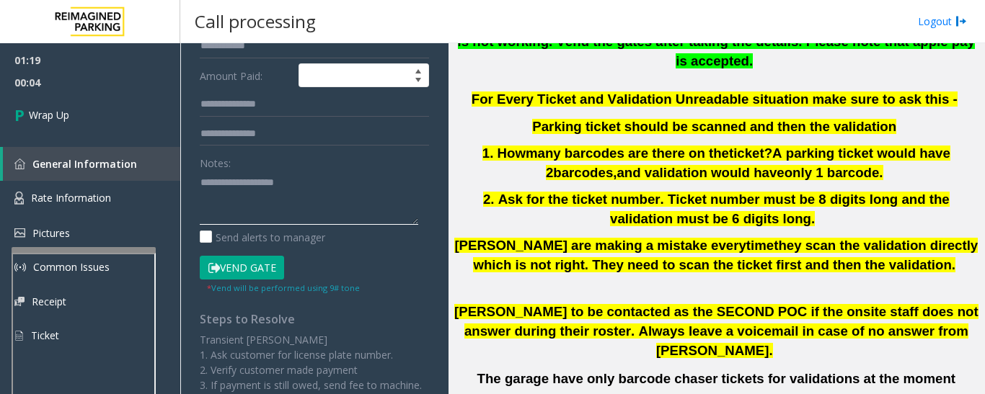
click at [275, 191] on textarea at bounding box center [309, 198] width 218 height 54
paste textarea "**********"
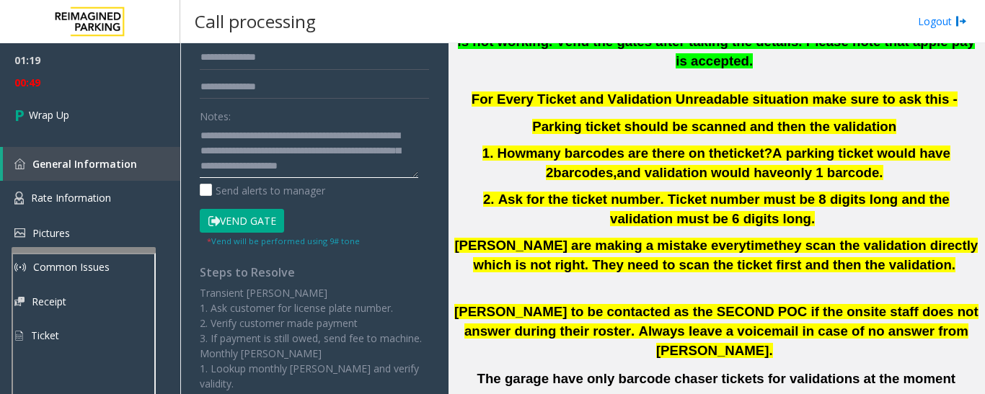
scroll to position [361, 0]
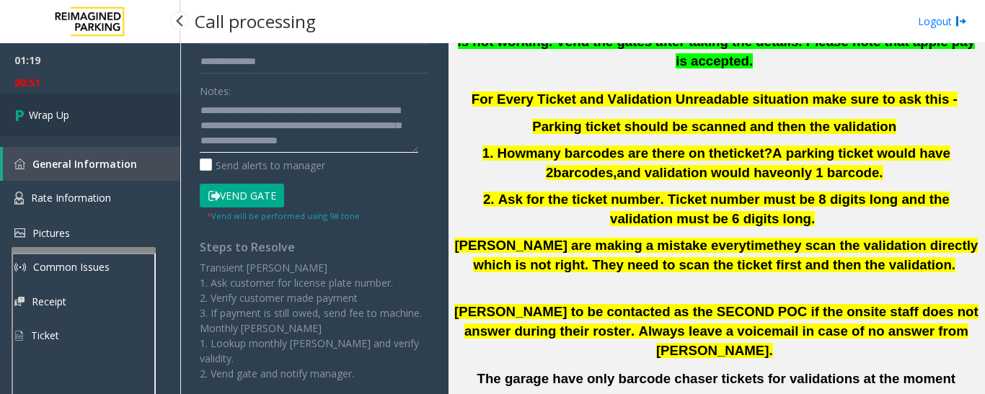
type textarea "**********"
click at [117, 119] on link "Wrap Up" at bounding box center [90, 115] width 180 height 43
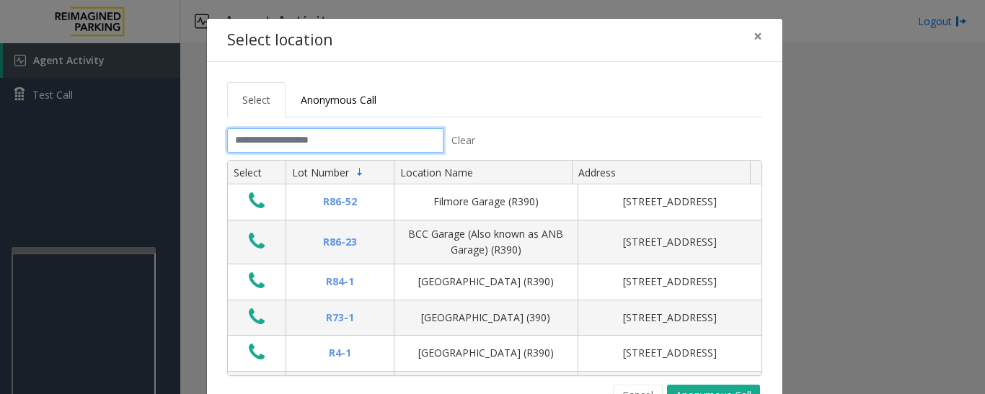
click at [312, 136] on input "text" at bounding box center [335, 140] width 216 height 25
click at [399, 140] on input "text" at bounding box center [335, 140] width 216 height 25
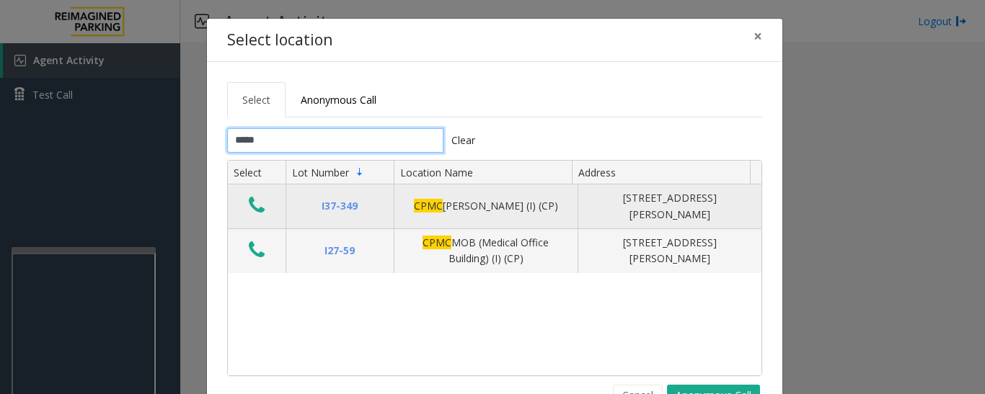
type input "****"
click at [249, 206] on icon "Data table" at bounding box center [257, 205] width 16 height 20
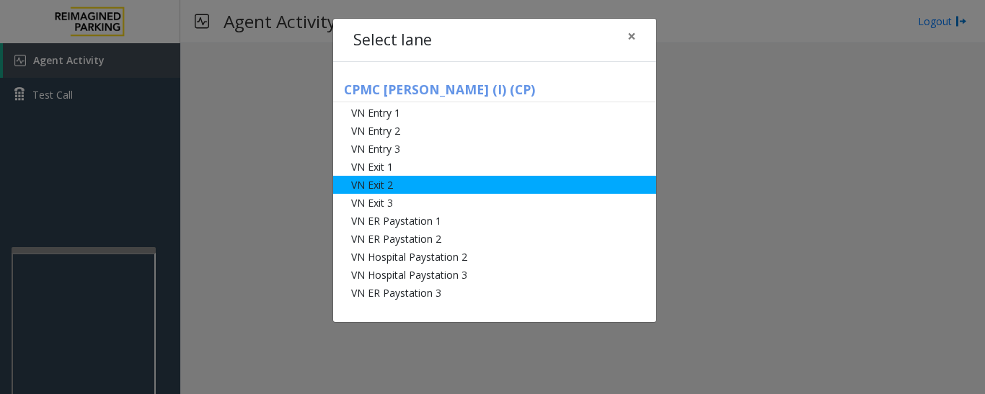
click at [372, 180] on li "VN Exit 2" at bounding box center [494, 185] width 323 height 18
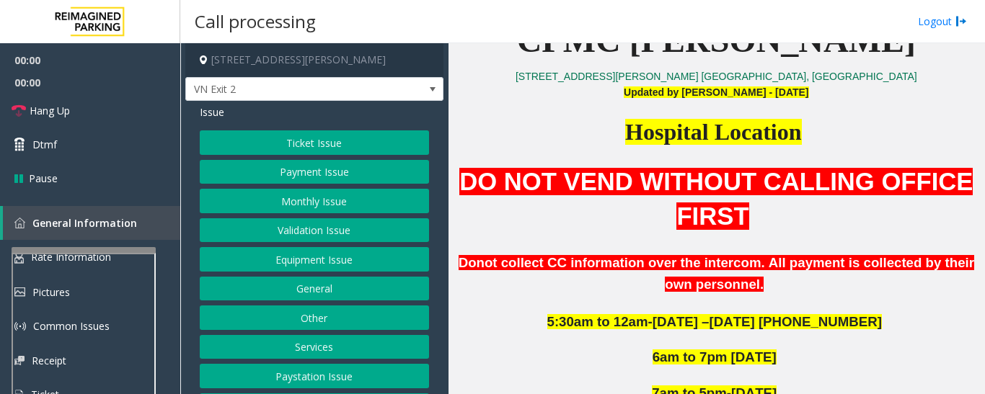
scroll to position [361, 0]
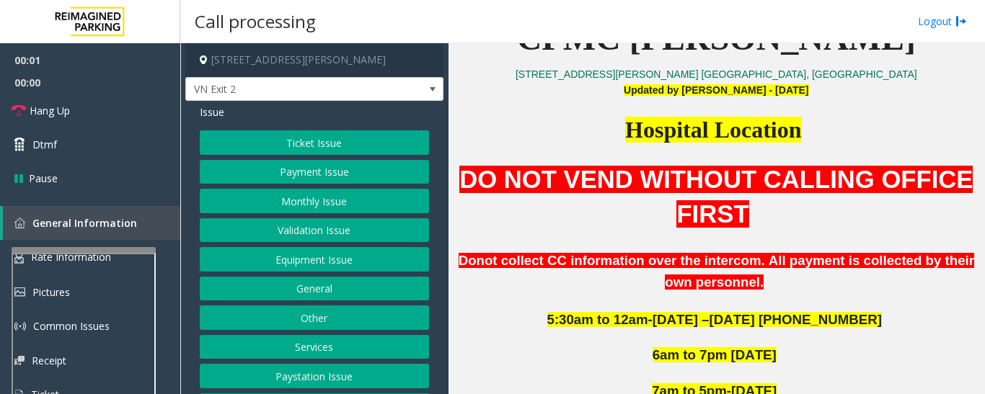
click at [327, 200] on button "Monthly Issue" at bounding box center [314, 201] width 229 height 25
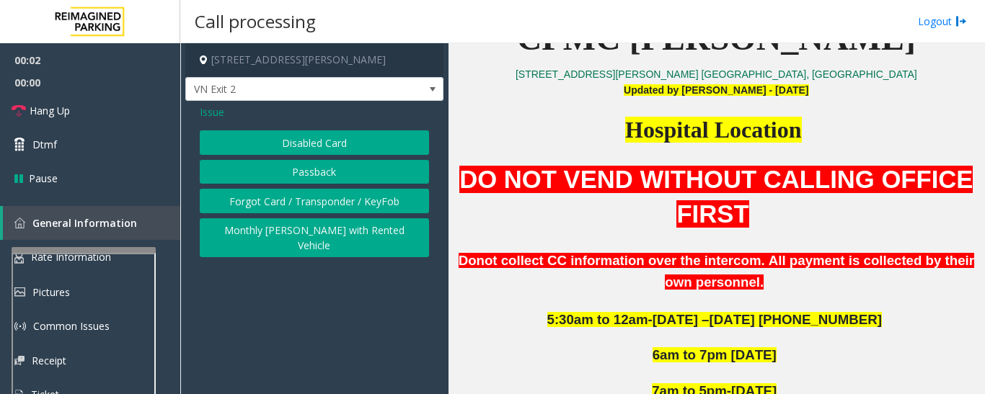
click at [346, 150] on button "Disabled Card" at bounding box center [314, 143] width 229 height 25
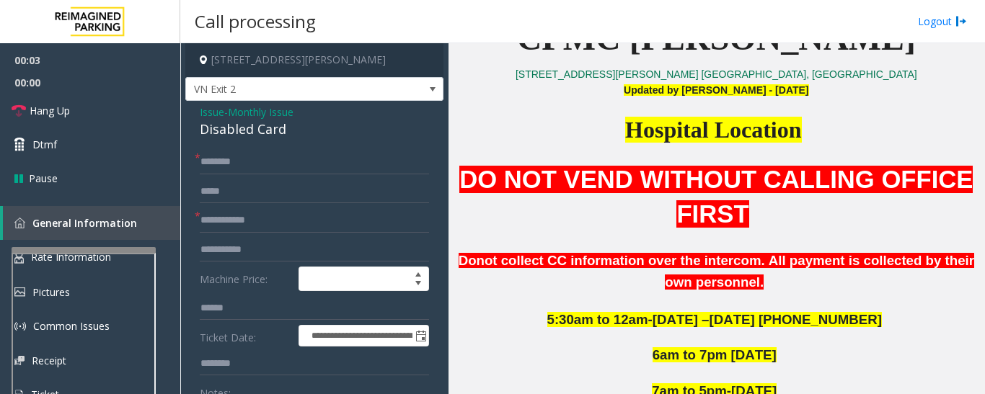
click at [237, 139] on div "Disabled Card" at bounding box center [314, 129] width 229 height 19
click at [245, 128] on div "Disabled Card" at bounding box center [314, 129] width 229 height 19
copy div "Disabled Card"
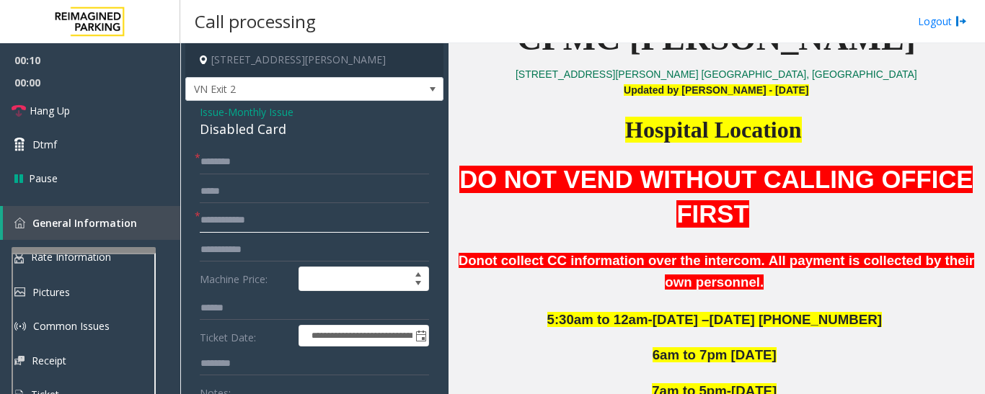
click at [288, 224] on input "text" at bounding box center [314, 220] width 229 height 25
type input "*********"
click at [290, 162] on input "text" at bounding box center [314, 162] width 229 height 25
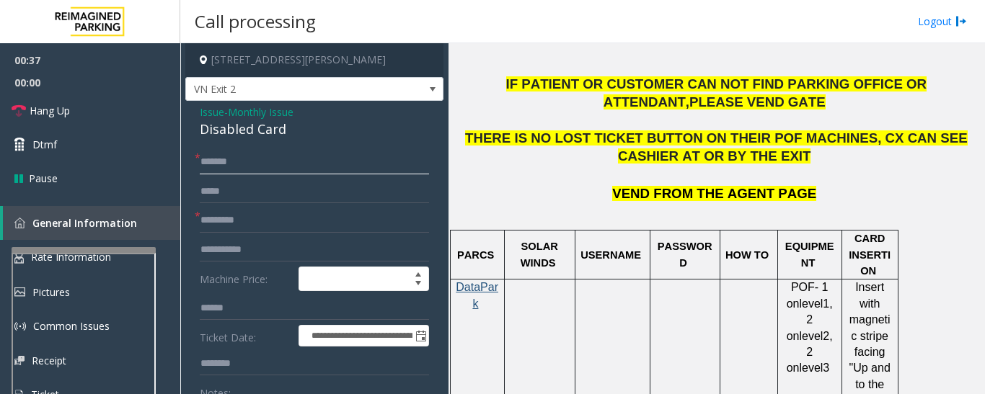
scroll to position [649, 0]
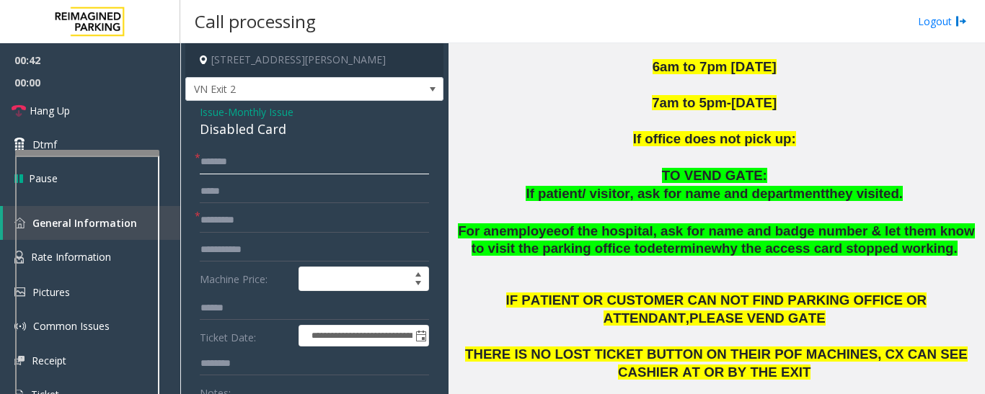
click at [136, 152] on div at bounding box center [87, 153] width 144 height 6
type input "******"
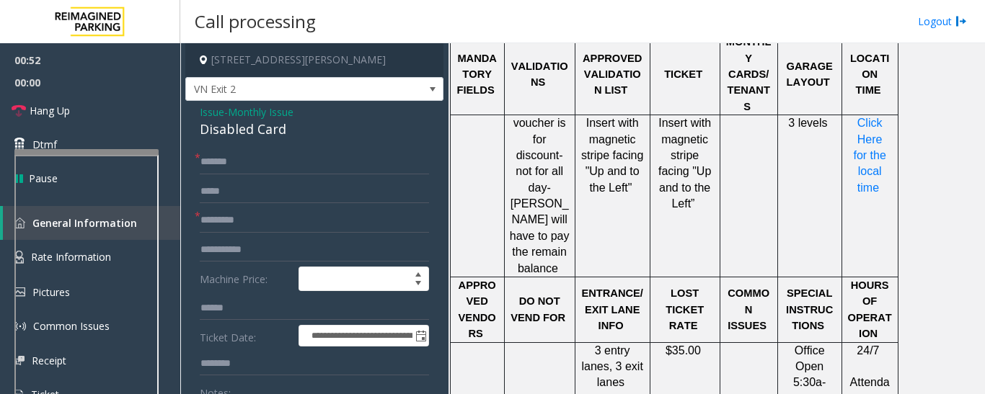
scroll to position [1323, 0]
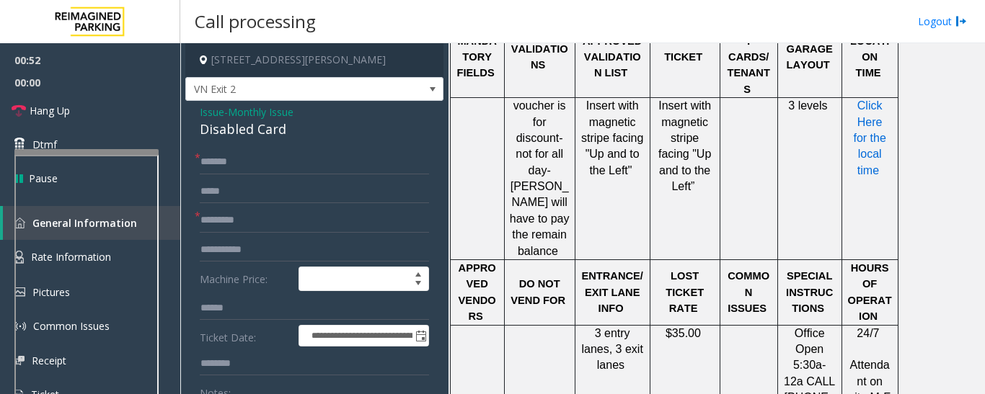
click at [863, 100] on span "Click Here for the local time" at bounding box center [871, 138] width 36 height 77
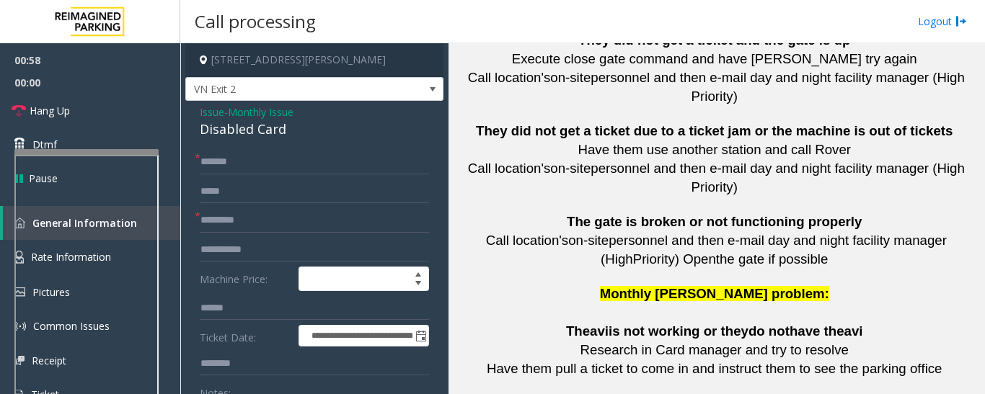
scroll to position [3546, 0]
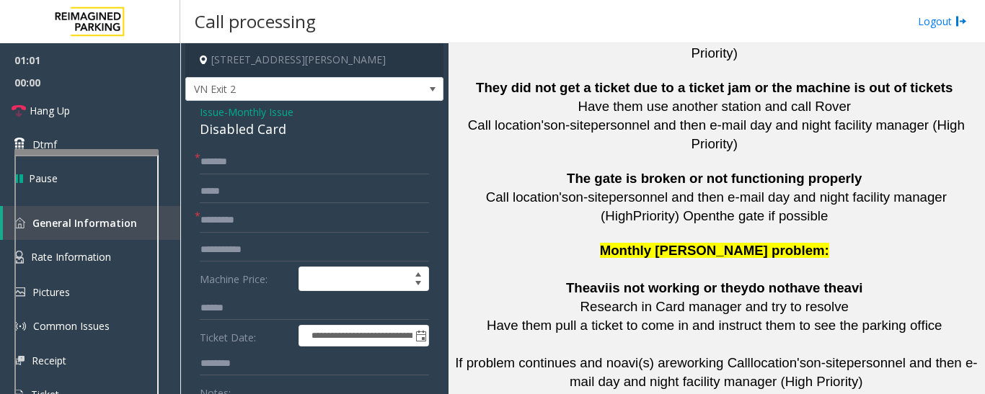
drag, startPoint x: 660, startPoint y: 167, endPoint x: 593, endPoint y: 173, distance: 67.3
copy button "415-600-8994"
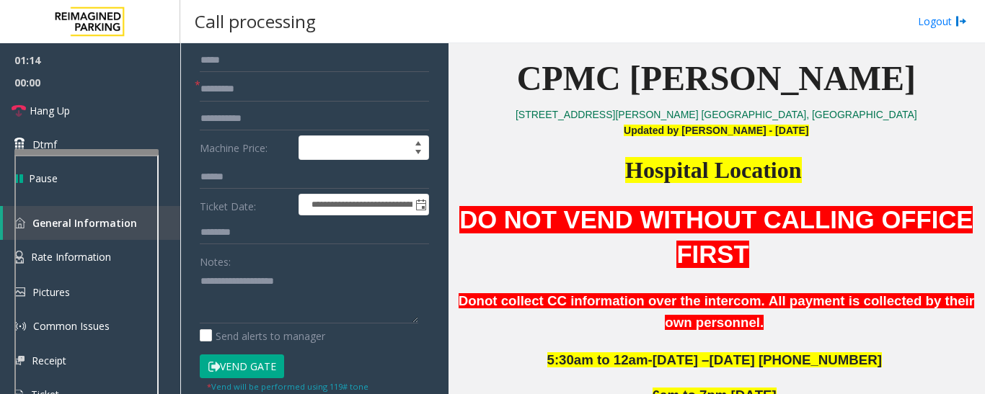
scroll to position [144, 0]
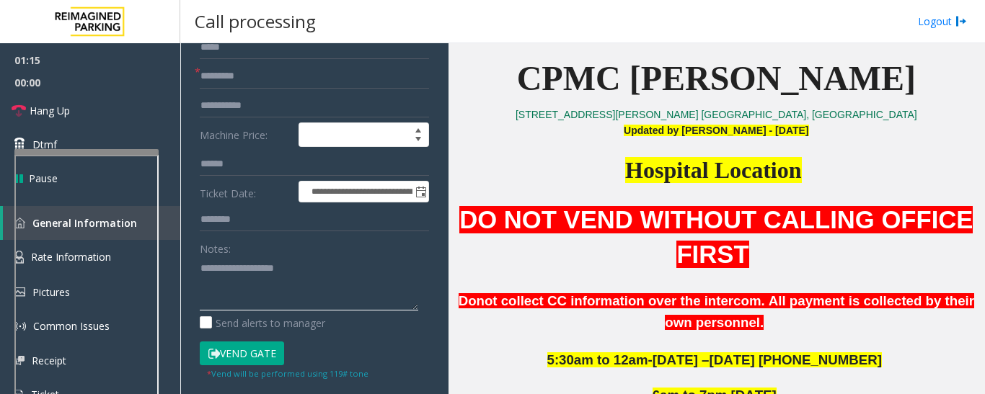
click at [308, 274] on textarea at bounding box center [309, 284] width 218 height 54
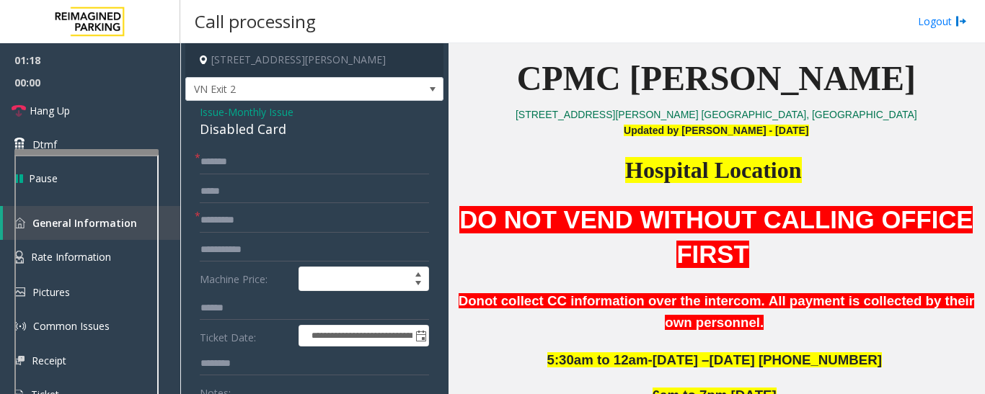
click at [272, 125] on div "Disabled Card" at bounding box center [314, 129] width 229 height 19
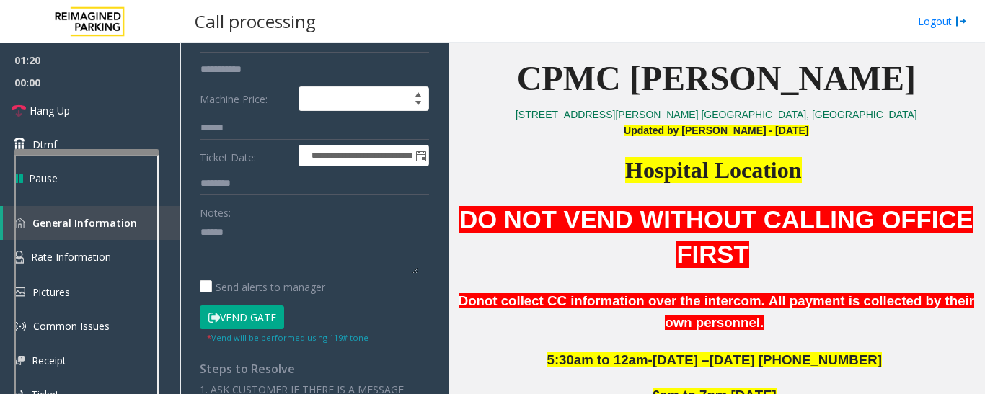
scroll to position [238, 0]
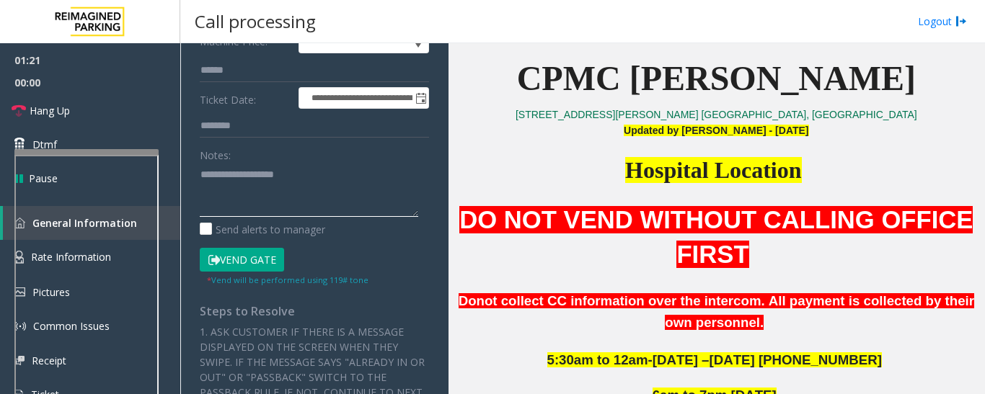
click at [341, 177] on textarea at bounding box center [309, 190] width 218 height 54
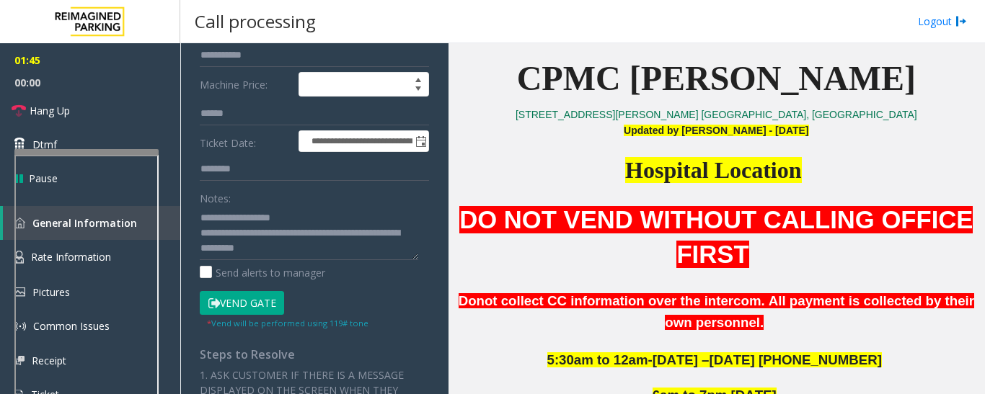
scroll to position [216, 0]
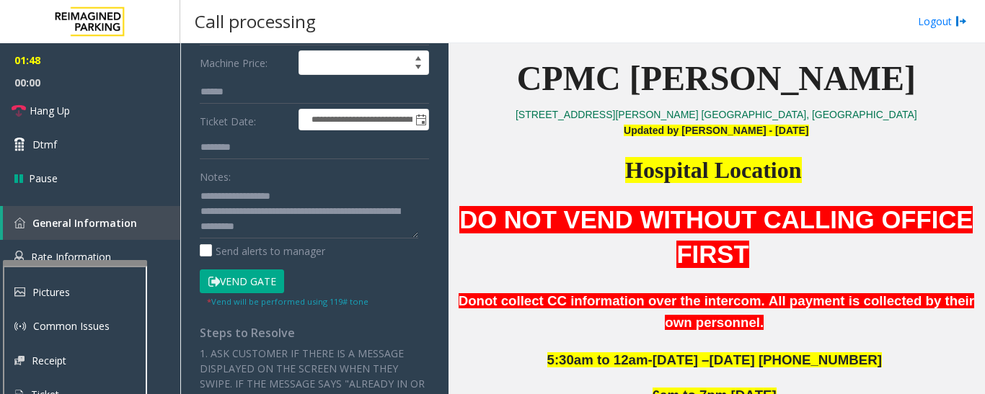
click at [122, 264] on div at bounding box center [75, 263] width 144 height 6
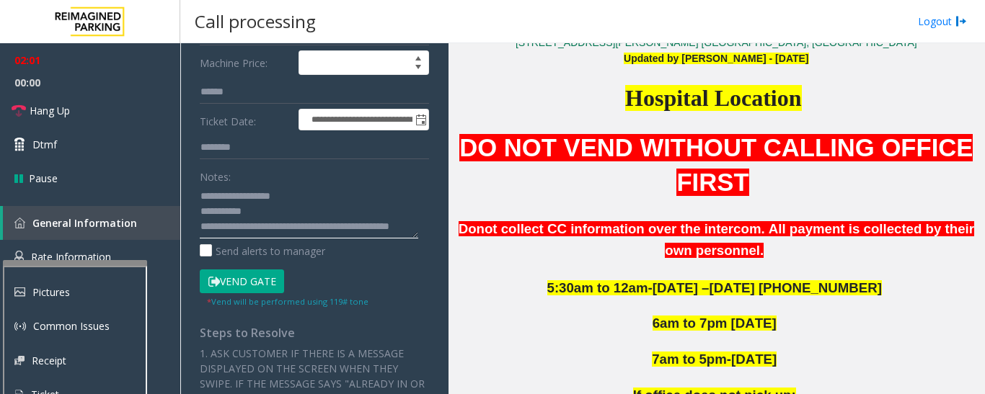
scroll to position [0, 0]
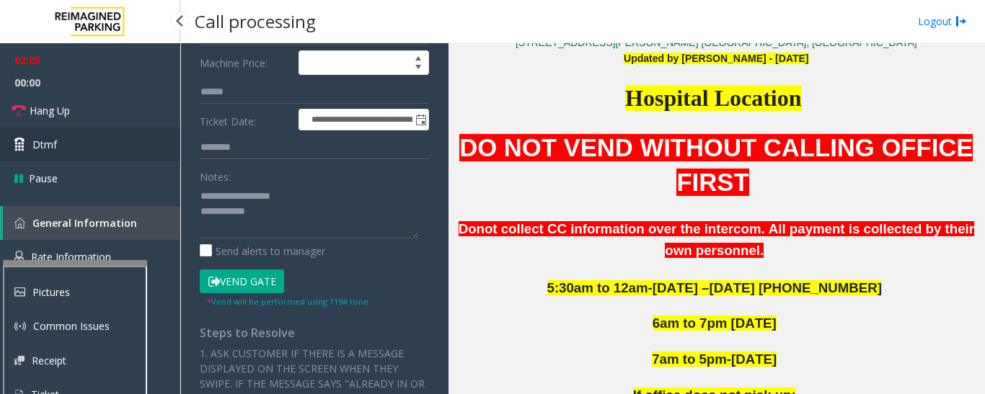
click at [125, 128] on link "Dtmf" at bounding box center [90, 145] width 180 height 34
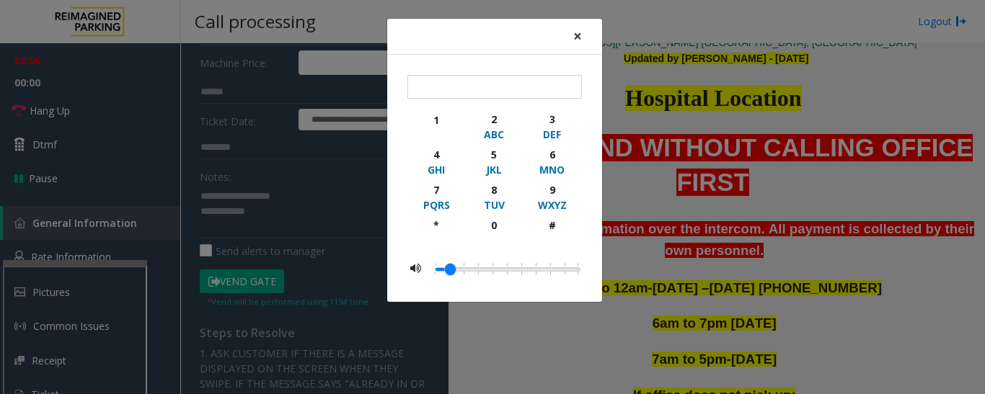
click at [584, 39] on button "×" at bounding box center [577, 36] width 29 height 35
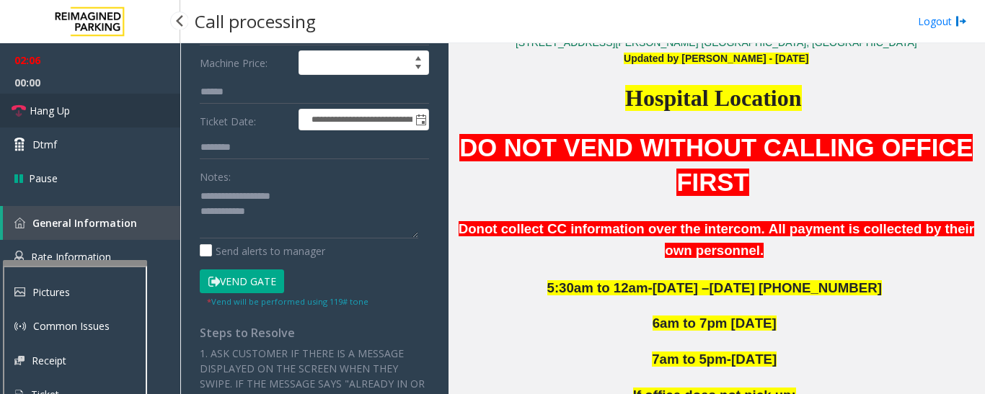
click at [84, 105] on link "Hang Up" at bounding box center [90, 111] width 180 height 34
click at [280, 216] on textarea at bounding box center [309, 212] width 218 height 54
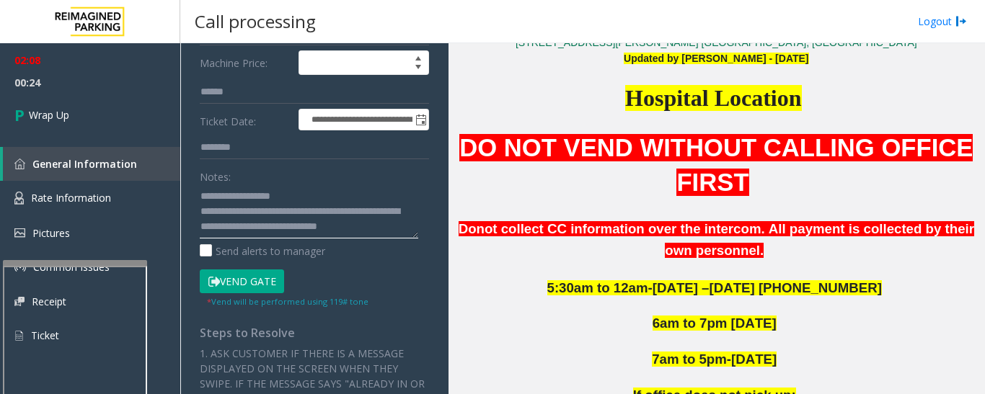
scroll to position [11, 0]
type textarea "**********"
click at [114, 88] on span "00:25" at bounding box center [90, 82] width 180 height 22
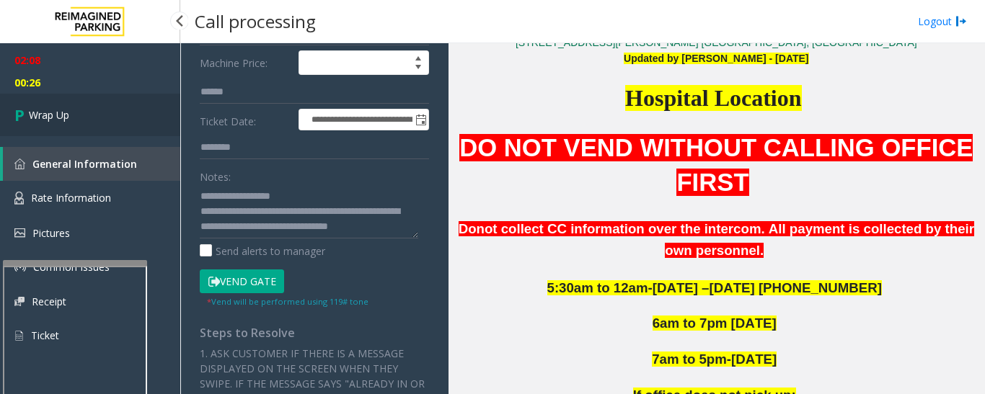
click at [113, 97] on link "Wrap Up" at bounding box center [90, 115] width 180 height 43
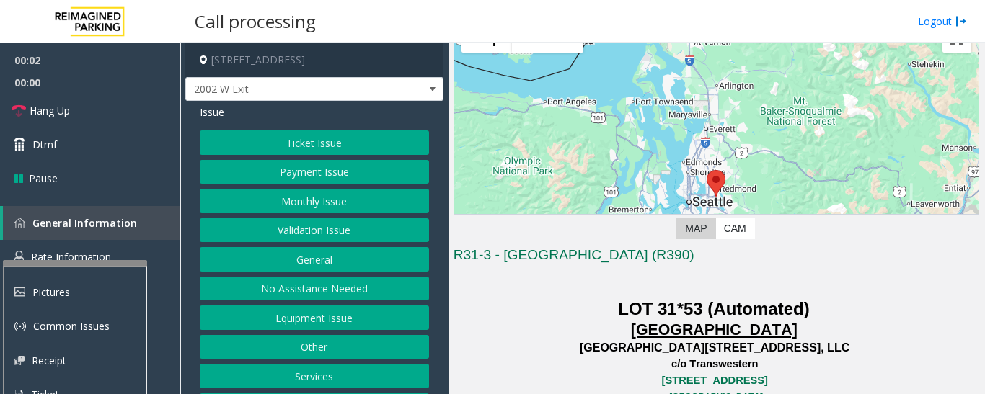
scroll to position [288, 0]
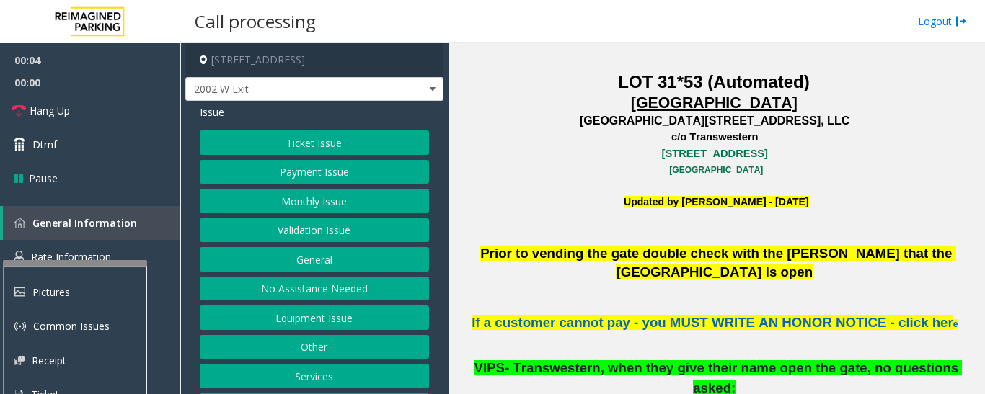
click at [291, 324] on button "Equipment Issue" at bounding box center [314, 318] width 229 height 25
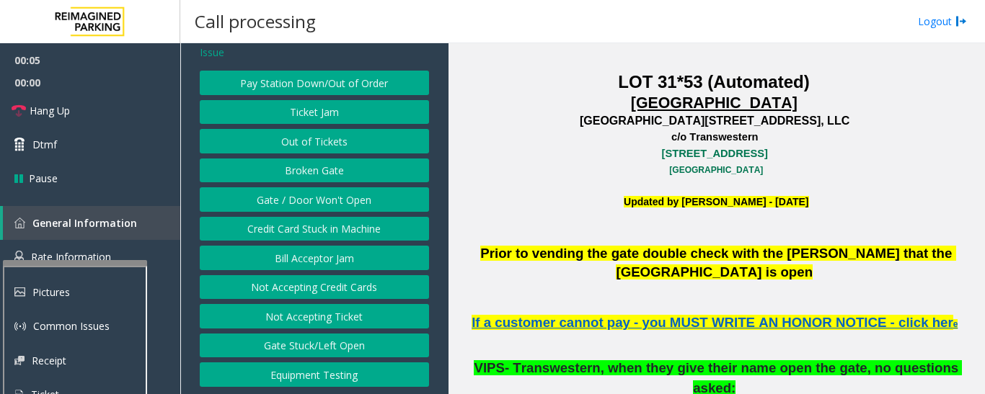
click at [314, 374] on button "Equipment Testing" at bounding box center [314, 375] width 229 height 25
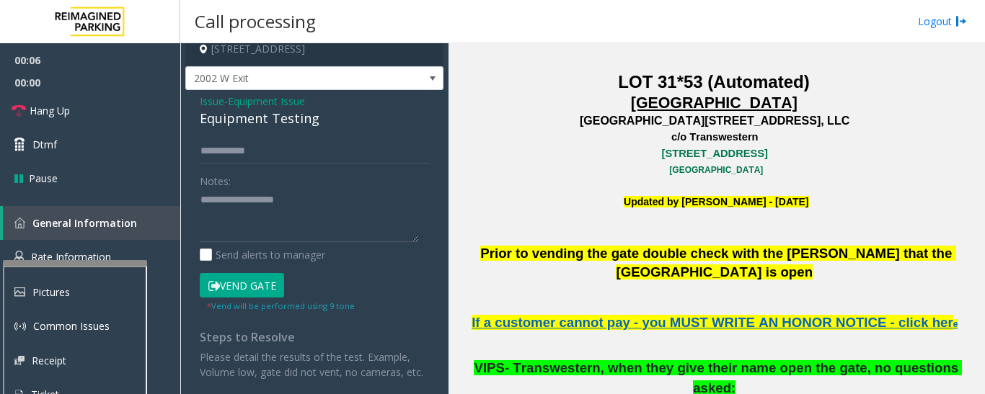
click at [291, 109] on div "Equipment Testing" at bounding box center [314, 118] width 229 height 19
click at [321, 189] on textarea at bounding box center [309, 216] width 218 height 54
type textarea "**********"
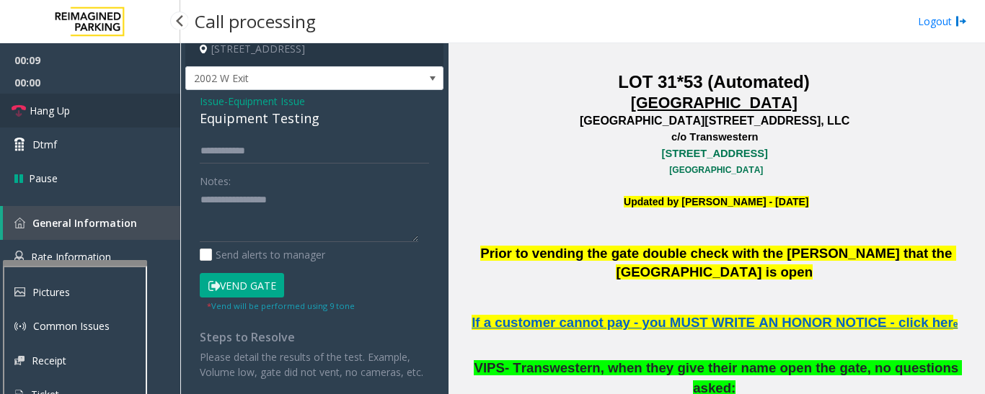
click at [74, 108] on link "Hang Up" at bounding box center [90, 111] width 180 height 34
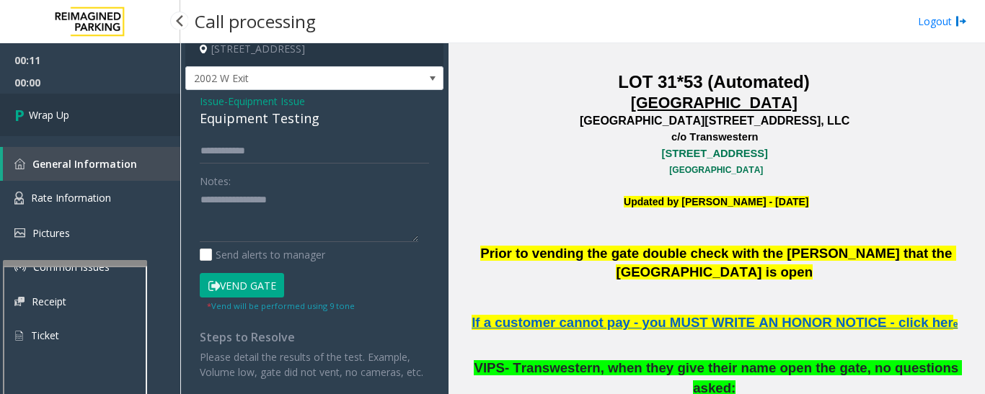
click at [37, 125] on link "Wrap Up" at bounding box center [90, 115] width 180 height 43
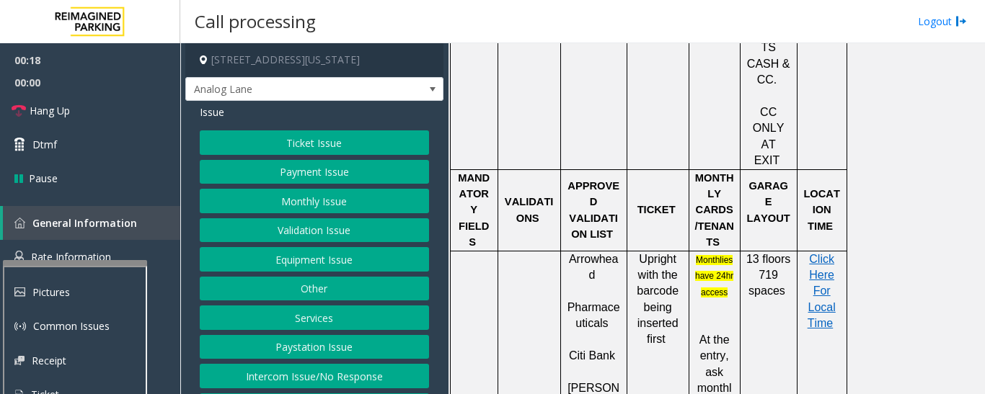
scroll to position [937, 0]
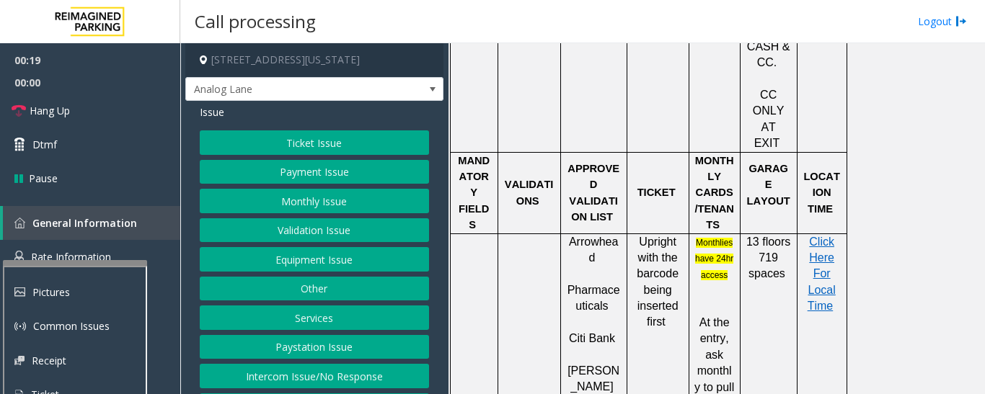
click at [356, 243] on button "Validation Issue" at bounding box center [314, 230] width 229 height 25
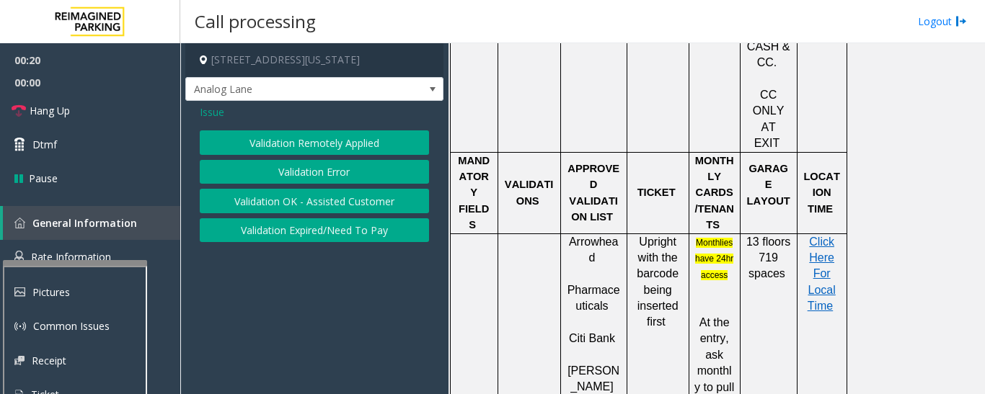
click at [374, 177] on button "Validation Error" at bounding box center [314, 172] width 229 height 25
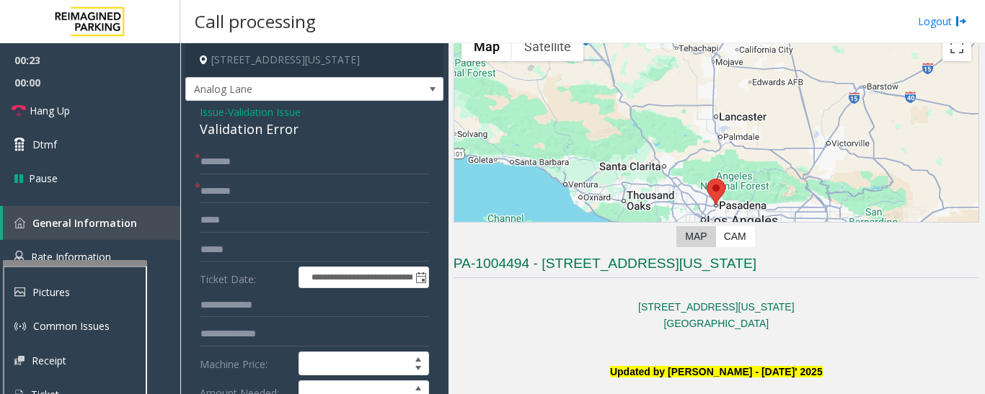
scroll to position [0, 0]
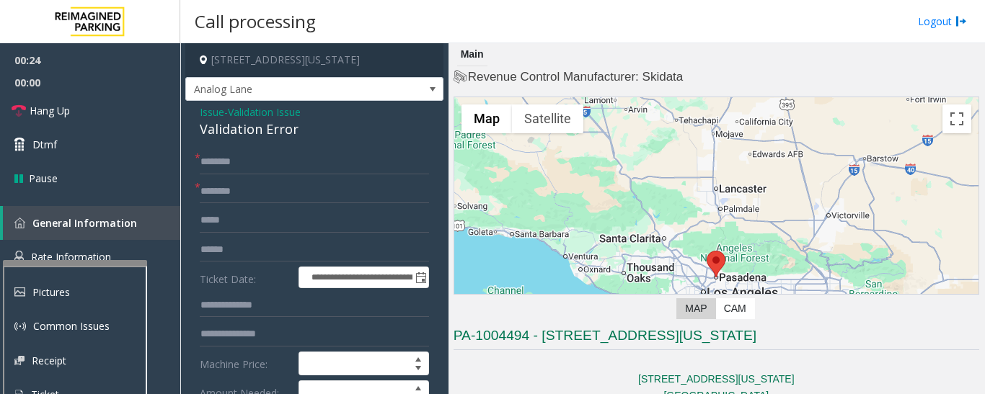
click at [288, 139] on div "Validation Error" at bounding box center [314, 129] width 229 height 19
click at [212, 120] on span "Issue" at bounding box center [212, 112] width 25 height 15
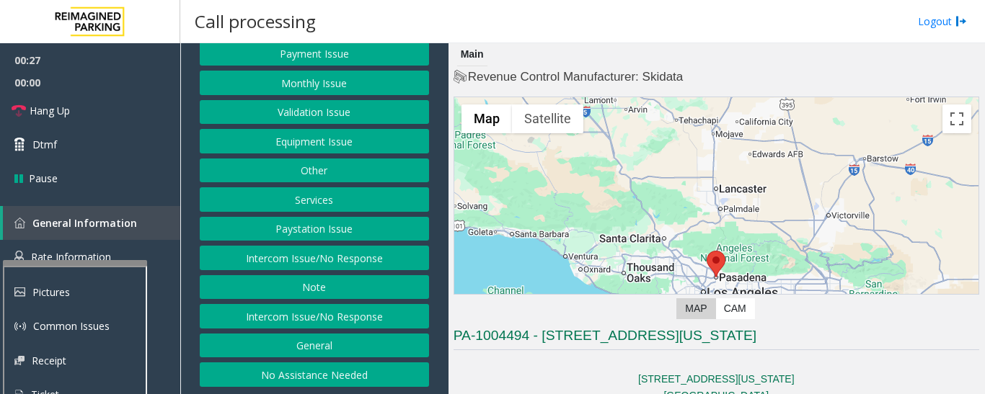
scroll to position [131, 0]
click at [363, 310] on button "Intercom Issue/No Response" at bounding box center [314, 316] width 229 height 25
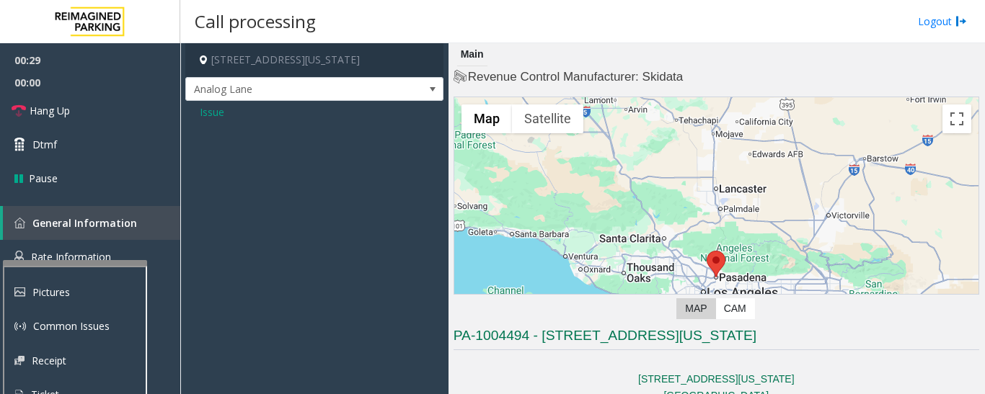
scroll to position [0, 0]
click at [222, 116] on span "Issue" at bounding box center [212, 112] width 25 height 15
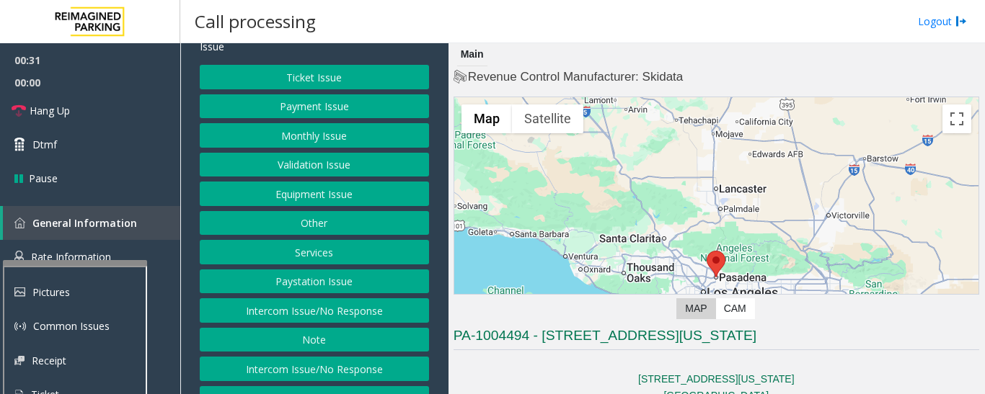
scroll to position [131, 0]
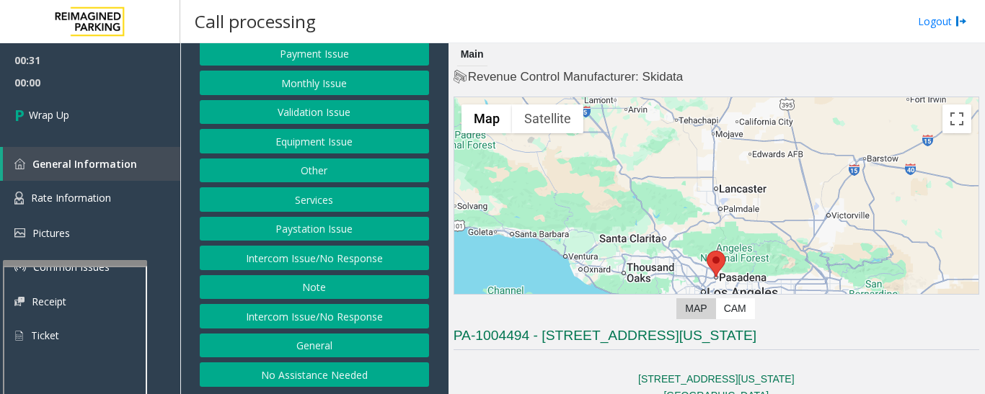
click at [340, 257] on button "Intercom Issue/No Response" at bounding box center [314, 258] width 229 height 25
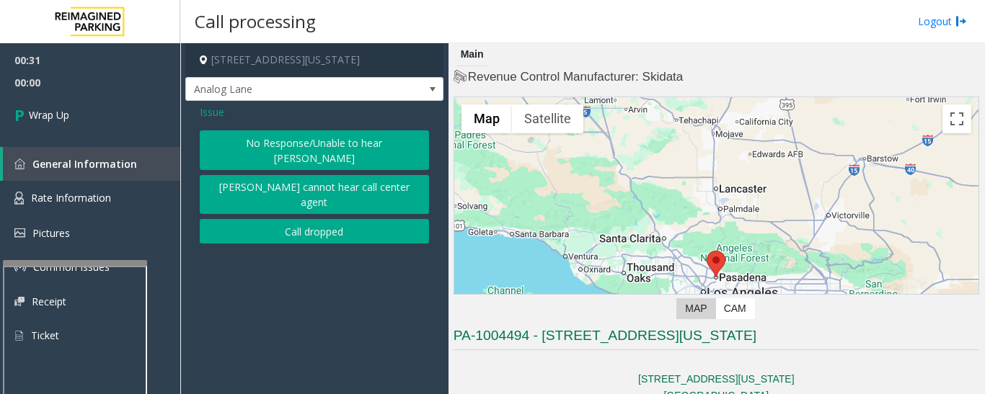
click at [313, 219] on button "Call dropped" at bounding box center [314, 231] width 229 height 25
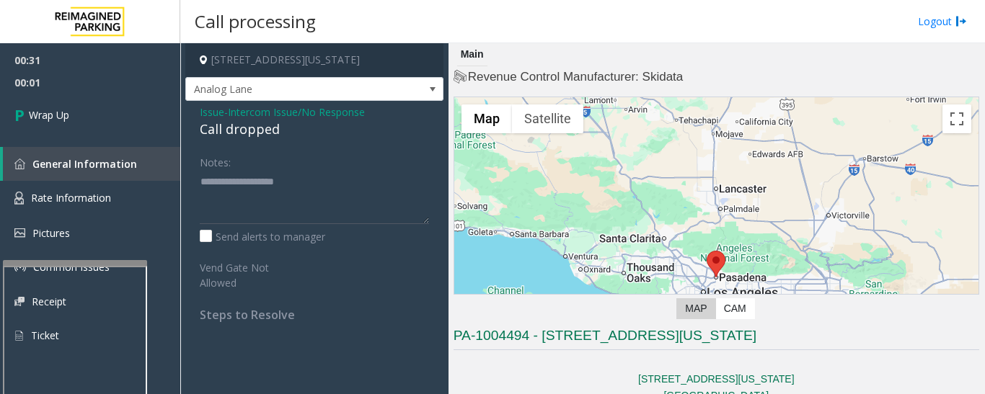
click at [256, 136] on div "Call dropped" at bounding box center [314, 129] width 229 height 19
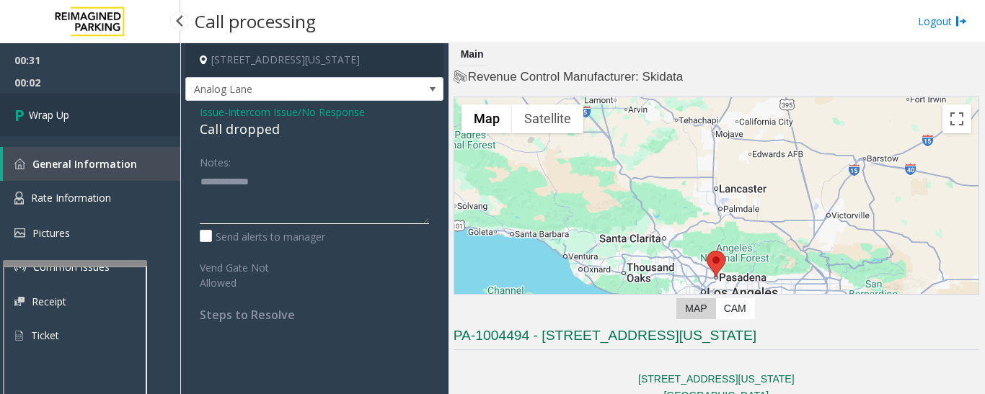
type textarea "**********"
click at [141, 116] on link "Wrap Up" at bounding box center [90, 115] width 180 height 43
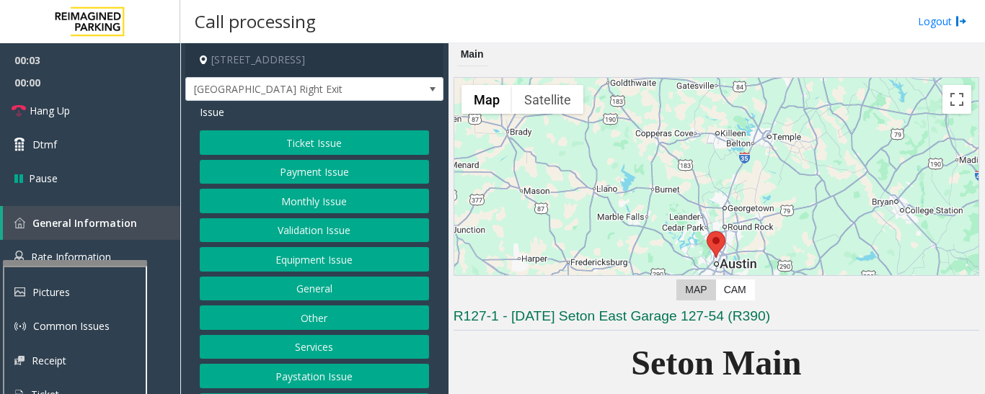
click at [348, 252] on button "Equipment Issue" at bounding box center [314, 259] width 229 height 25
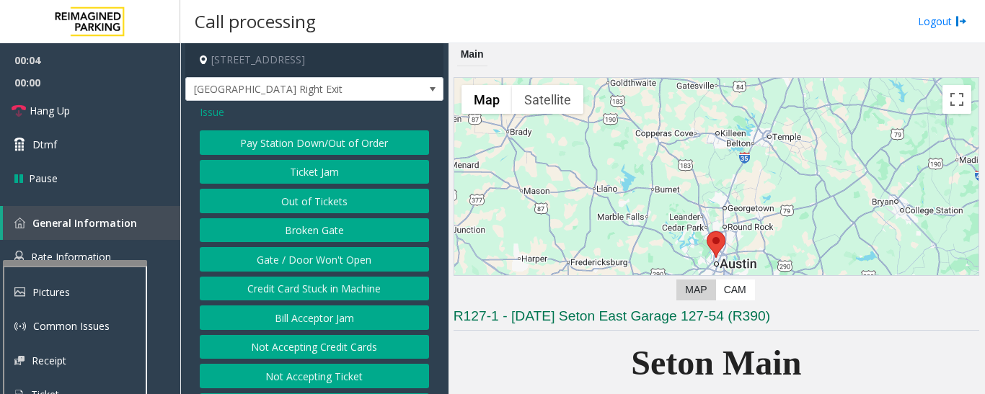
click at [339, 257] on button "Gate / Door Won't Open" at bounding box center [314, 259] width 229 height 25
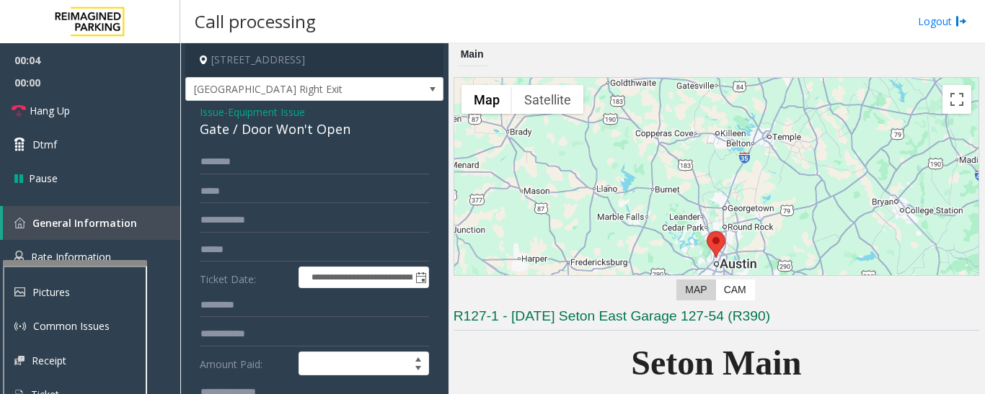
scroll to position [288, 0]
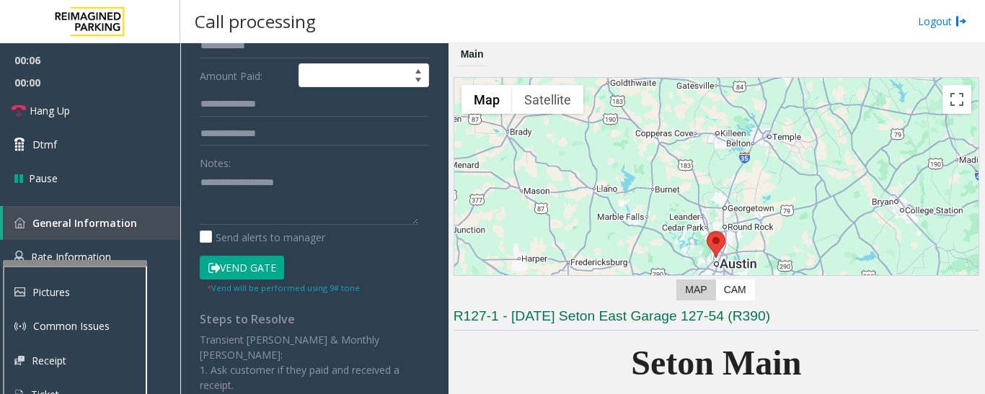
click at [245, 264] on button "Vend Gate" at bounding box center [242, 268] width 84 height 25
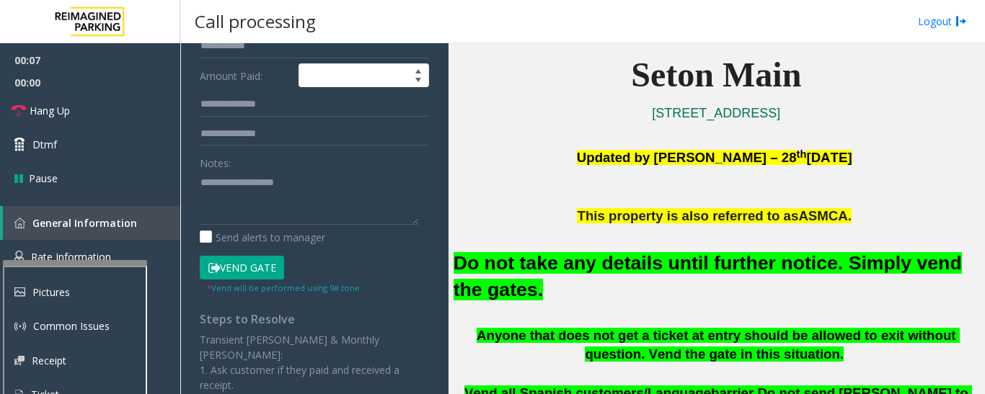
click at [578, 270] on font "Do not take any details until further notice. Simply vend the gates." at bounding box center [708, 276] width 508 height 48
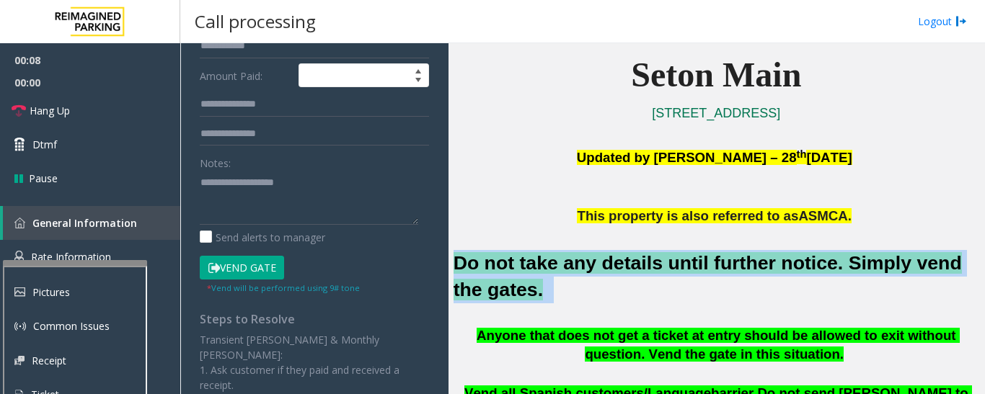
click at [578, 270] on font "Do not take any details until further notice. Simply vend the gates." at bounding box center [708, 276] width 508 height 48
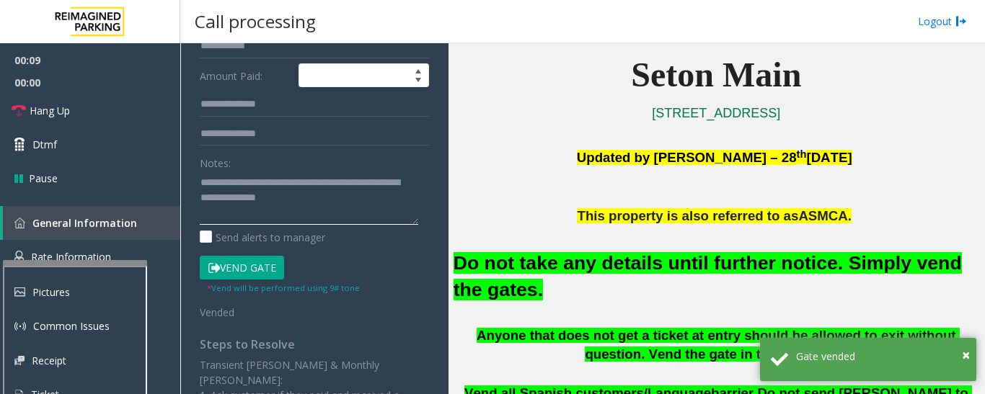
click at [352, 200] on textarea at bounding box center [309, 198] width 218 height 54
click at [348, 201] on textarea at bounding box center [309, 198] width 218 height 54
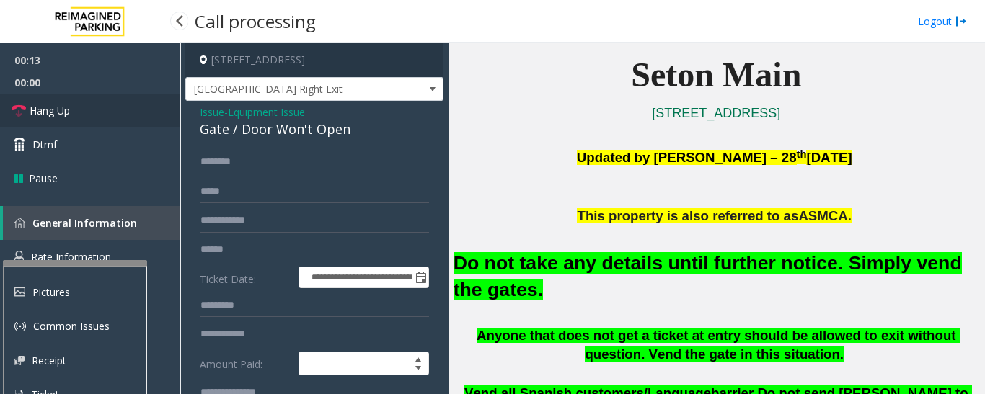
type textarea "**********"
click at [50, 110] on span "Hang Up" at bounding box center [50, 110] width 40 height 15
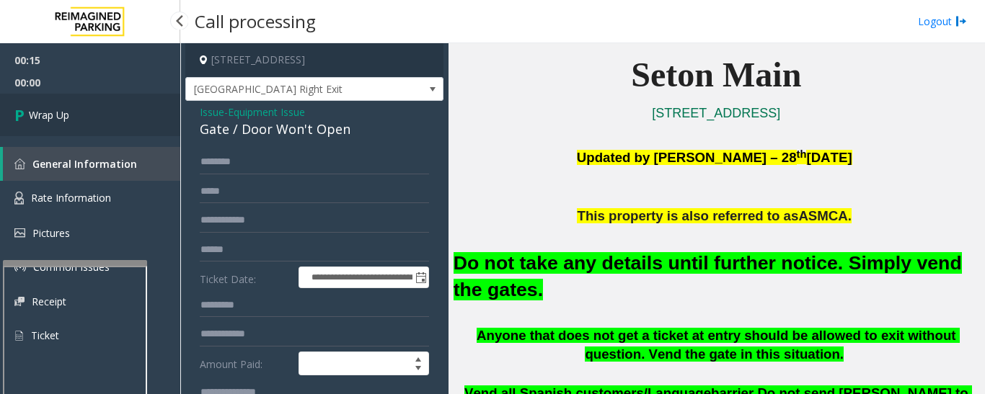
click at [51, 109] on span "Wrap Up" at bounding box center [49, 114] width 40 height 15
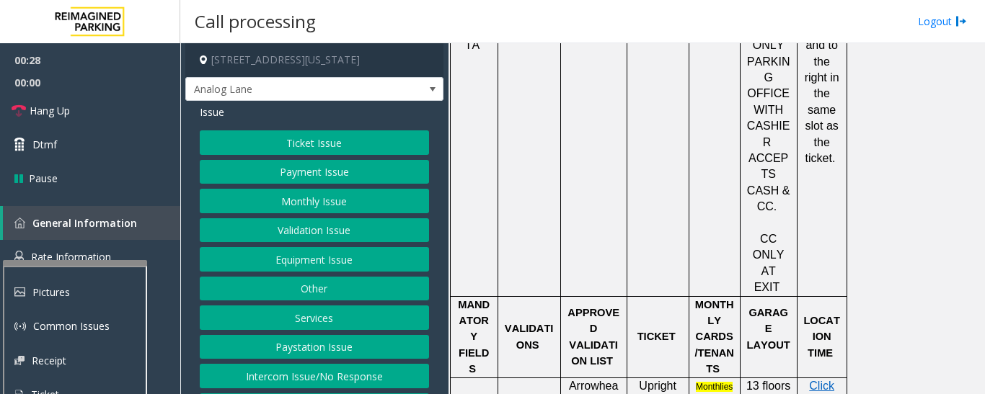
scroll to position [865, 0]
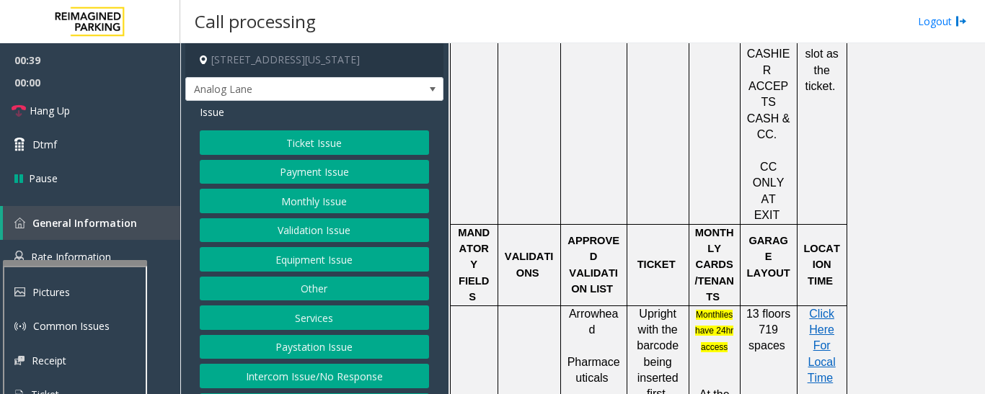
click at [390, 144] on button "Ticket Issue" at bounding box center [314, 143] width 229 height 25
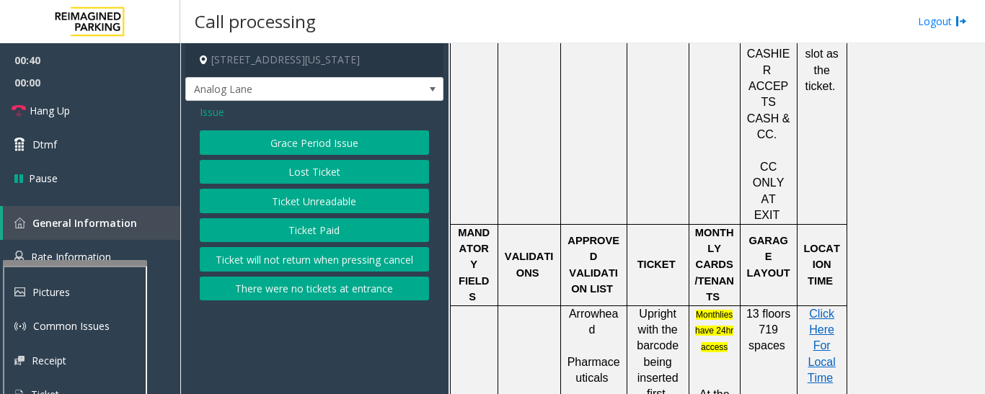
click at [372, 199] on button "Ticket Unreadable" at bounding box center [314, 201] width 229 height 25
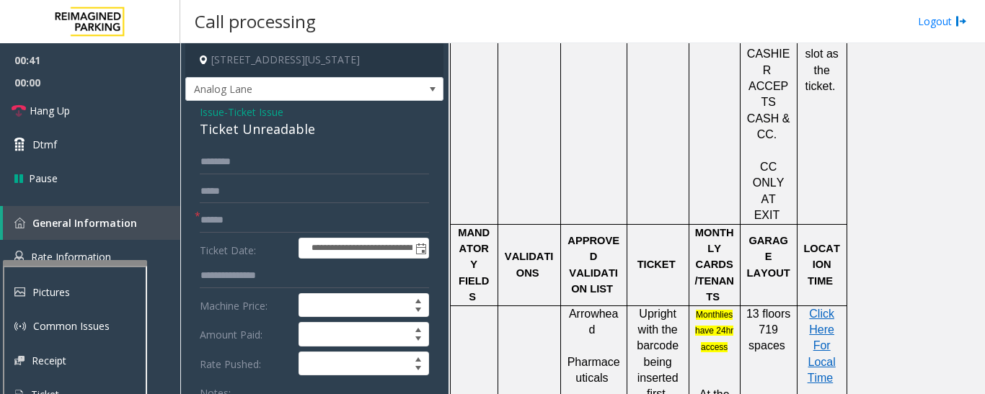
click at [258, 139] on div "Ticket Unreadable" at bounding box center [314, 129] width 229 height 19
copy div "Ticket Unreadable"
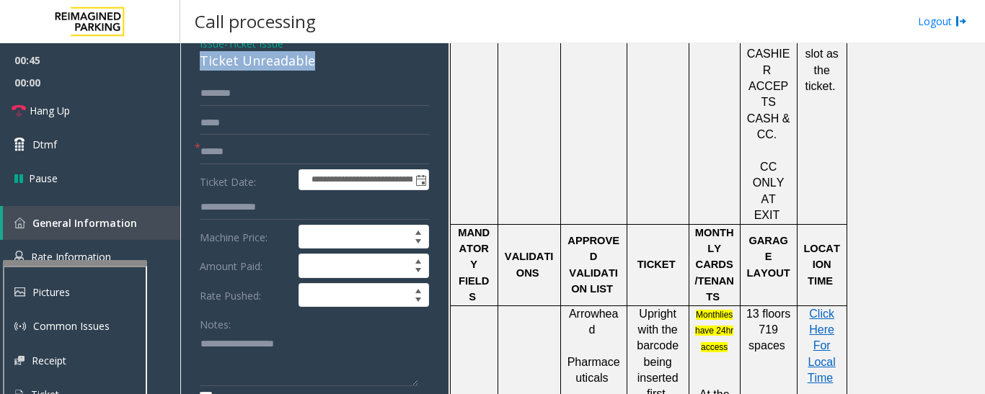
scroll to position [144, 0]
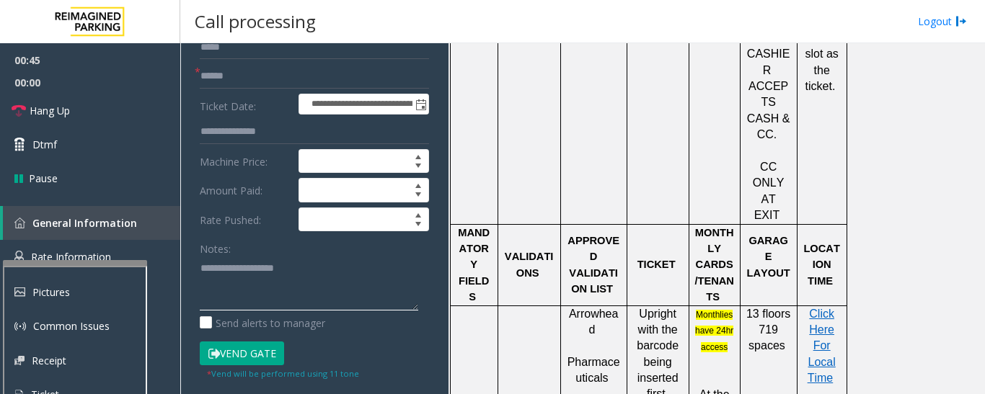
click at [317, 306] on textarea at bounding box center [309, 284] width 218 height 54
paste textarea "**********"
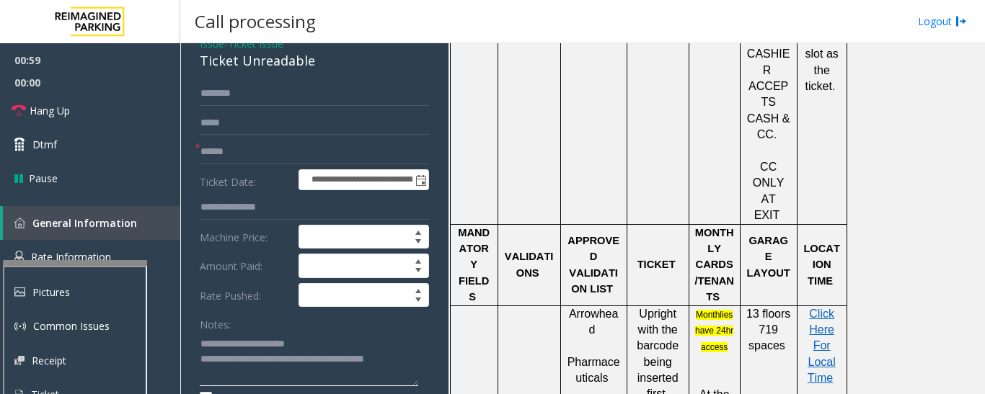
scroll to position [0, 0]
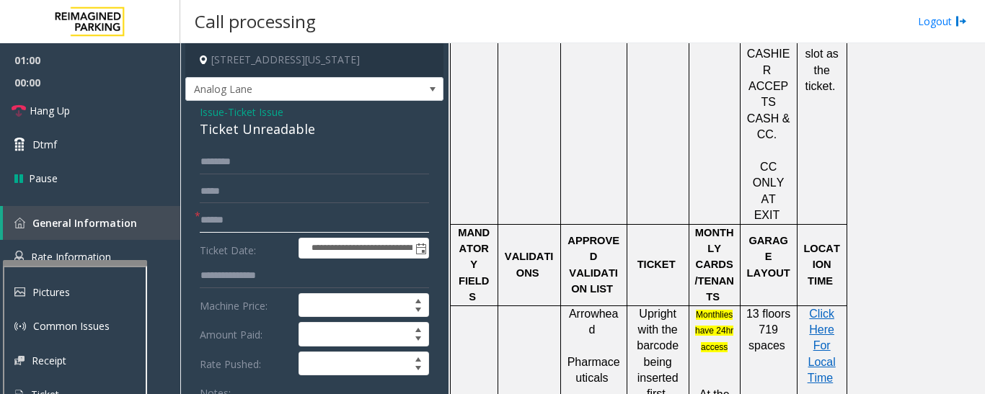
click at [247, 233] on input "text" at bounding box center [314, 220] width 229 height 25
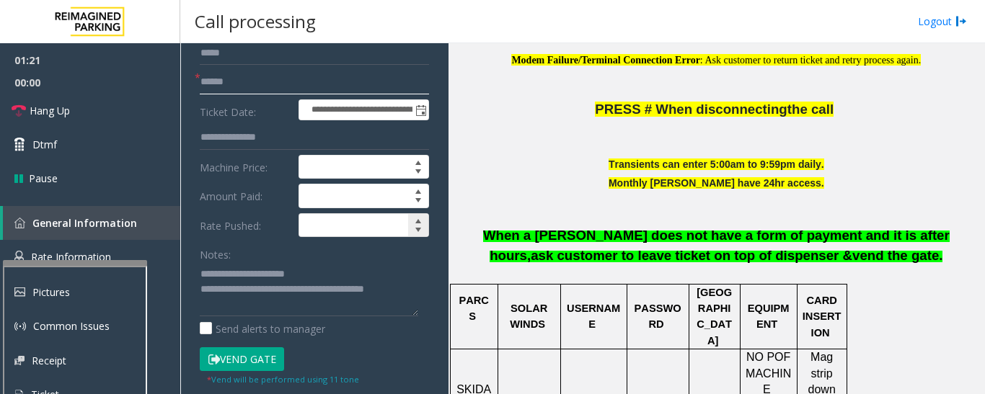
scroll to position [288, 0]
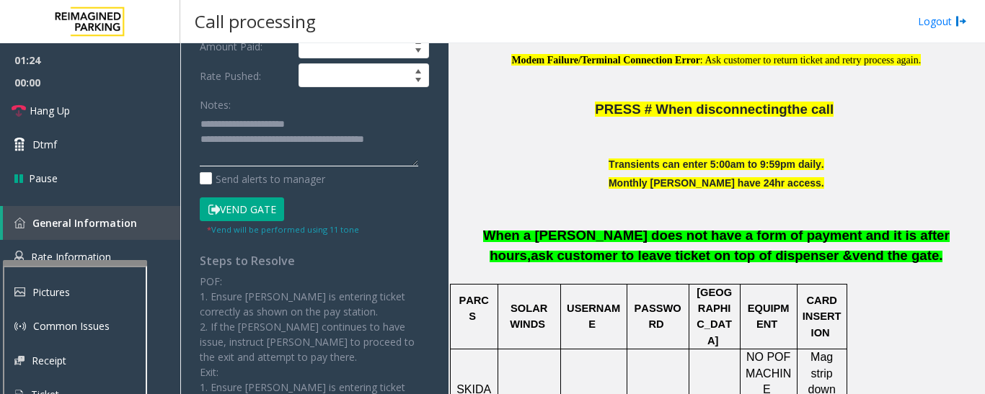
drag, startPoint x: 253, startPoint y: 150, endPoint x: 428, endPoint y: 157, distance: 174.6
click at [428, 157] on div "**********" at bounding box center [314, 211] width 251 height 699
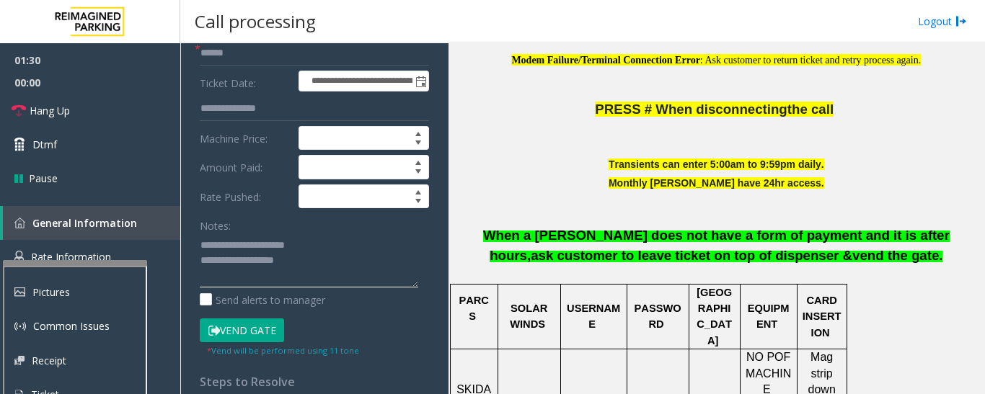
scroll to position [72, 0]
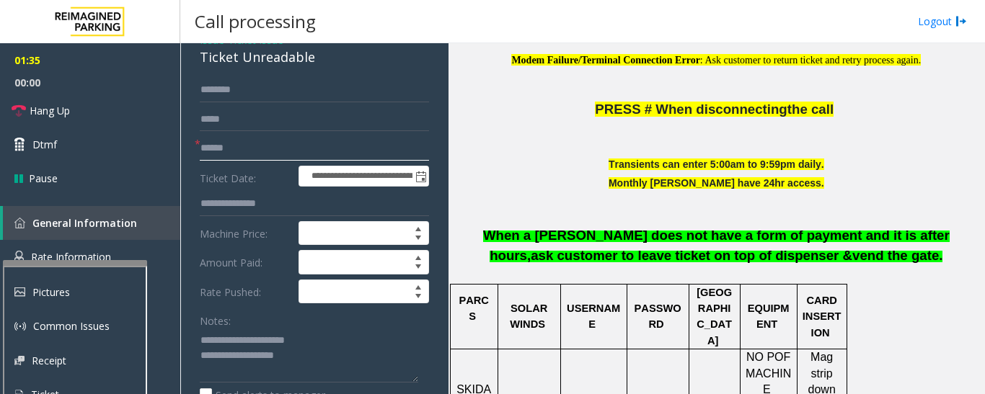
click at [383, 161] on input "text" at bounding box center [314, 148] width 229 height 25
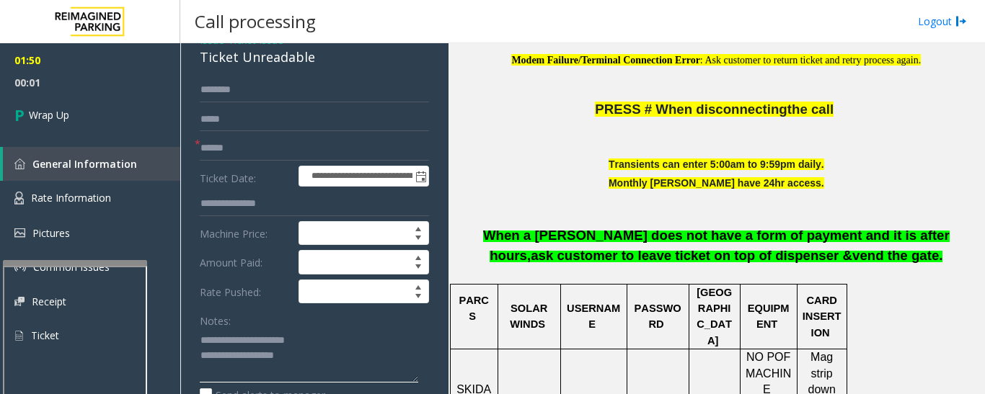
click at [303, 383] on textarea at bounding box center [309, 356] width 218 height 54
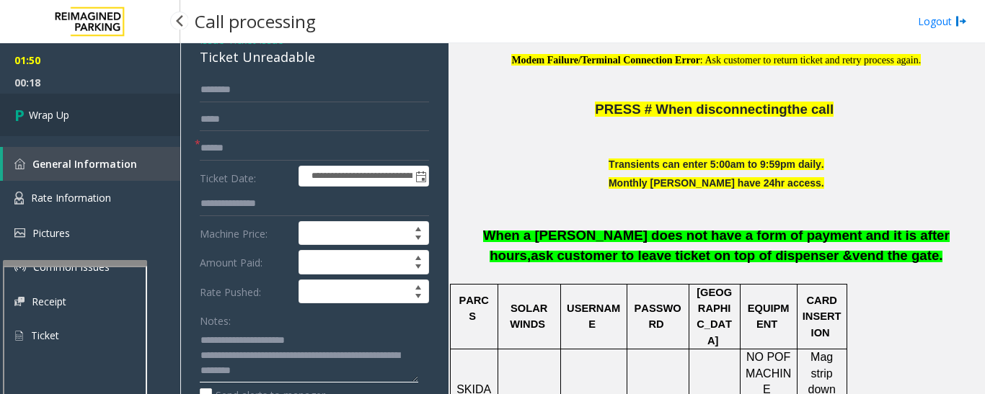
type textarea "**********"
click at [37, 118] on span "Wrap Up" at bounding box center [49, 114] width 40 height 15
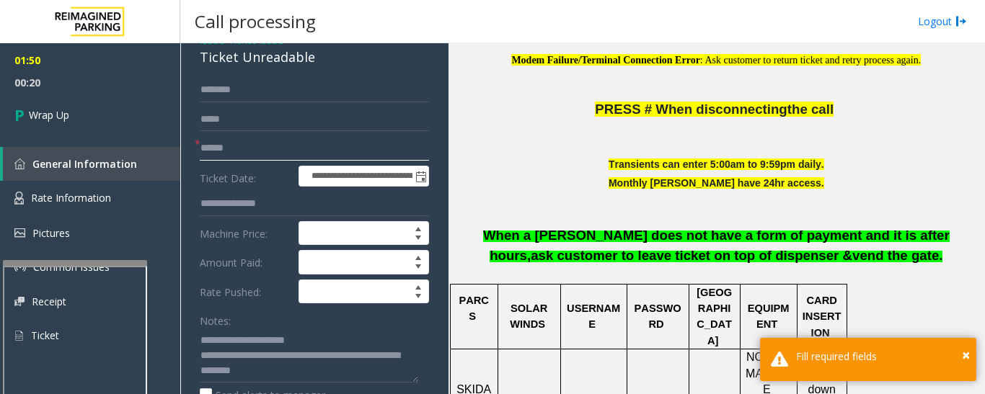
click at [296, 161] on input "text" at bounding box center [314, 148] width 229 height 25
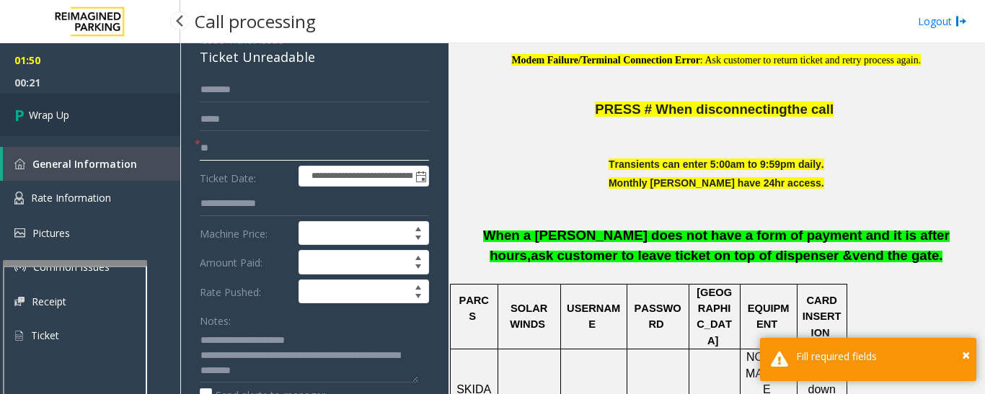
type input "**"
click at [64, 101] on link "Wrap Up" at bounding box center [90, 115] width 180 height 43
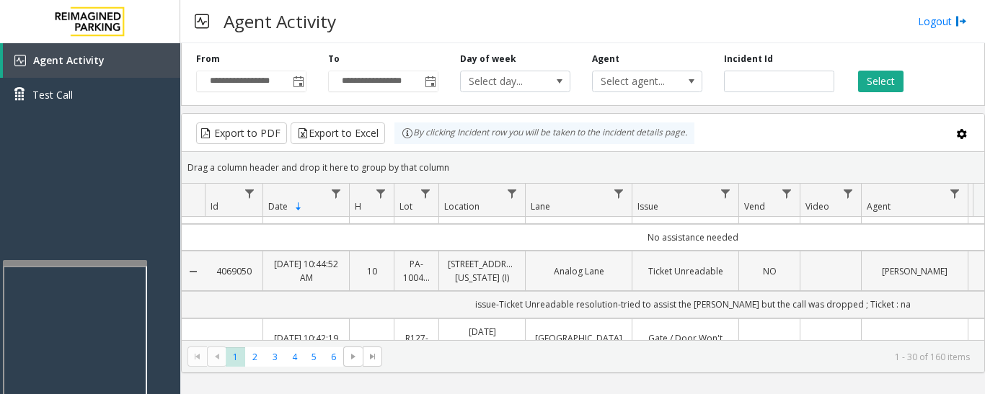
scroll to position [72, 0]
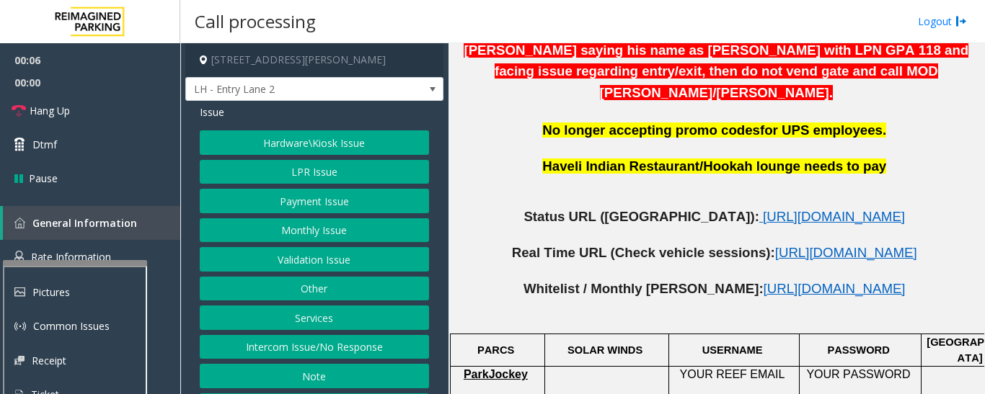
scroll to position [721, 0]
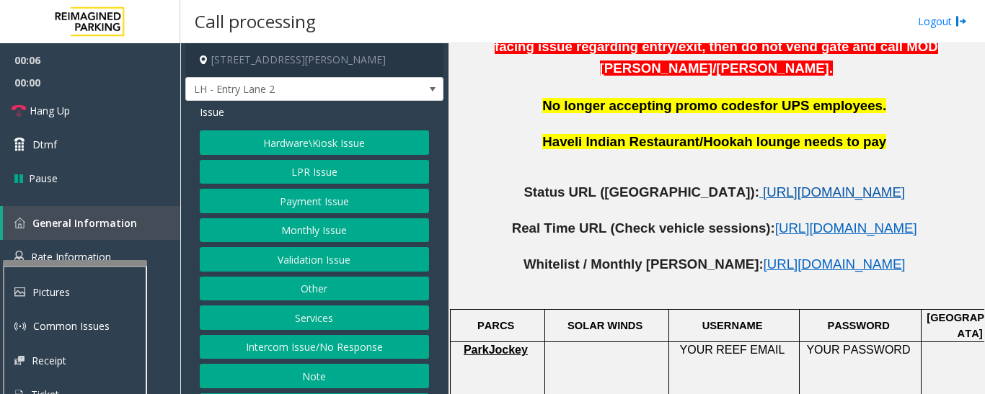
click at [763, 185] on span "[URL][DOMAIN_NAME]" at bounding box center [834, 192] width 142 height 15
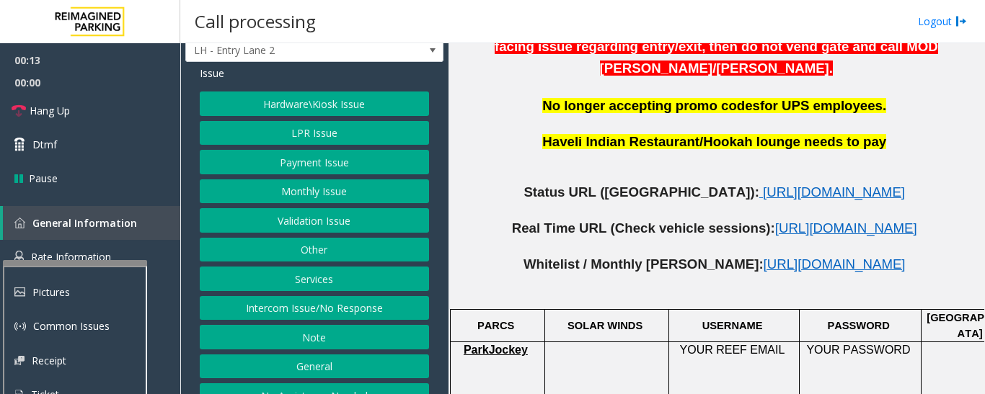
scroll to position [60, 0]
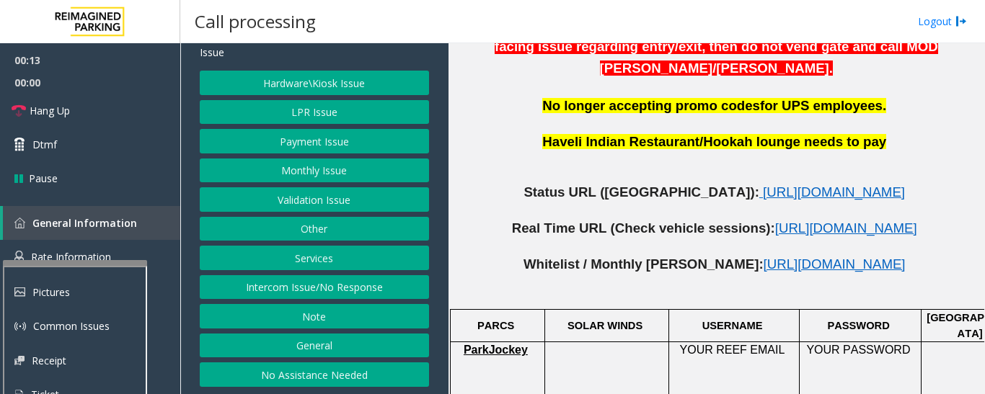
drag, startPoint x: 337, startPoint y: 286, endPoint x: 337, endPoint y: 296, distance: 9.4
click at [337, 286] on button "Intercom Issue/No Response" at bounding box center [314, 287] width 229 height 25
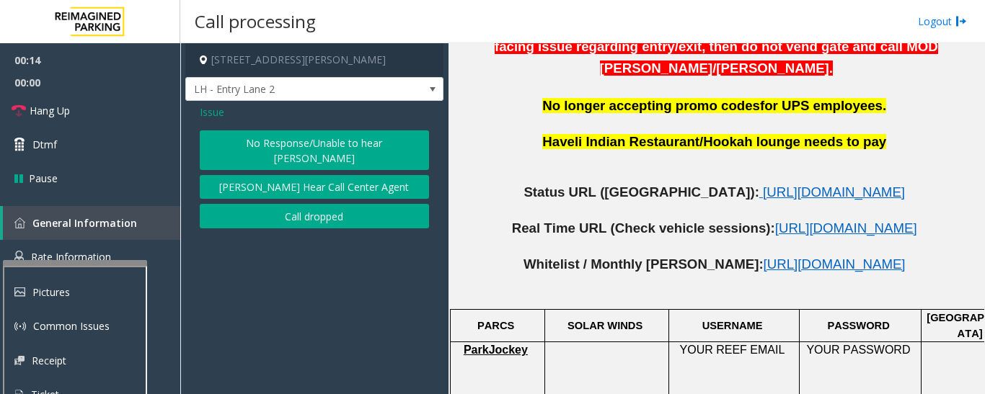
click at [355, 151] on button "No Response/Unable to hear [PERSON_NAME]" at bounding box center [314, 151] width 229 height 40
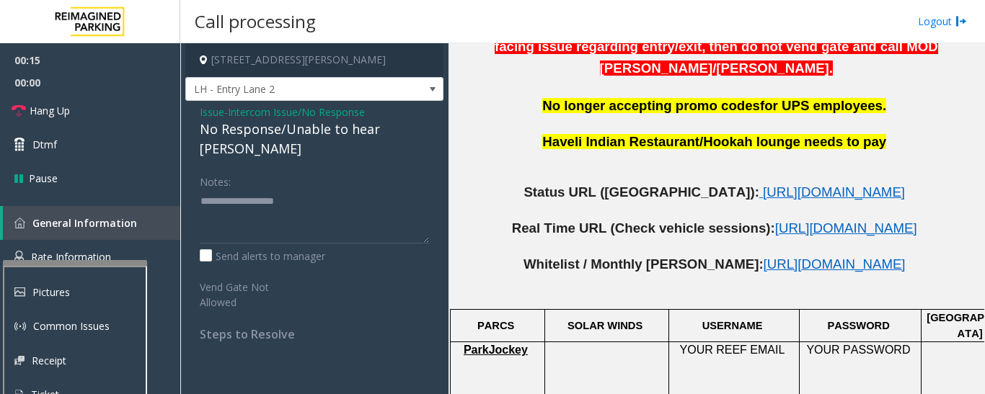
click at [350, 133] on div "No Response/Unable to hear [PERSON_NAME]" at bounding box center [314, 139] width 229 height 39
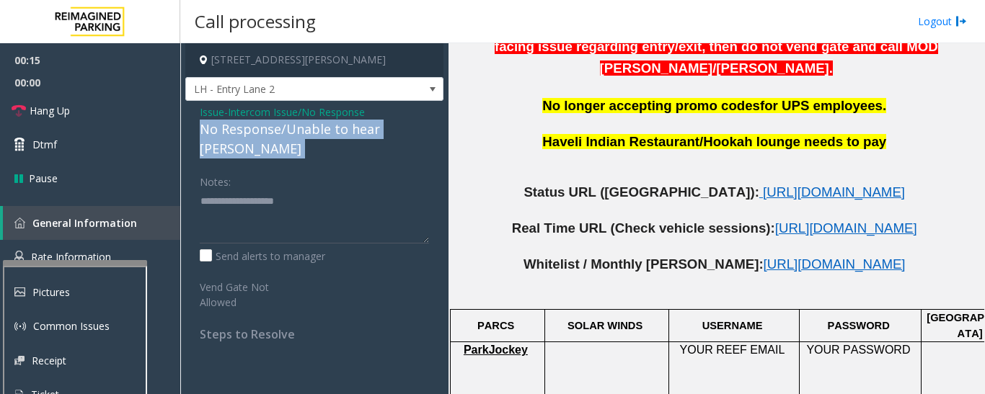
click at [350, 133] on div "No Response/Unable to hear [PERSON_NAME]" at bounding box center [314, 139] width 229 height 39
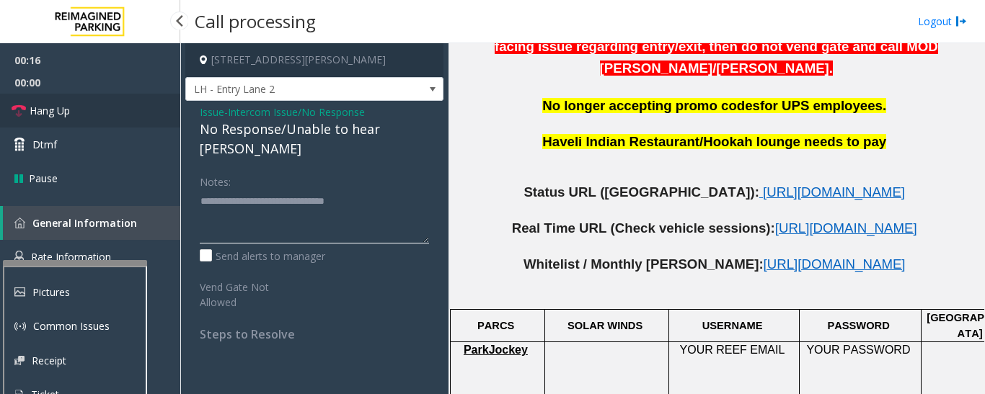
type textarea "**********"
click at [32, 110] on span "Hang Up" at bounding box center [50, 110] width 40 height 15
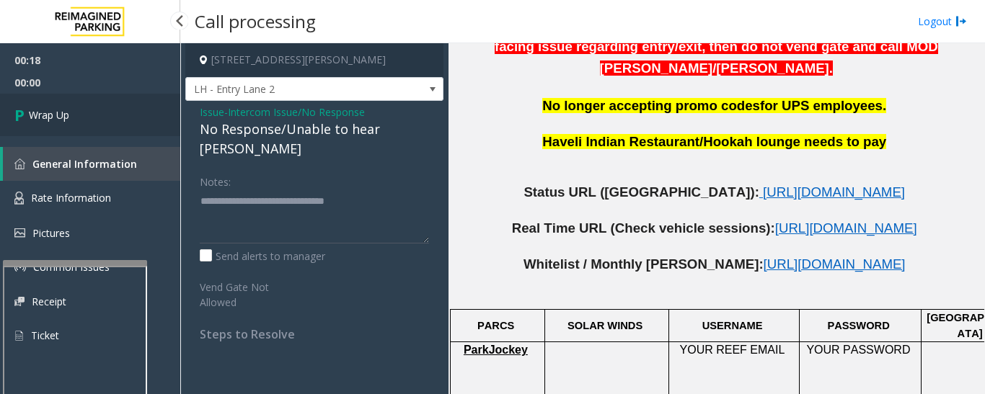
click at [100, 128] on link "Wrap Up" at bounding box center [90, 115] width 180 height 43
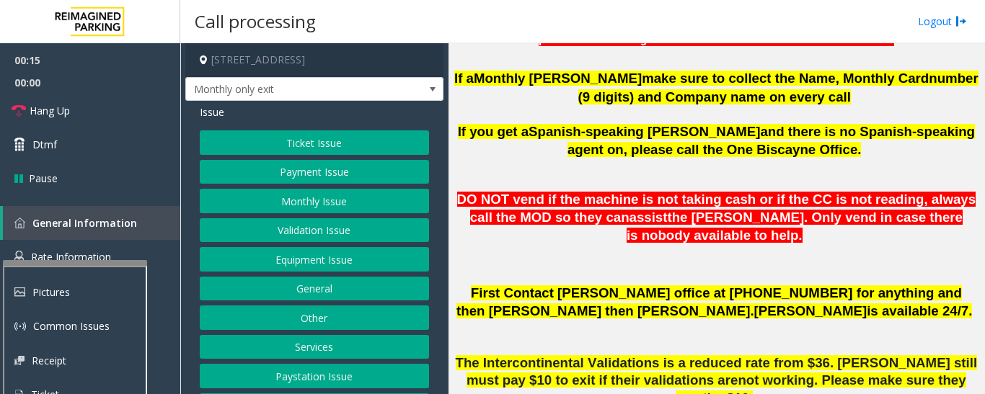
scroll to position [433, 0]
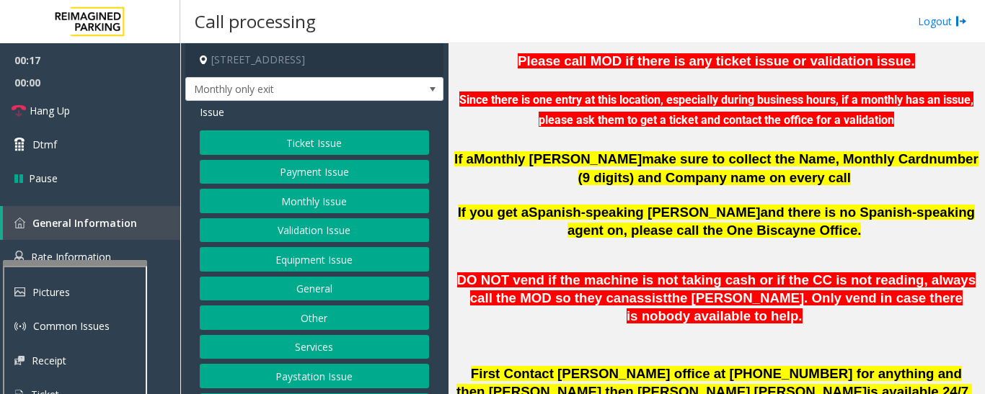
click at [343, 206] on button "Monthly Issue" at bounding box center [314, 201] width 229 height 25
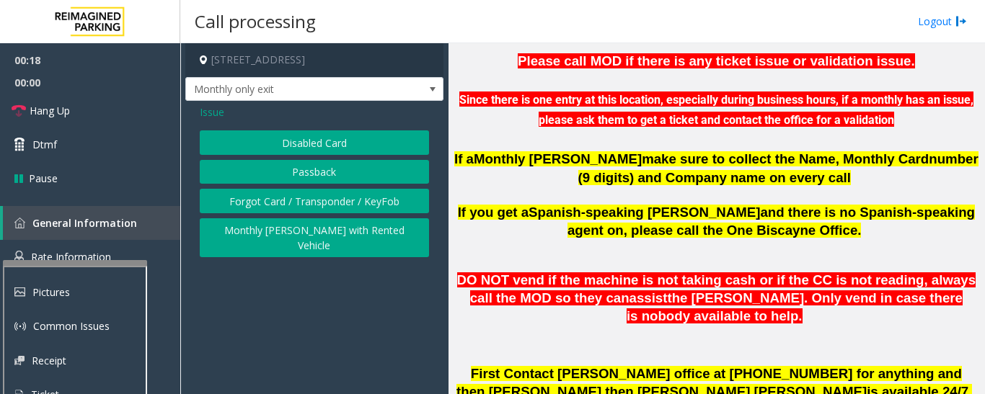
click at [343, 206] on button "Forgot Card / Transponder / KeyFob" at bounding box center [314, 201] width 229 height 25
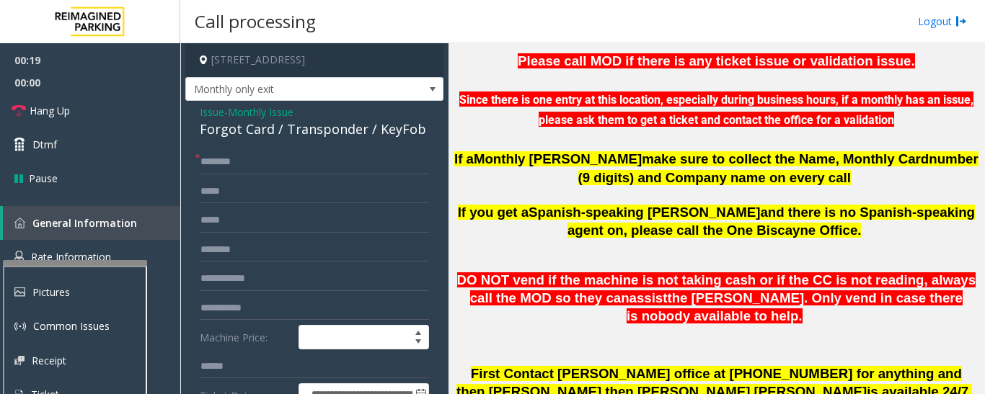
click at [284, 135] on div "Forgot Card / Transponder / KeyFob" at bounding box center [314, 129] width 229 height 19
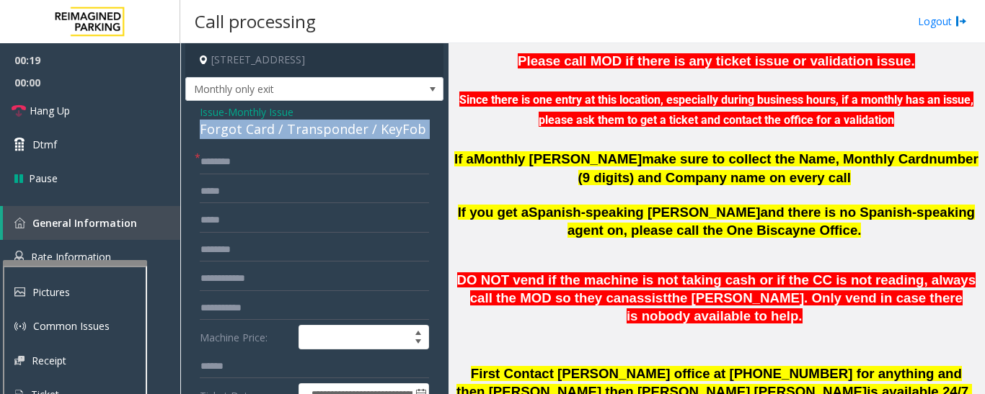
click at [284, 135] on div "Forgot Card / Transponder / KeyFob" at bounding box center [314, 129] width 229 height 19
copy div "Forgot Card / Transponder / KeyFob"
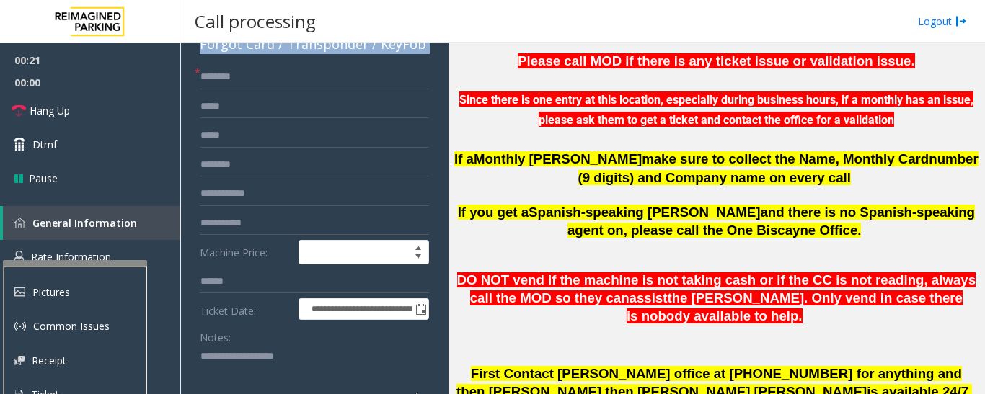
scroll to position [216, 0]
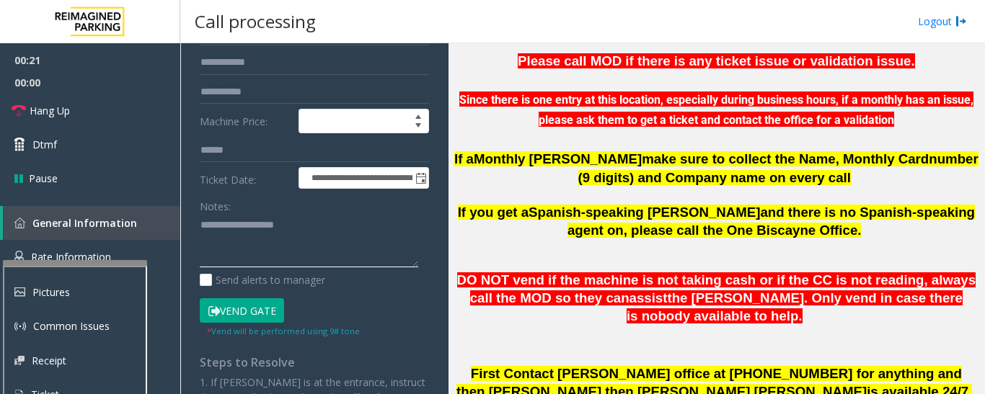
click at [304, 229] on textarea at bounding box center [309, 241] width 218 height 54
paste textarea "**********"
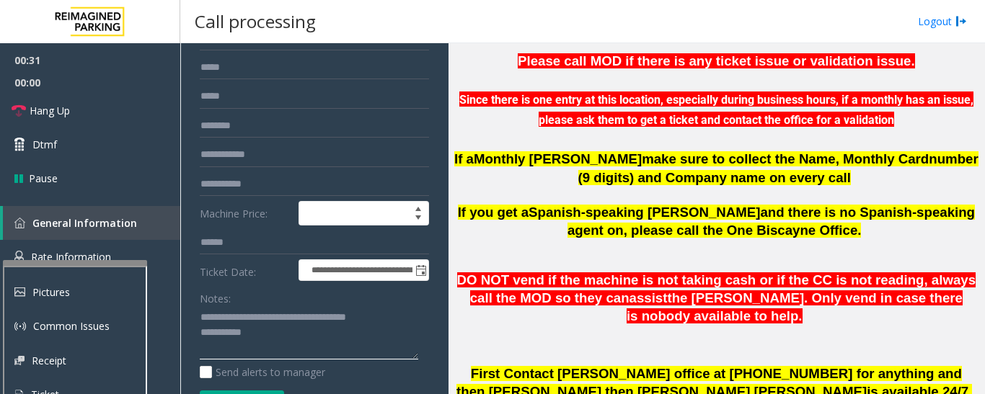
scroll to position [0, 0]
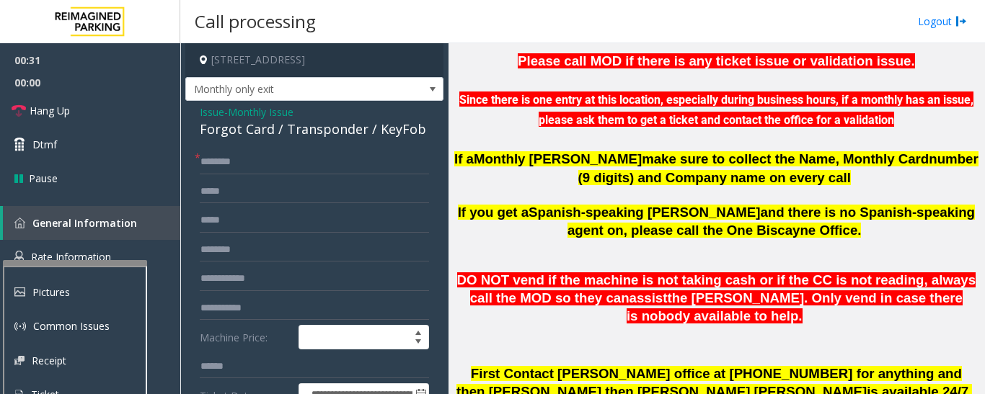
type textarea "**********"
click at [296, 171] on input "text" at bounding box center [314, 162] width 229 height 25
type input "**********"
click at [296, 286] on input "text" at bounding box center [314, 279] width 229 height 25
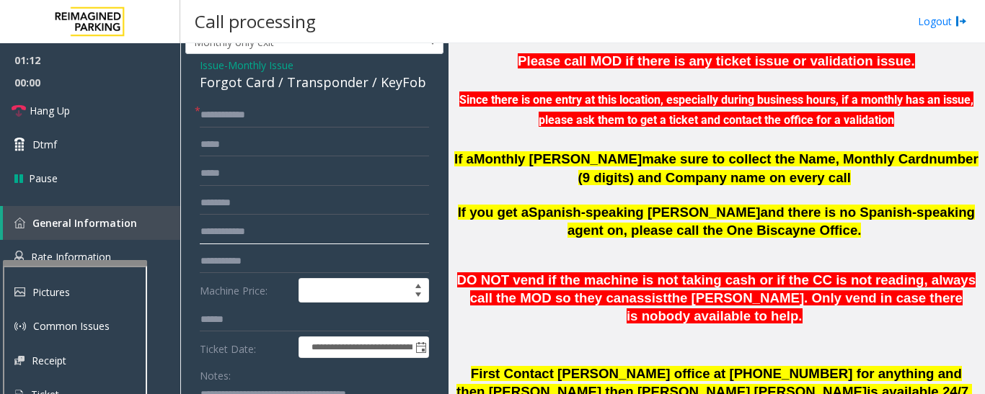
scroll to position [72, 0]
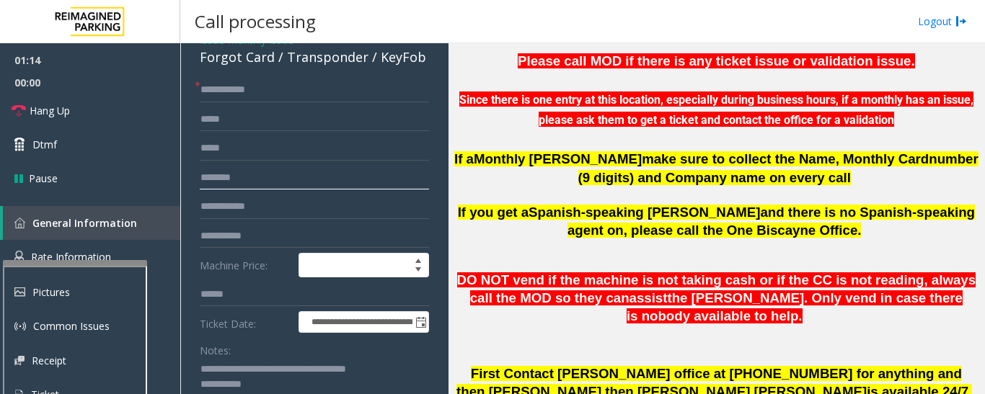
click at [289, 177] on input "text" at bounding box center [314, 178] width 229 height 25
click at [224, 179] on input "**********" at bounding box center [314, 178] width 229 height 25
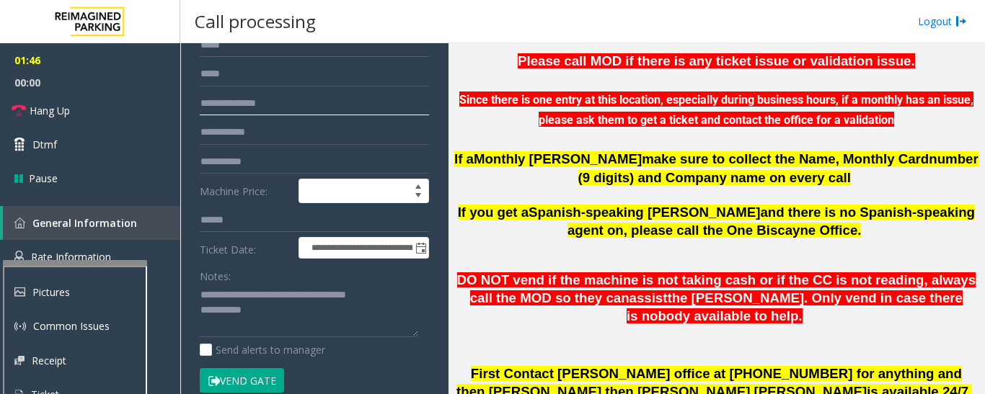
scroll to position [144, 0]
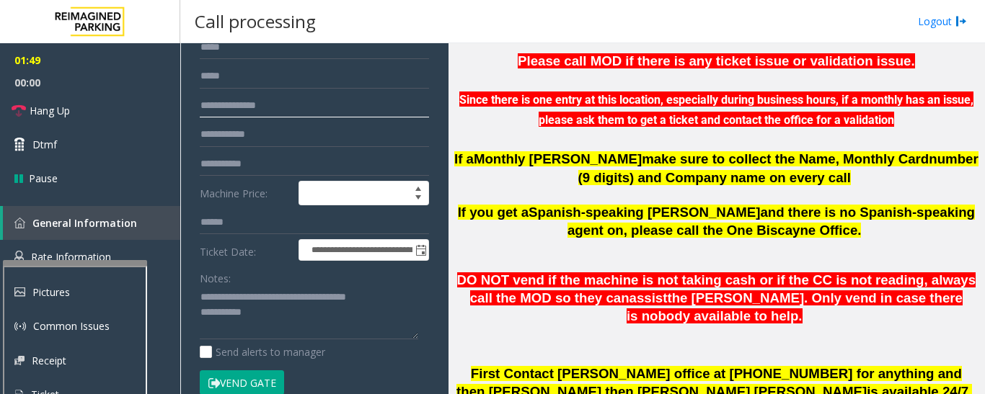
drag, startPoint x: 200, startPoint y: 106, endPoint x: 221, endPoint y: 103, distance: 20.4
click at [221, 103] on input "**********" at bounding box center [314, 106] width 229 height 25
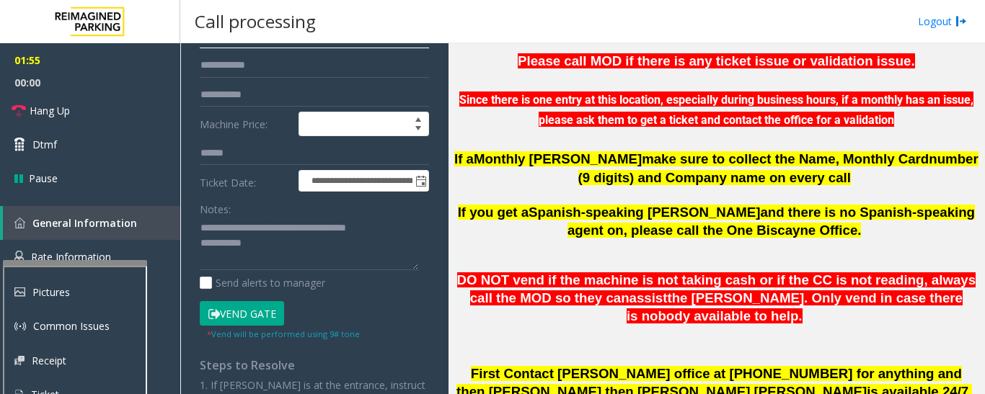
scroll to position [288, 0]
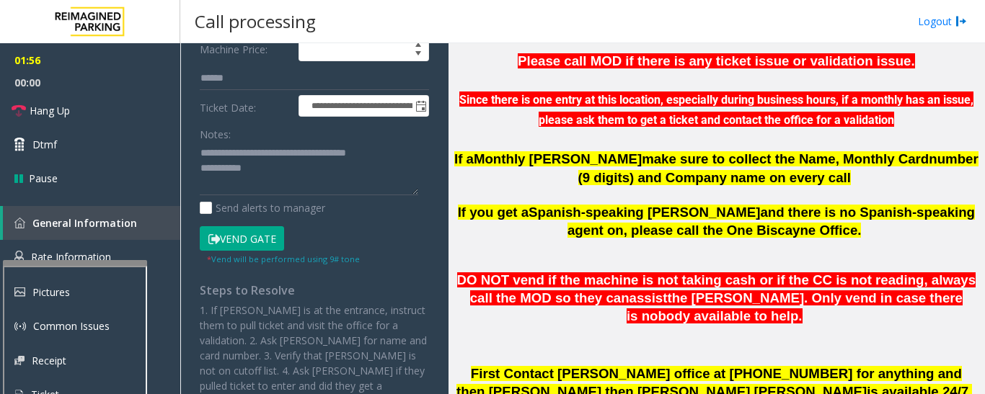
click at [259, 235] on button "Vend Gate" at bounding box center [242, 238] width 84 height 25
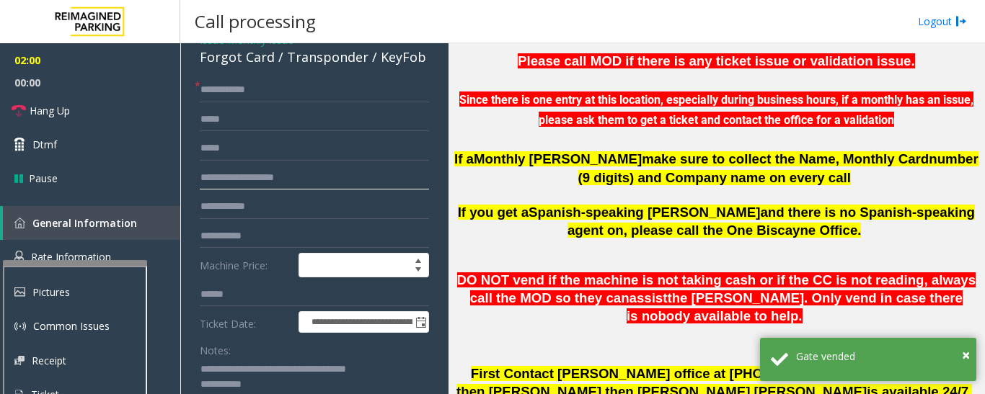
click at [249, 177] on input "**********" at bounding box center [314, 178] width 229 height 25
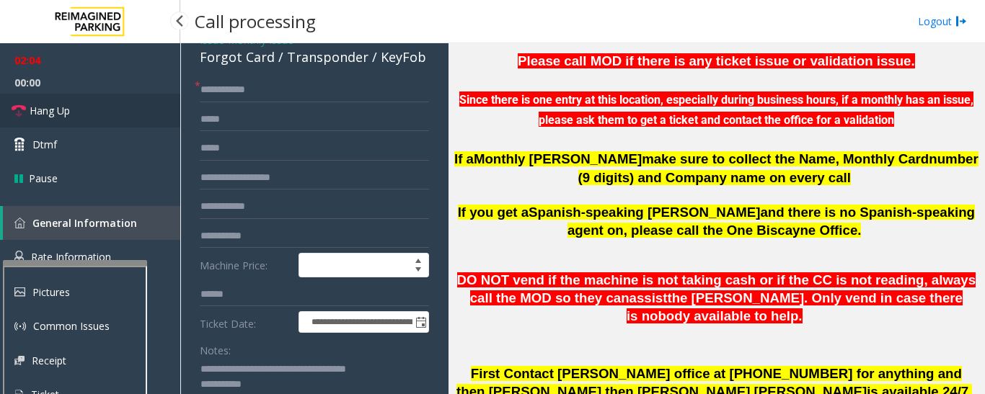
click at [121, 115] on link "Hang Up" at bounding box center [90, 111] width 180 height 34
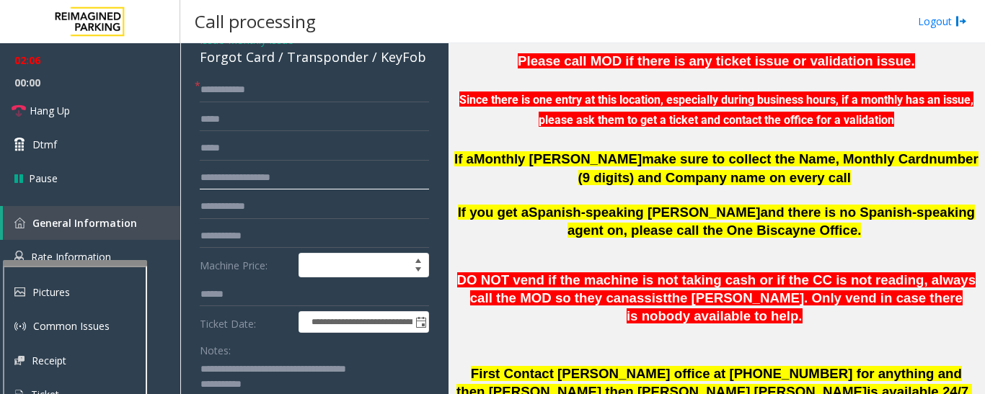
click at [242, 181] on input "**********" at bounding box center [314, 178] width 229 height 25
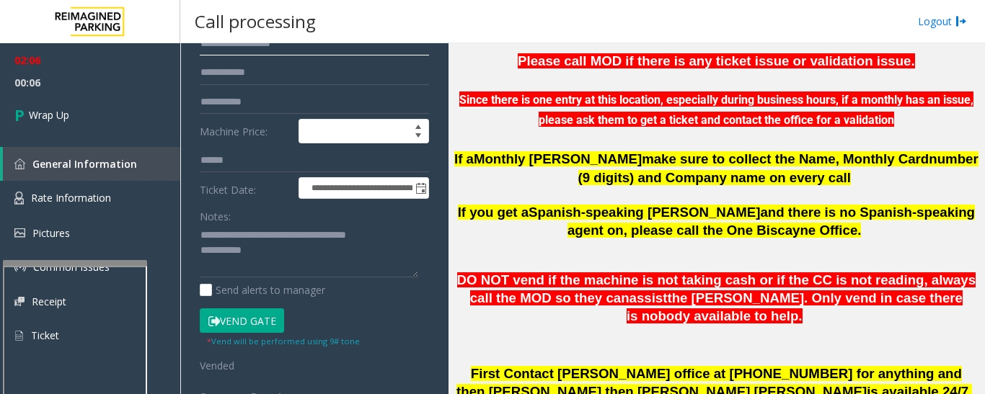
scroll to position [216, 0]
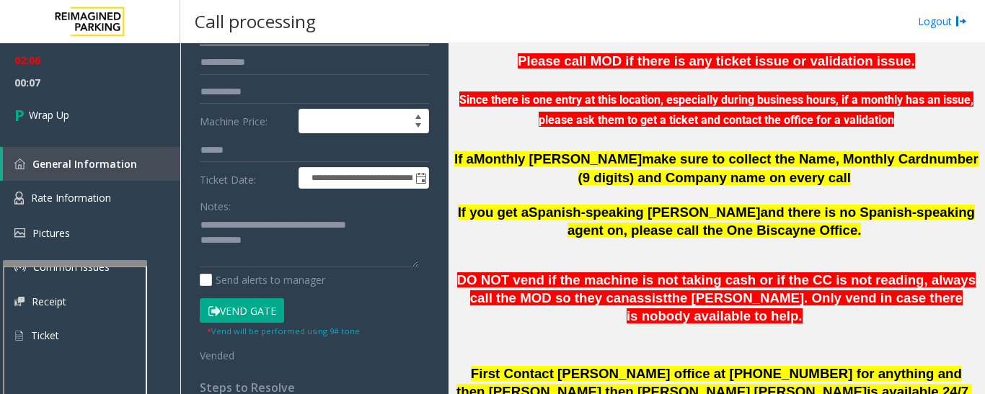
type input "**********"
click at [287, 244] on textarea at bounding box center [309, 241] width 218 height 54
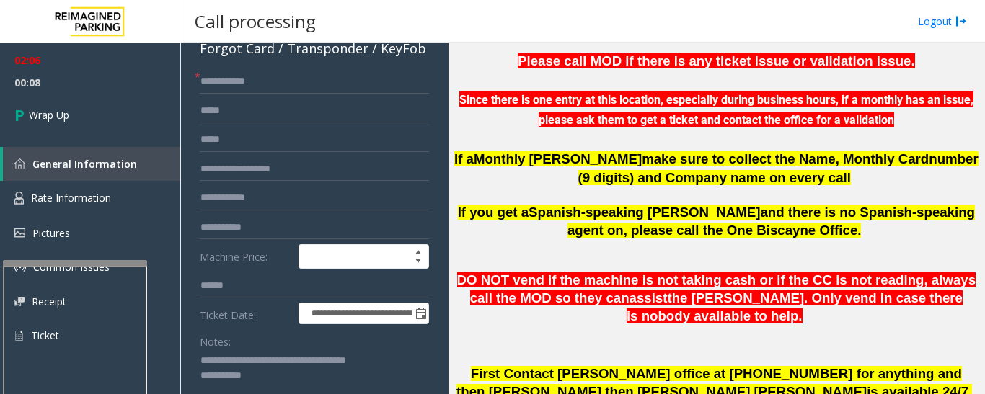
scroll to position [72, 0]
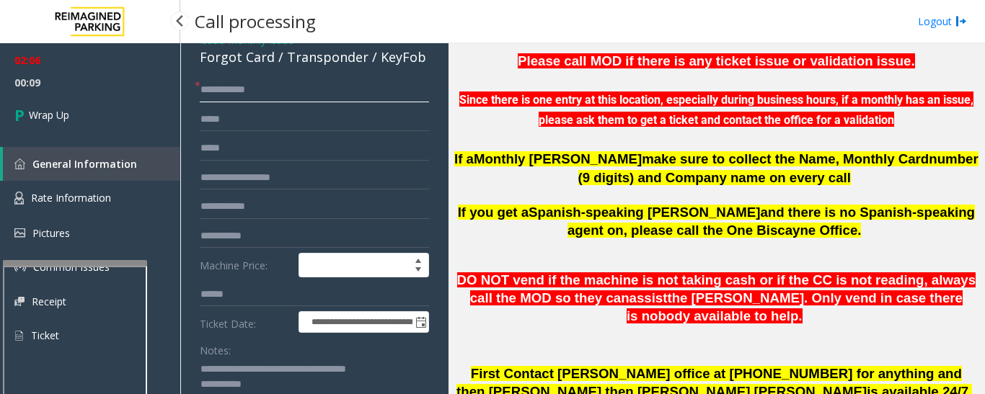
drag, startPoint x: 229, startPoint y: 89, endPoint x: 167, endPoint y: 89, distance: 61.3
click at [167, 89] on app-root "**********" at bounding box center [492, 197] width 985 height 394
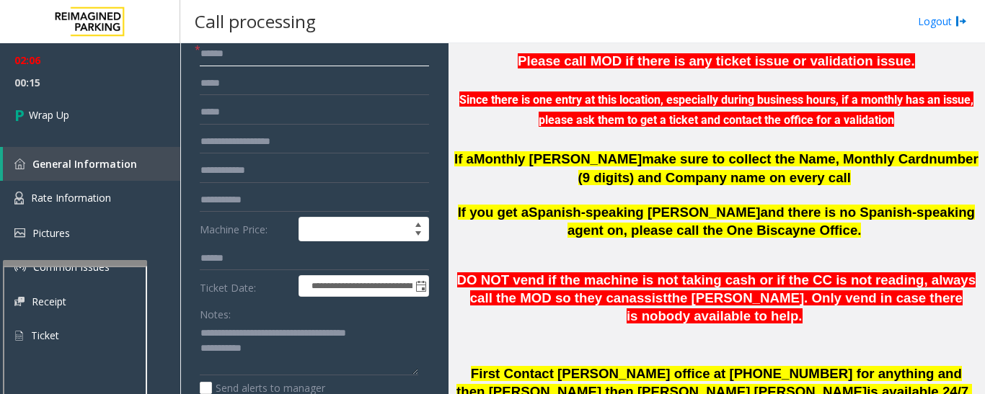
scroll to position [216, 0]
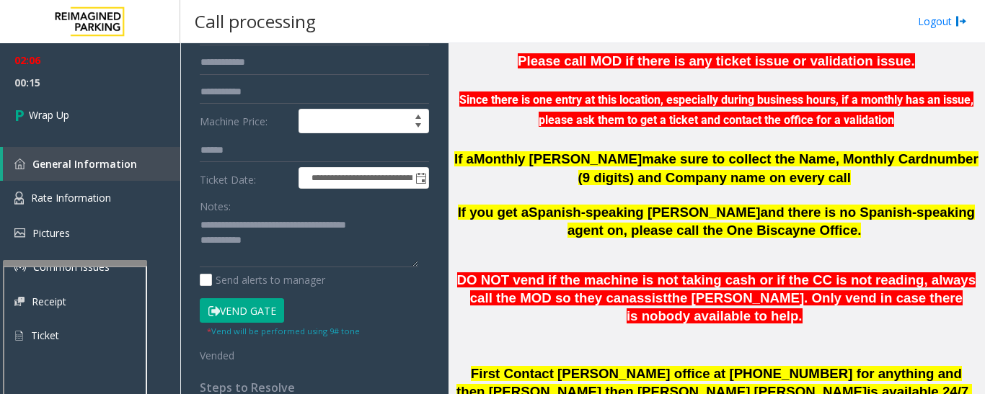
type input "*****"
click at [291, 247] on textarea at bounding box center [309, 241] width 218 height 54
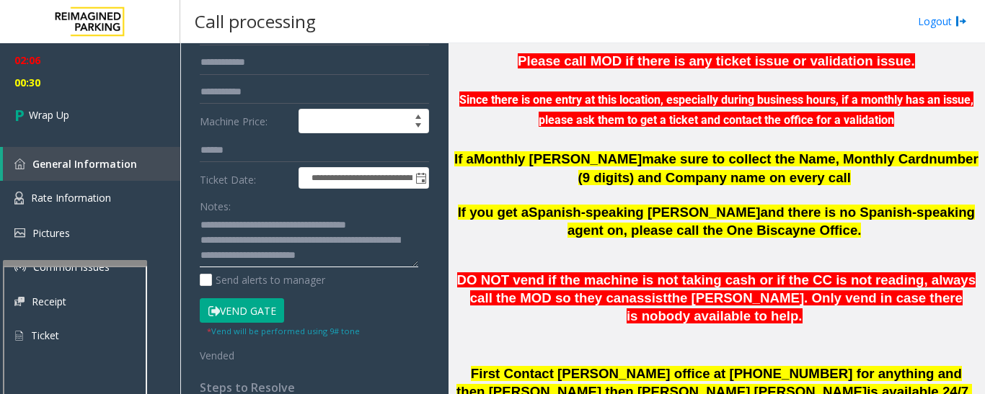
type textarea "**********"
click at [548, 227] on p "If you get a Spanish-speaking parker and there is no Spanish-speaking agent on,…" at bounding box center [717, 222] width 526 height 36
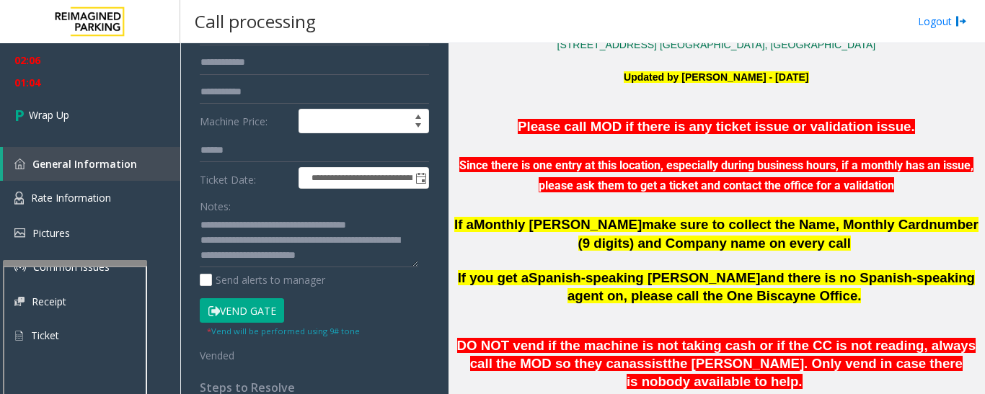
scroll to position [443, 0]
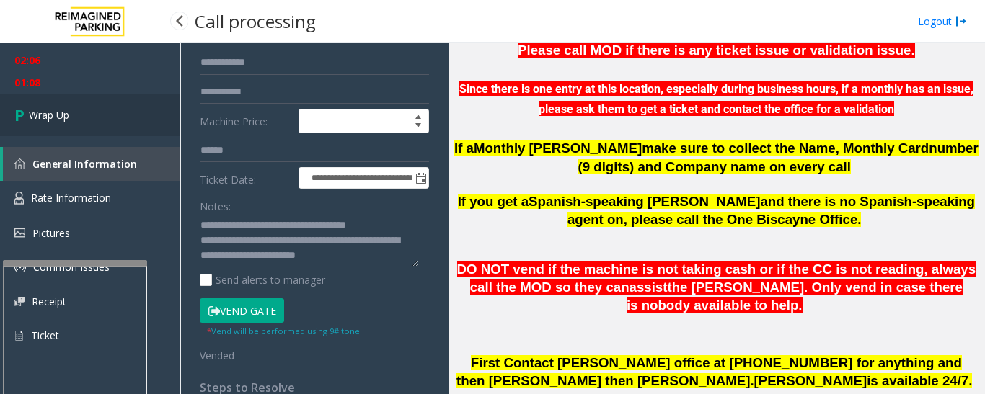
click at [69, 123] on link "Wrap Up" at bounding box center [90, 115] width 180 height 43
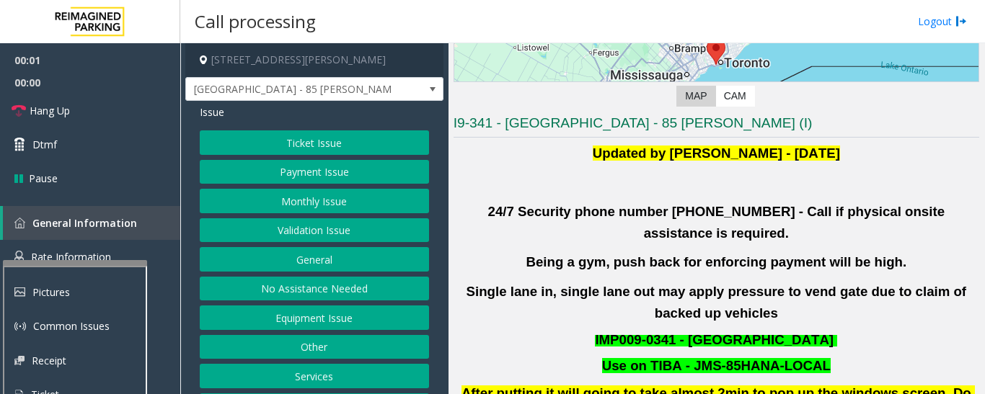
scroll to position [288, 0]
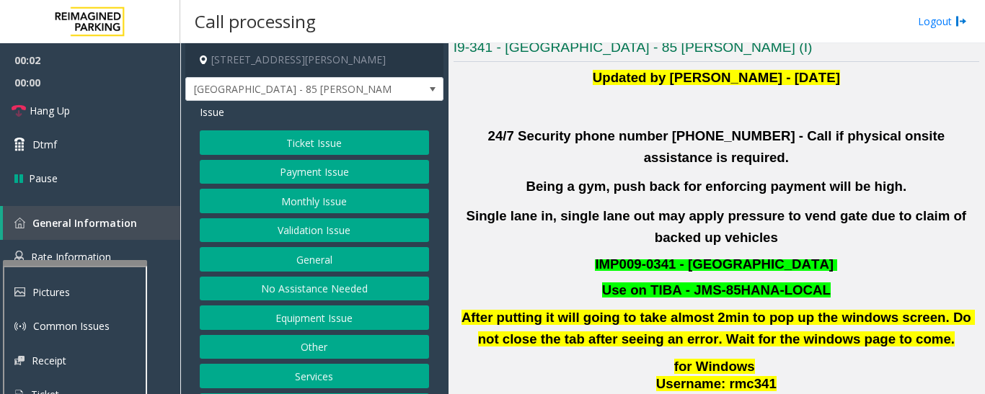
click at [280, 229] on button "Validation Issue" at bounding box center [314, 230] width 229 height 25
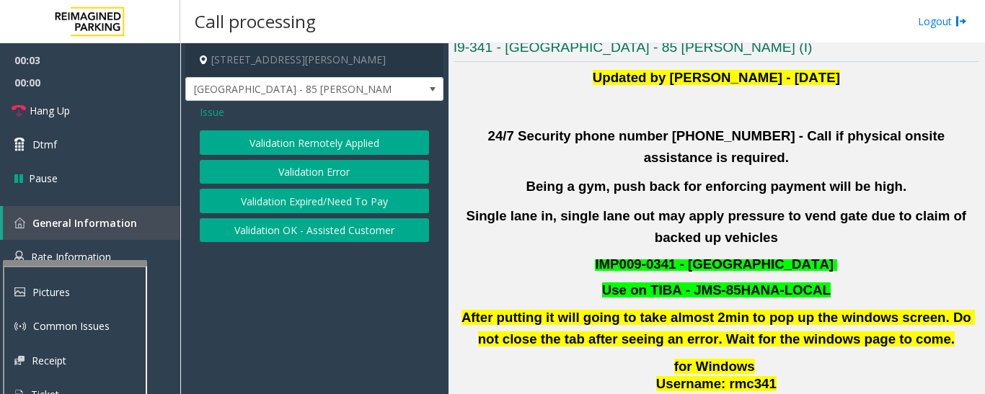
click at [334, 177] on button "Validation Error" at bounding box center [314, 172] width 229 height 25
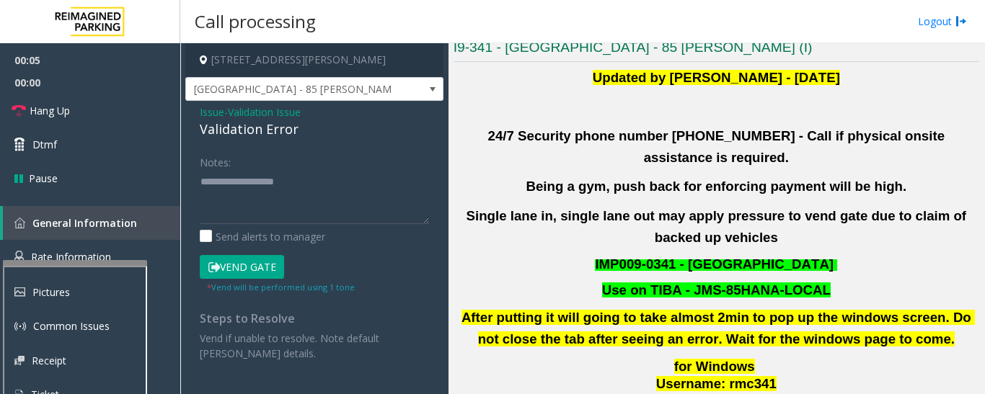
click at [285, 136] on div "Validation Error" at bounding box center [314, 129] width 229 height 19
copy div "Validation Error"
click at [207, 109] on span "Issue" at bounding box center [212, 112] width 25 height 15
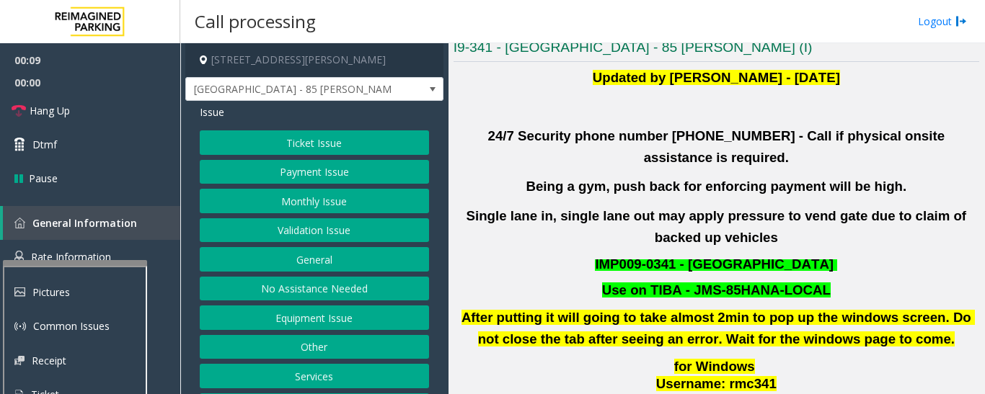
click at [259, 191] on button "Monthly Issue" at bounding box center [314, 201] width 229 height 25
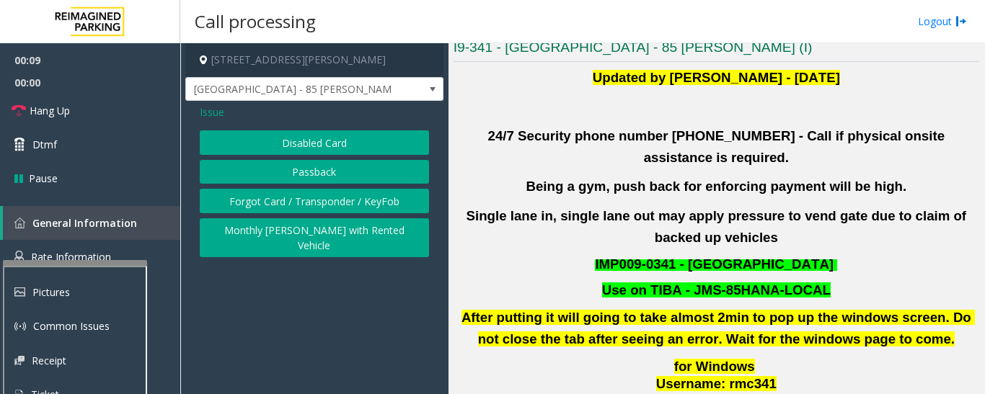
click at [336, 149] on button "Disabled Card" at bounding box center [314, 143] width 229 height 25
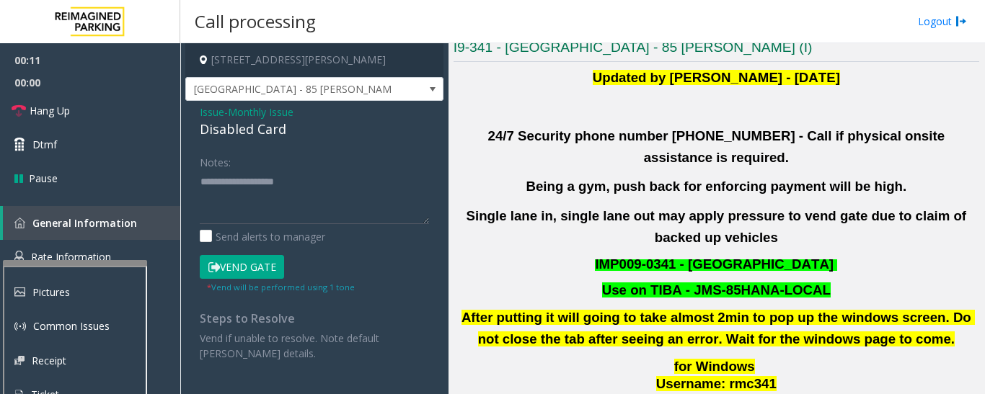
click at [278, 133] on div "Disabled Card" at bounding box center [314, 129] width 229 height 19
click at [207, 110] on span "Issue" at bounding box center [212, 112] width 25 height 15
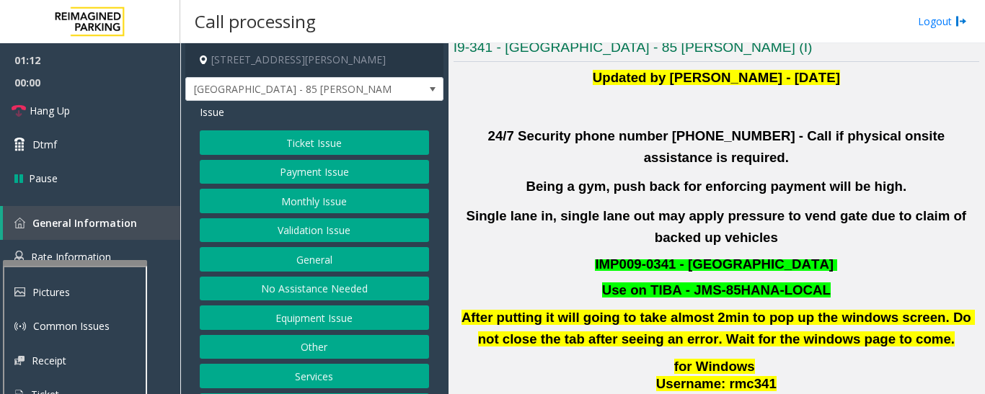
click at [340, 199] on button "Monthly Issue" at bounding box center [314, 201] width 229 height 25
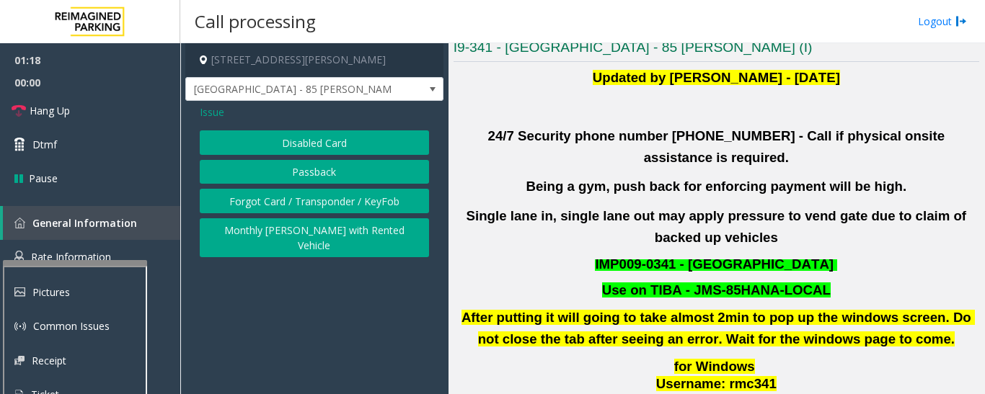
click at [343, 200] on button "Forgot Card / Transponder / KeyFob" at bounding box center [314, 201] width 229 height 25
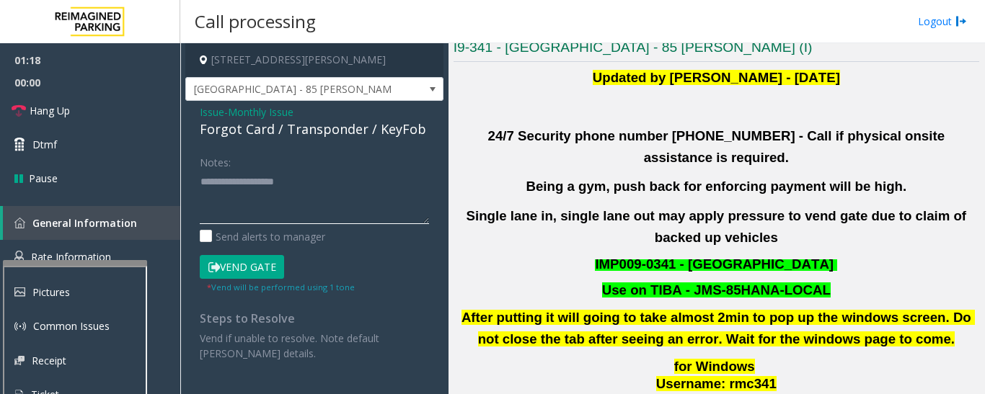
click at [343, 206] on textarea at bounding box center [314, 197] width 229 height 54
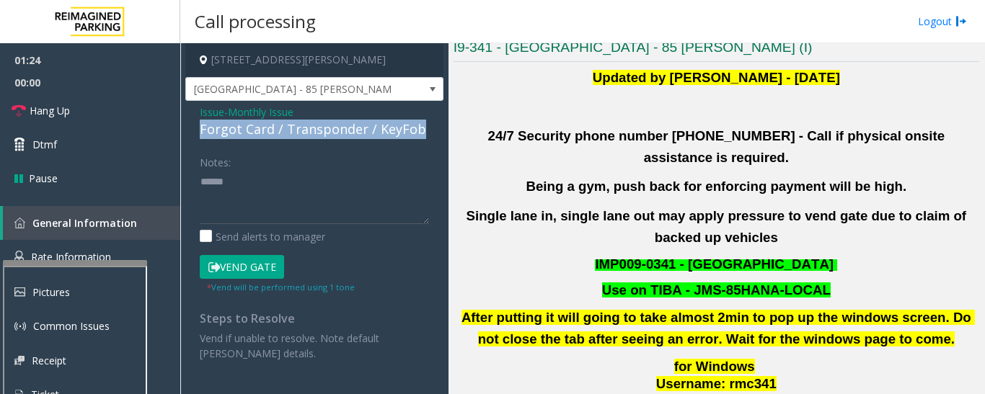
drag, startPoint x: 200, startPoint y: 135, endPoint x: 421, endPoint y: 123, distance: 220.9
click at [421, 123] on div "Forgot Card / Transponder / KeyFob" at bounding box center [314, 129] width 229 height 19
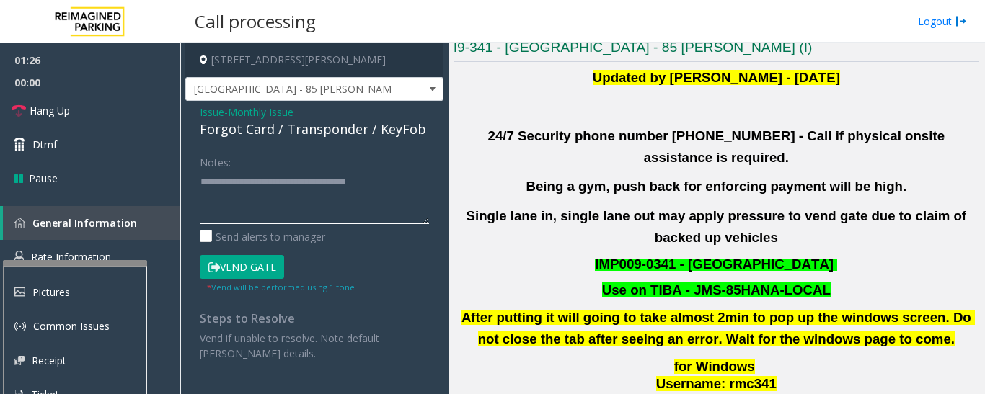
click at [408, 190] on textarea at bounding box center [314, 197] width 229 height 54
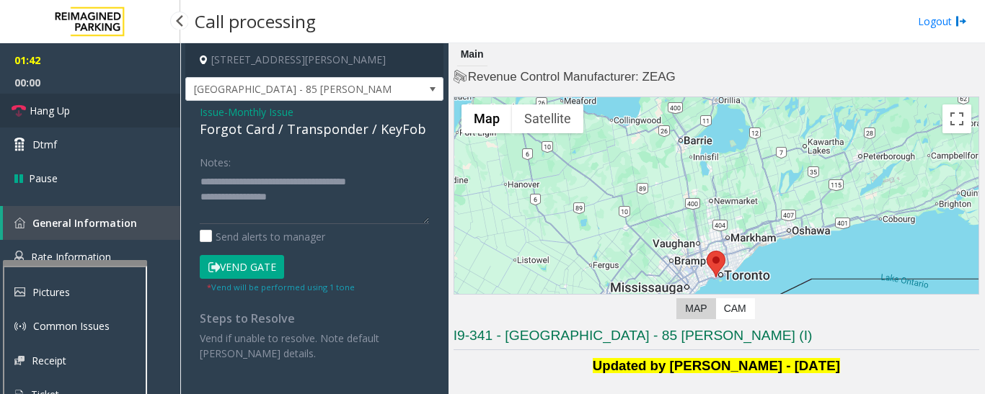
click at [32, 116] on span "Hang Up" at bounding box center [50, 110] width 40 height 15
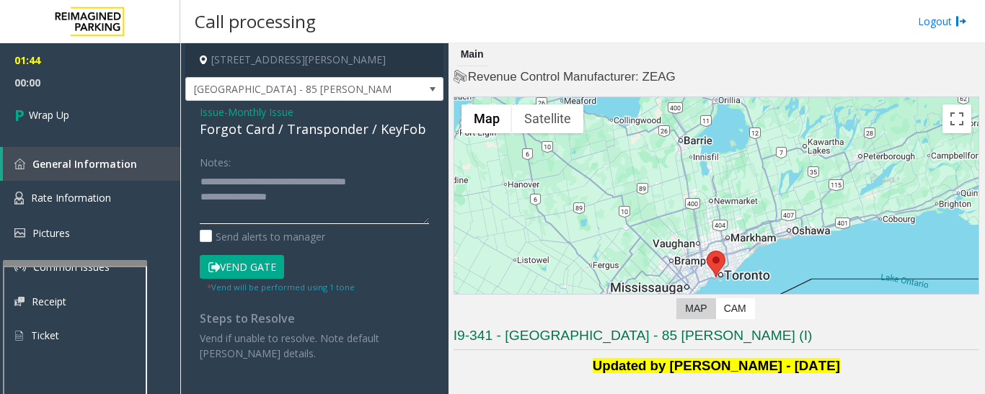
click at [309, 203] on textarea at bounding box center [314, 197] width 229 height 54
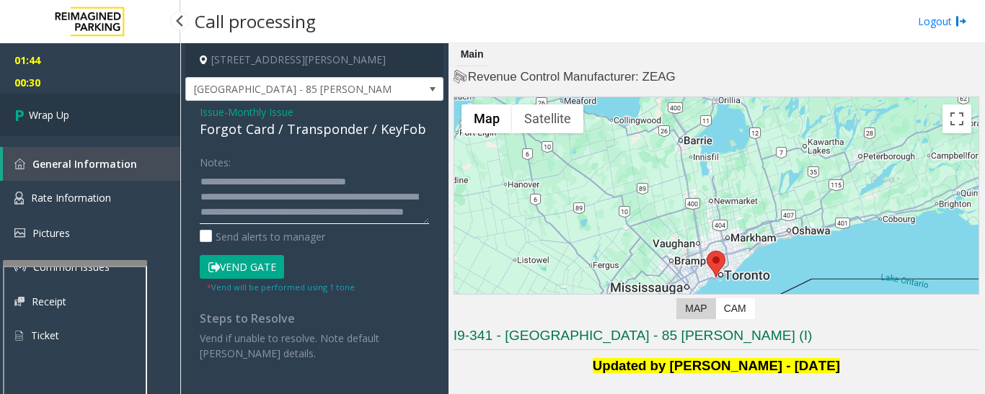
type textarea "**********"
click at [110, 133] on link "Wrap Up" at bounding box center [90, 115] width 180 height 43
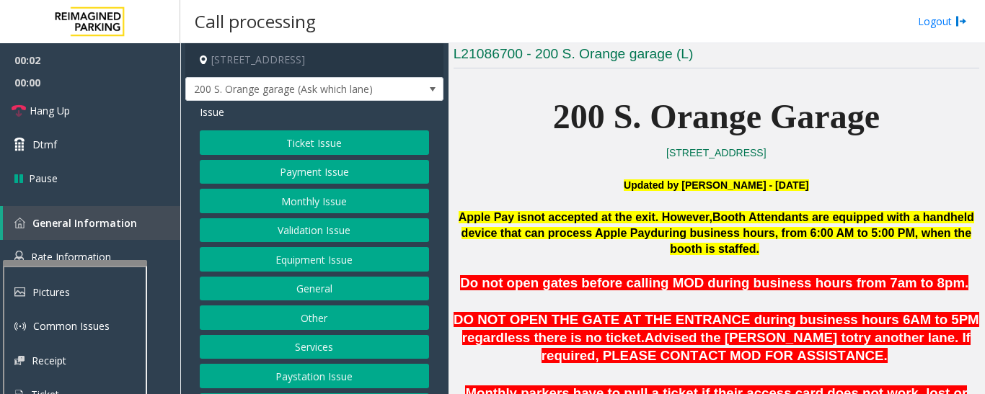
scroll to position [361, 0]
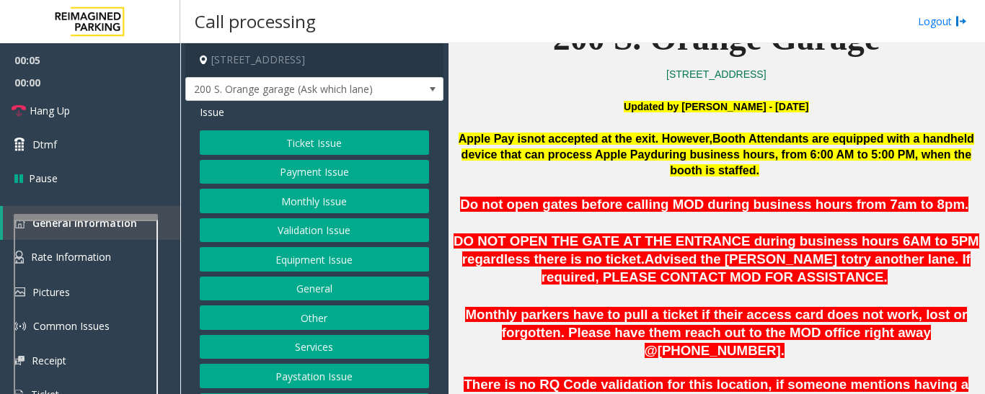
click at [131, 218] on div at bounding box center [86, 217] width 144 height 6
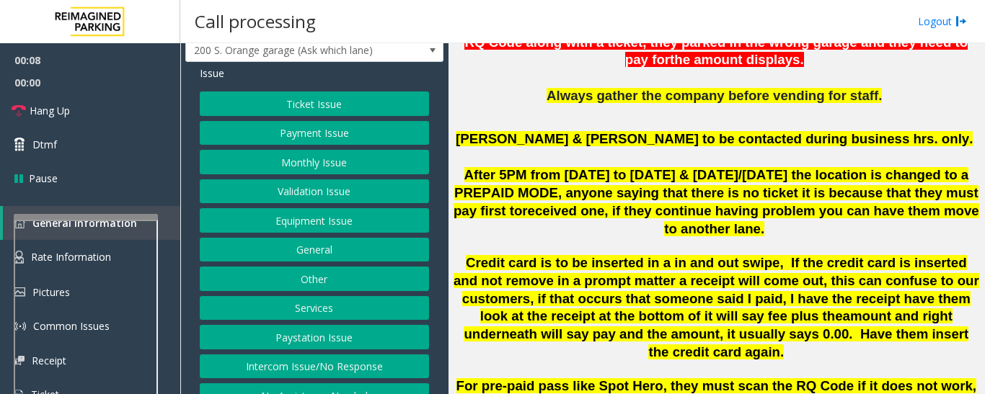
scroll to position [60, 0]
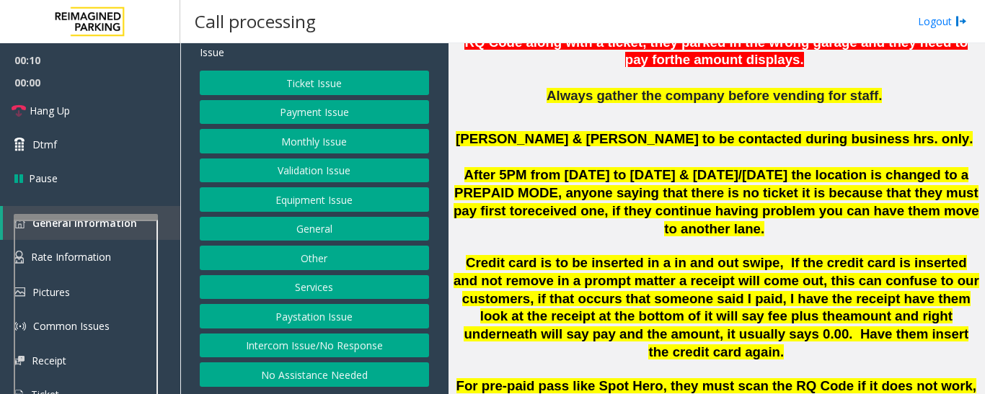
click at [349, 348] on button "Intercom Issue/No Response" at bounding box center [314, 346] width 229 height 25
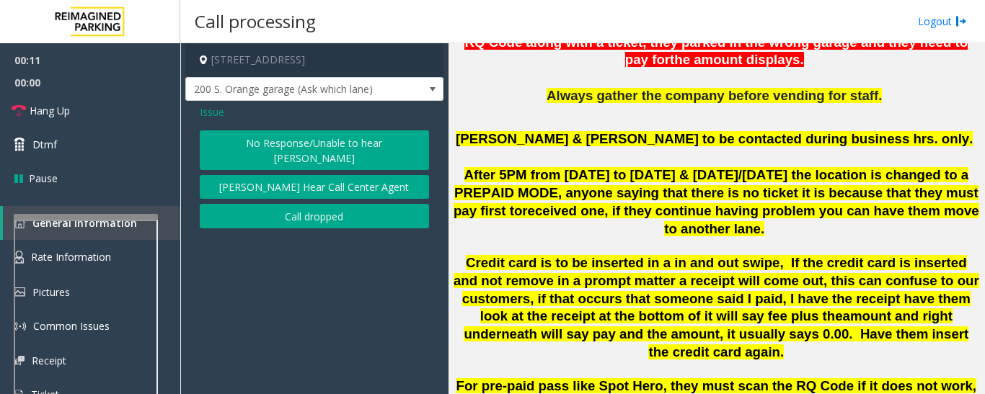
scroll to position [0, 0]
click at [392, 142] on button "No Response/Unable to hear [PERSON_NAME]" at bounding box center [314, 151] width 229 height 40
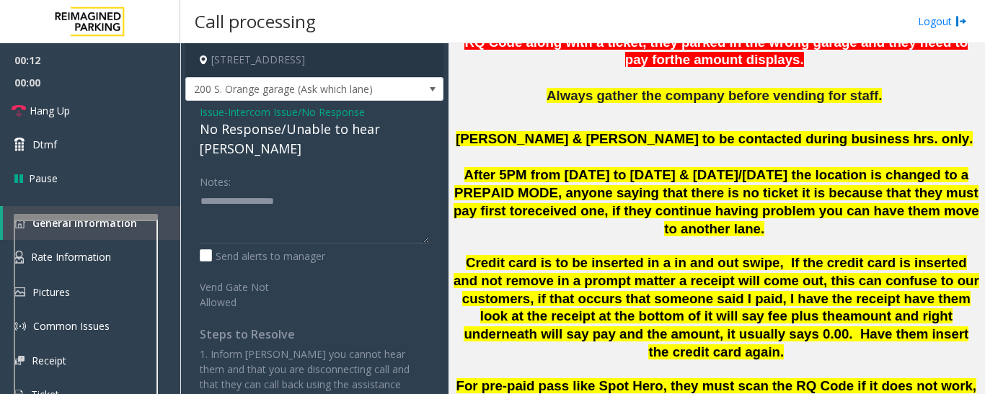
click at [262, 125] on div "No Response/Unable to hear [PERSON_NAME]" at bounding box center [314, 139] width 229 height 39
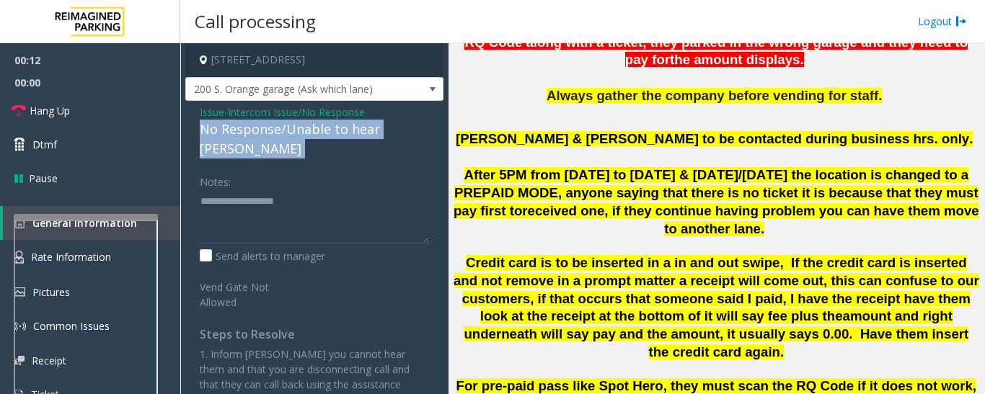
click at [262, 125] on div "No Response/Unable to hear [PERSON_NAME]" at bounding box center [314, 139] width 229 height 39
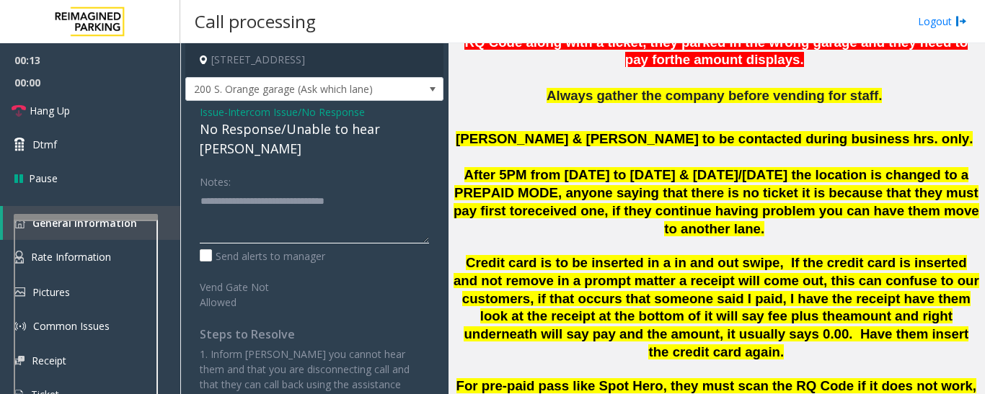
click at [384, 190] on textarea at bounding box center [314, 217] width 229 height 54
click at [387, 190] on textarea at bounding box center [314, 217] width 229 height 54
click at [379, 194] on textarea at bounding box center [314, 217] width 229 height 54
type textarea "**********"
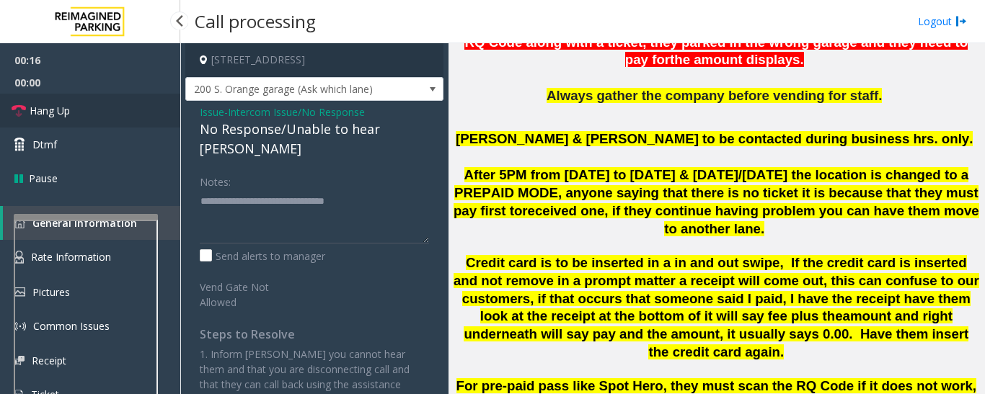
click at [23, 120] on link "Hang Up" at bounding box center [90, 111] width 180 height 34
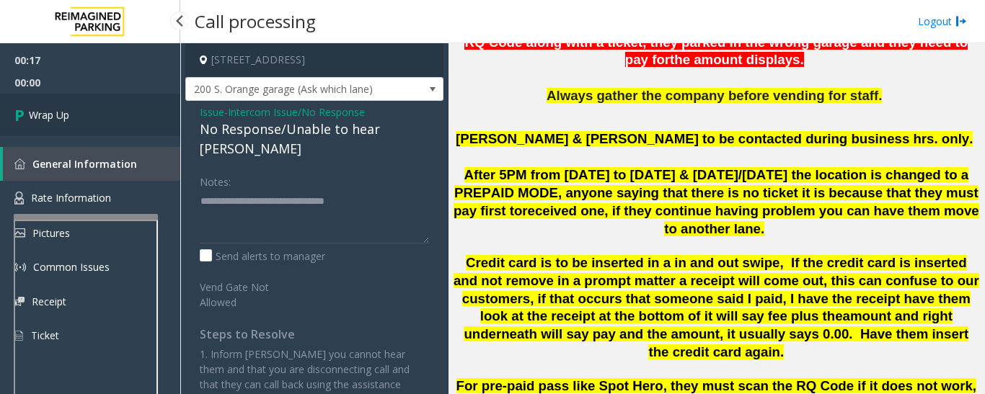
click at [56, 120] on span "Wrap Up" at bounding box center [49, 114] width 40 height 15
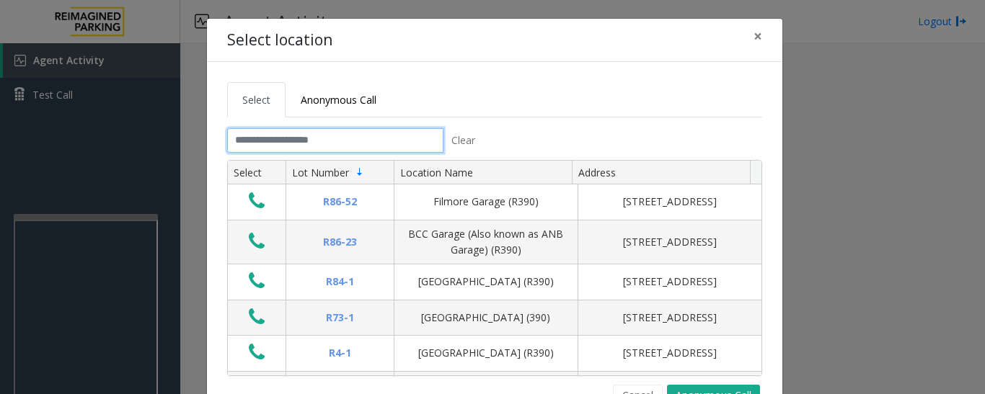
click at [345, 152] on input "text" at bounding box center [335, 140] width 216 height 25
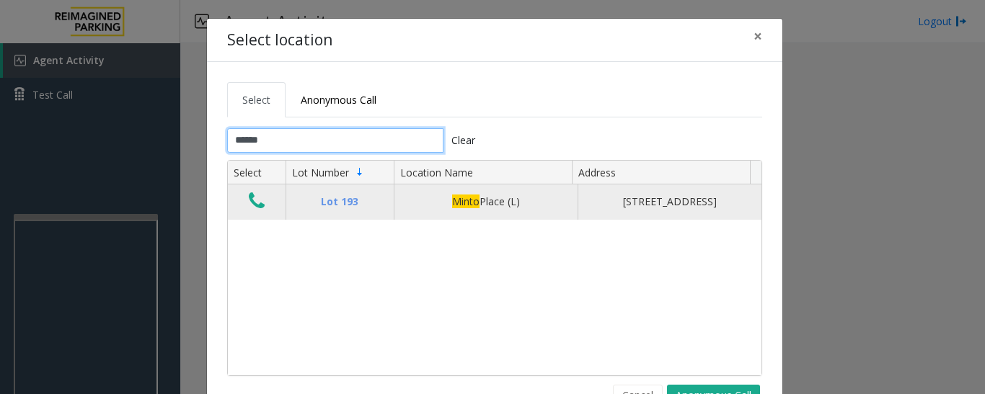
type input "*****"
click at [260, 203] on button "Data table" at bounding box center [256, 201] width 25 height 23
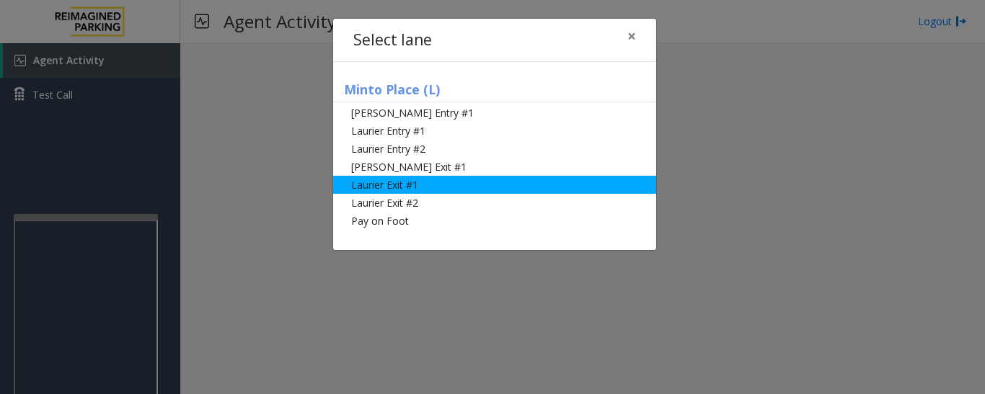
click at [407, 187] on li "Laurier Exit #1" at bounding box center [494, 185] width 323 height 18
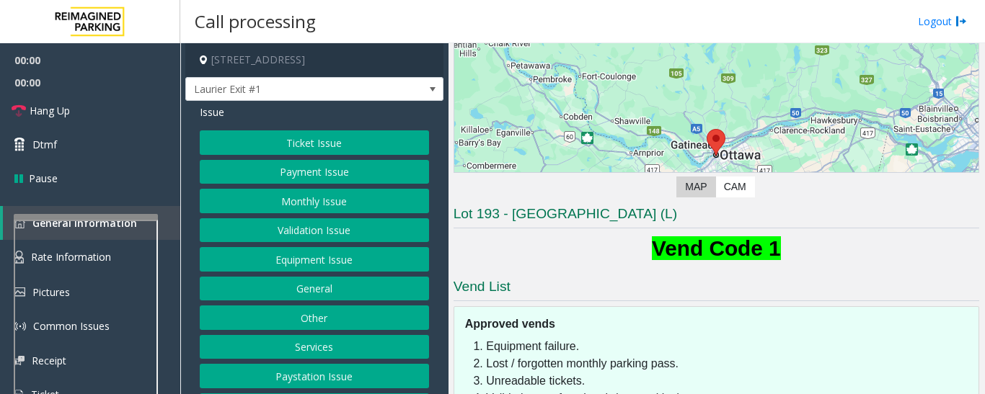
scroll to position [226, 0]
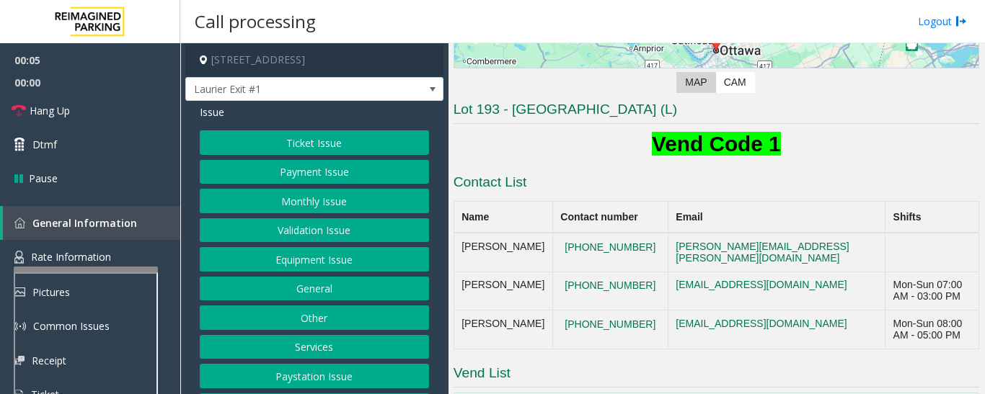
click at [141, 273] on div at bounding box center [86, 270] width 144 height 6
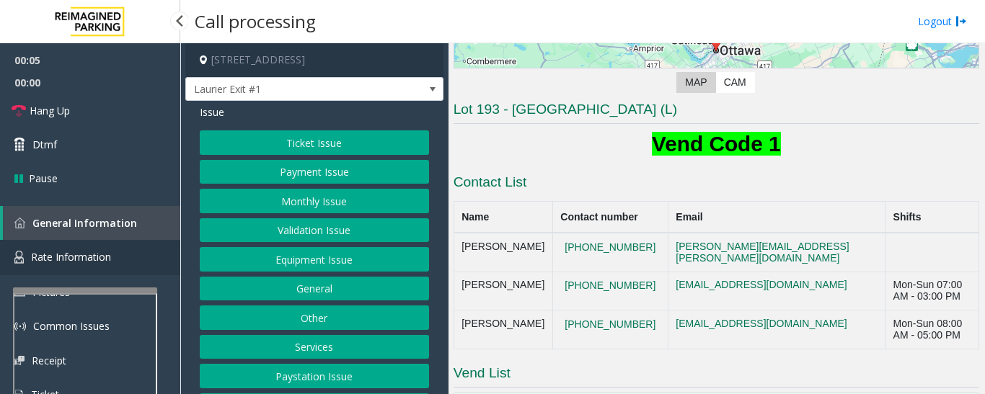
click at [146, 256] on link "Rate Information" at bounding box center [90, 257] width 180 height 35
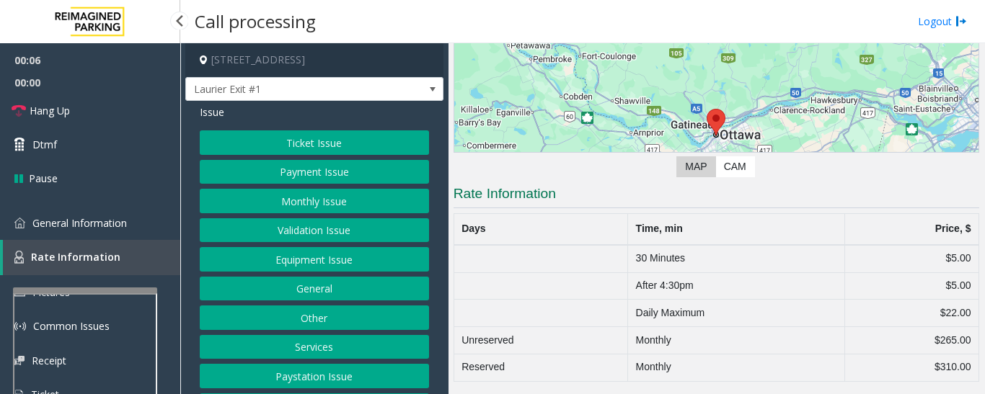
scroll to position [142, 0]
click at [154, 215] on link "General Information" at bounding box center [90, 223] width 180 height 34
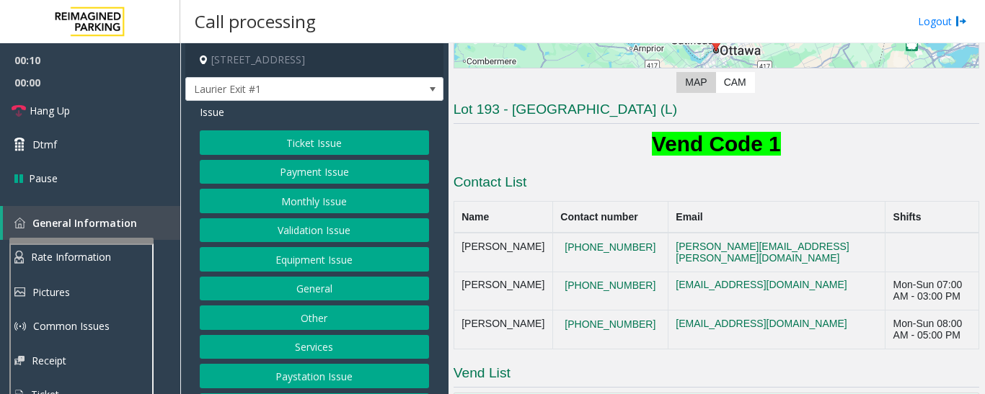
click at [141, 241] on div at bounding box center [81, 241] width 144 height 6
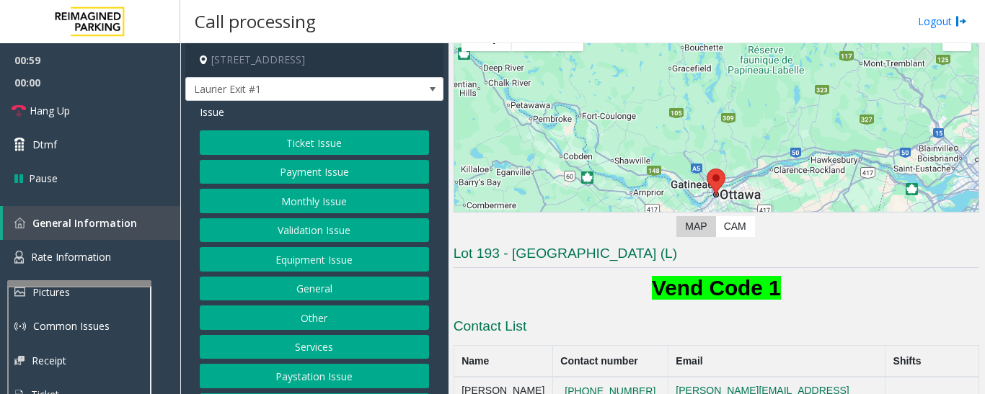
click at [111, 286] on div at bounding box center [79, 283] width 144 height 6
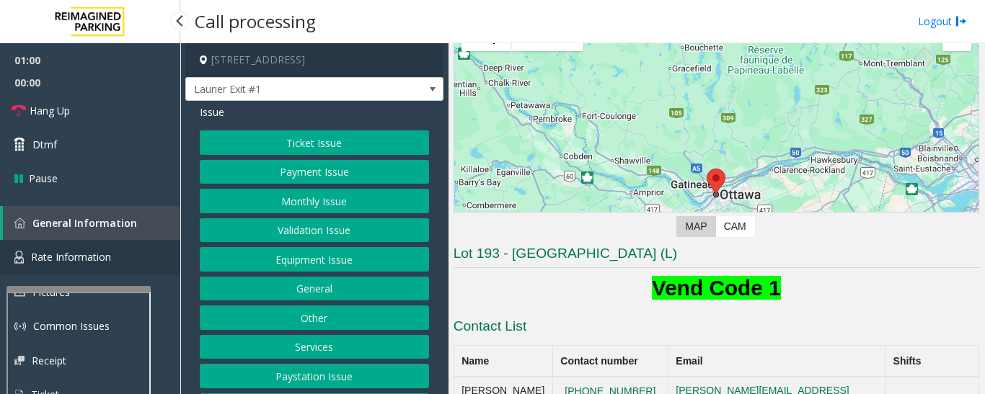
click at [120, 261] on link "Rate Information" at bounding box center [90, 257] width 180 height 35
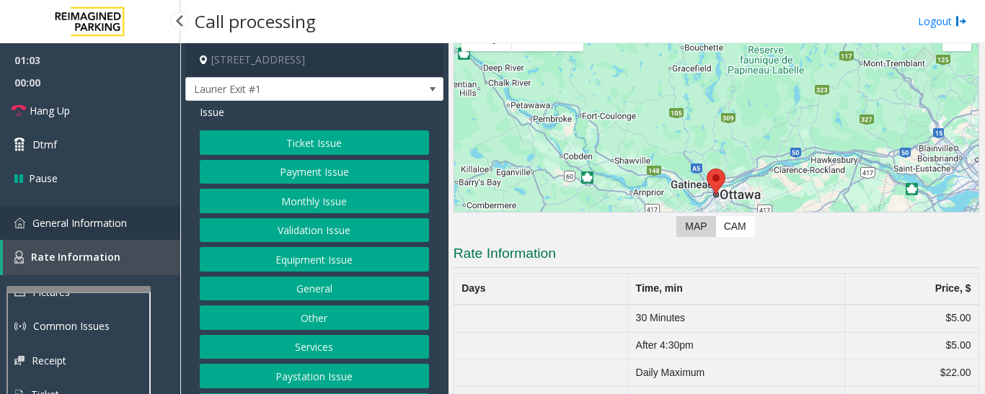
click at [133, 229] on link "General Information" at bounding box center [90, 223] width 180 height 34
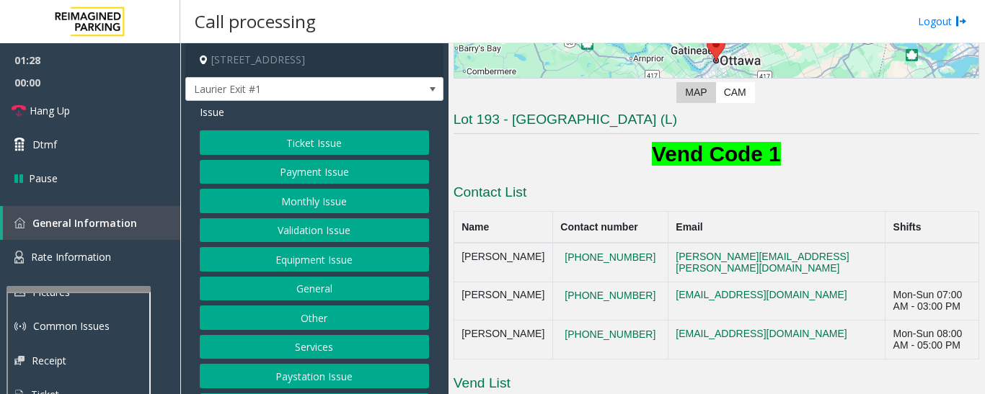
scroll to position [433, 0]
click at [132, 249] on link "Rate Information" at bounding box center [90, 257] width 180 height 35
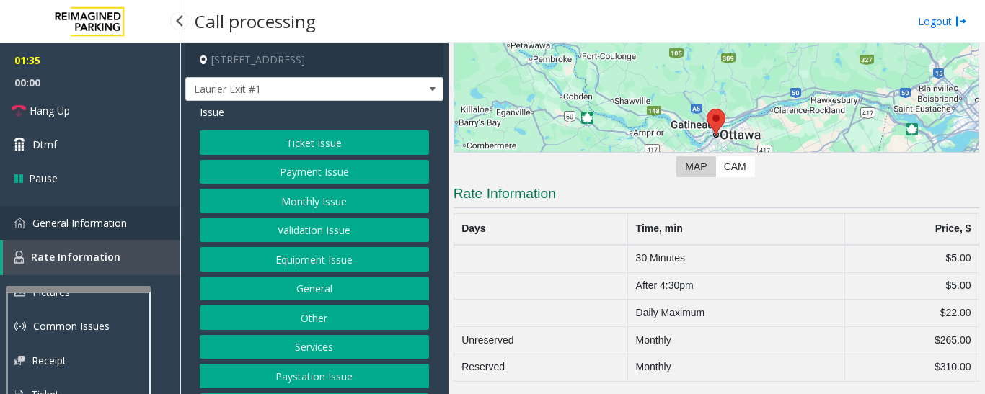
click at [150, 225] on link "General Information" at bounding box center [90, 223] width 180 height 34
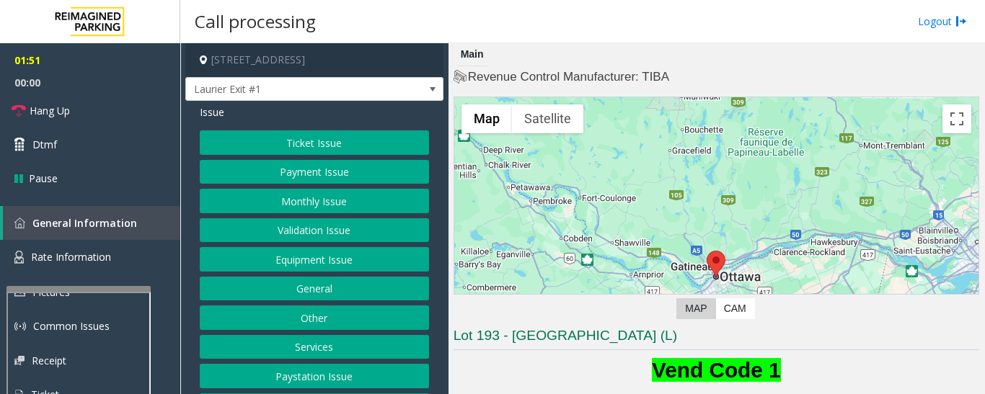
click at [363, 265] on button "Equipment Issue" at bounding box center [314, 259] width 229 height 25
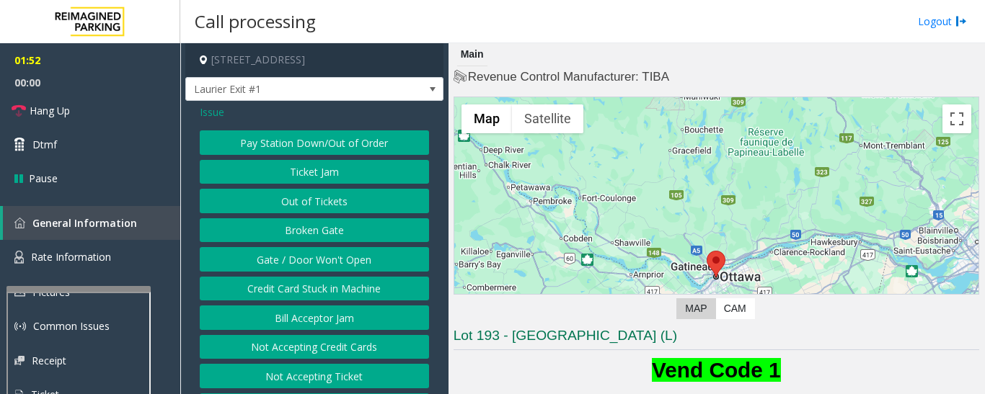
click at [400, 270] on button "Gate / Door Won't Open" at bounding box center [314, 259] width 229 height 25
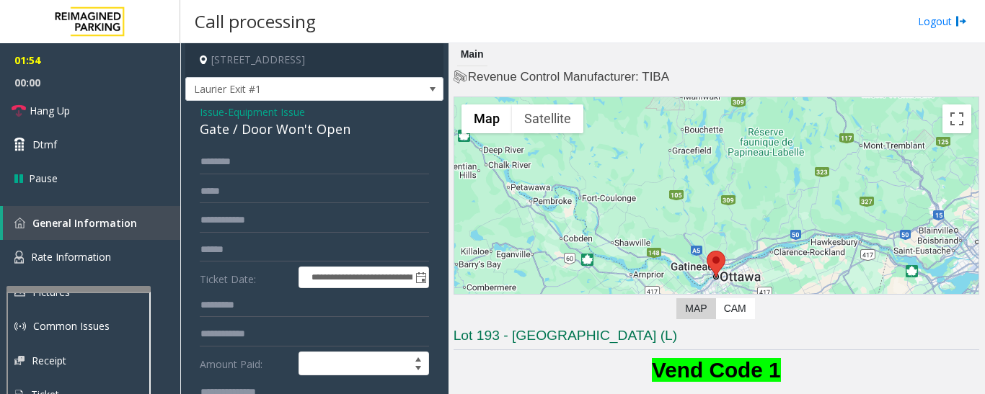
click at [220, 118] on span "Issue" at bounding box center [212, 112] width 25 height 15
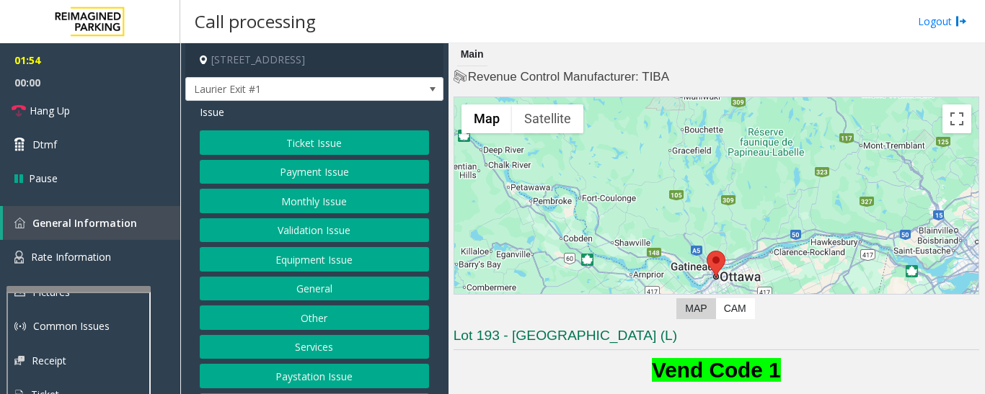
click at [318, 150] on button "Ticket Issue" at bounding box center [314, 143] width 229 height 25
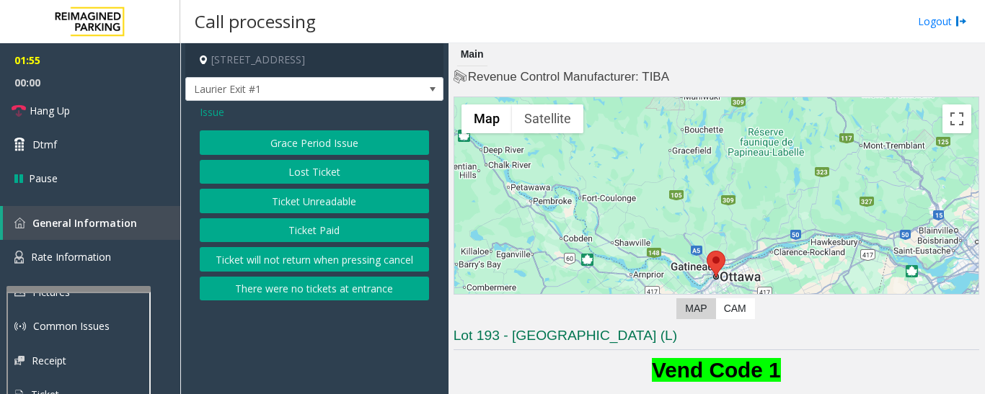
click at [318, 150] on button "Grace Period Issue" at bounding box center [314, 143] width 229 height 25
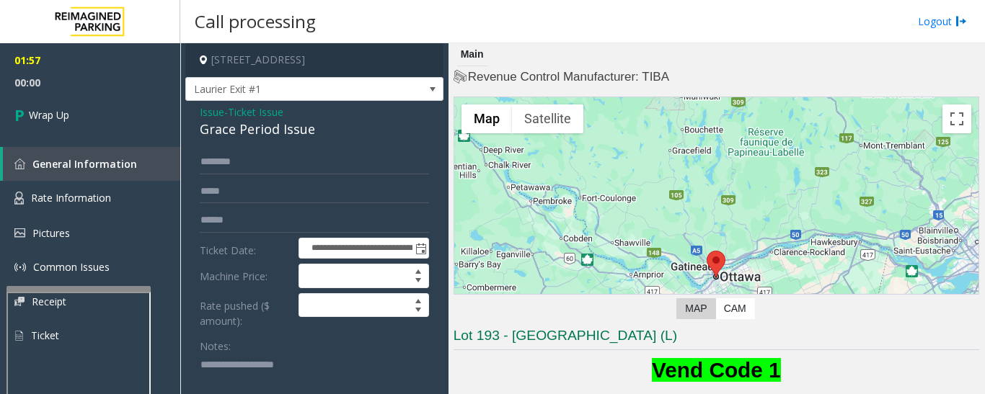
click at [284, 128] on div "Grace Period Issue" at bounding box center [314, 129] width 229 height 19
copy div "Grace Period Issue"
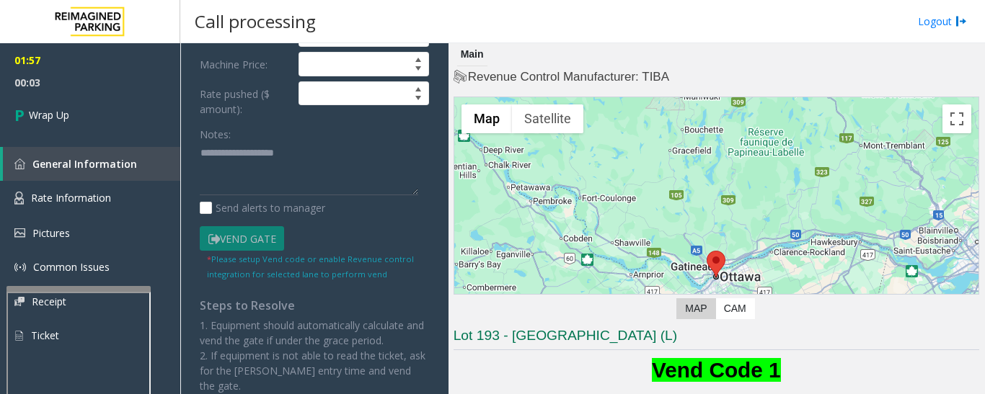
scroll to position [216, 0]
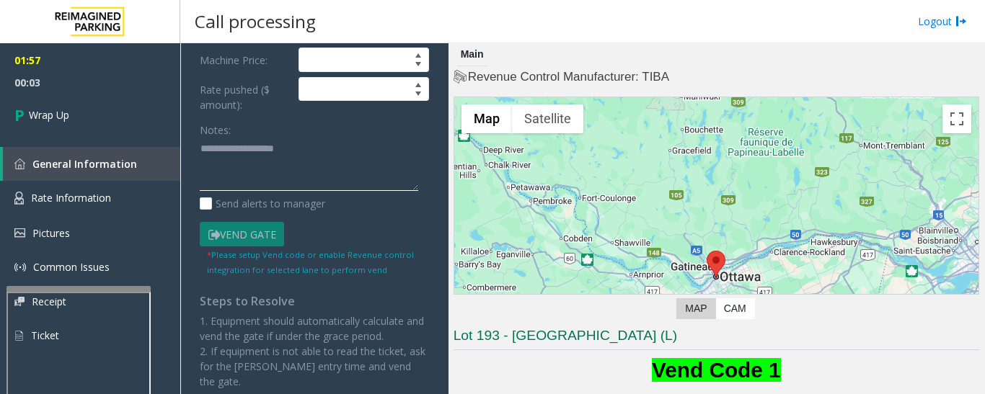
click at [281, 167] on textarea at bounding box center [309, 165] width 218 height 54
paste textarea "**********"
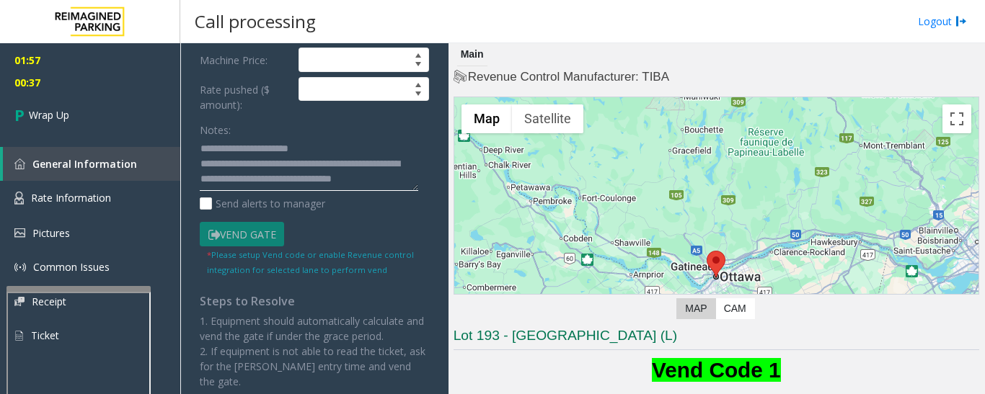
scroll to position [12, 0]
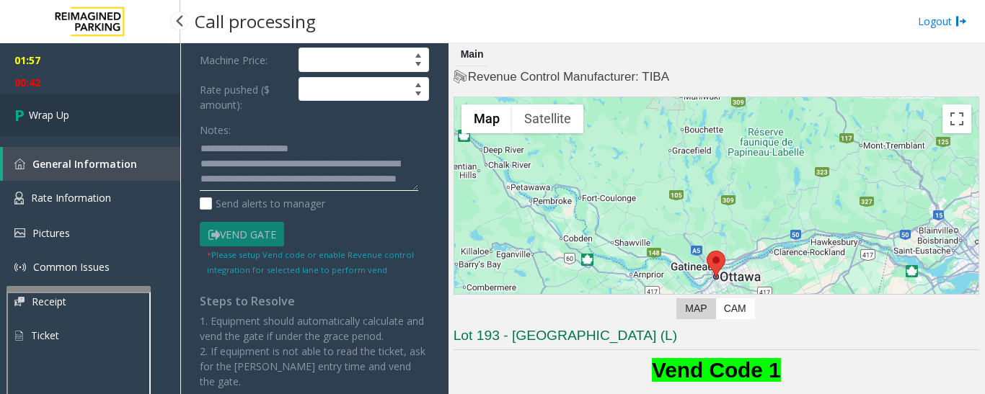
type textarea "**********"
drag, startPoint x: 112, startPoint y: 119, endPoint x: 120, endPoint y: 118, distance: 8.1
click at [112, 119] on link "Wrap Up" at bounding box center [90, 115] width 180 height 43
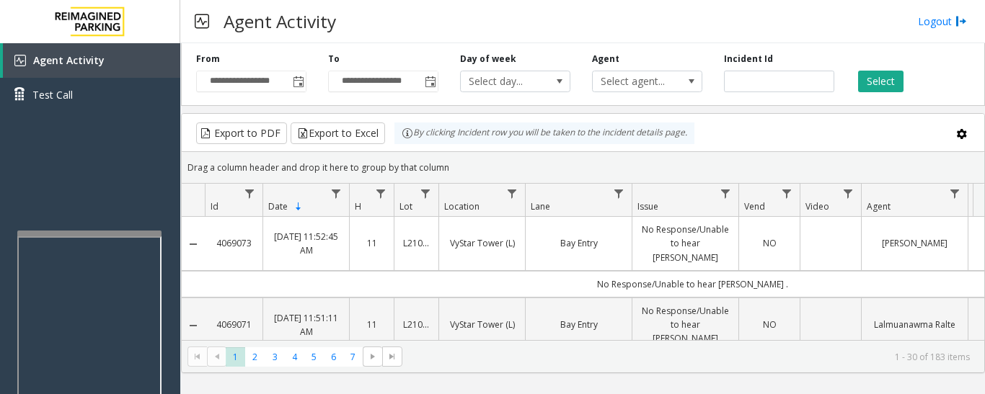
click at [98, 231] on div at bounding box center [89, 234] width 144 height 6
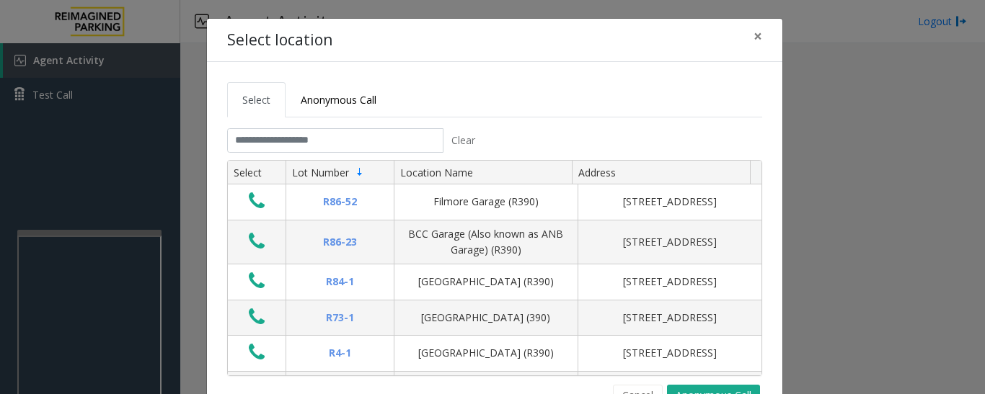
click at [389, 146] on input "text" at bounding box center [335, 140] width 216 height 25
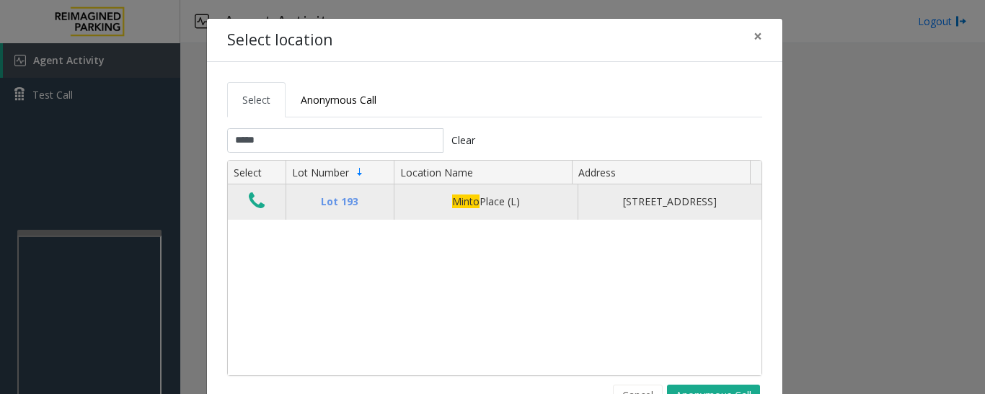
type input "*****"
click at [256, 203] on icon "Data table" at bounding box center [257, 201] width 16 height 20
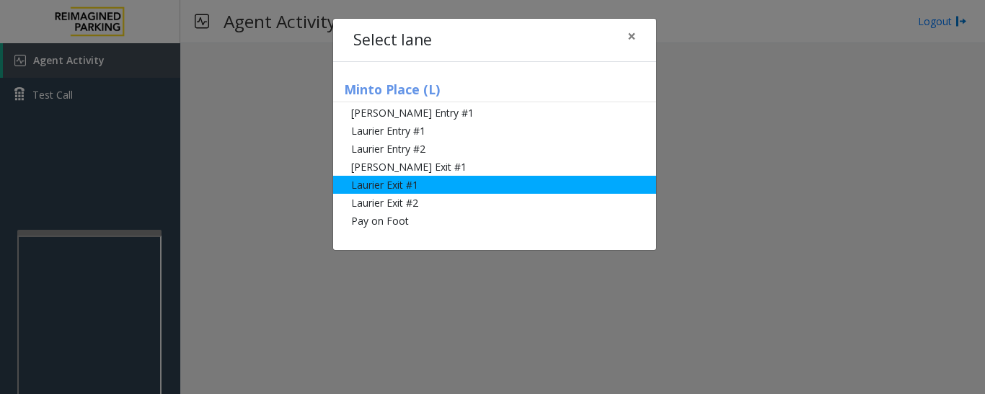
click at [358, 186] on li "Laurier Exit #1" at bounding box center [494, 185] width 323 height 18
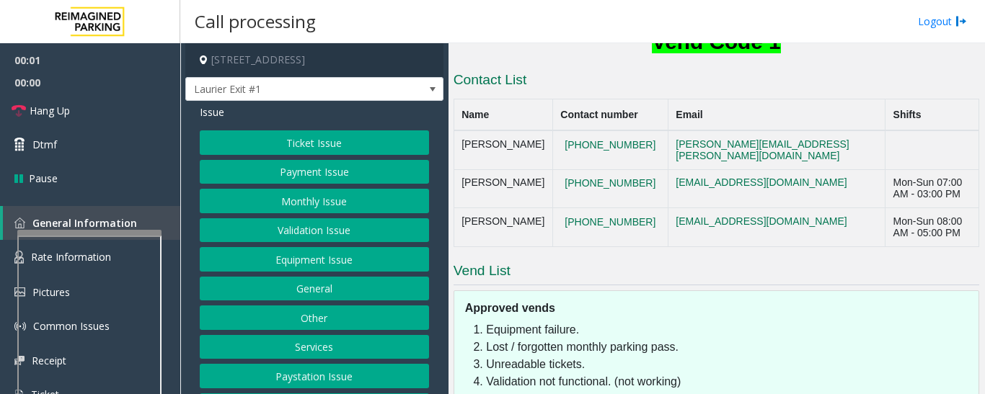
scroll to position [436, 0]
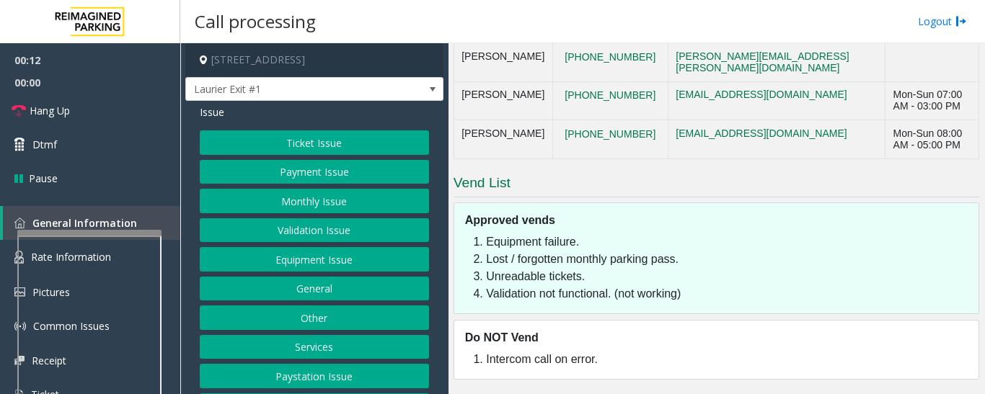
click at [379, 265] on button "Equipment Issue" at bounding box center [314, 259] width 229 height 25
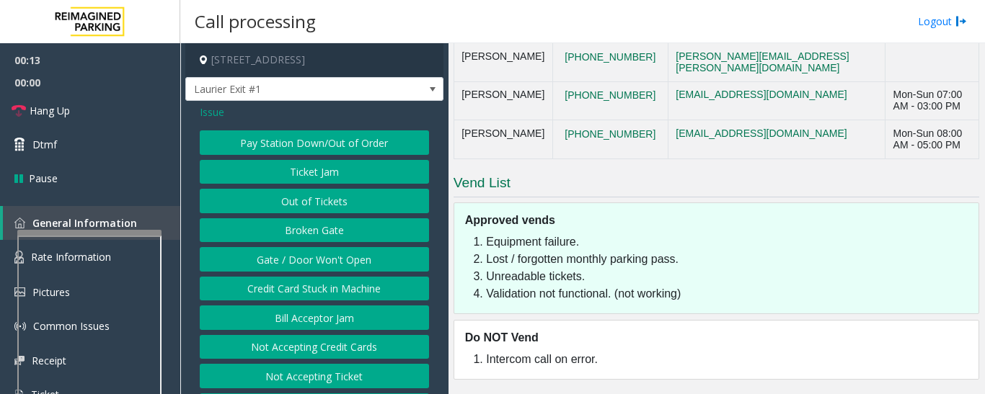
click at [348, 138] on button "Pay Station Down/Out of Order" at bounding box center [314, 143] width 229 height 25
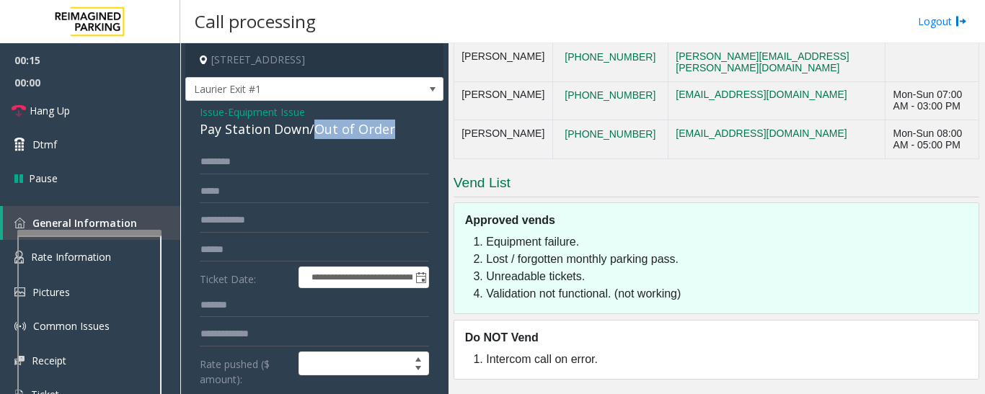
drag, startPoint x: 313, startPoint y: 128, endPoint x: 397, endPoint y: 124, distance: 83.7
click at [397, 124] on div "Pay Station Down/Out of Order" at bounding box center [314, 129] width 229 height 19
copy div "Out of Order"
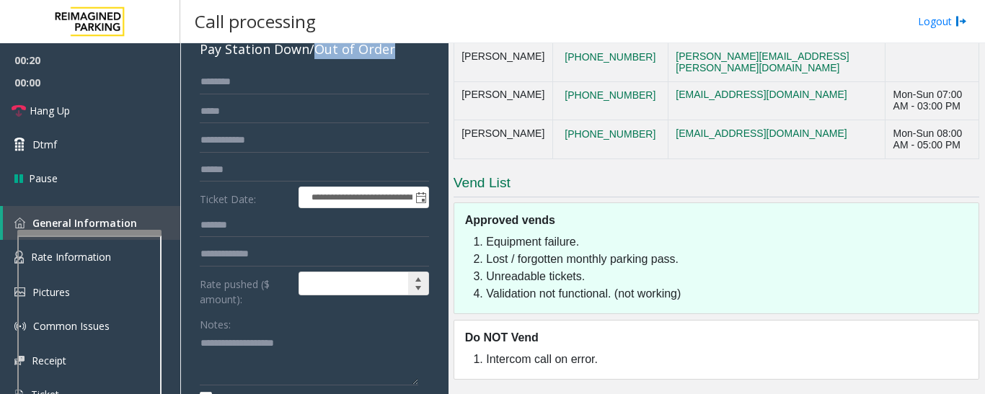
scroll to position [216, 0]
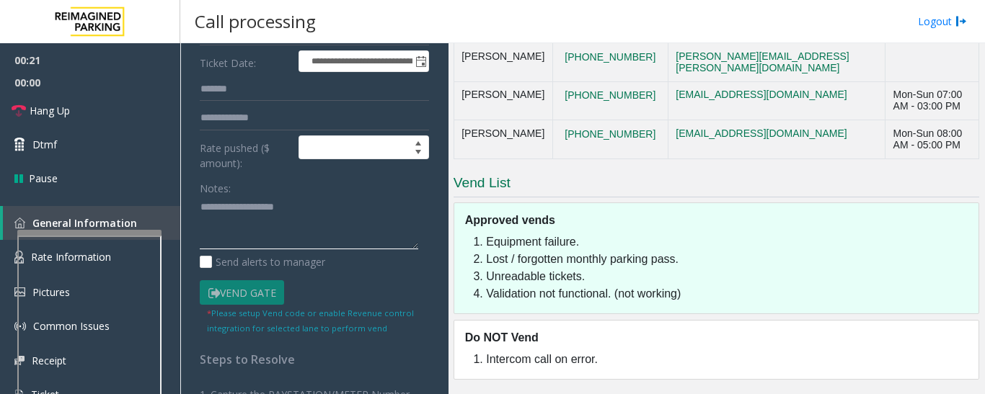
click at [353, 217] on textarea at bounding box center [309, 223] width 218 height 54
paste textarea "**********"
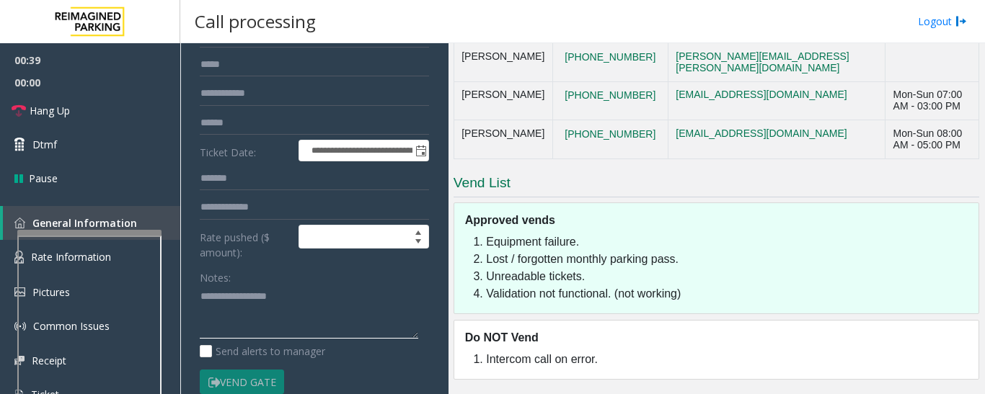
scroll to position [0, 0]
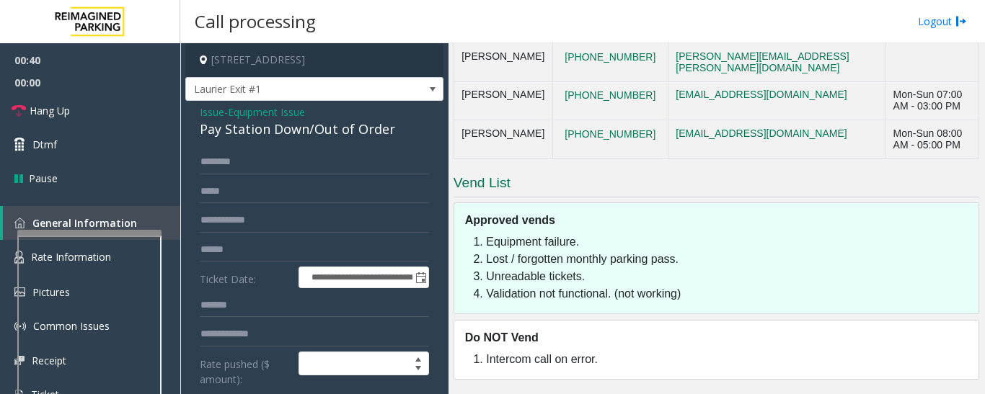
type textarea "**********"
click at [213, 115] on span "Issue" at bounding box center [212, 112] width 25 height 15
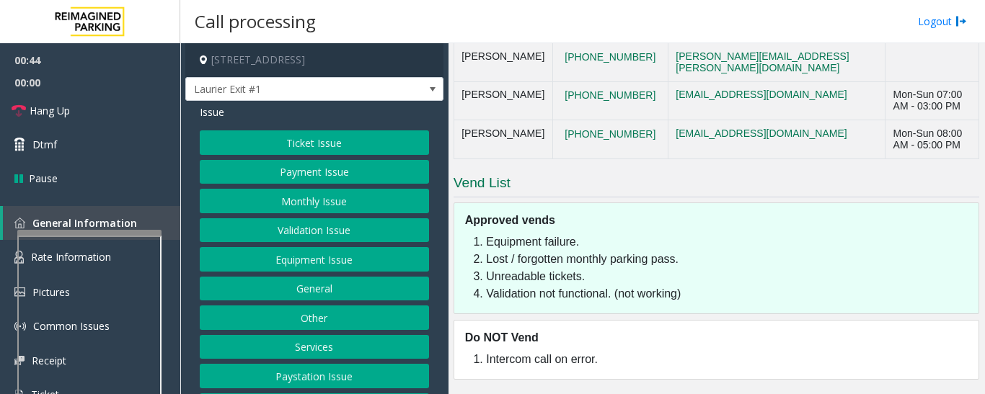
click at [343, 149] on button "Ticket Issue" at bounding box center [314, 143] width 229 height 25
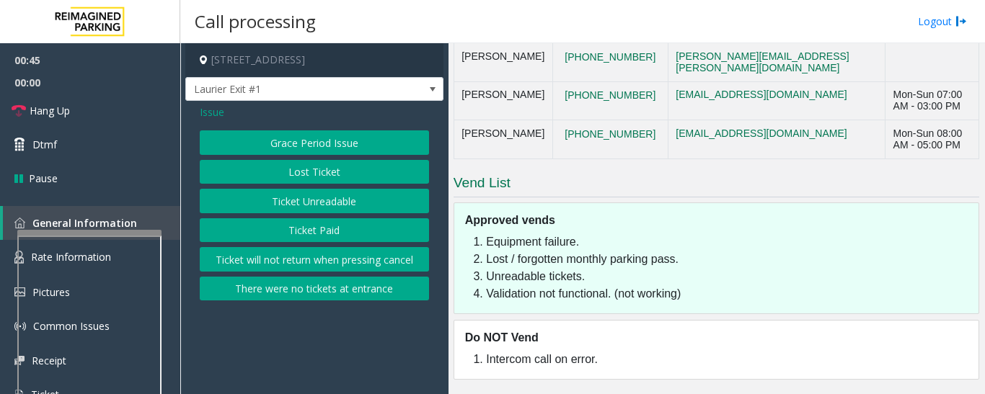
click at [322, 203] on button "Ticket Unreadable" at bounding box center [314, 201] width 229 height 25
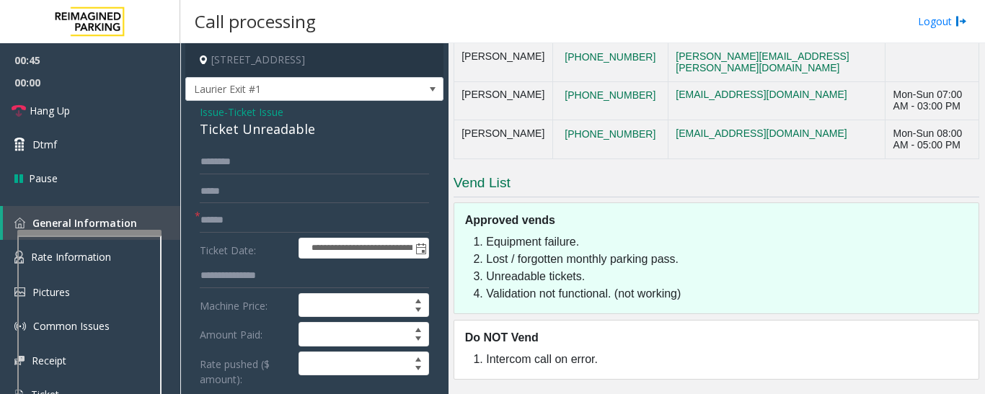
click at [240, 135] on div "Ticket Unreadable" at bounding box center [314, 129] width 229 height 19
click at [241, 134] on div "Ticket Unreadable" at bounding box center [314, 129] width 229 height 19
copy div "Ticket Unreadable"
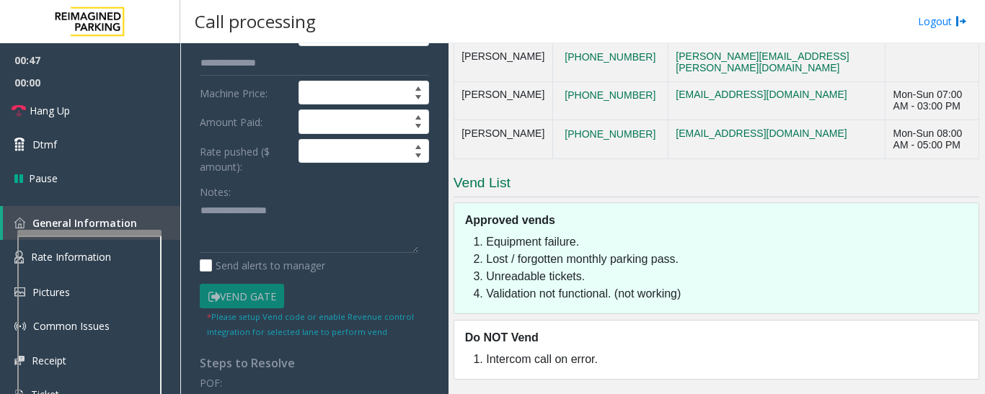
scroll to position [216, 0]
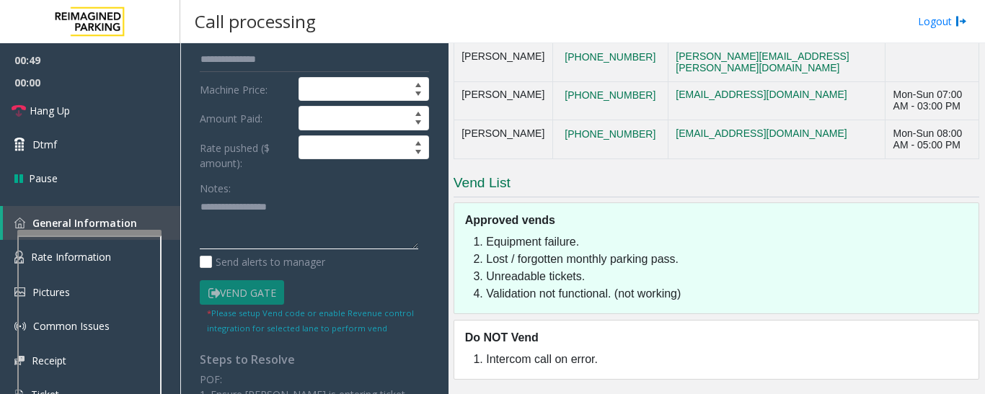
drag, startPoint x: 228, startPoint y: 206, endPoint x: 319, endPoint y: 204, distance: 90.9
click at [319, 204] on textarea at bounding box center [309, 223] width 218 height 54
paste textarea "*****"
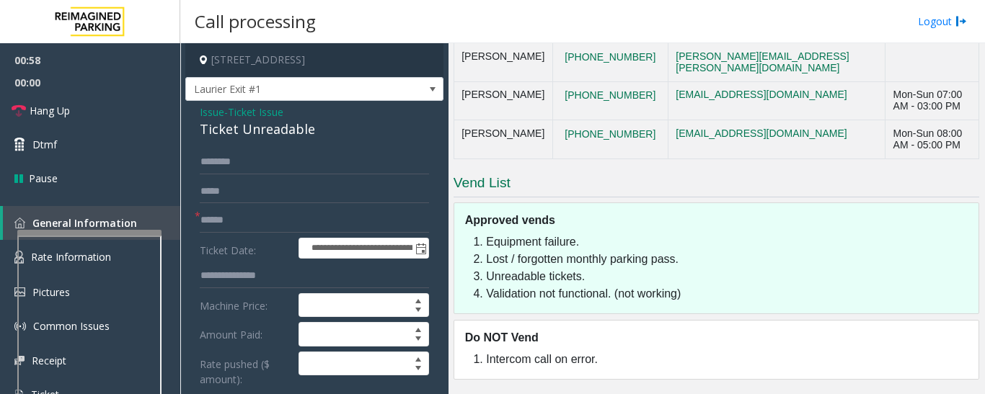
type textarea "**********"
click at [298, 214] on input "text" at bounding box center [314, 220] width 229 height 25
type input "******"
click at [232, 156] on input "text" at bounding box center [314, 162] width 229 height 25
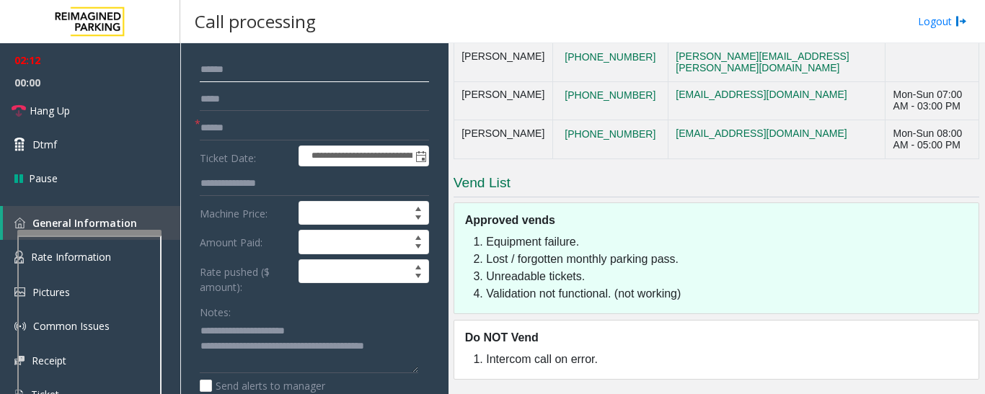
scroll to position [216, 0]
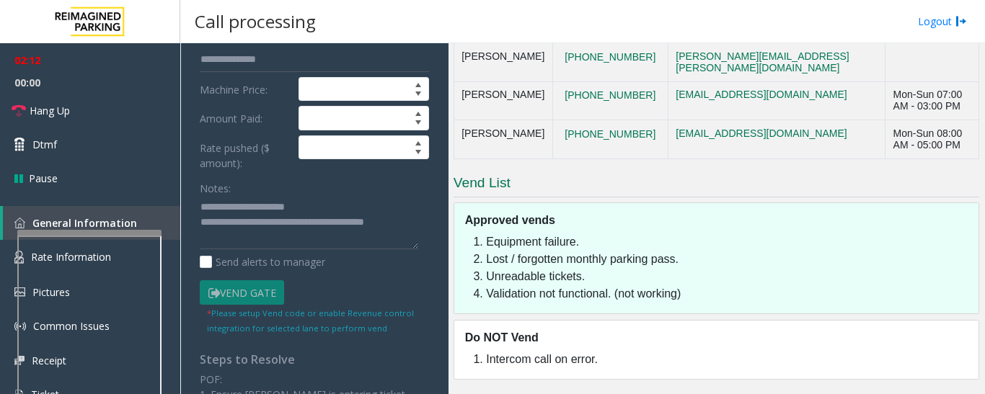
type input "*****"
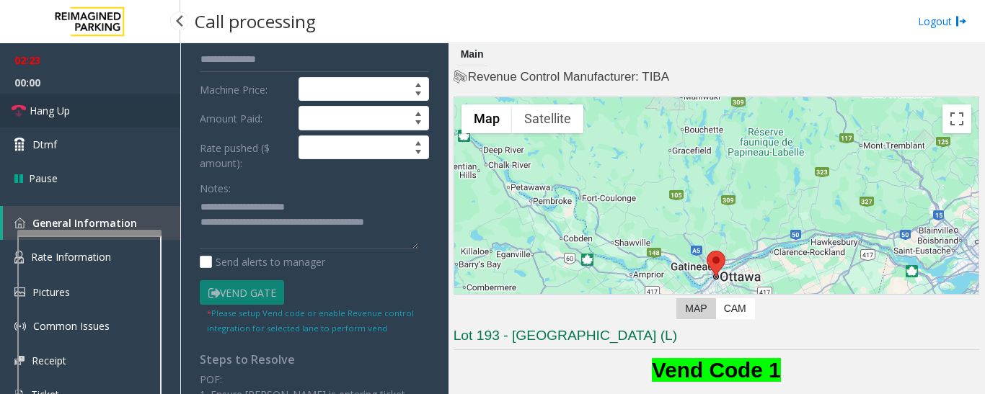
click at [74, 104] on link "Hang Up" at bounding box center [90, 111] width 180 height 34
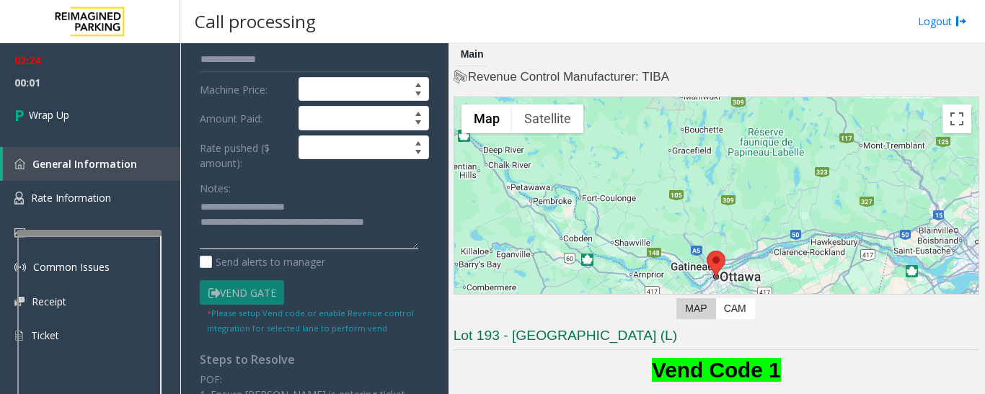
click at [252, 221] on textarea at bounding box center [309, 223] width 218 height 54
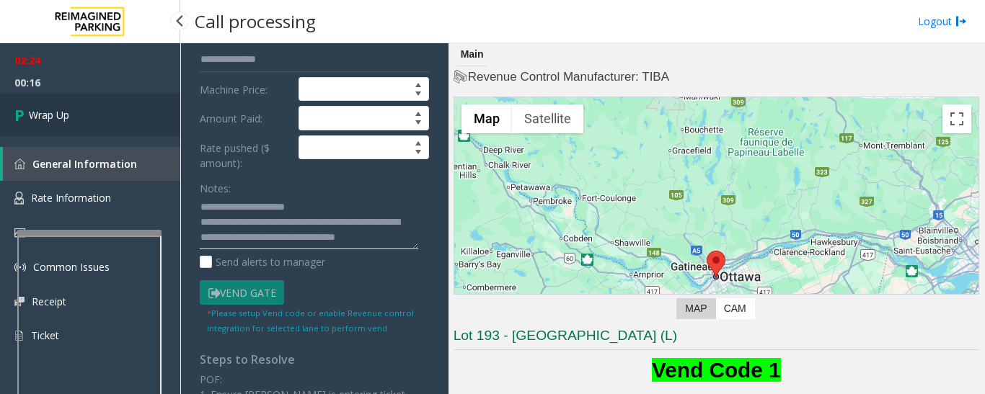
type textarea "**********"
click at [155, 134] on link "Wrap Up" at bounding box center [90, 115] width 180 height 43
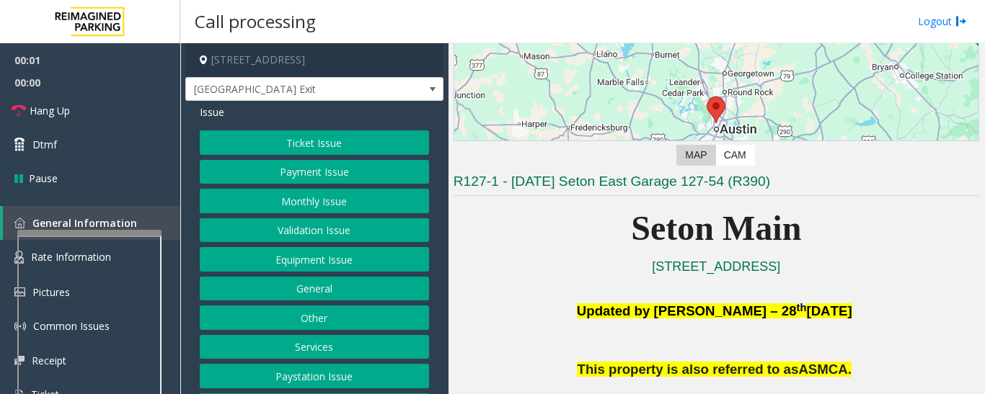
scroll to position [216, 0]
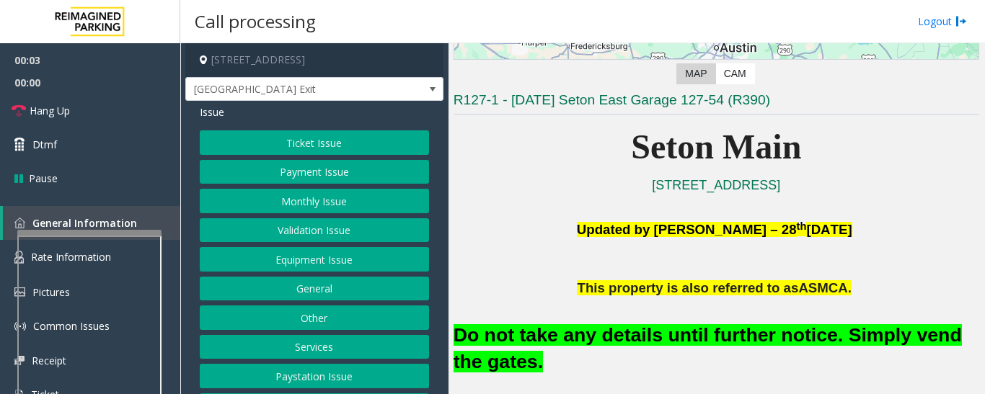
click at [349, 268] on button "Equipment Issue" at bounding box center [314, 259] width 229 height 25
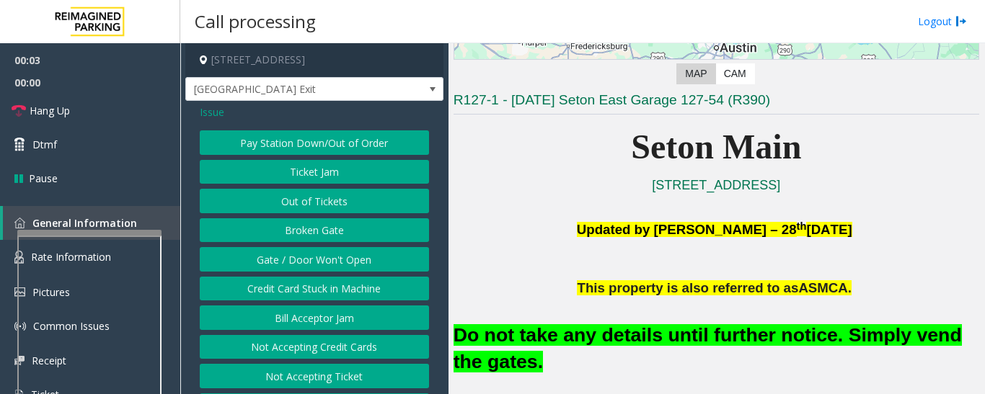
click at [343, 258] on button "Gate / Door Won't Open" at bounding box center [314, 259] width 229 height 25
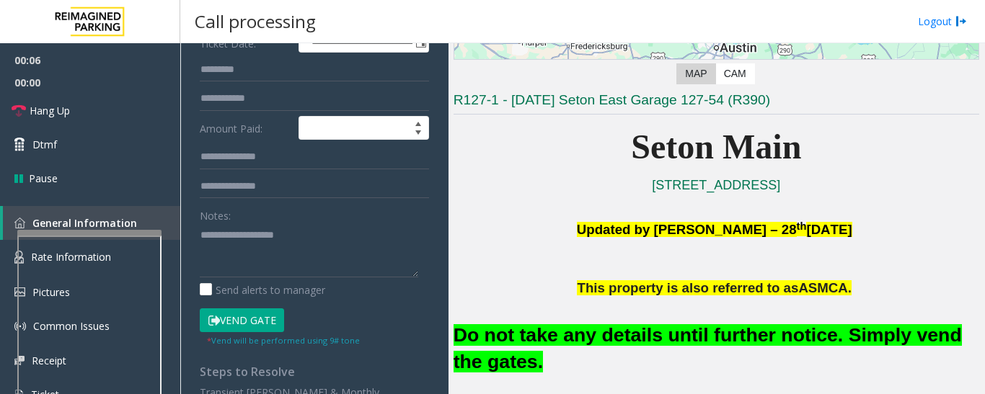
scroll to position [361, 0]
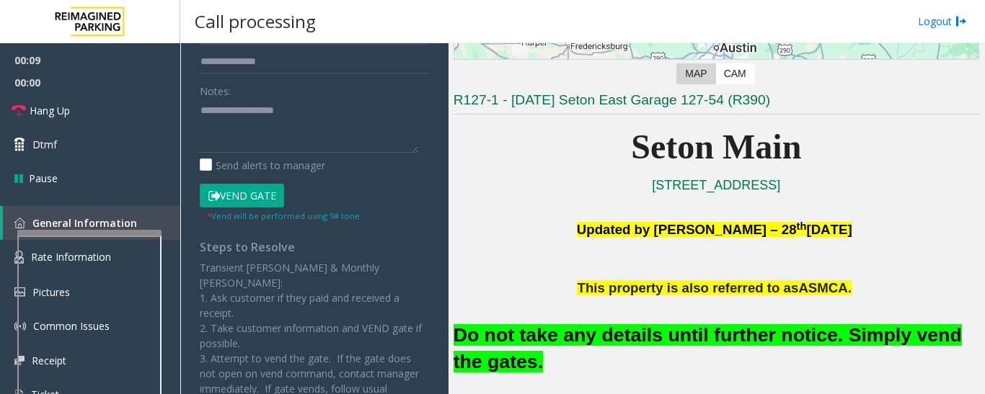
click at [262, 194] on button "Vend Gate" at bounding box center [242, 196] width 84 height 25
click at [599, 336] on font "Do not take any details until further notice. Simply vend the gates." at bounding box center [708, 348] width 508 height 48
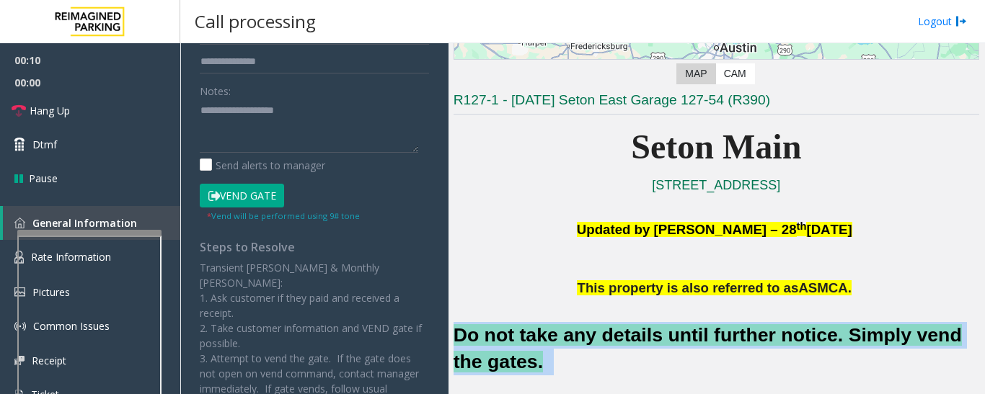
click at [599, 336] on font "Do not take any details until further notice. Simply vend the gates." at bounding box center [708, 348] width 508 height 48
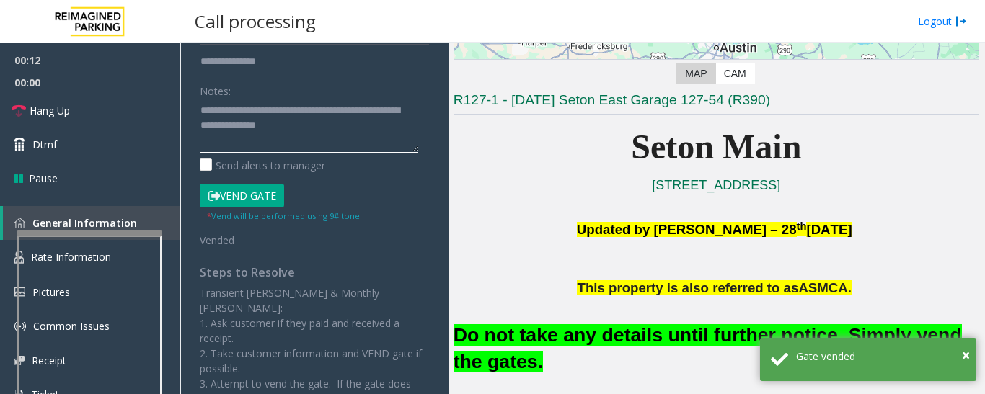
click at [352, 131] on textarea at bounding box center [309, 126] width 218 height 54
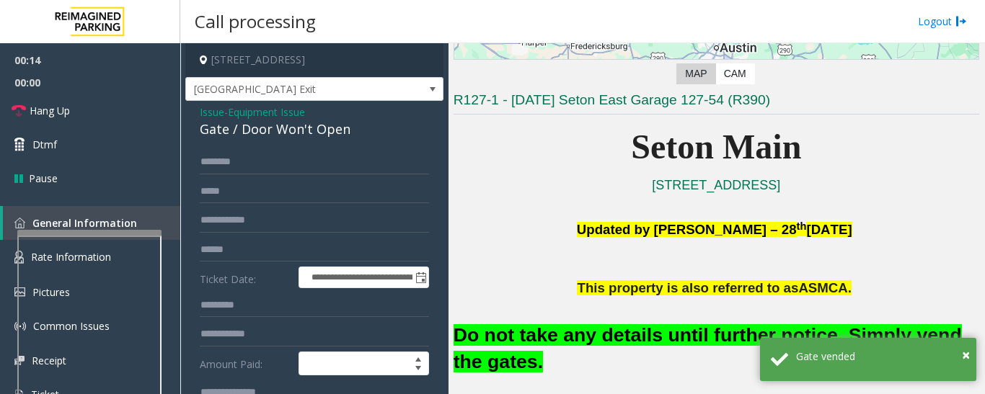
scroll to position [216, 0]
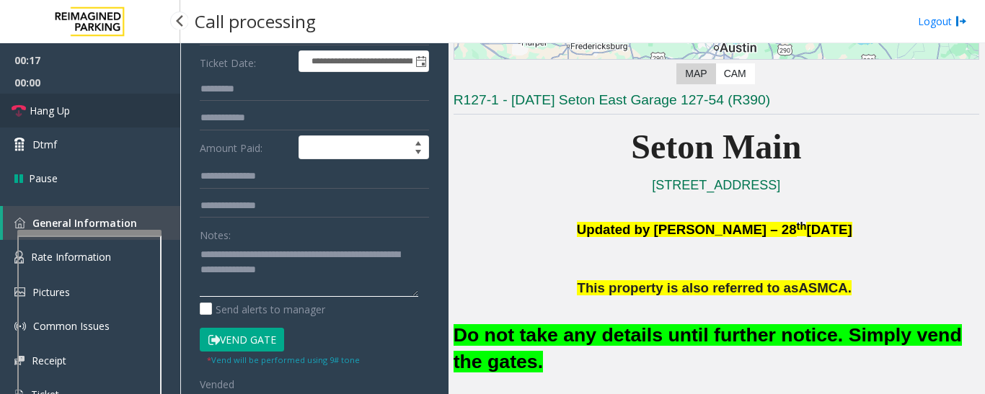
type textarea "**********"
click at [41, 108] on span "Hang Up" at bounding box center [50, 110] width 40 height 15
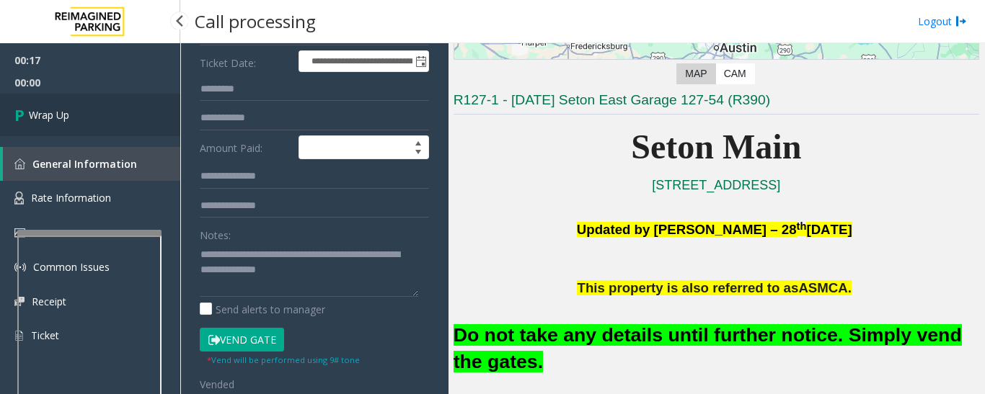
click at [76, 97] on link "Wrap Up" at bounding box center [90, 115] width 180 height 43
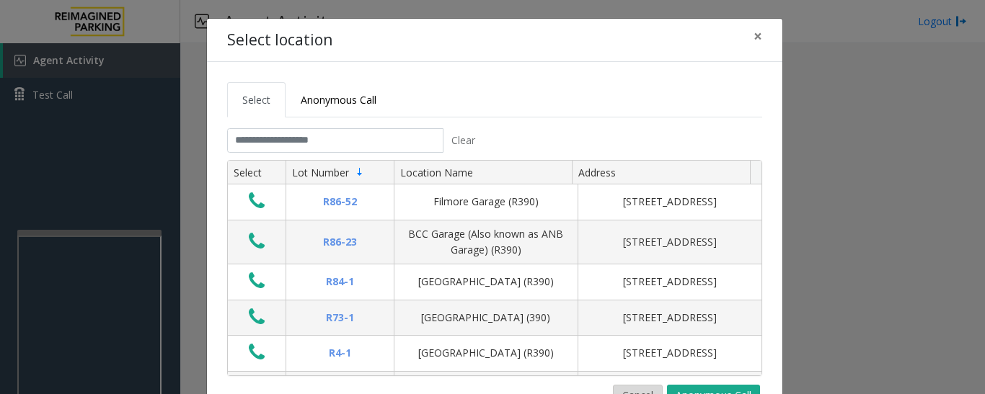
click at [648, 388] on button "Cancel" at bounding box center [638, 396] width 50 height 22
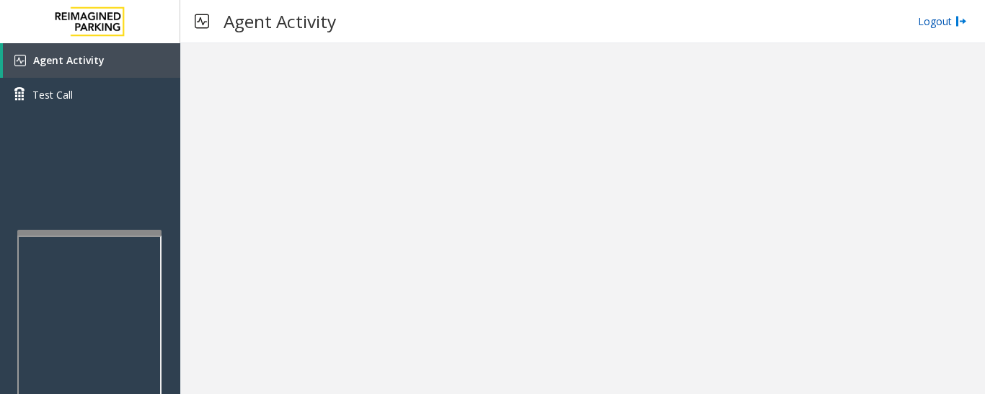
drag, startPoint x: 937, startPoint y: 25, endPoint x: 924, endPoint y: 23, distance: 13.1
click at [937, 25] on link "Logout" at bounding box center [942, 21] width 49 height 15
